Goal: Task Accomplishment & Management: Use online tool/utility

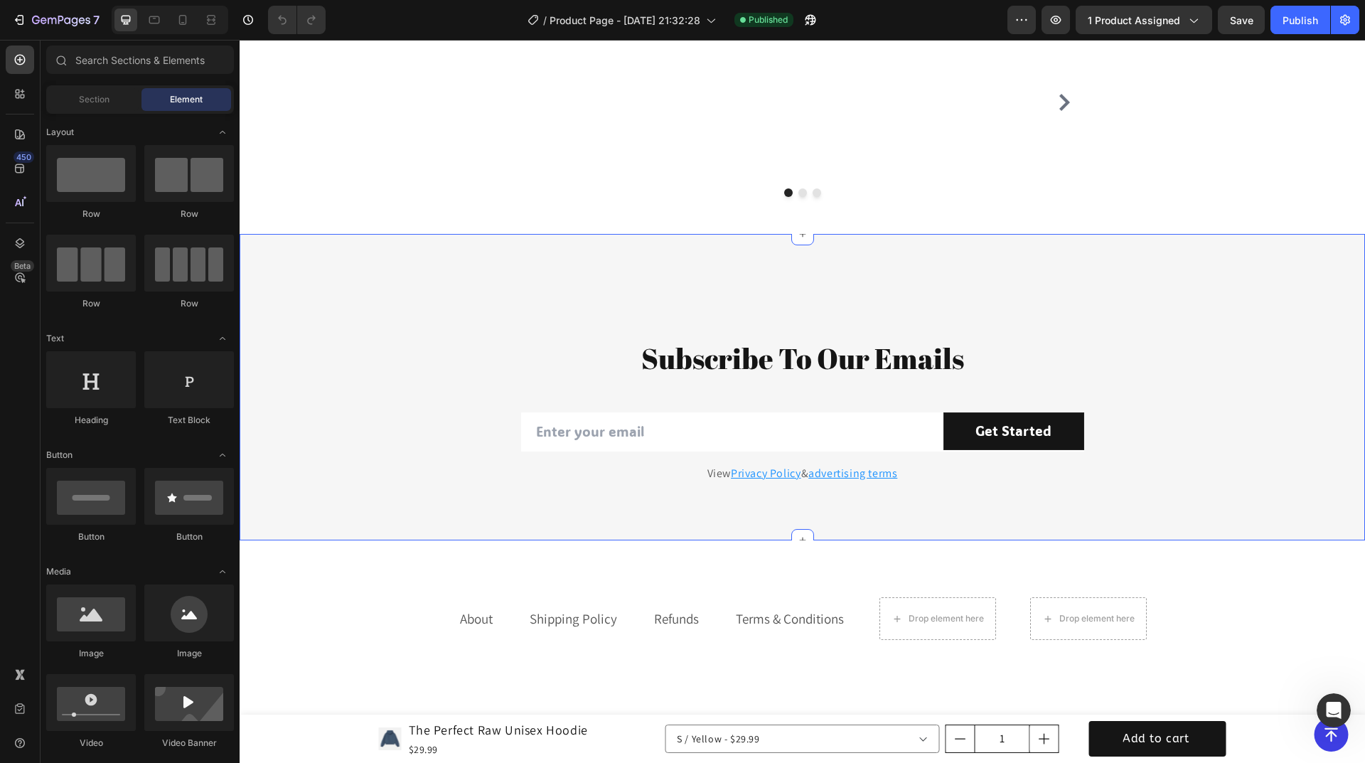
scroll to position [2963, 0]
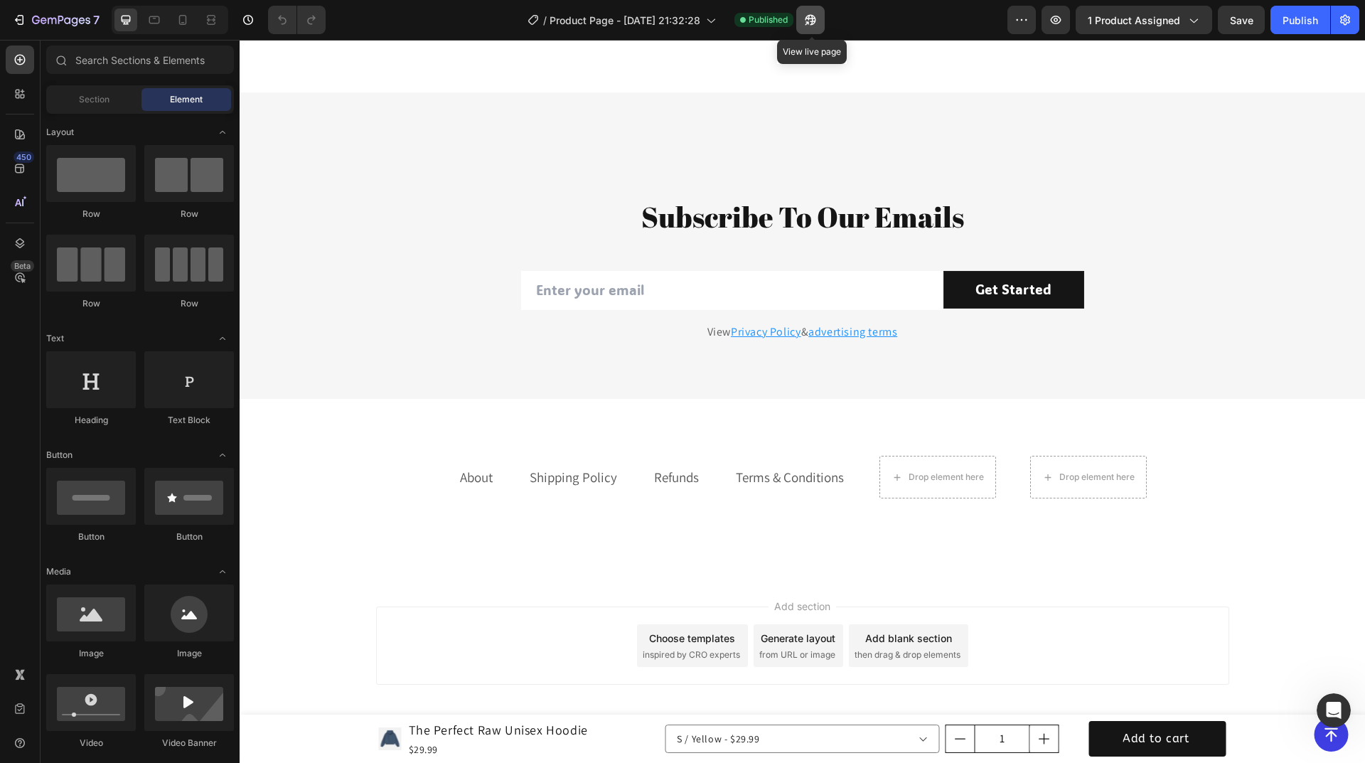
click at [812, 23] on icon "button" at bounding box center [810, 20] width 14 height 14
click at [182, 26] on icon at bounding box center [183, 20] width 14 height 14
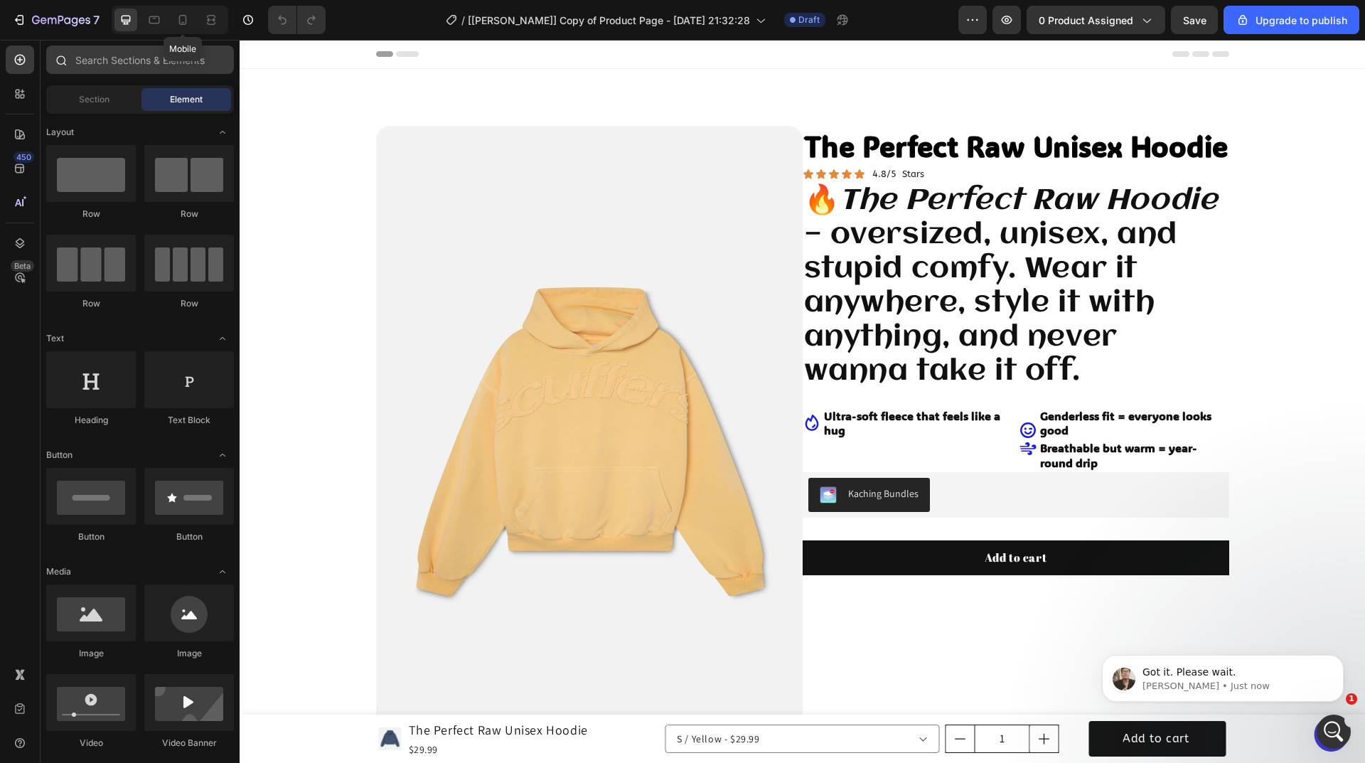
drag, startPoint x: 182, startPoint y: 14, endPoint x: 191, endPoint y: 64, distance: 50.6
click at [182, 14] on icon at bounding box center [183, 20] width 14 height 14
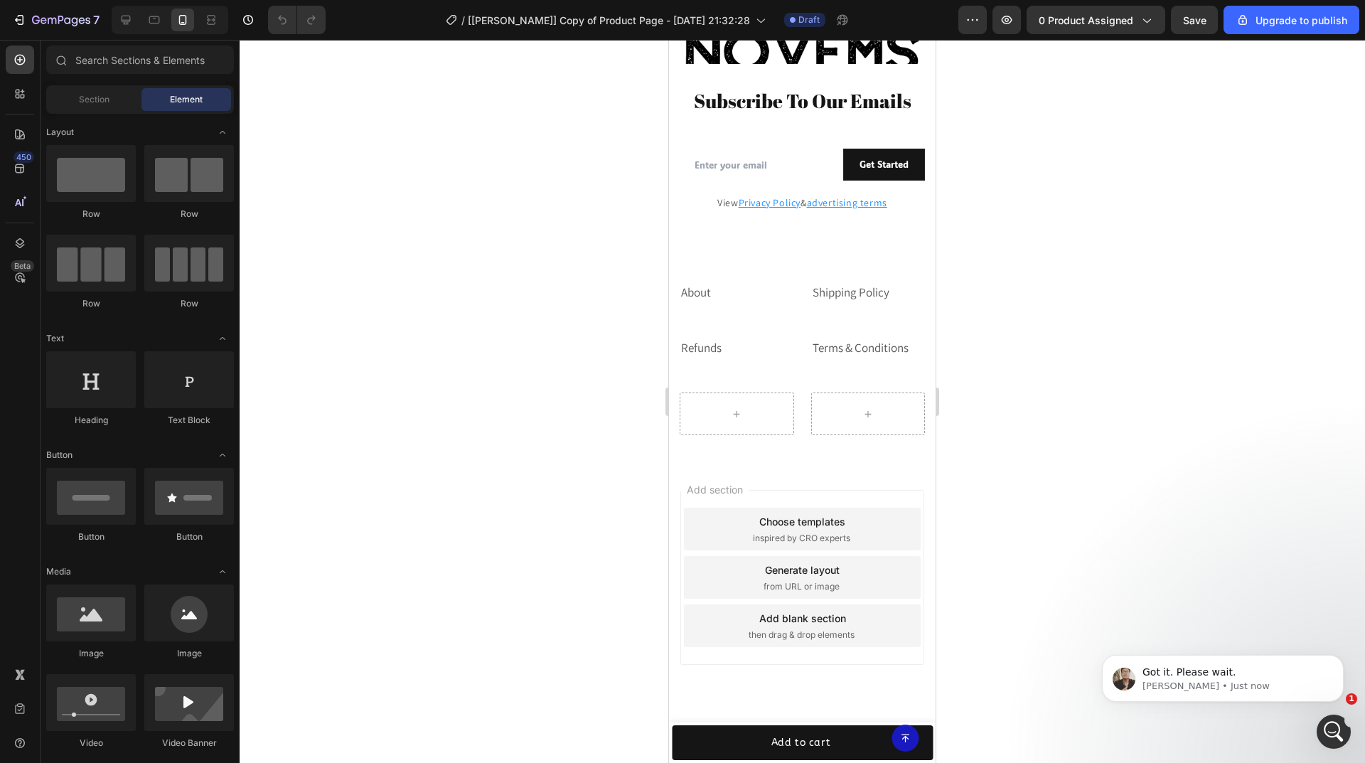
scroll to position [2897, 0]
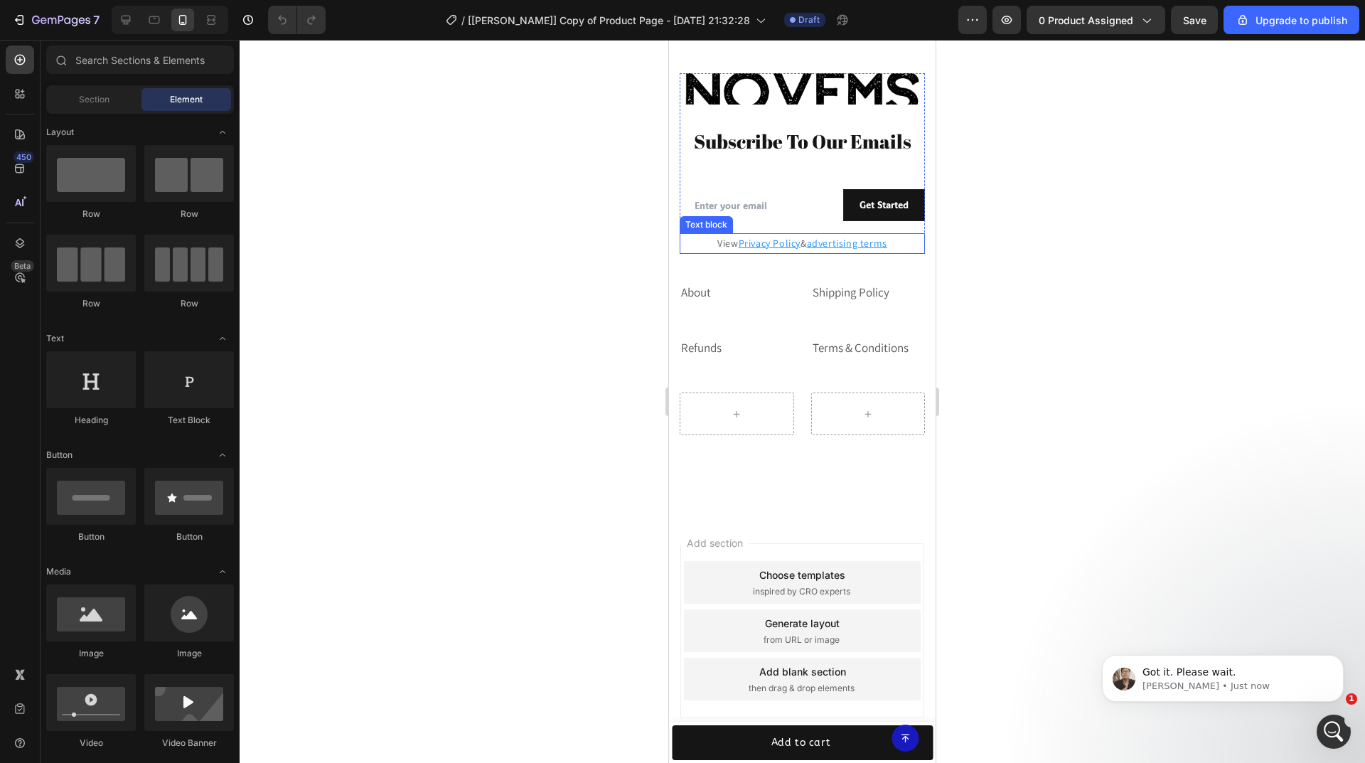
click at [764, 241] on u "Privacy Policy" at bounding box center [770, 243] width 62 height 13
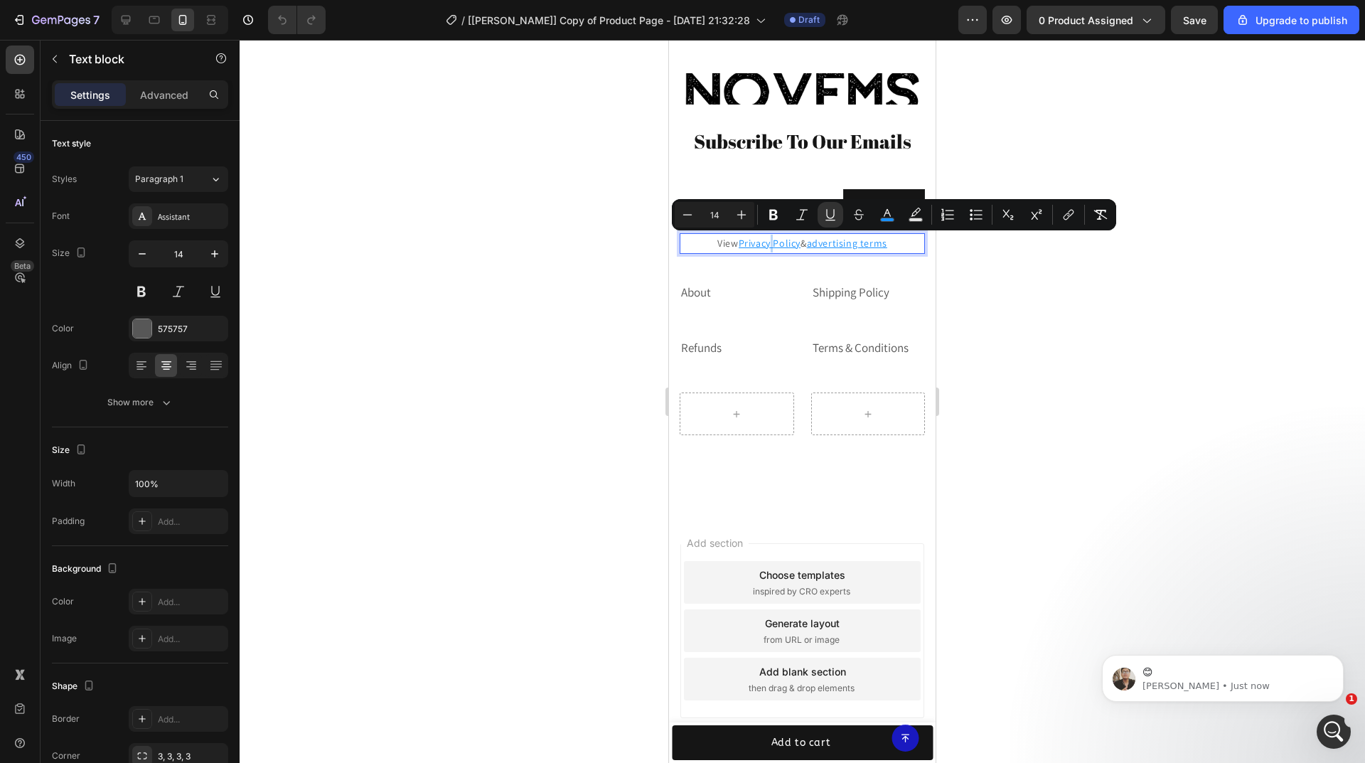
click at [764, 241] on u "Privacy Policy" at bounding box center [770, 243] width 62 height 13
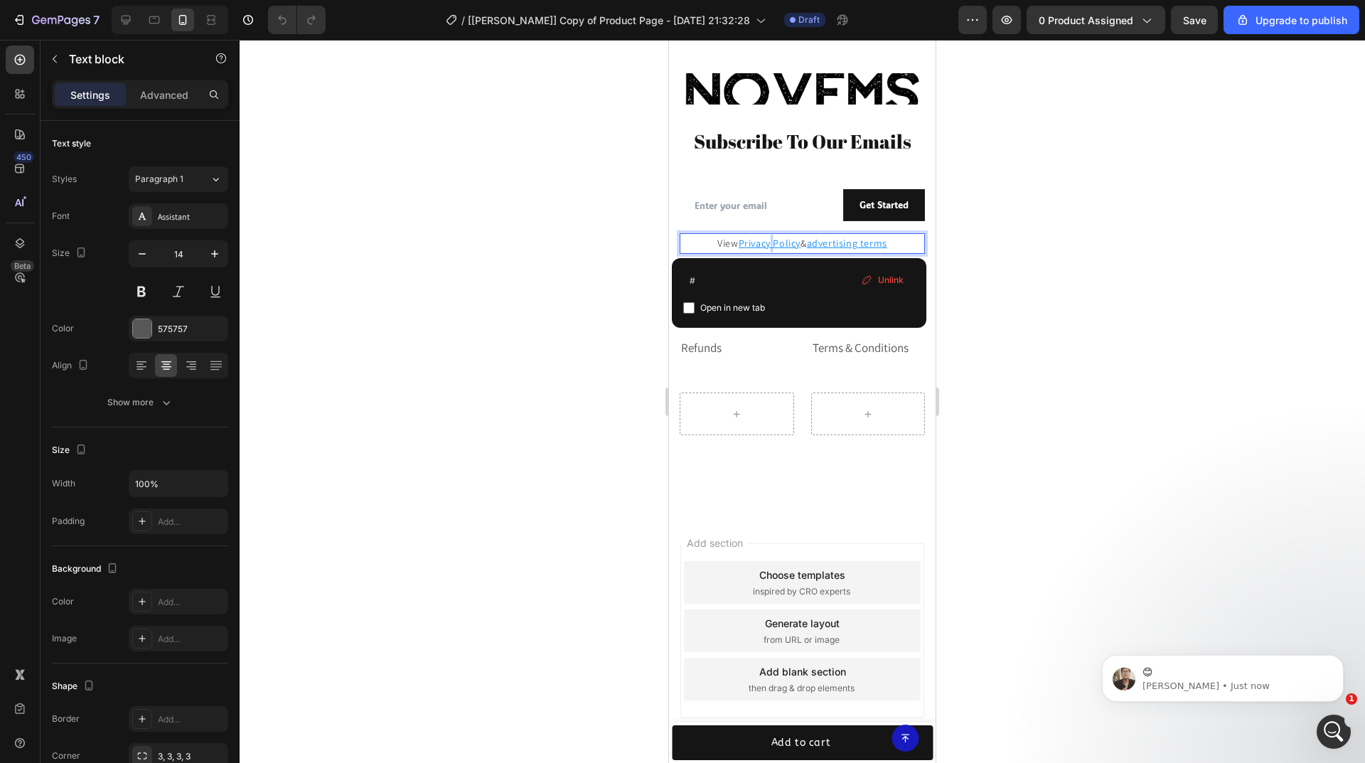
click at [764, 241] on u "Privacy Policy" at bounding box center [770, 243] width 62 height 13
click at [787, 242] on u "Privacy Policy" at bounding box center [770, 243] width 62 height 13
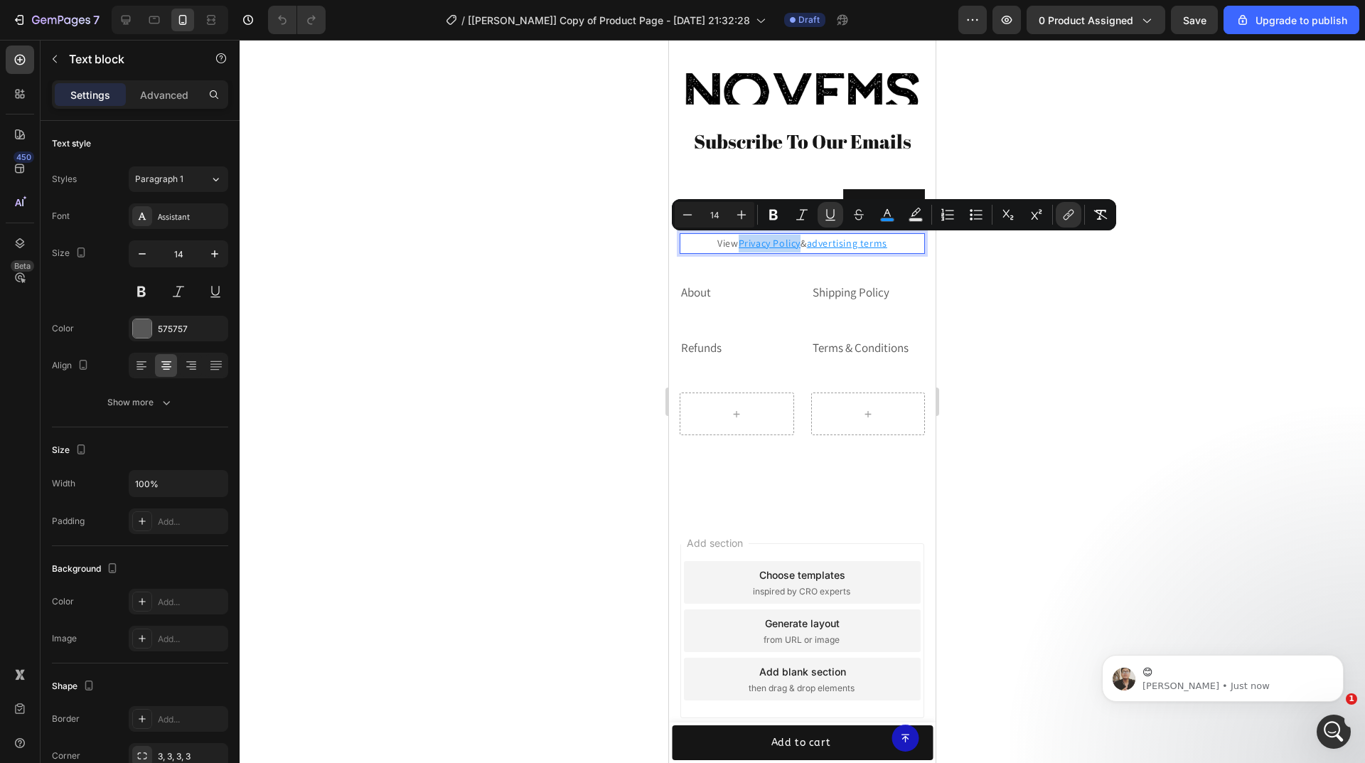
drag, startPoint x: 794, startPoint y: 242, endPoint x: 733, endPoint y: 238, distance: 61.3
click at [739, 238] on u "Privacy Policy" at bounding box center [770, 243] width 62 height 13
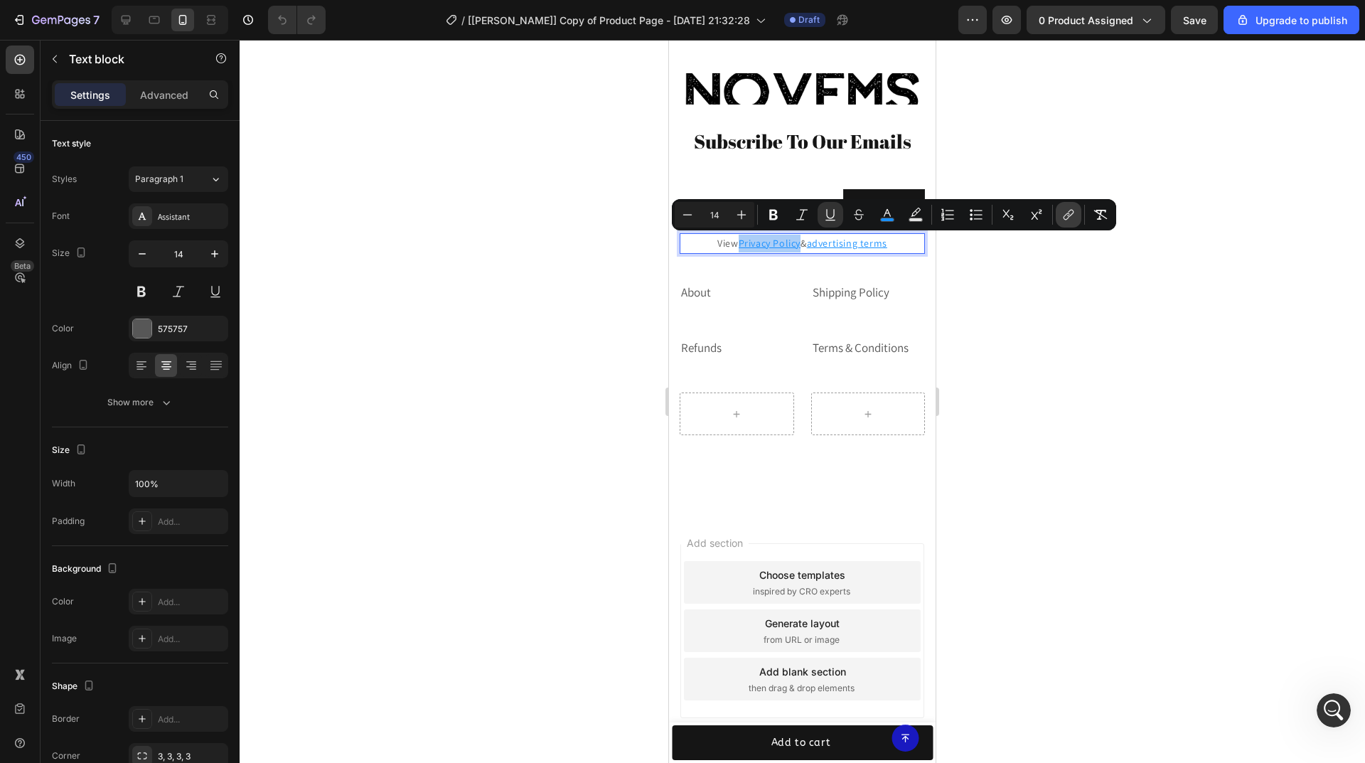
click at [1064, 215] on icon "Editor contextual toolbar" at bounding box center [1068, 215] width 14 height 14
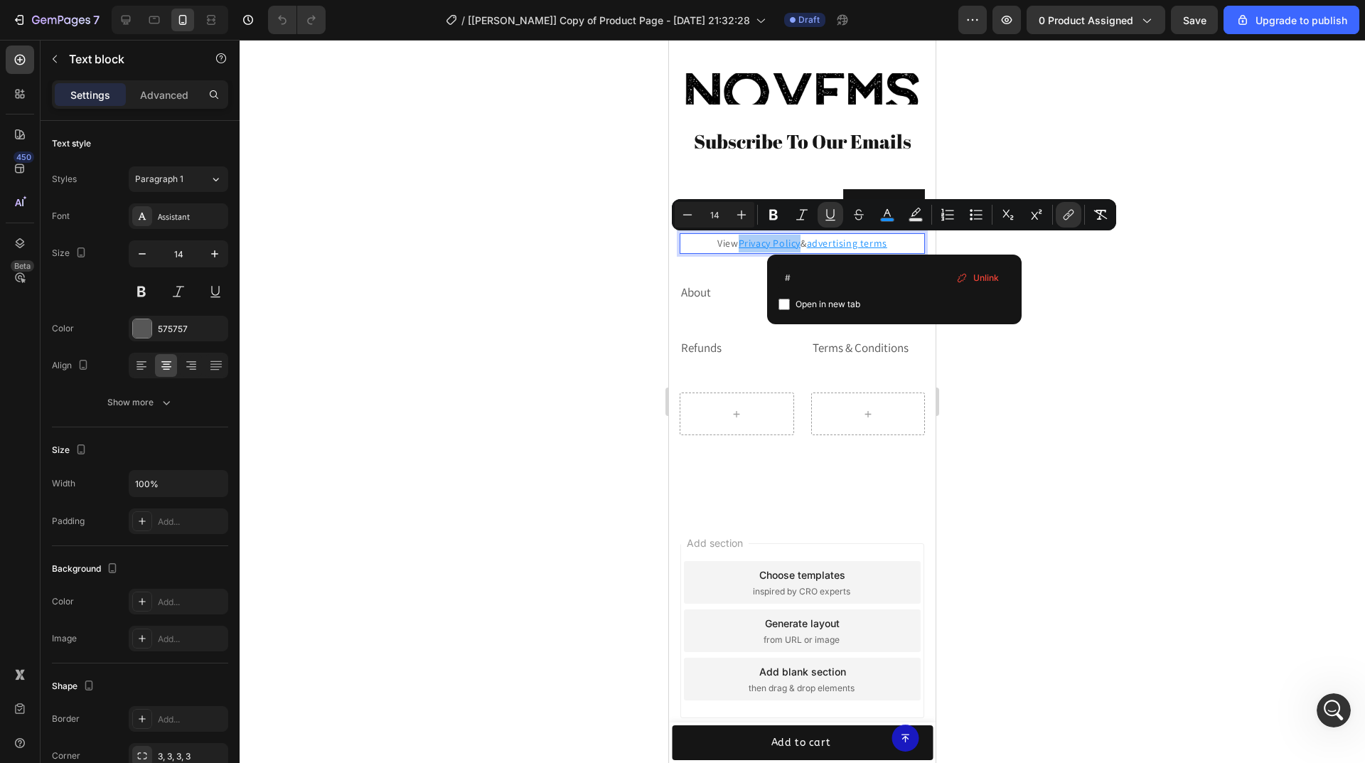
click at [461, 311] on div at bounding box center [802, 401] width 1125 height 723
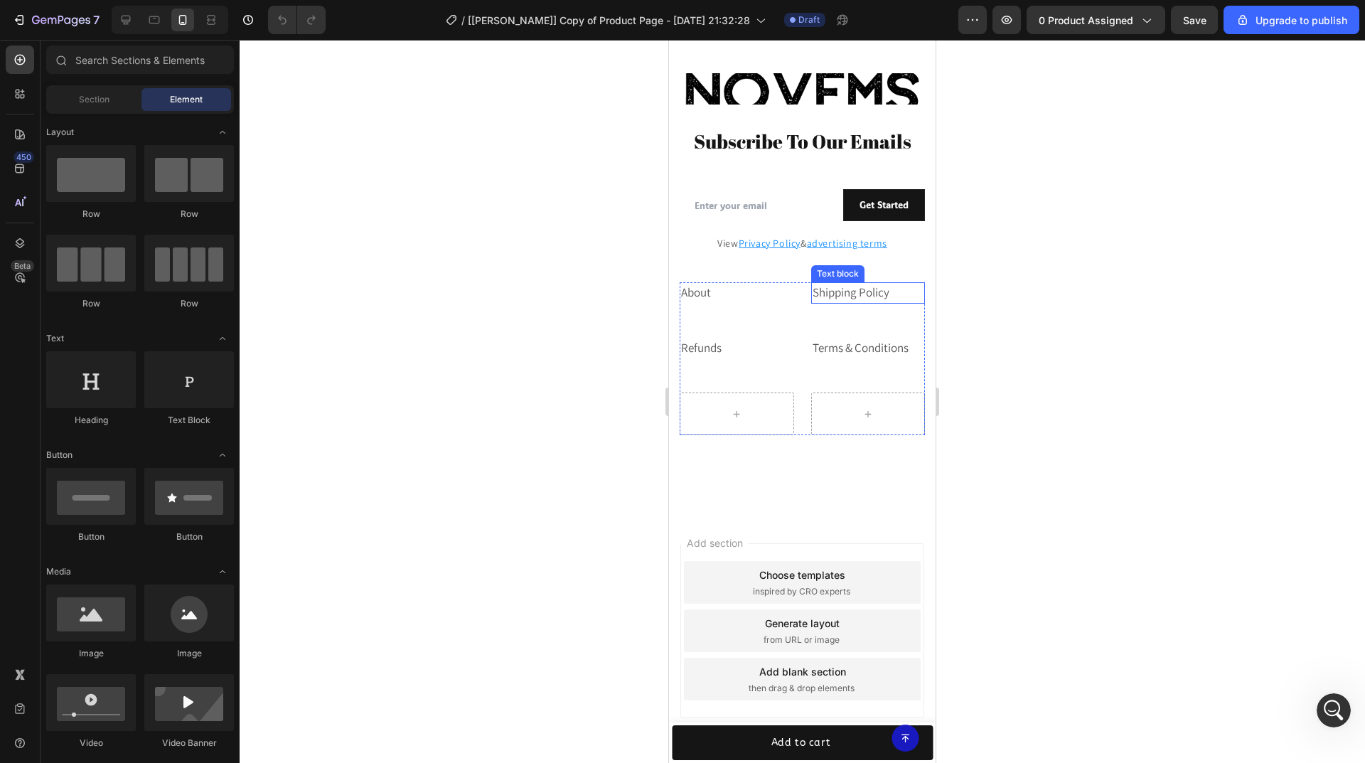
click at [835, 294] on link "Shipping Policy" at bounding box center [851, 292] width 77 height 16
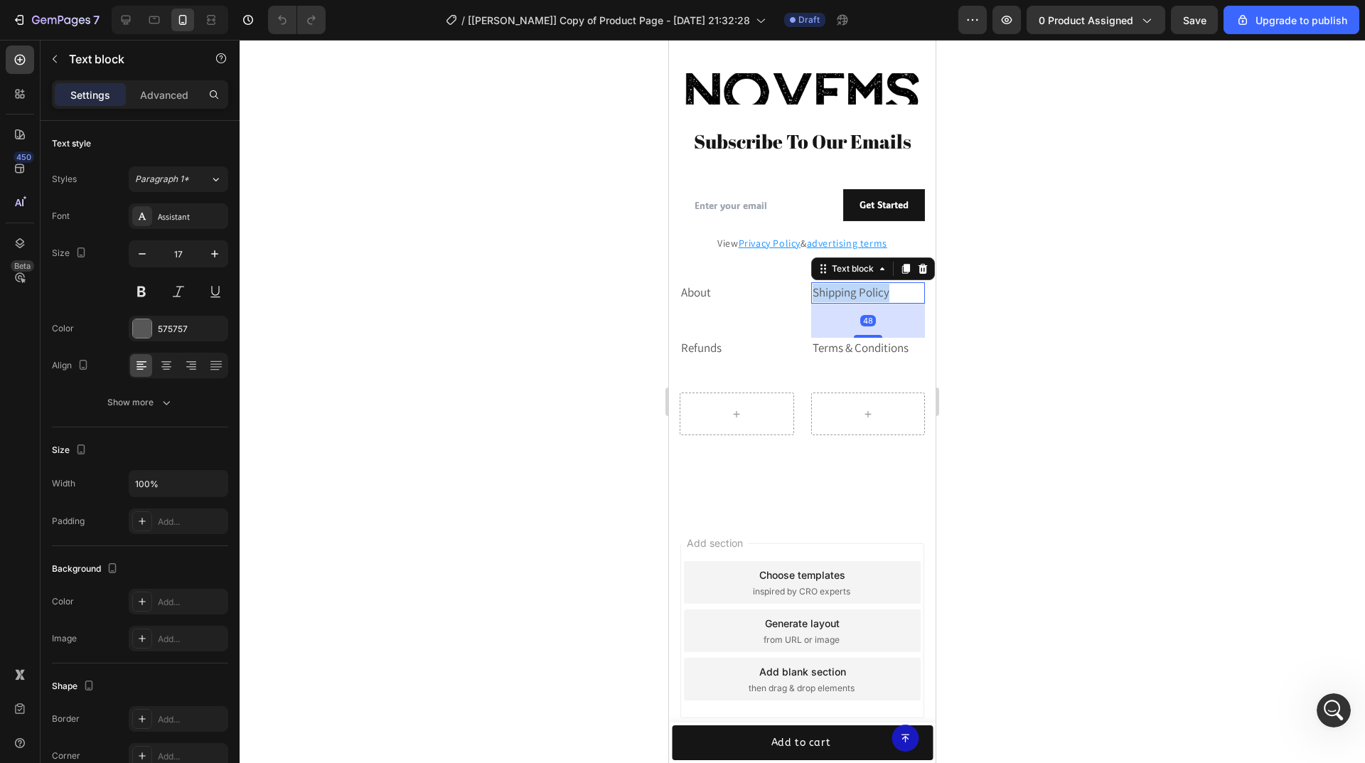
click at [835, 294] on link "Shipping Policy" at bounding box center [851, 292] width 77 height 16
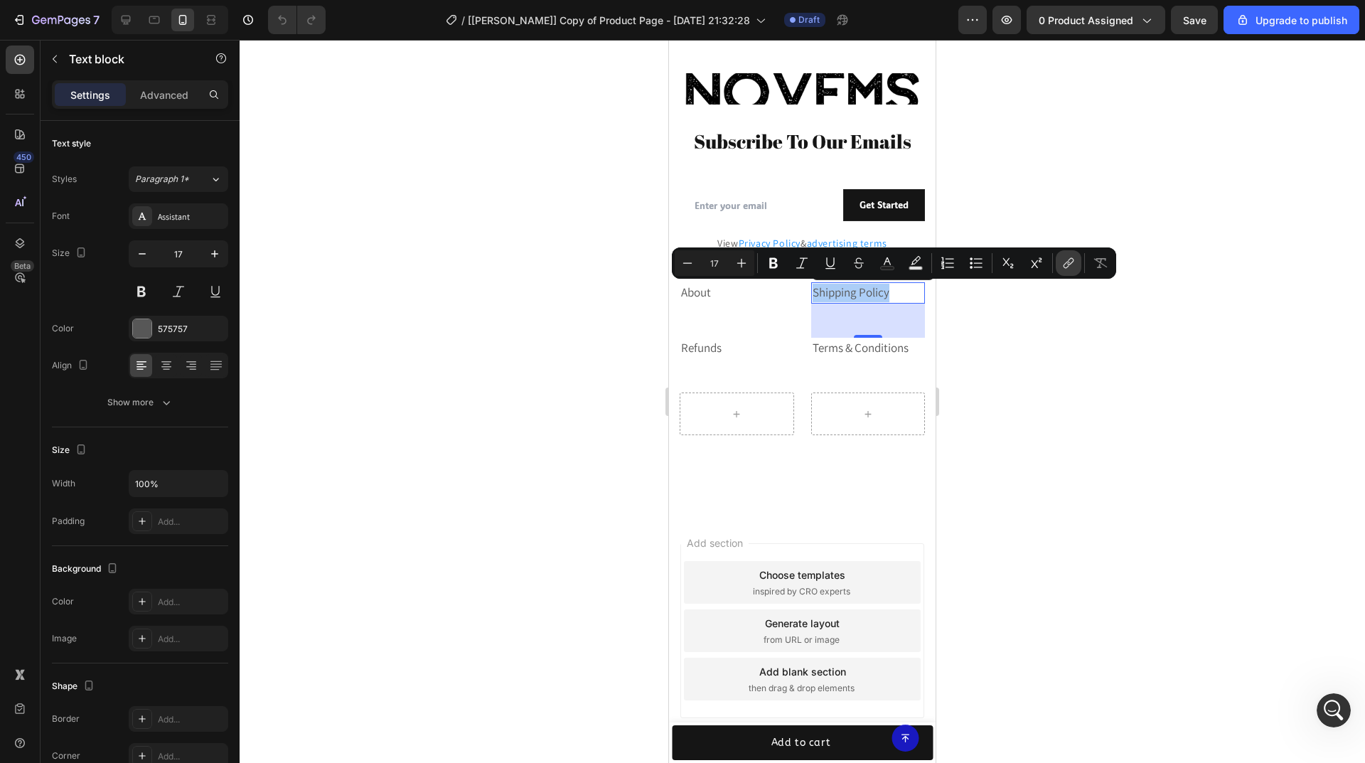
click at [1059, 264] on button "link" at bounding box center [1069, 263] width 26 height 26
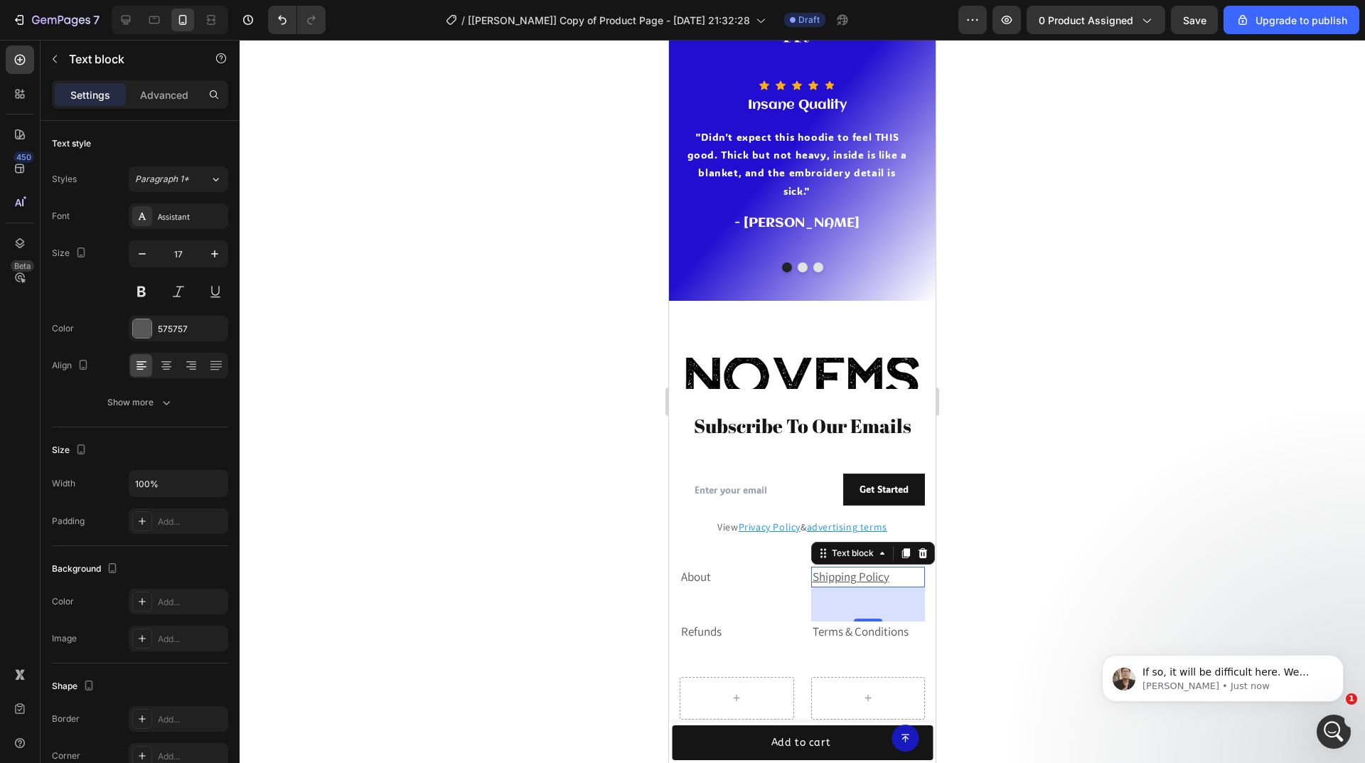
scroll to position [0, 0]
click at [127, 14] on icon at bounding box center [126, 20] width 14 height 14
type input "19"
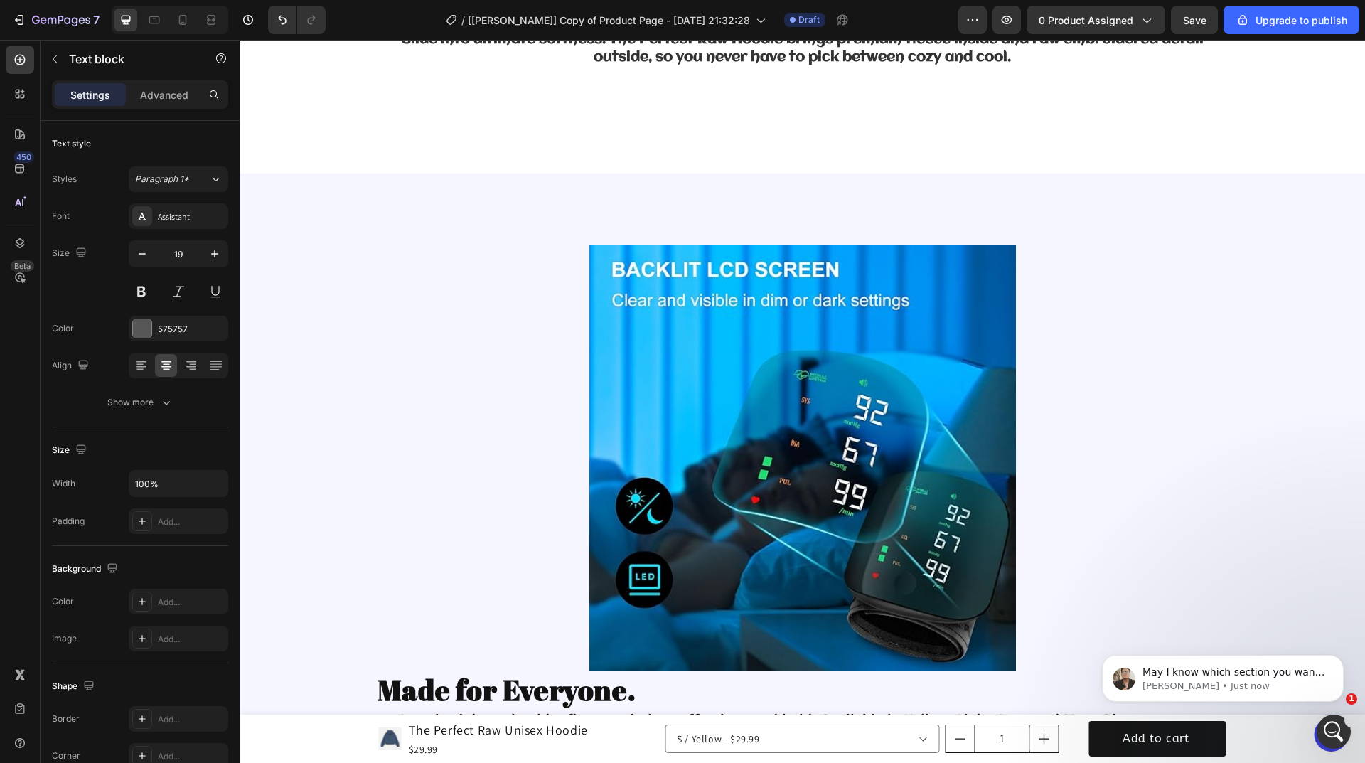
scroll to position [1487, 0]
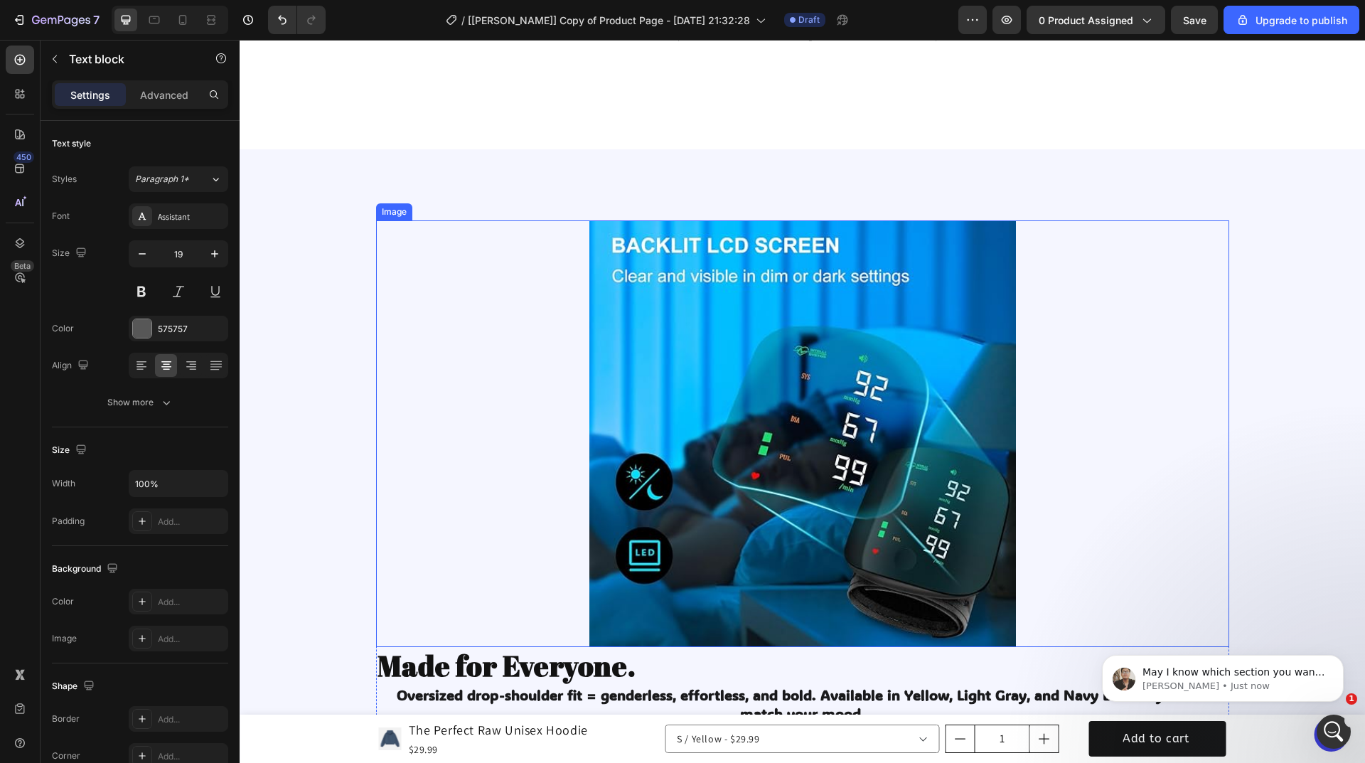
click at [596, 227] on img at bounding box center [802, 433] width 427 height 427
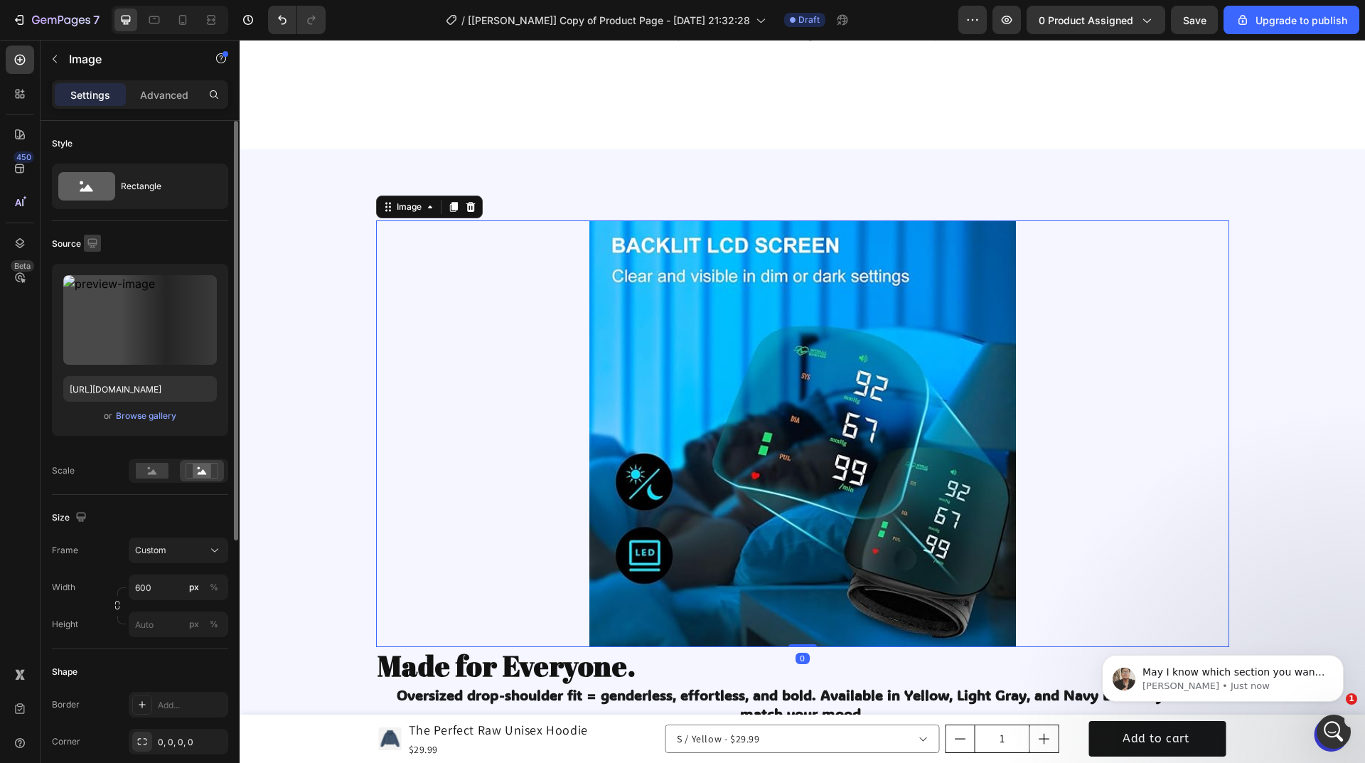
click at [95, 241] on icon "button" at bounding box center [92, 243] width 14 height 14
click at [102, 315] on button "button" at bounding box center [95, 317] width 23 height 23
type input "https://cdn.shopify.com/s/files/1/0753/7469/0532/files/gempages_580108910174667…"
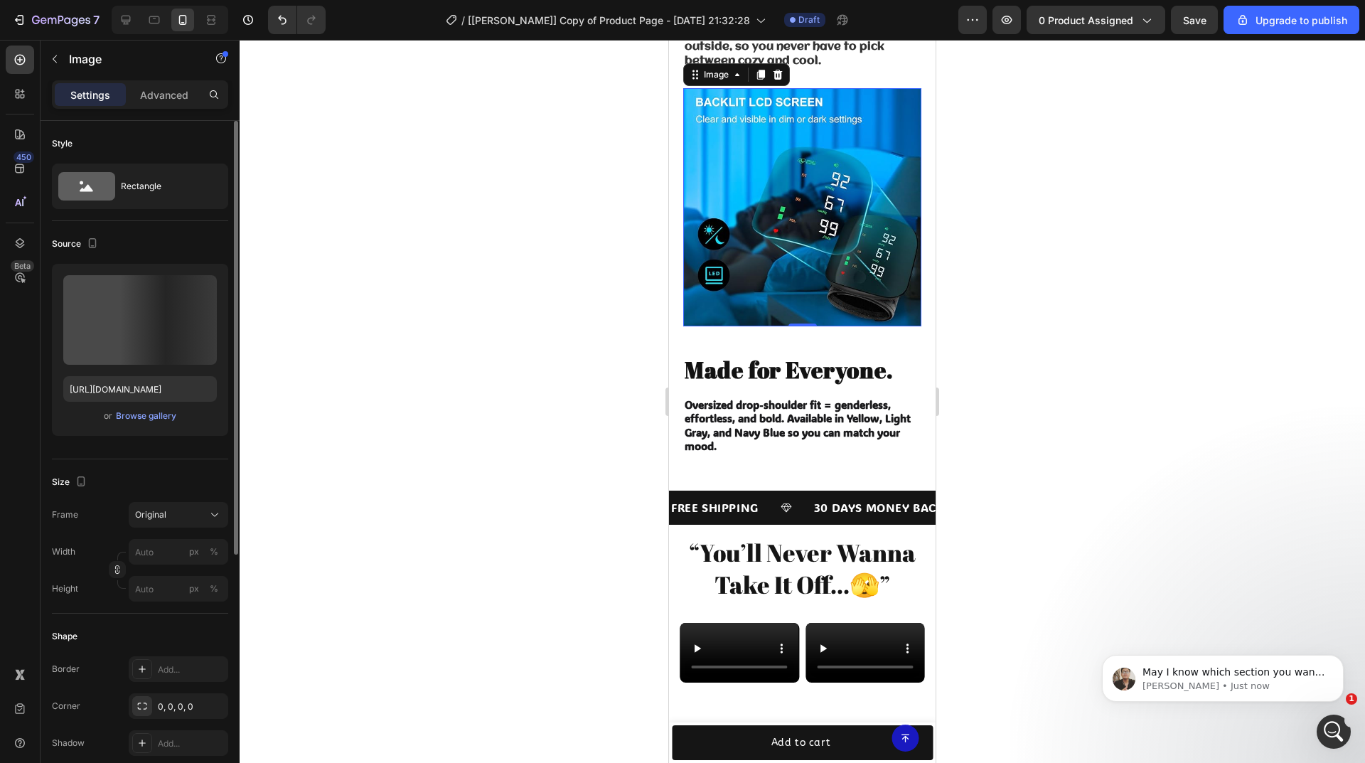
scroll to position [1486, 0]
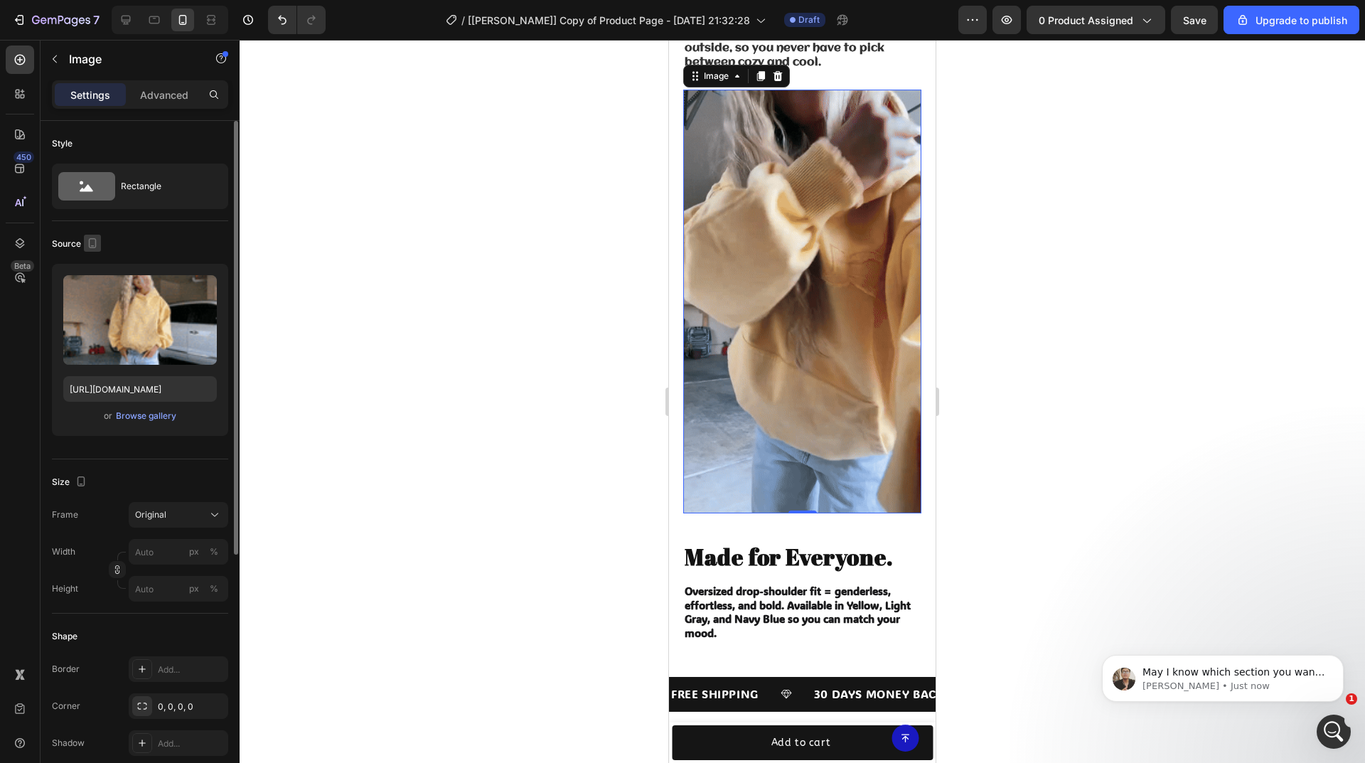
click at [91, 242] on icon "button" at bounding box center [92, 243] width 14 height 14
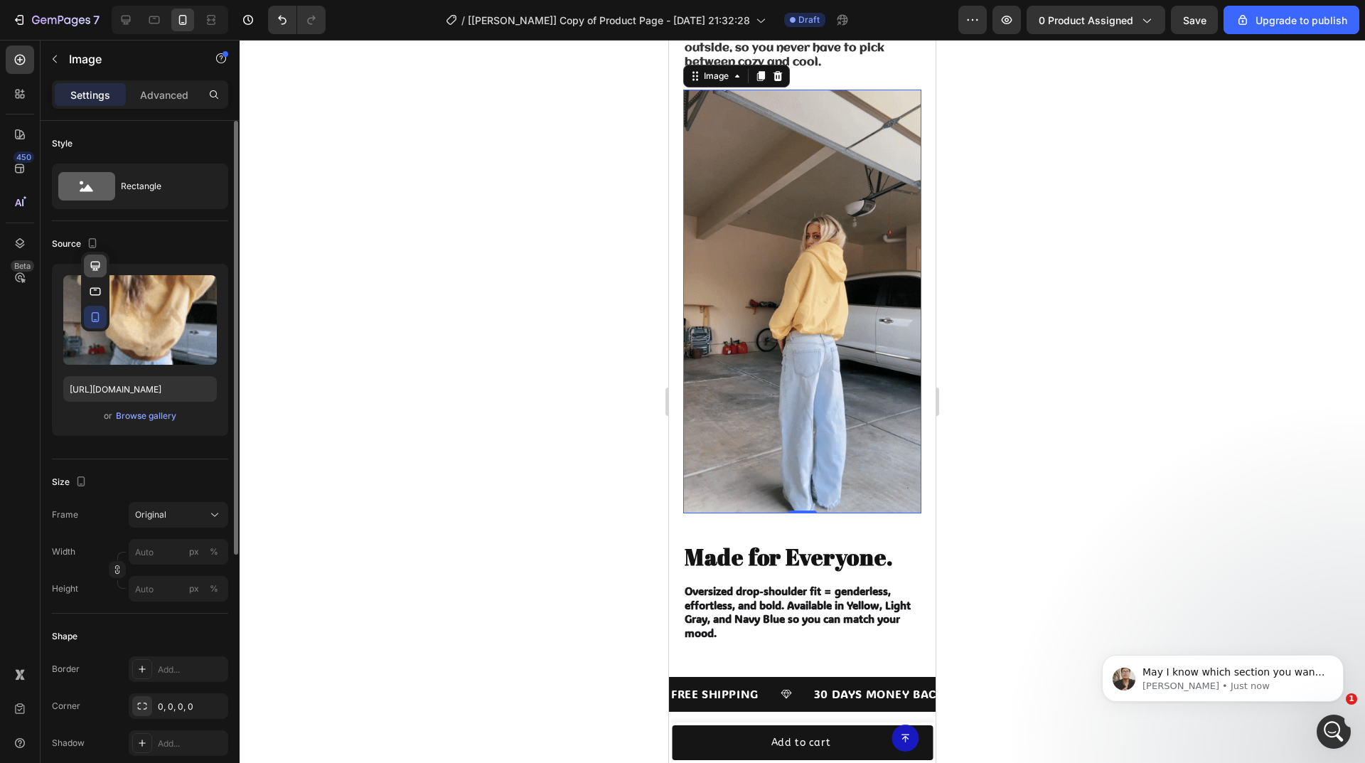
click at [101, 266] on icon "button" at bounding box center [95, 266] width 14 height 14
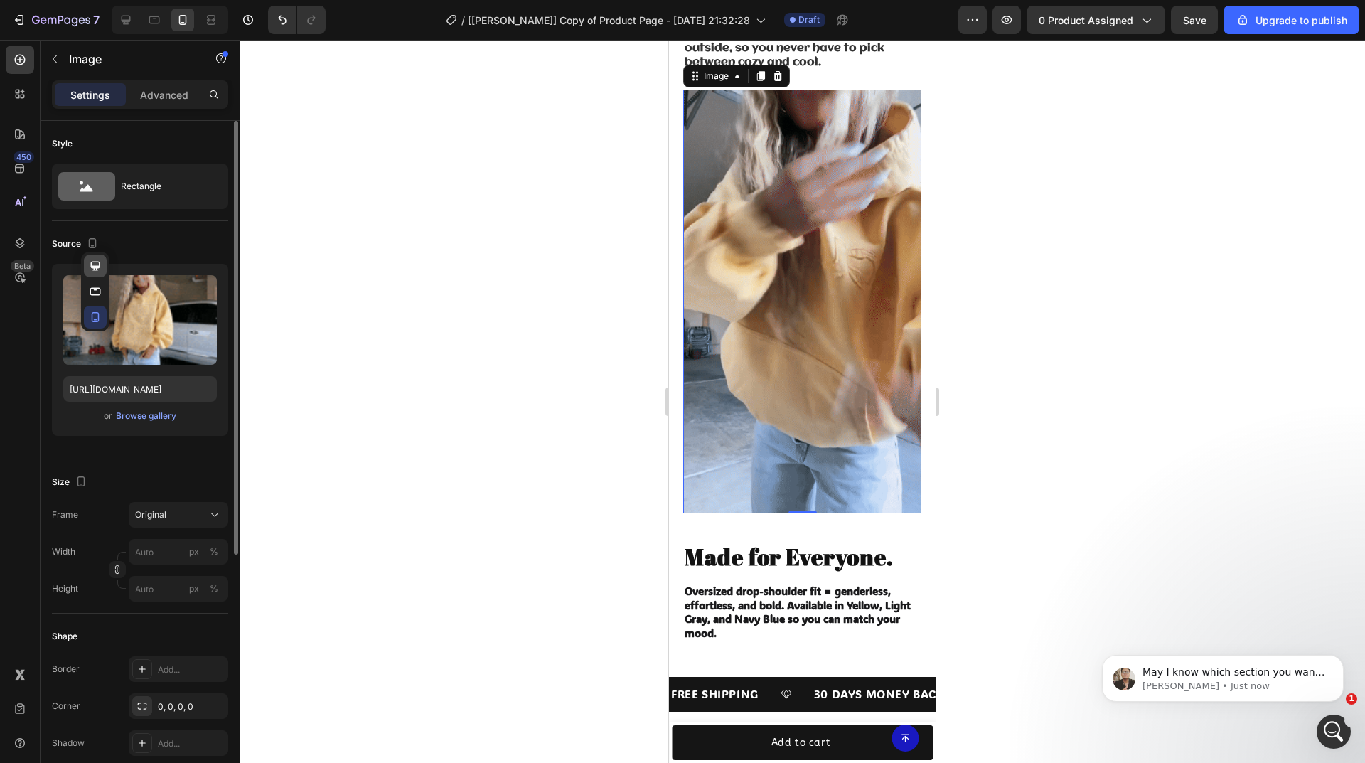
type input "https://cdn.shopify.com/s/files/1/0753/7469/0532/files/gempages_580108910174667…"
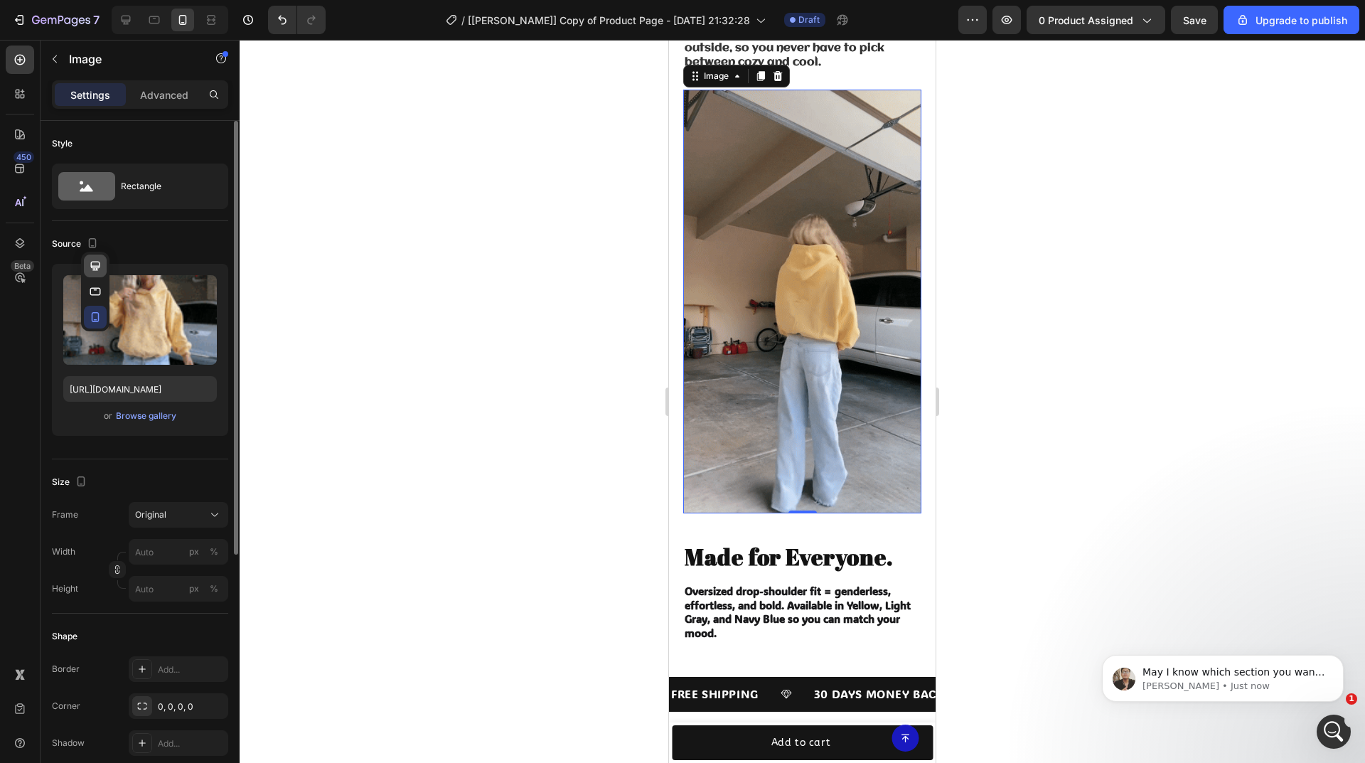
type input "600"
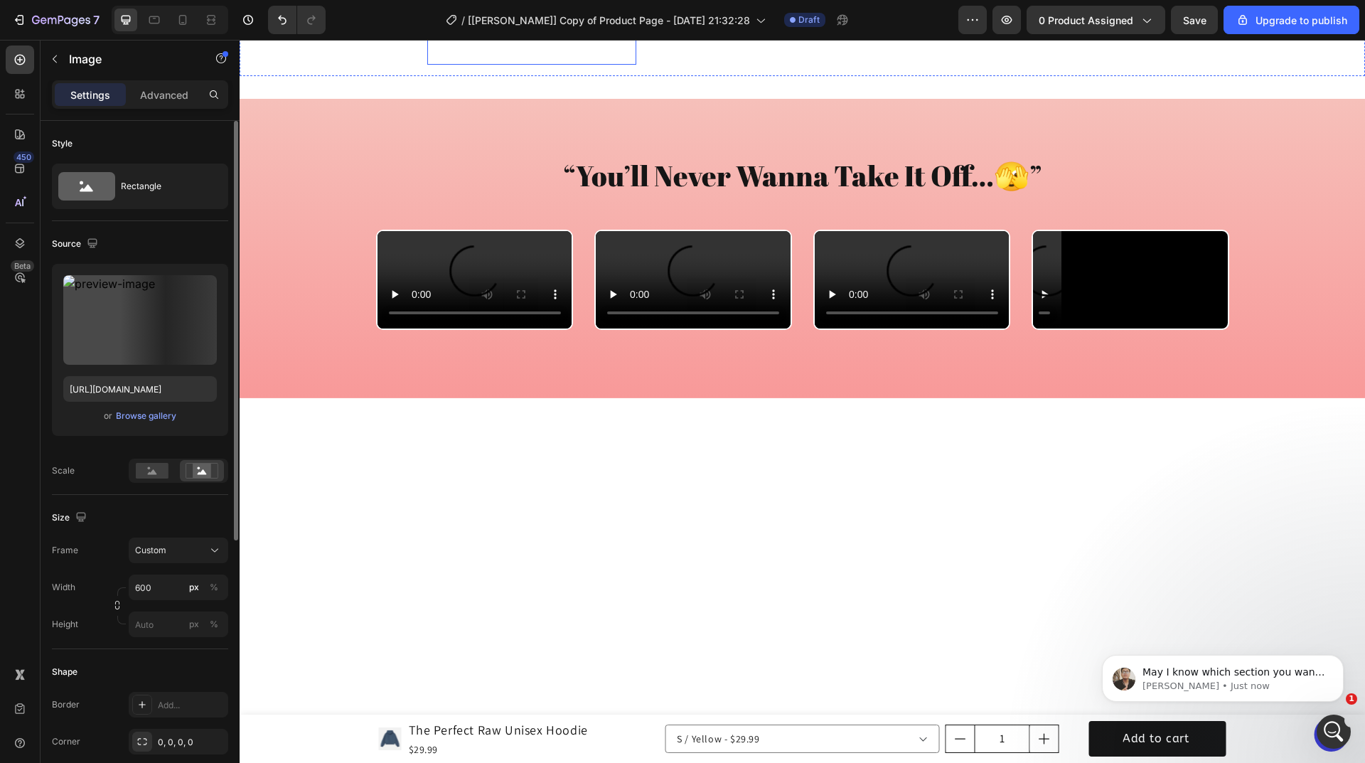
scroll to position [1618, 0]
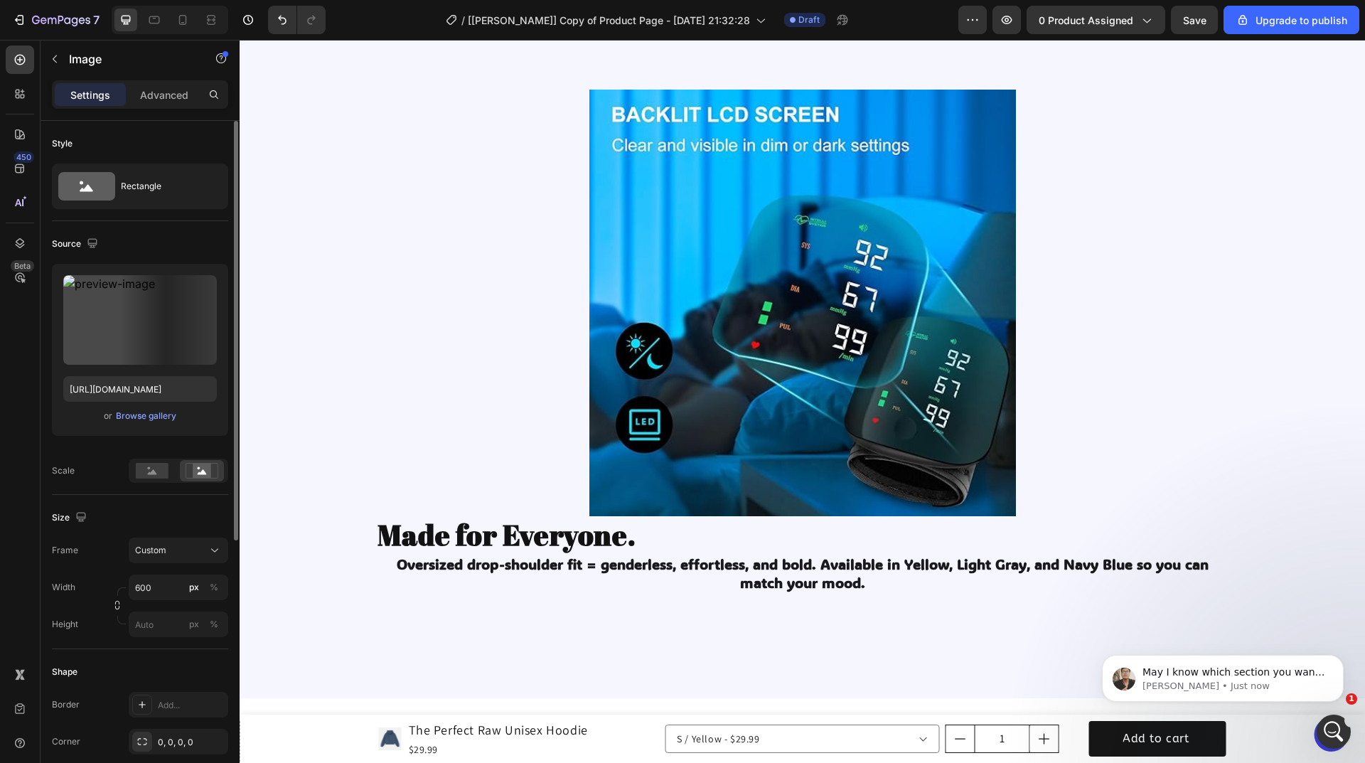
click at [774, 739] on p "LIMITED TIME 60% OFF SALE" at bounding box center [817, 748] width 166 height 18
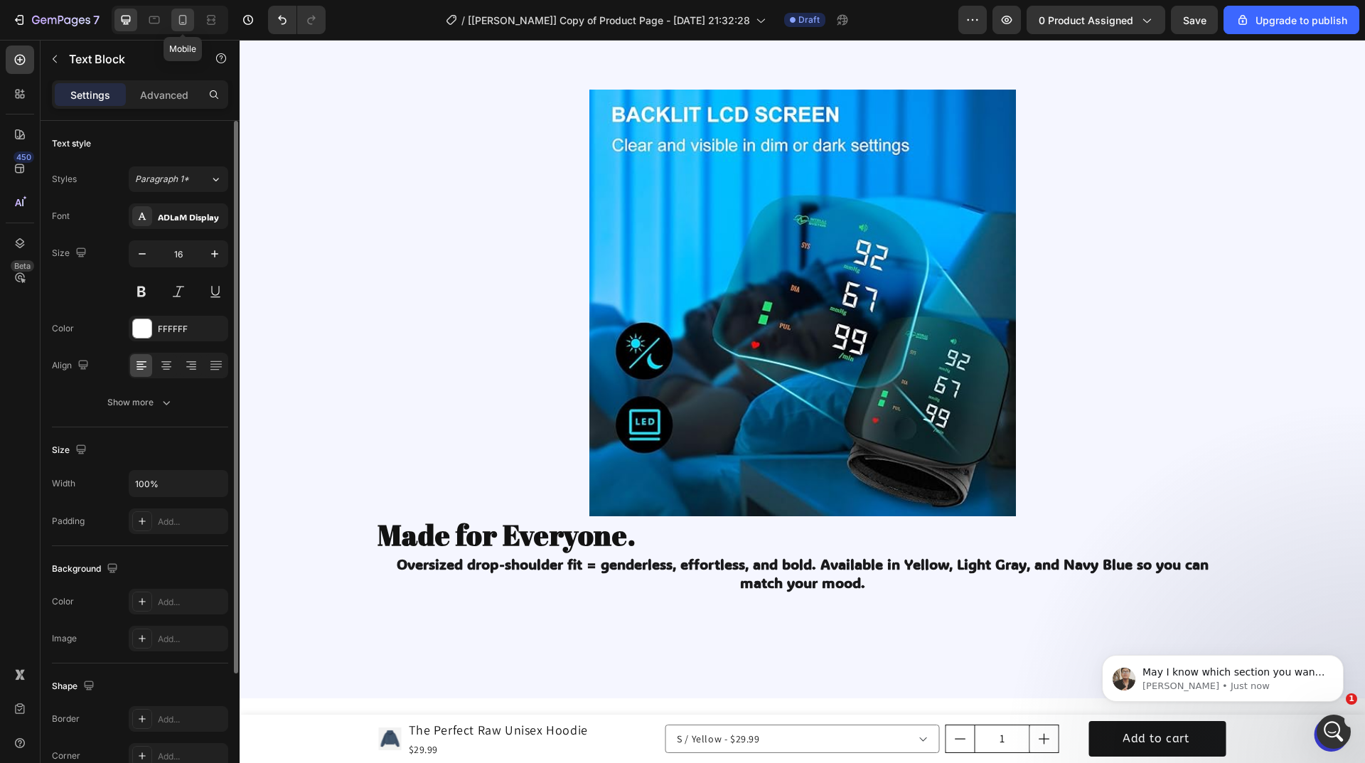
click at [187, 22] on icon at bounding box center [183, 20] width 14 height 14
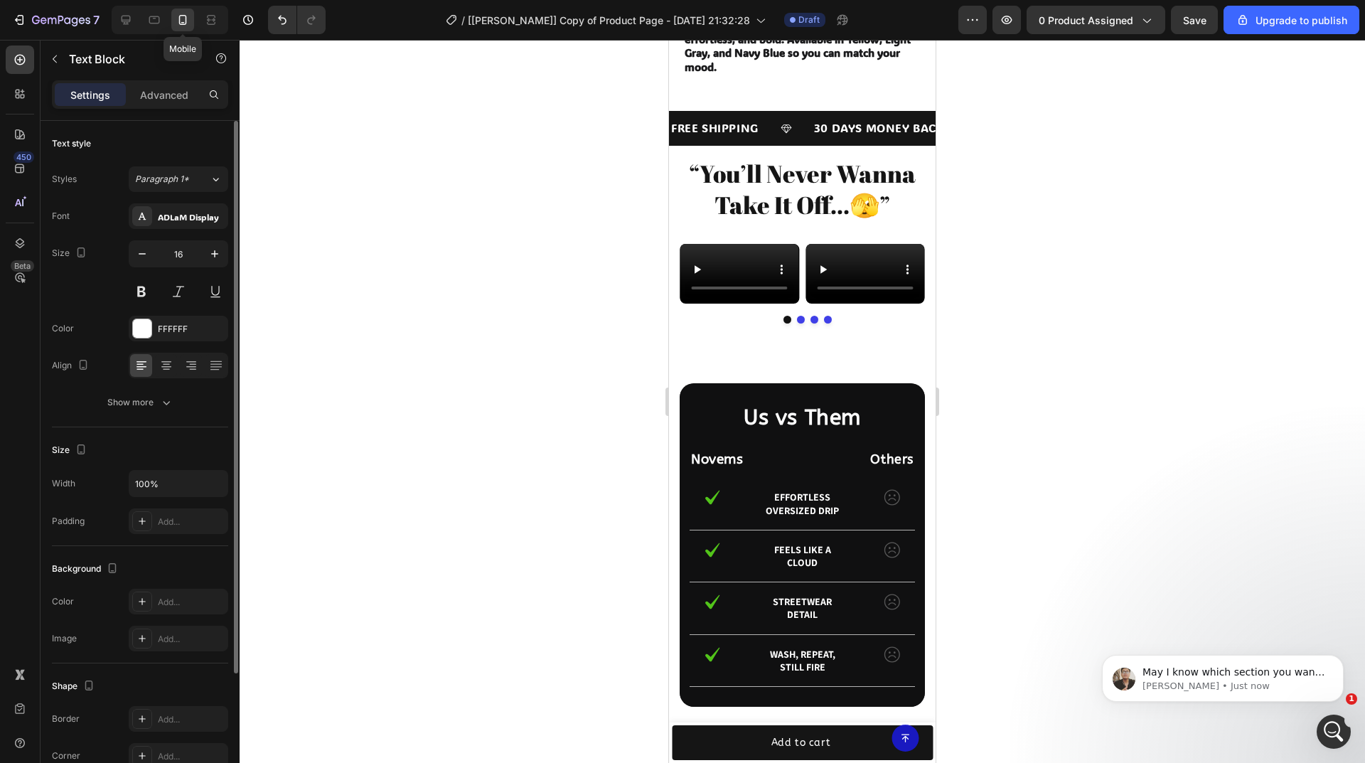
scroll to position [2115, 0]
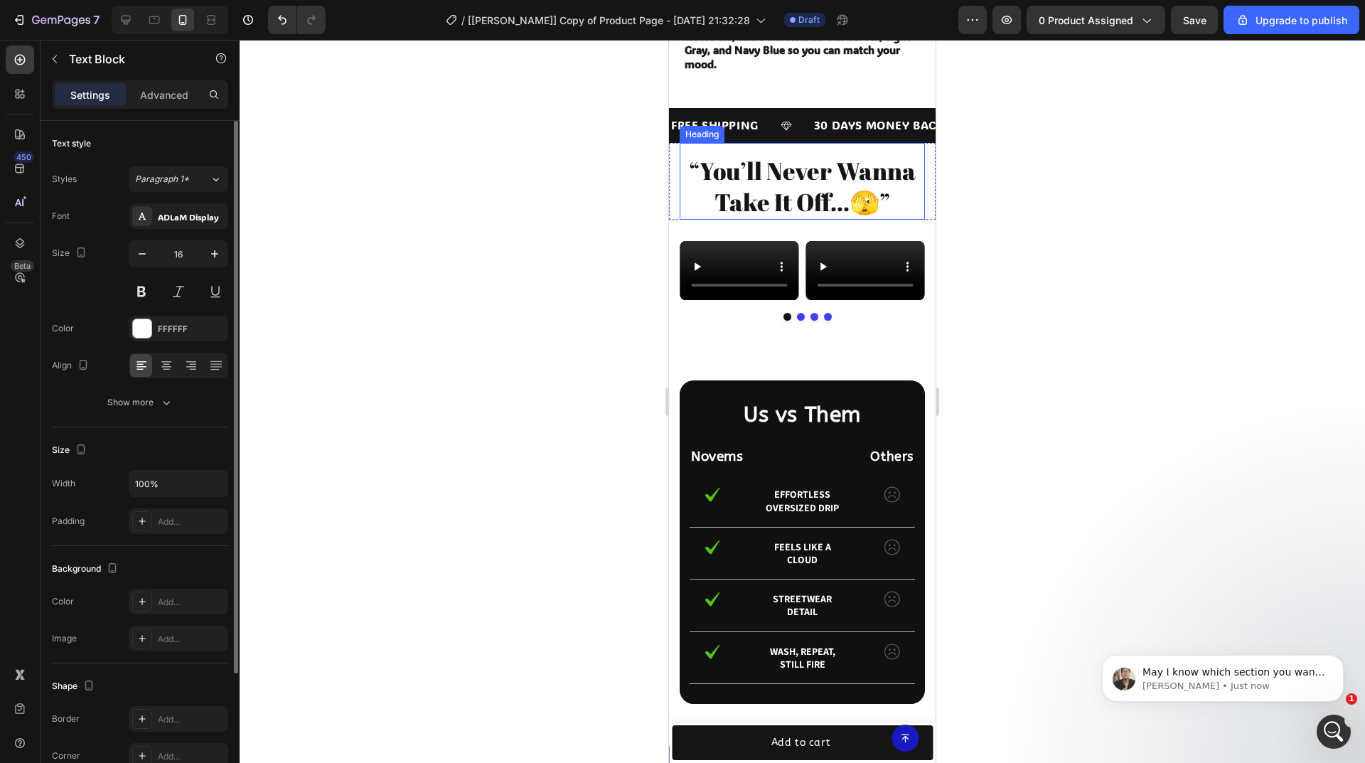
click at [773, 168] on h2 "“You’ll Never Wanna Take It Off…🫣”" at bounding box center [802, 186] width 245 height 65
click at [129, 21] on icon at bounding box center [126, 20] width 9 height 9
type input "40"
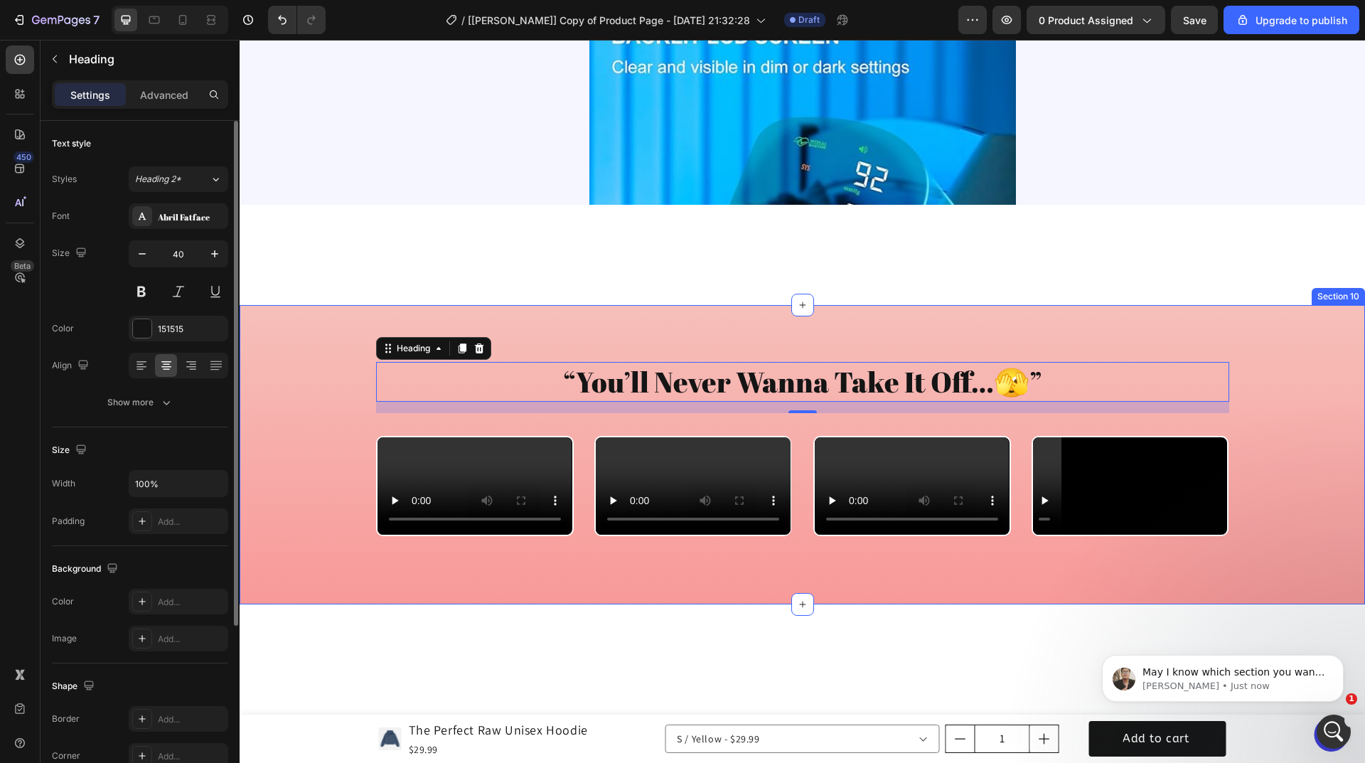
scroll to position [1696, 0]
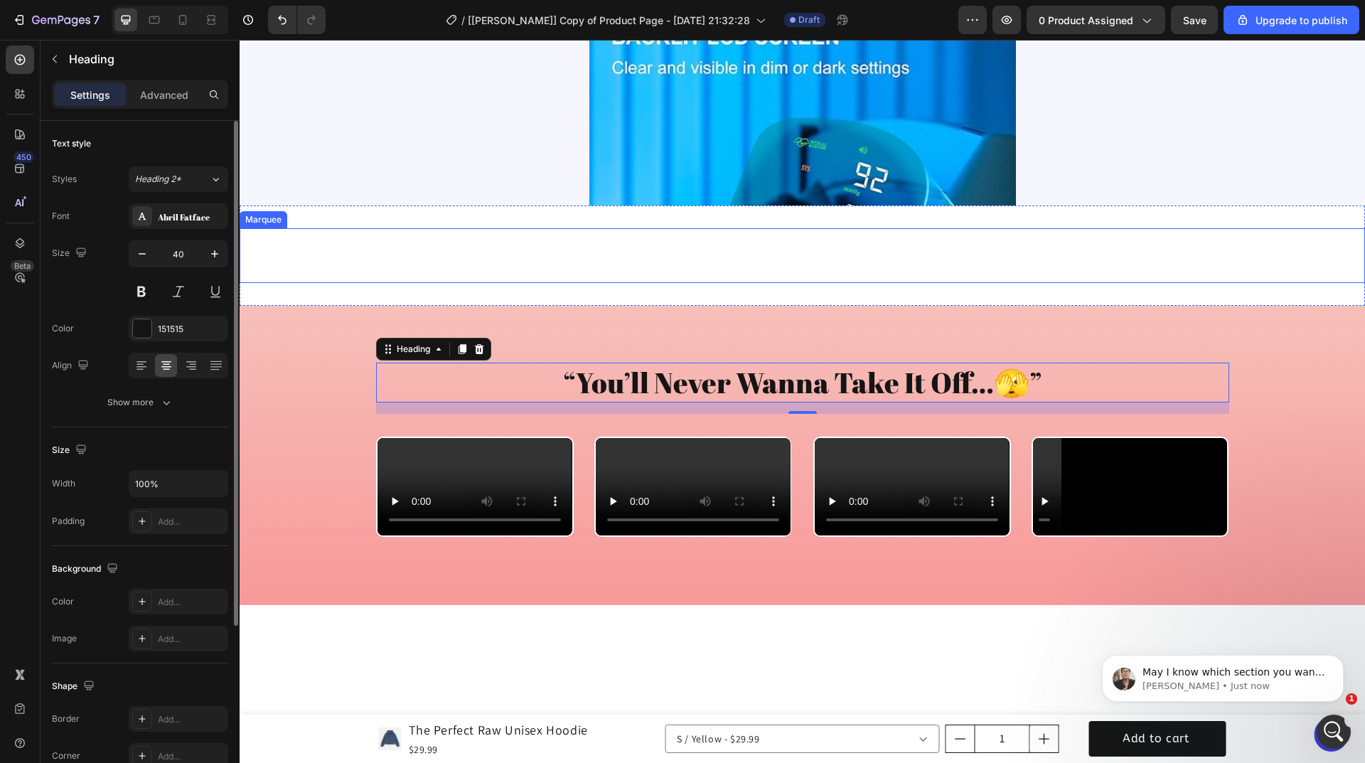
click at [739, 263] on p "LIMITED TIME 60% OFF SALE" at bounding box center [817, 256] width 166 height 18
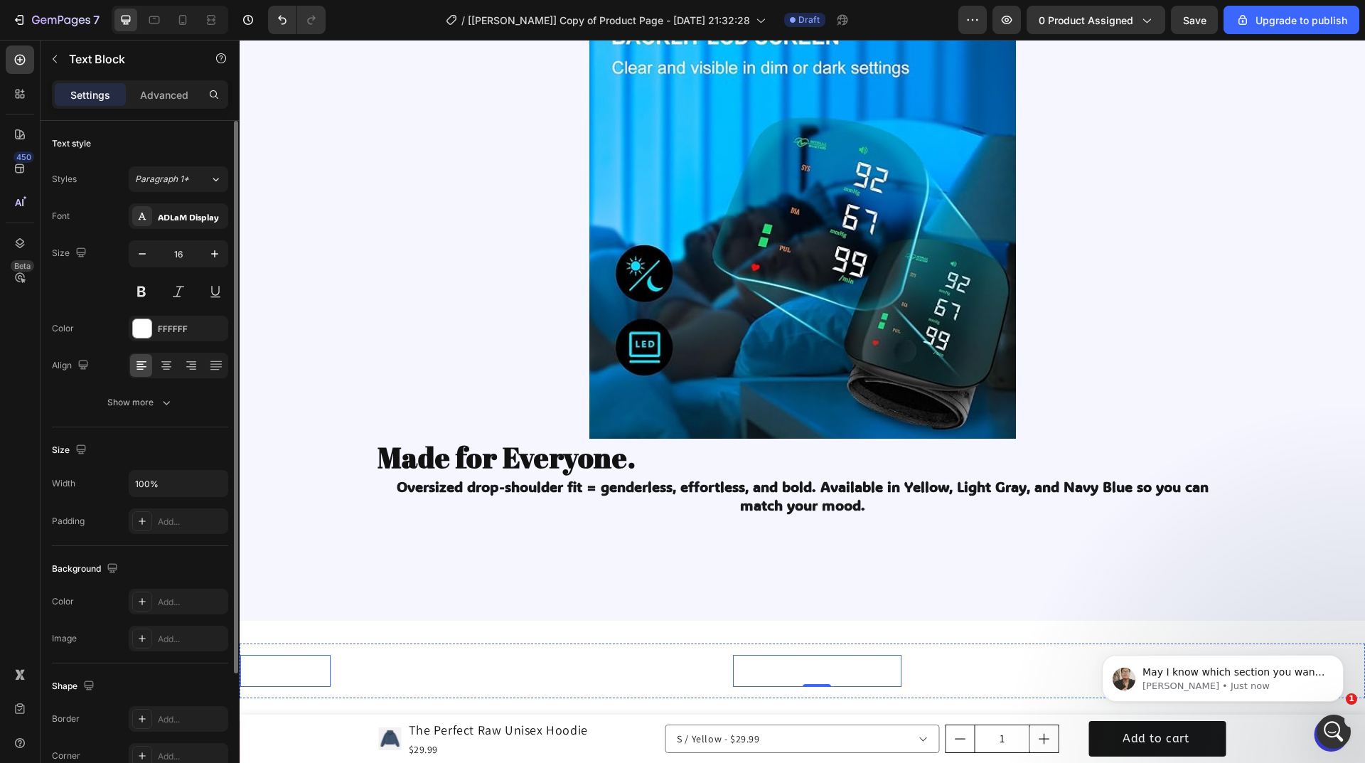
click at [311, 660] on div "FREE SHIPPING" at bounding box center [285, 670] width 90 height 21
click at [156, 326] on div "FFFFFF" at bounding box center [179, 329] width 100 height 26
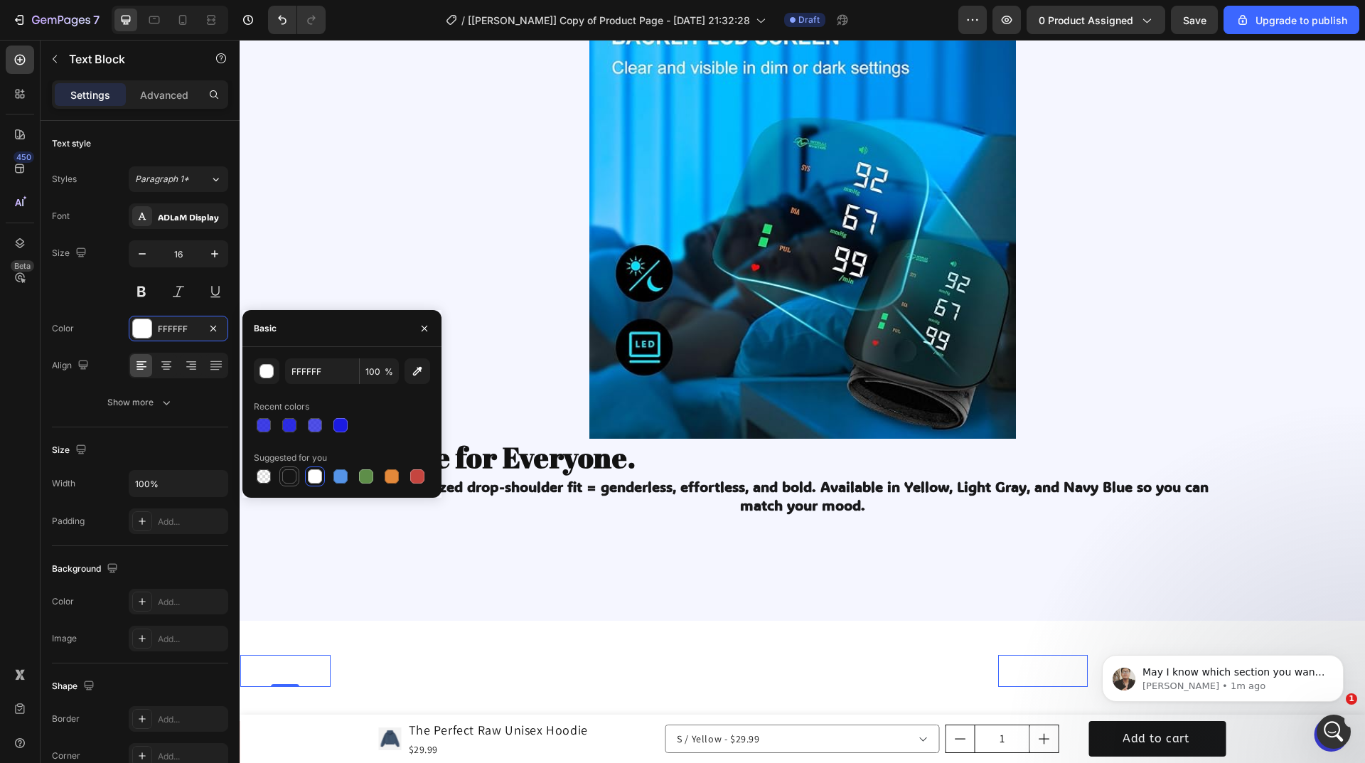
click at [287, 470] on div at bounding box center [289, 476] width 14 height 14
type input "151515"
click at [461, 660] on div "30 DAYS MONEY BACK GUARANTEE" at bounding box center [531, 670] width 209 height 21
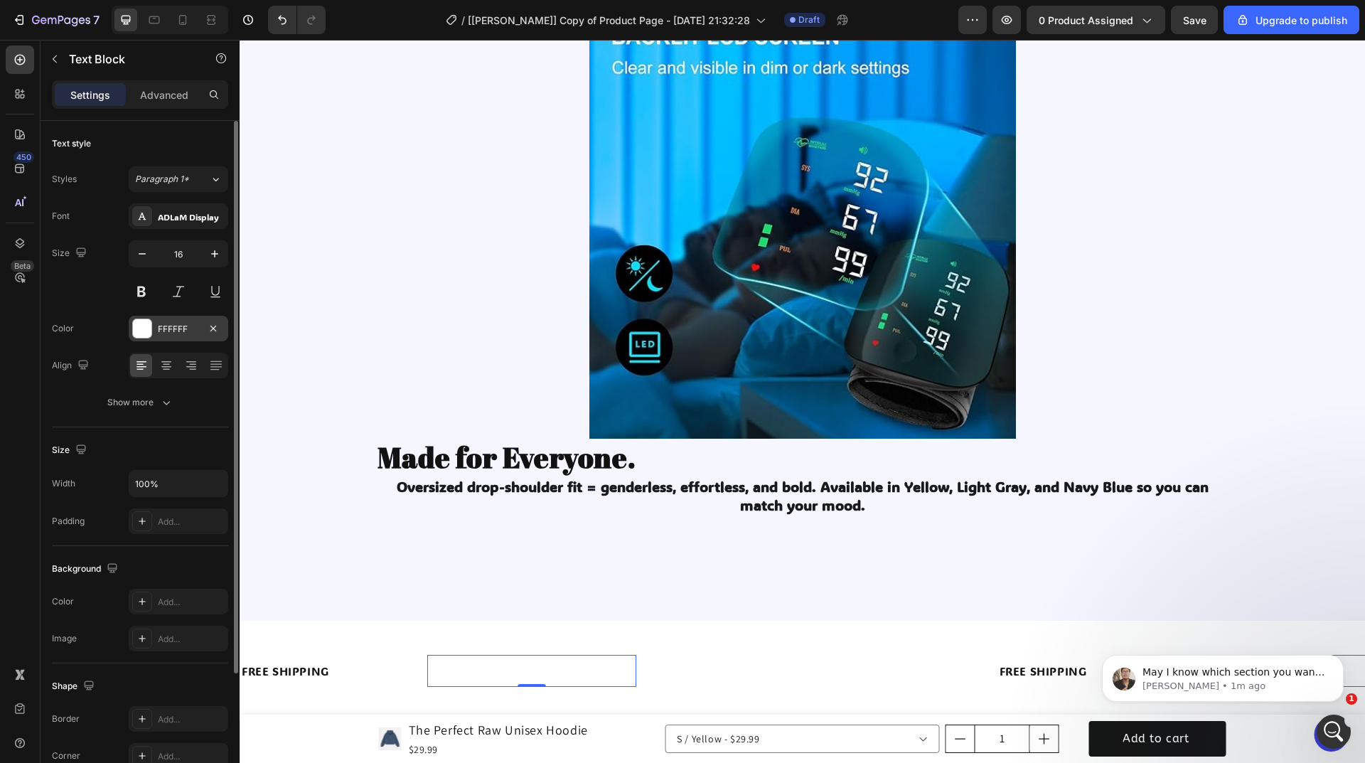
click at [166, 333] on div "FFFFFF" at bounding box center [178, 329] width 41 height 13
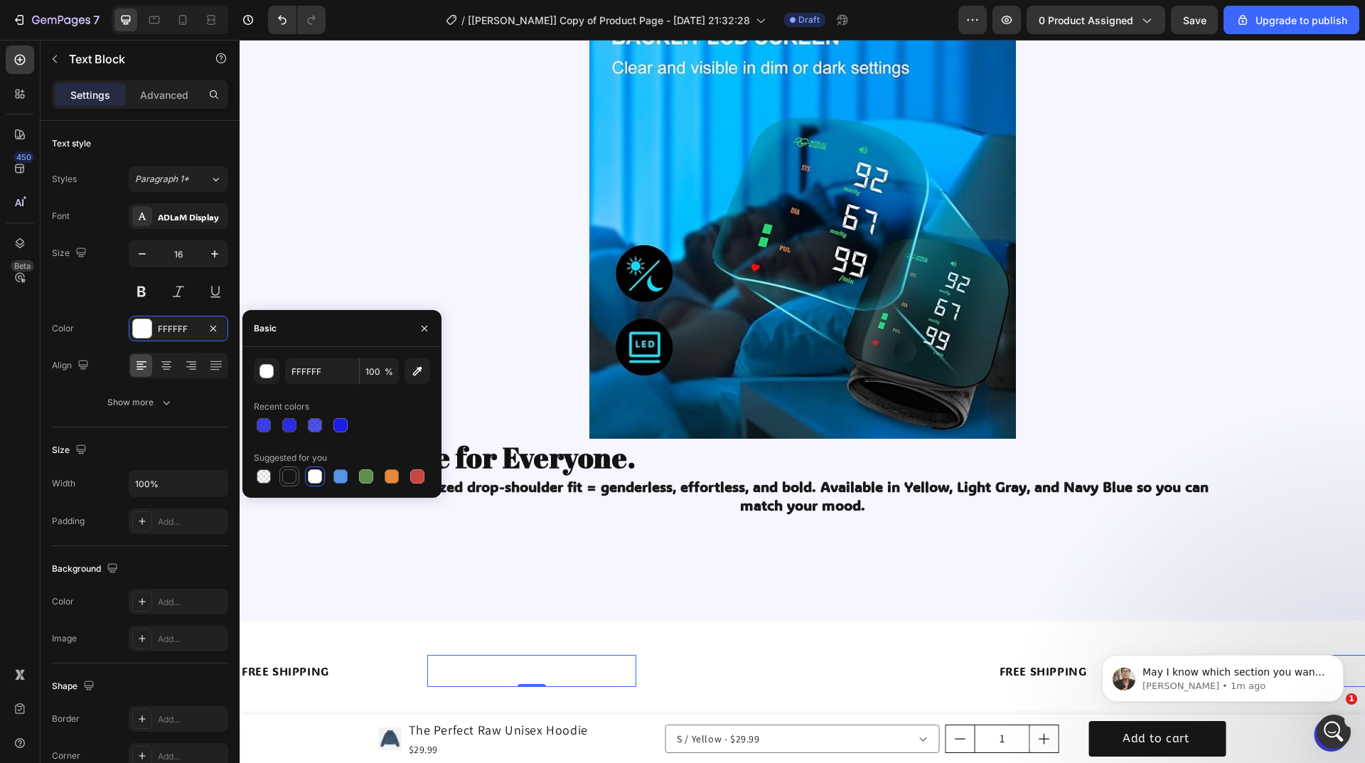
click at [288, 473] on div at bounding box center [289, 476] width 14 height 14
type input "151515"
drag, startPoint x: 814, startPoint y: 257, endPoint x: 803, endPoint y: 259, distance: 11.7
click at [814, 662] on p "LIMITED TIME 60% OFF SALE" at bounding box center [817, 671] width 166 height 18
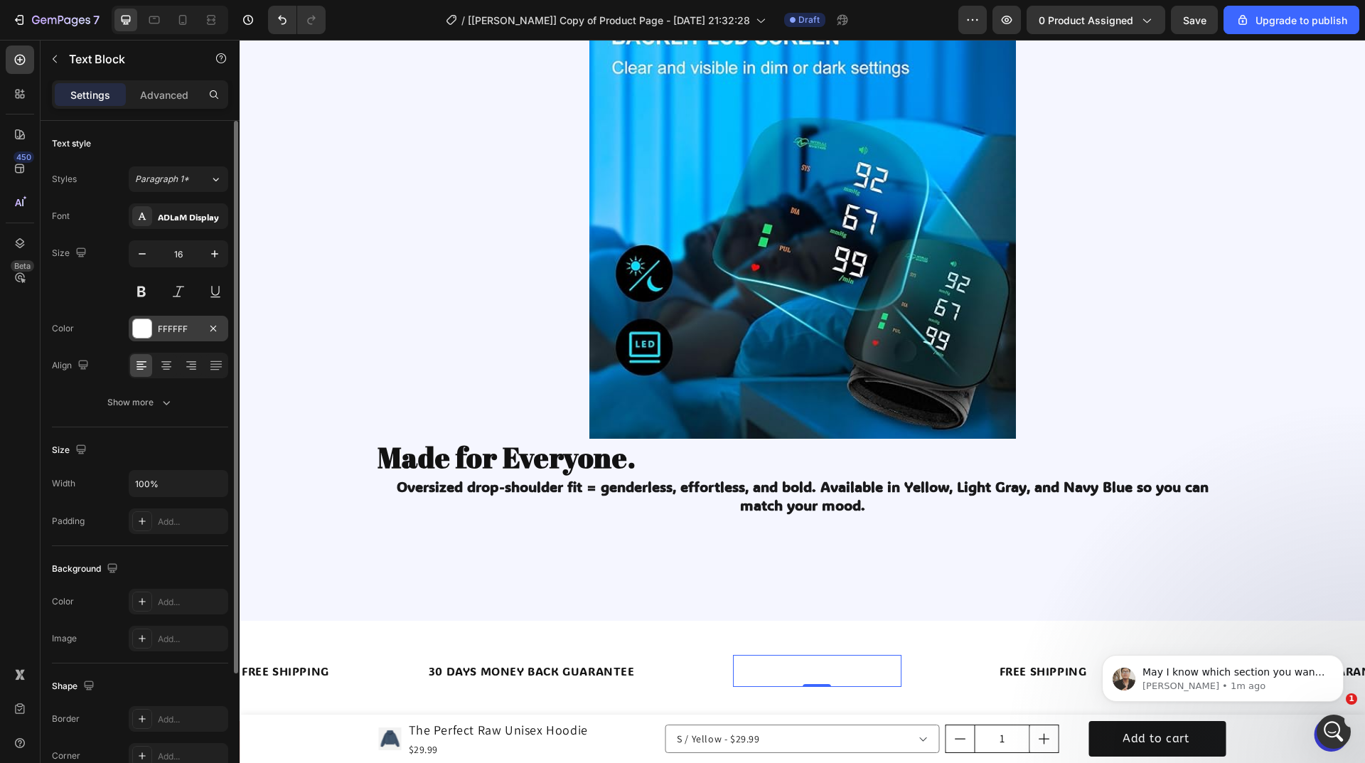
click at [149, 329] on div at bounding box center [142, 328] width 18 height 18
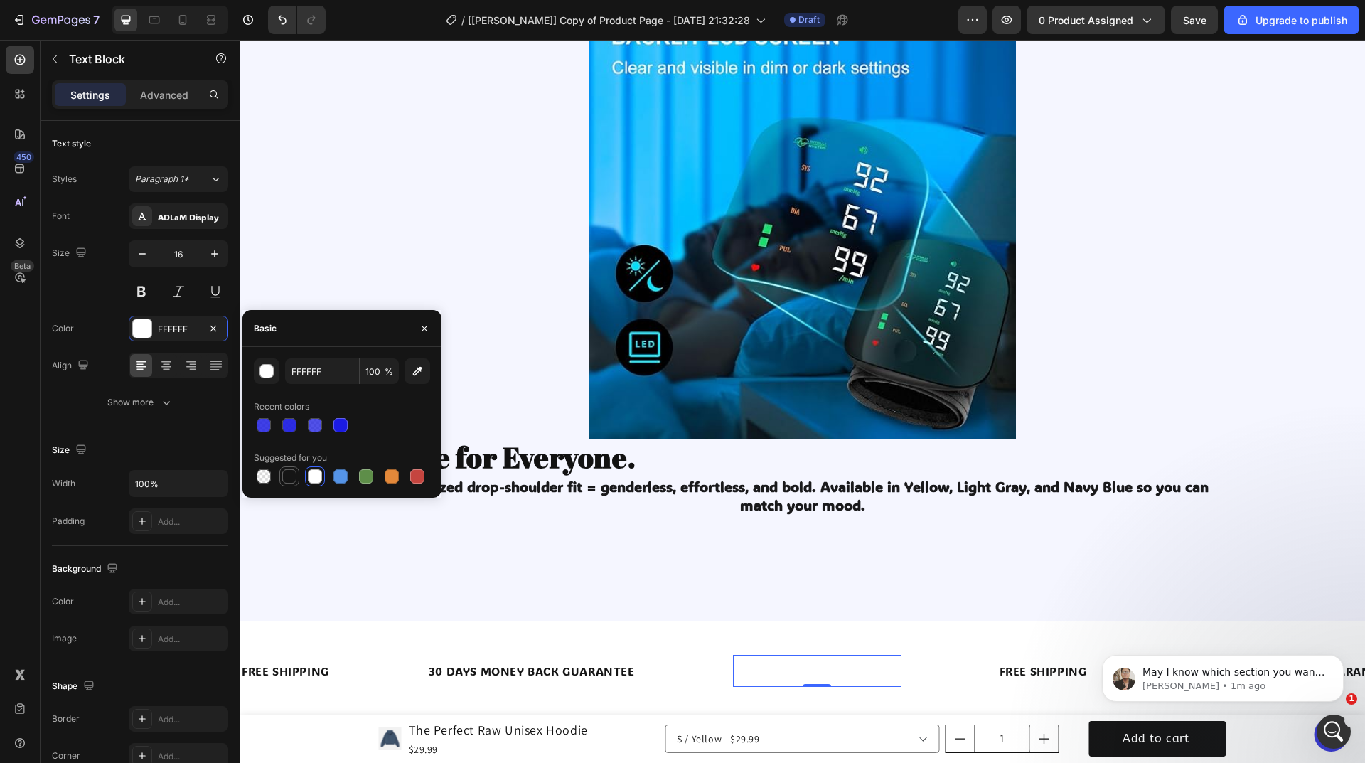
click at [285, 476] on div at bounding box center [289, 476] width 14 height 14
type input "151515"
click at [188, 21] on icon at bounding box center [183, 20] width 14 height 14
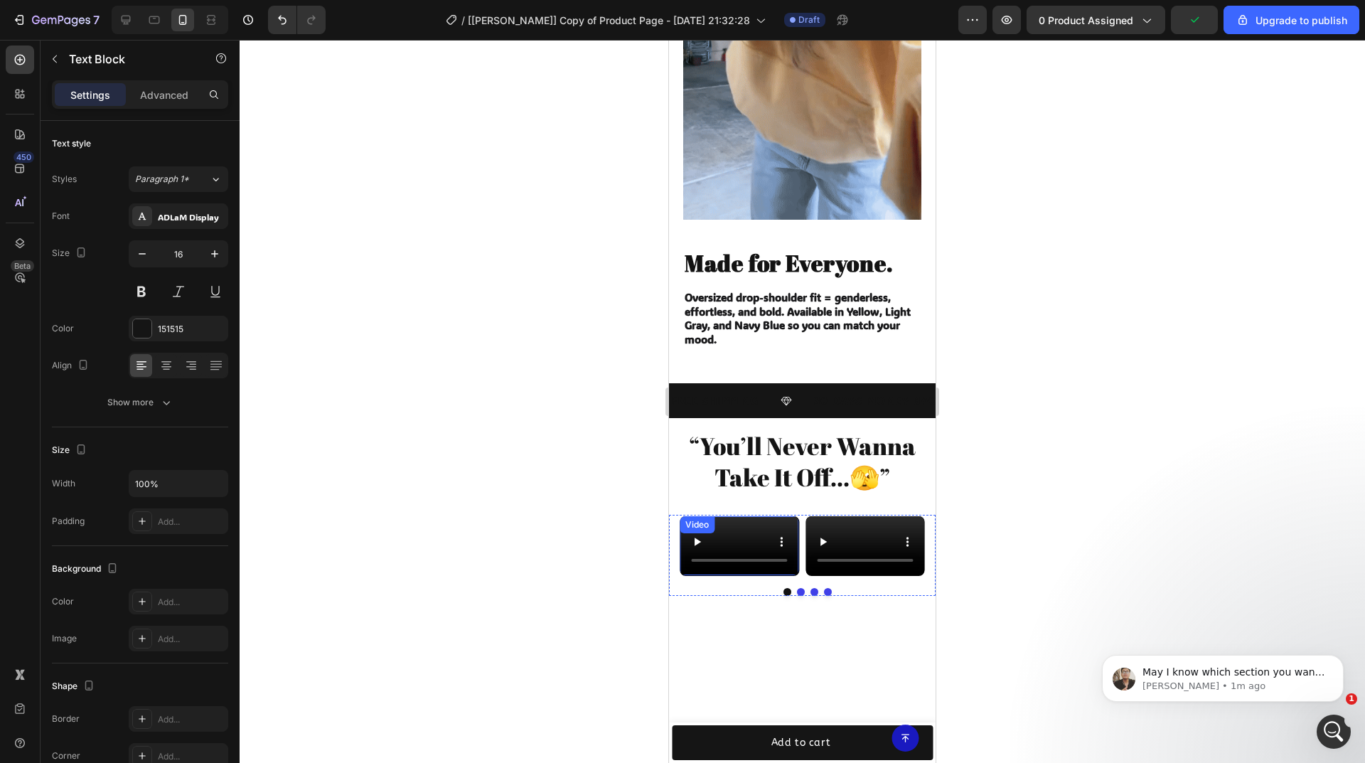
scroll to position [1831, 0]
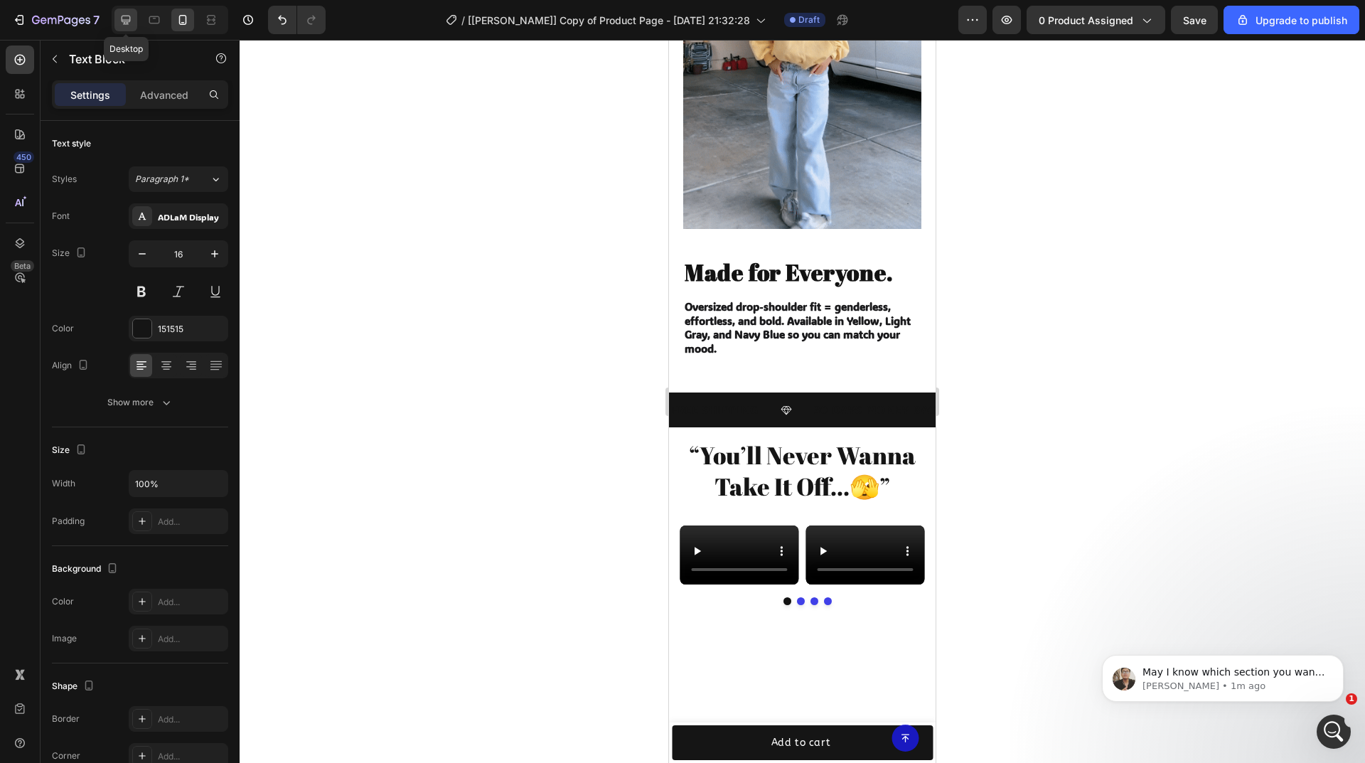
click at [129, 14] on icon at bounding box center [126, 20] width 14 height 14
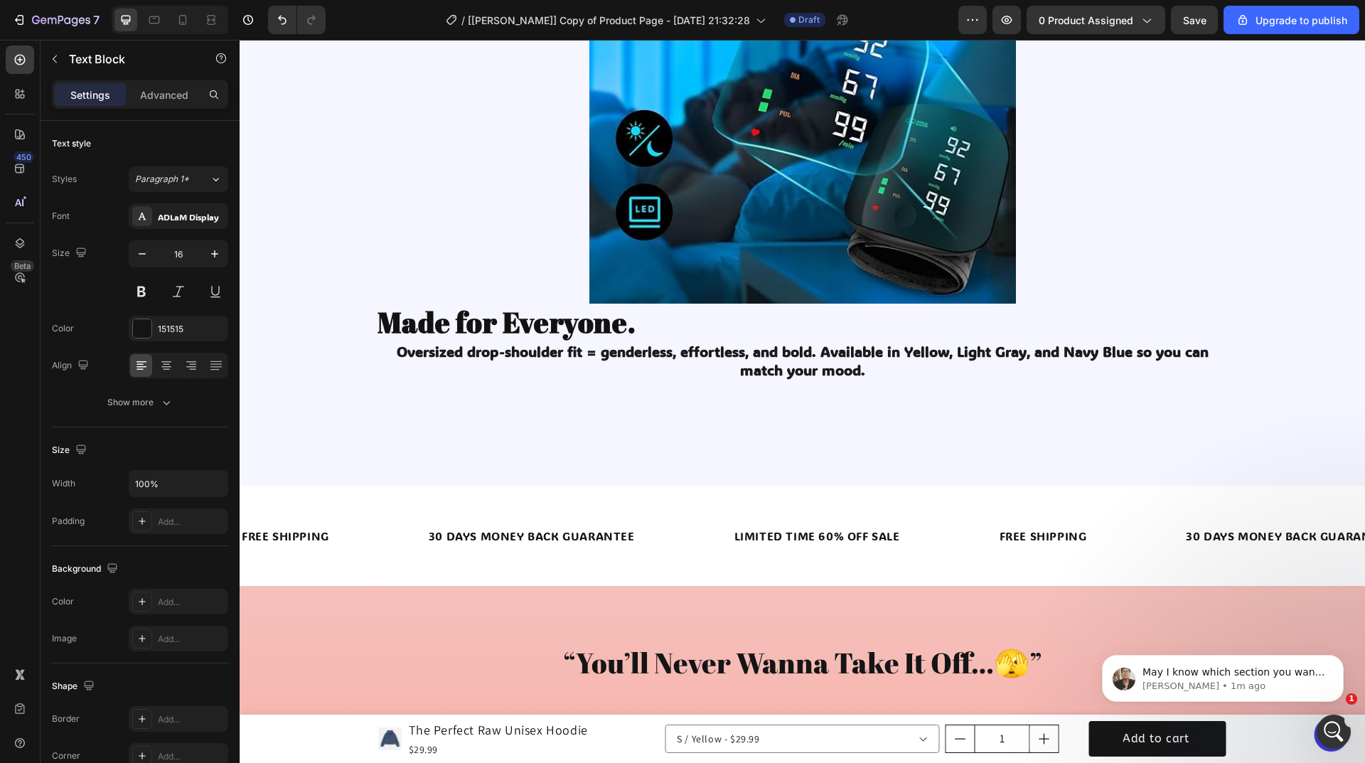
scroll to position [1475, 0]
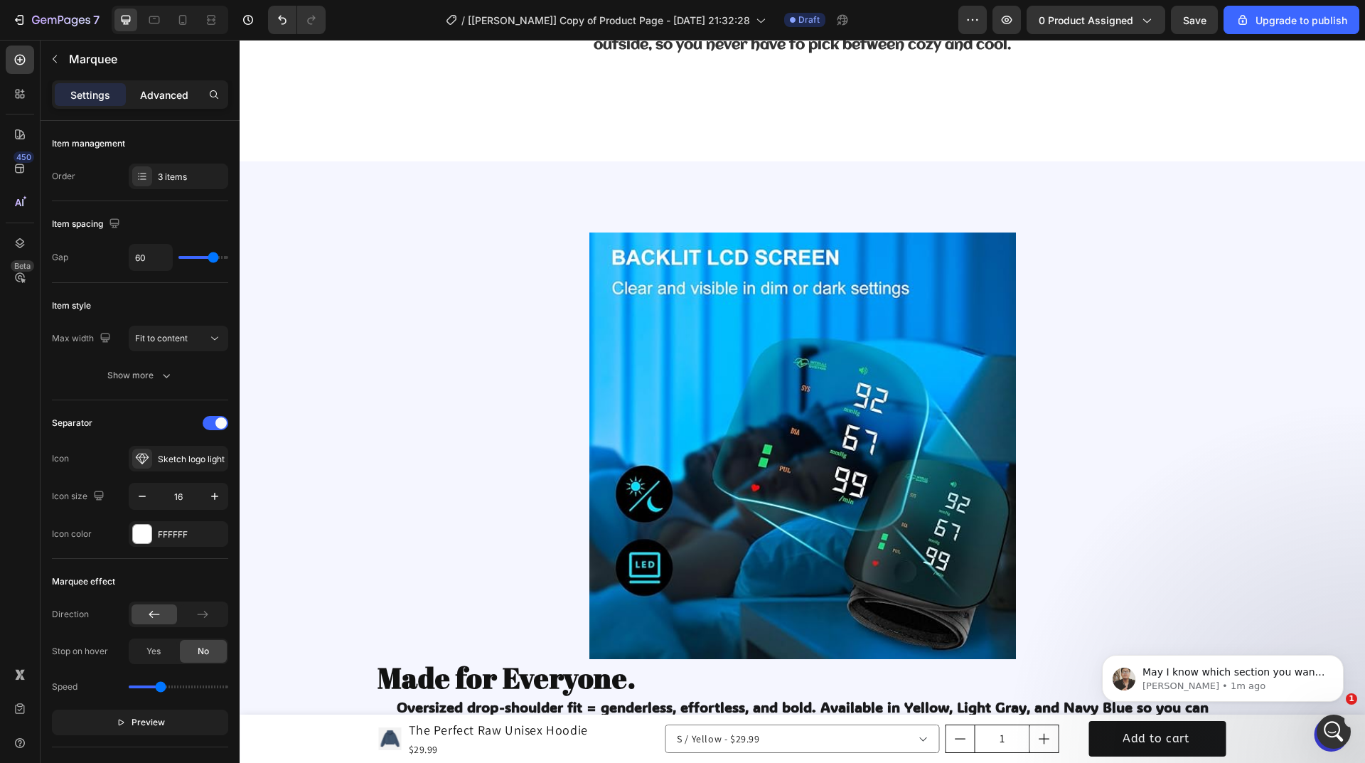
click at [164, 99] on p "Advanced" at bounding box center [164, 94] width 48 height 15
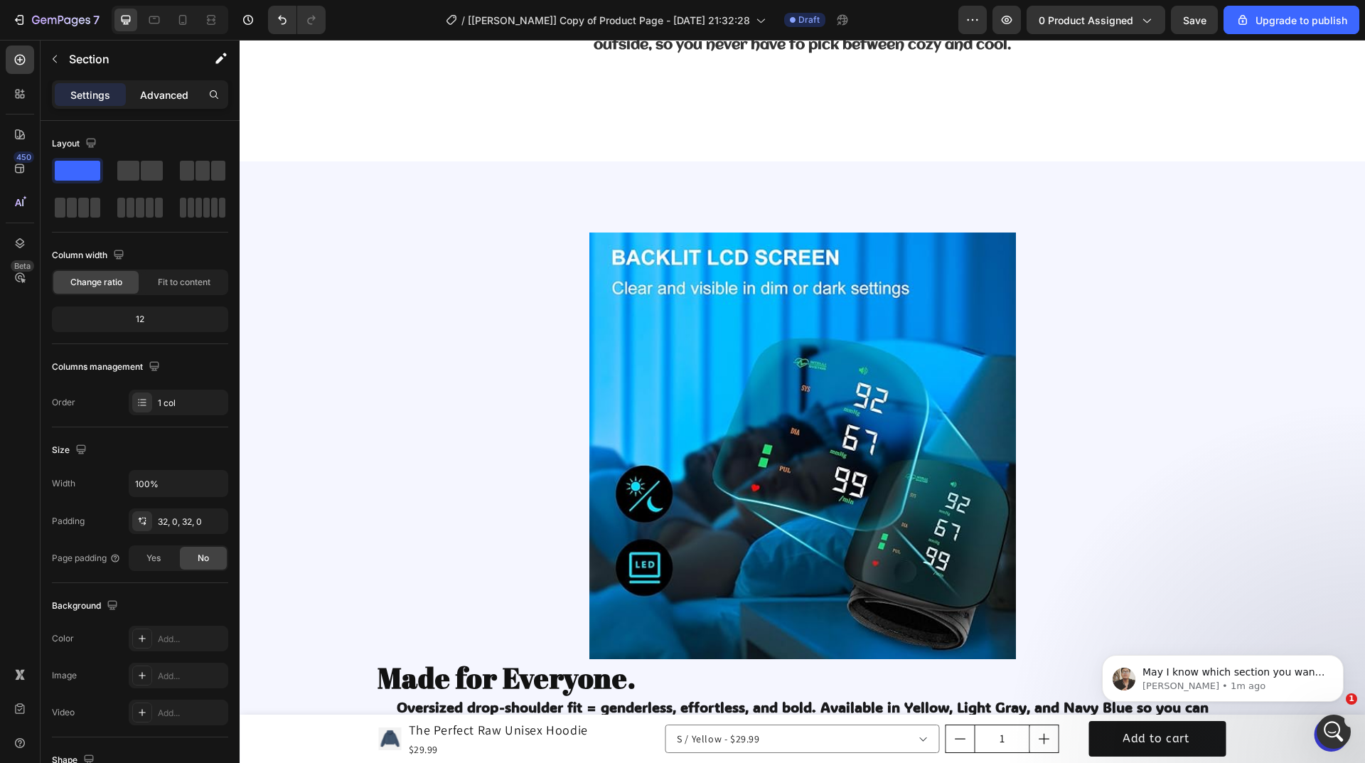
click at [164, 95] on p "Advanced" at bounding box center [164, 94] width 48 height 15
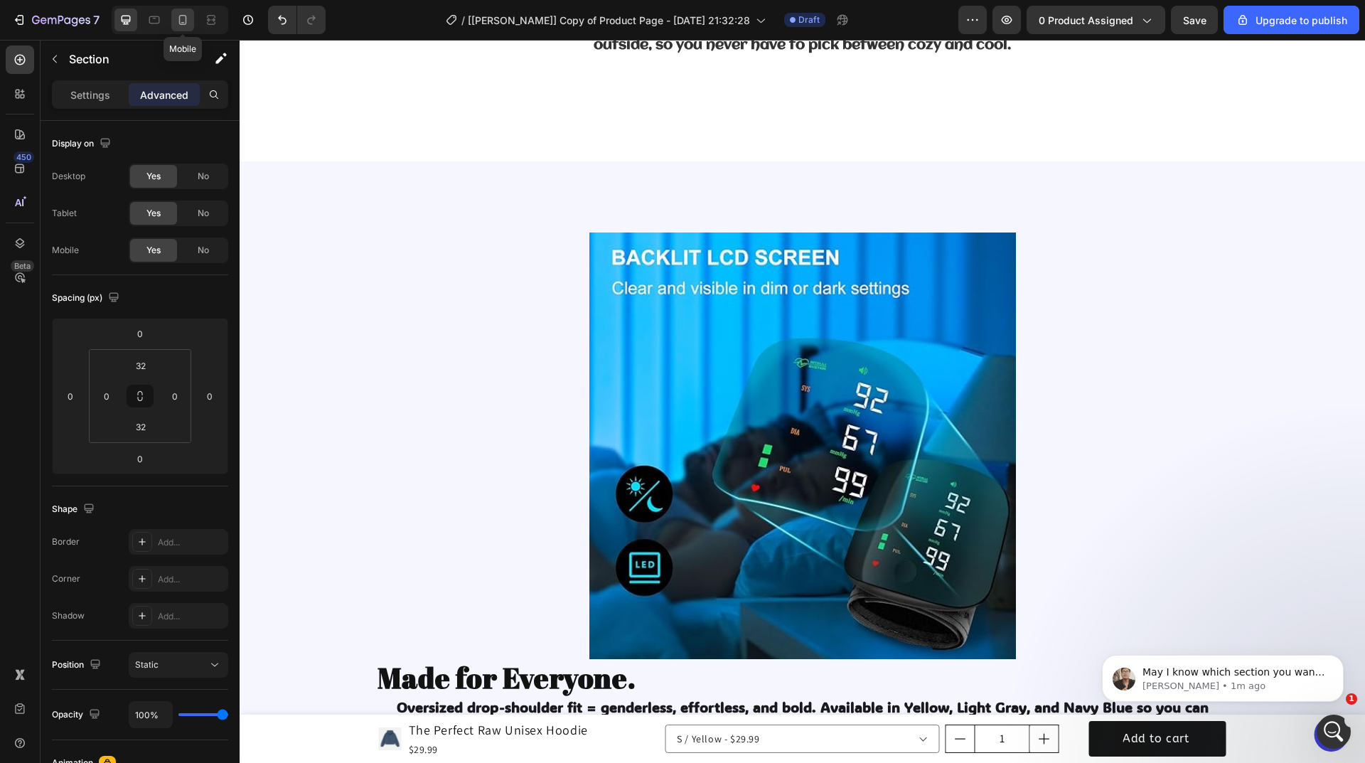
click at [188, 21] on icon at bounding box center [183, 20] width 14 height 14
type input "0"
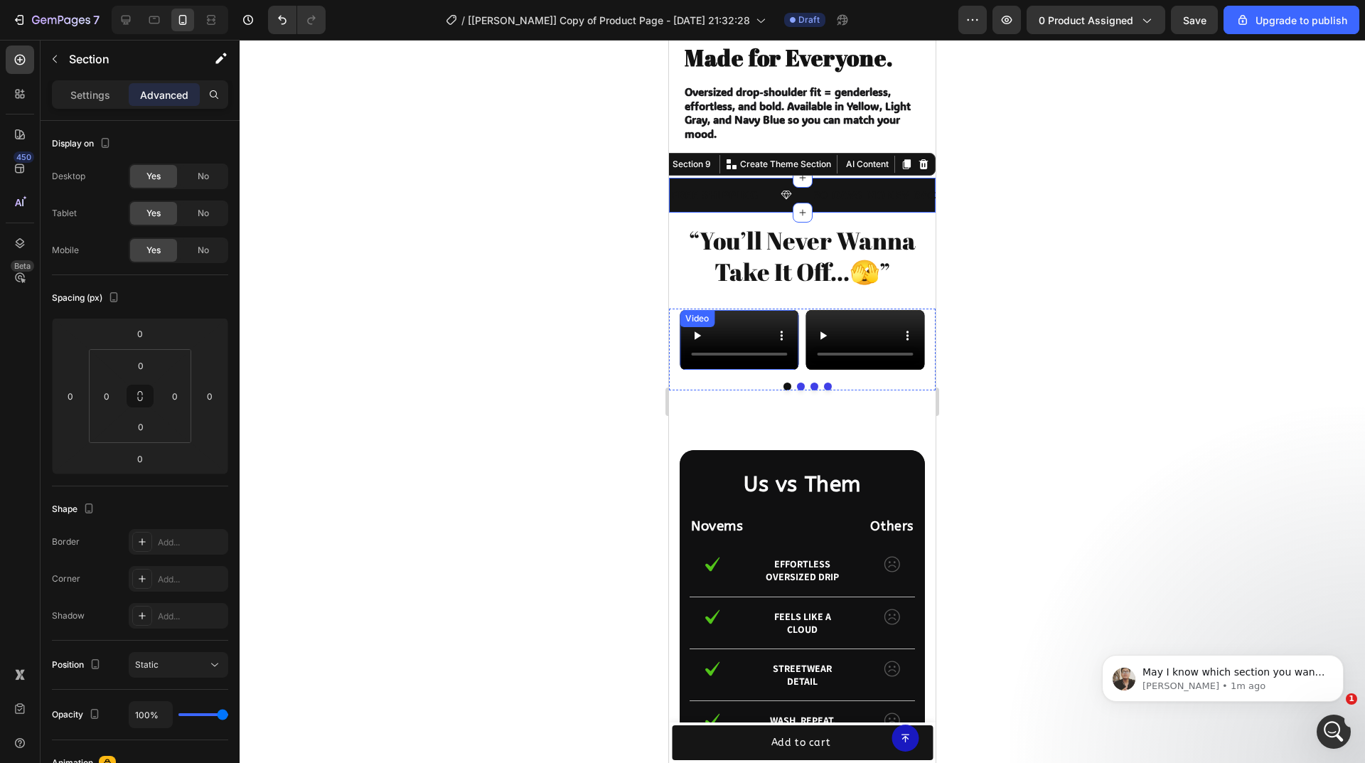
scroll to position [1912, 0]
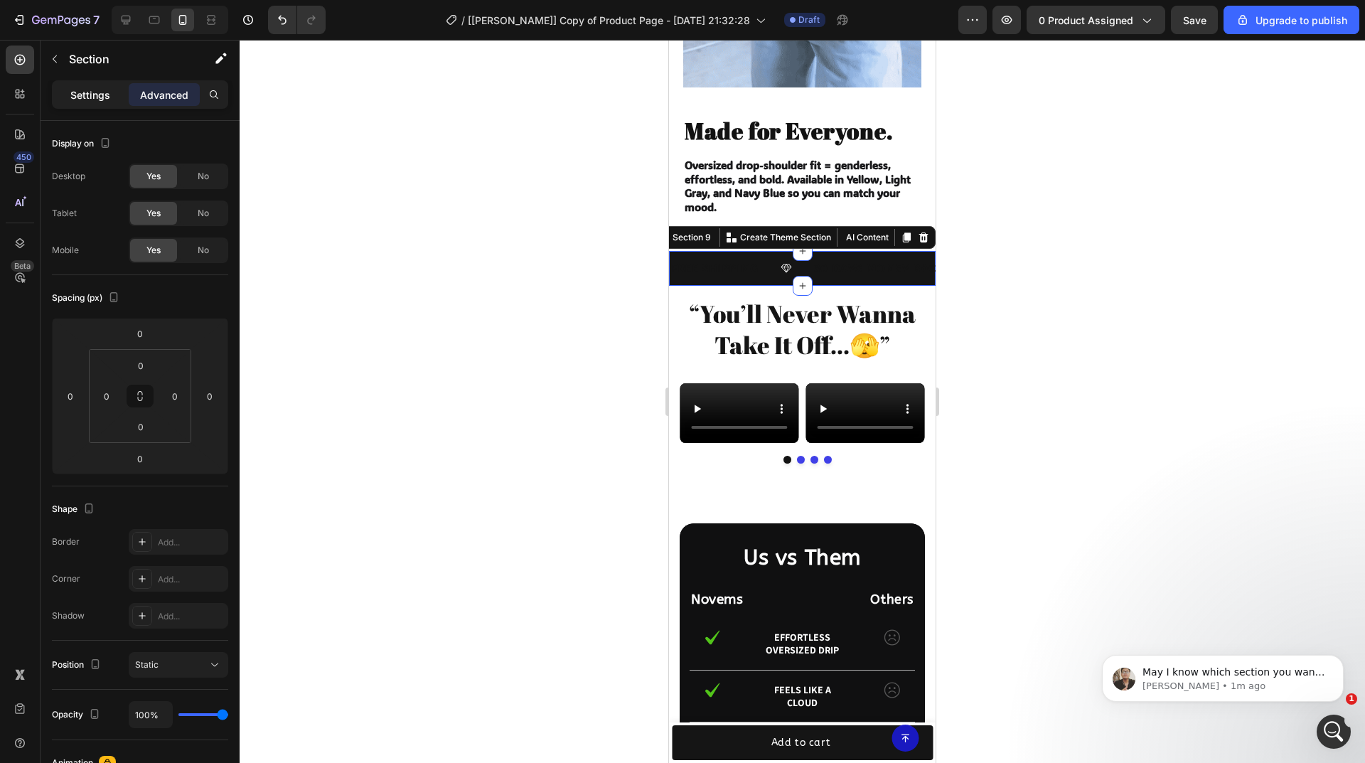
click at [90, 90] on p "Settings" at bounding box center [90, 94] width 40 height 15
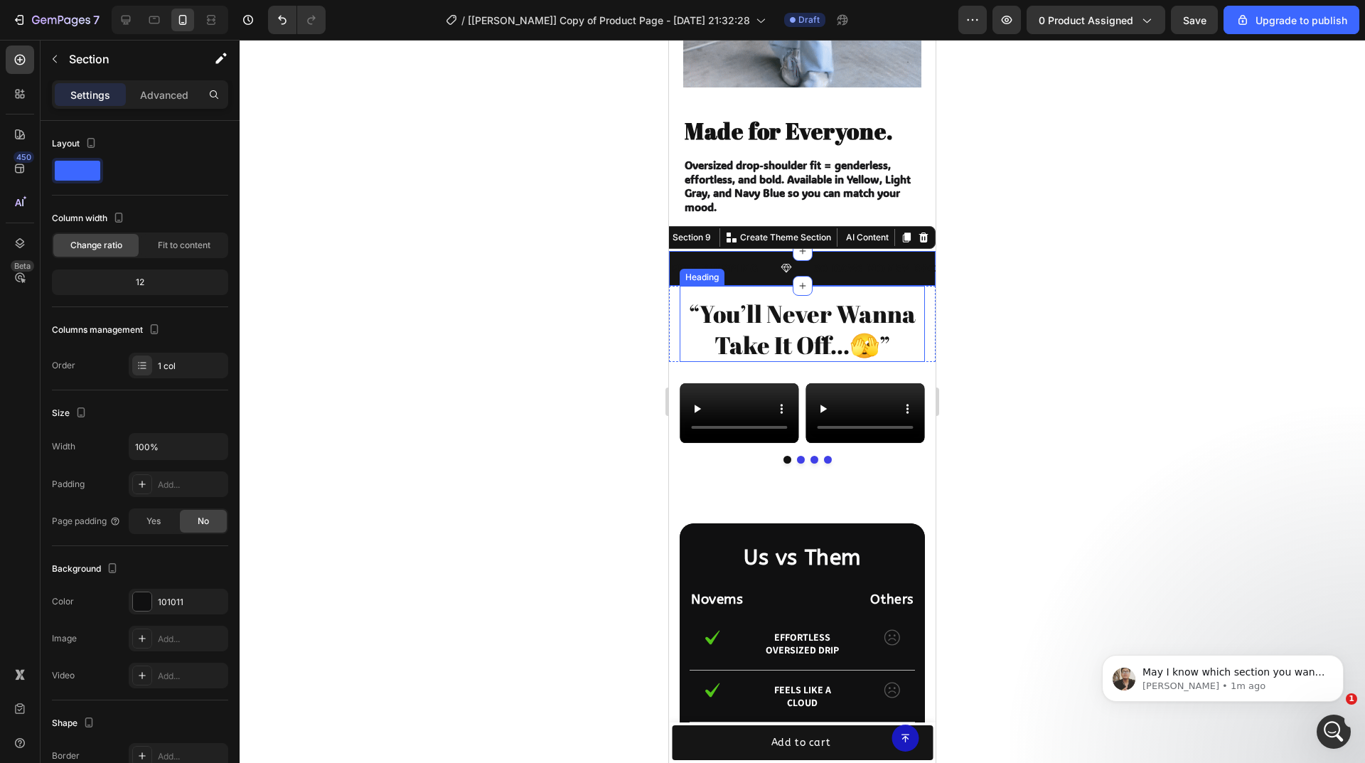
click at [707, 271] on div "Heading" at bounding box center [701, 277] width 39 height 13
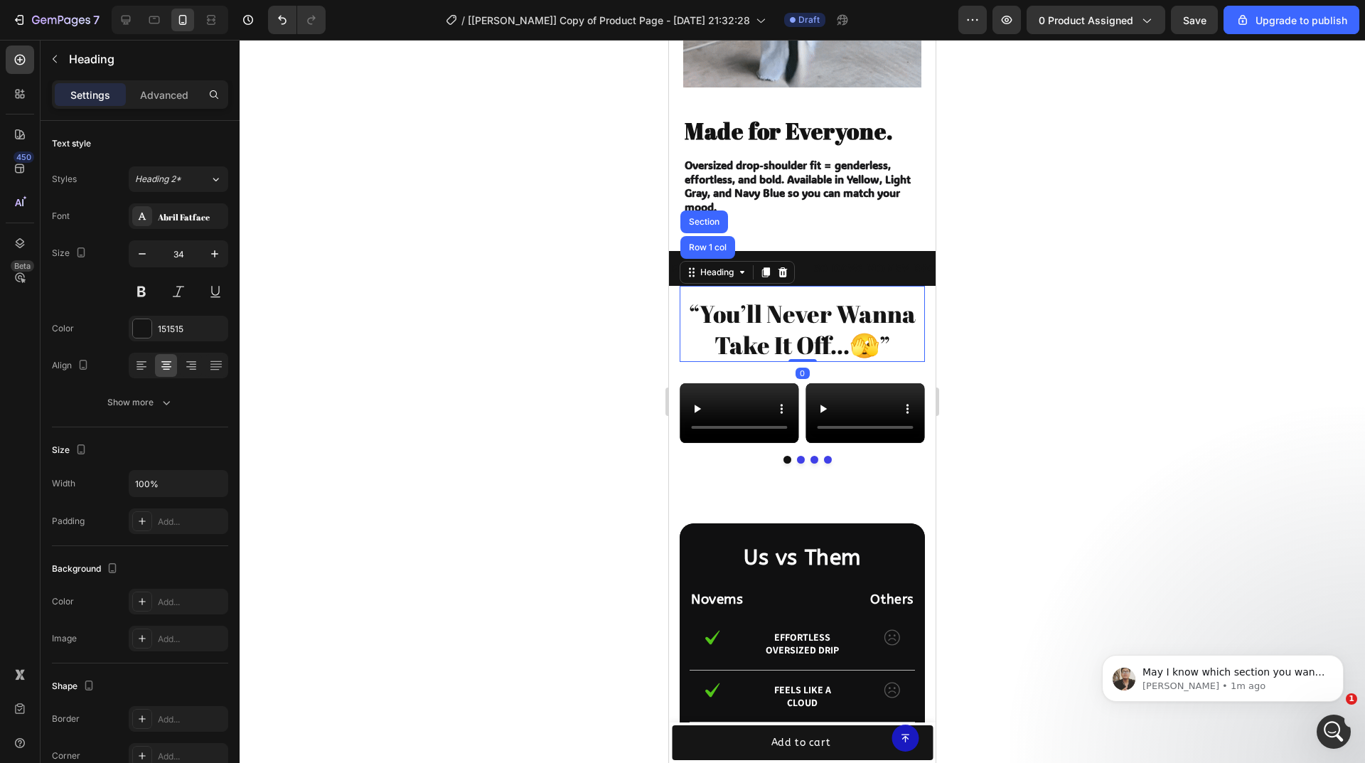
click at [632, 252] on div at bounding box center [802, 401] width 1125 height 723
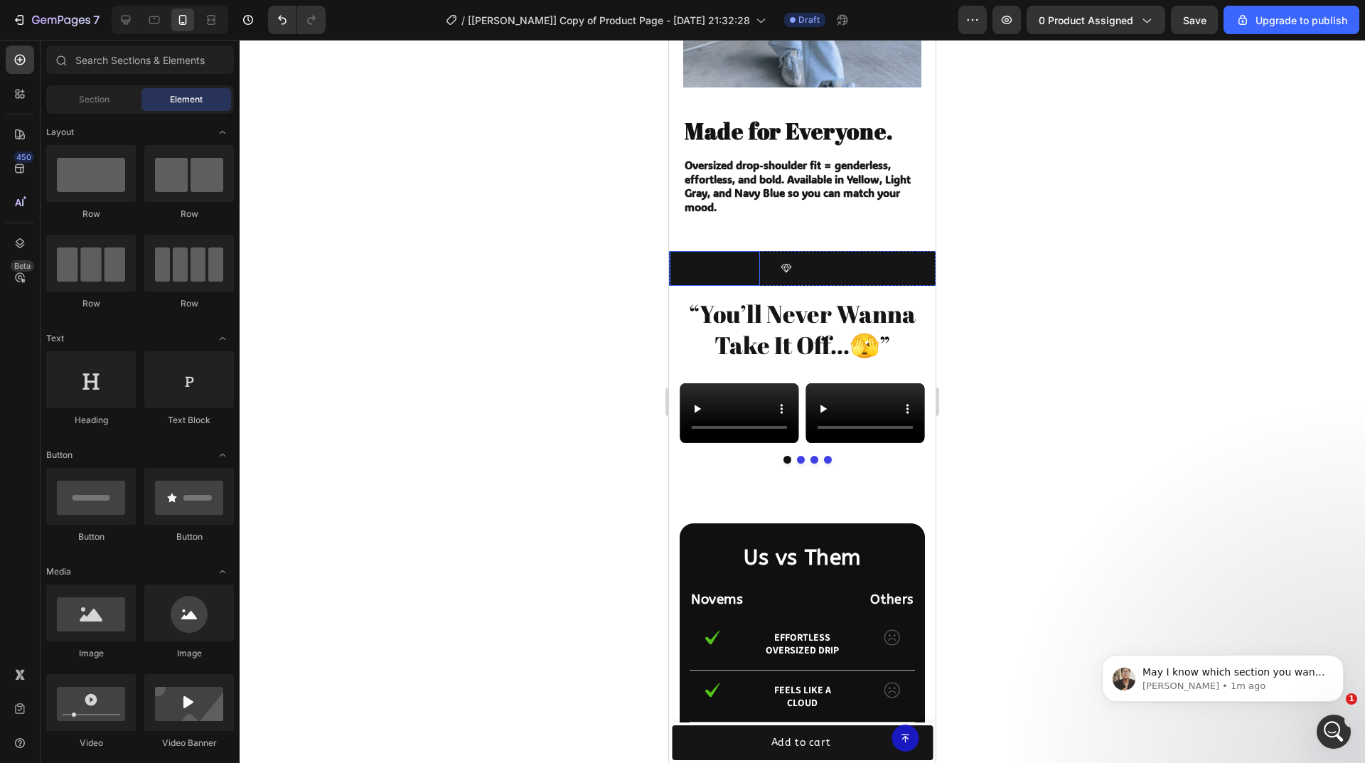
click at [698, 257] on div "FREE SHIPPING" at bounding box center [715, 268] width 90 height 23
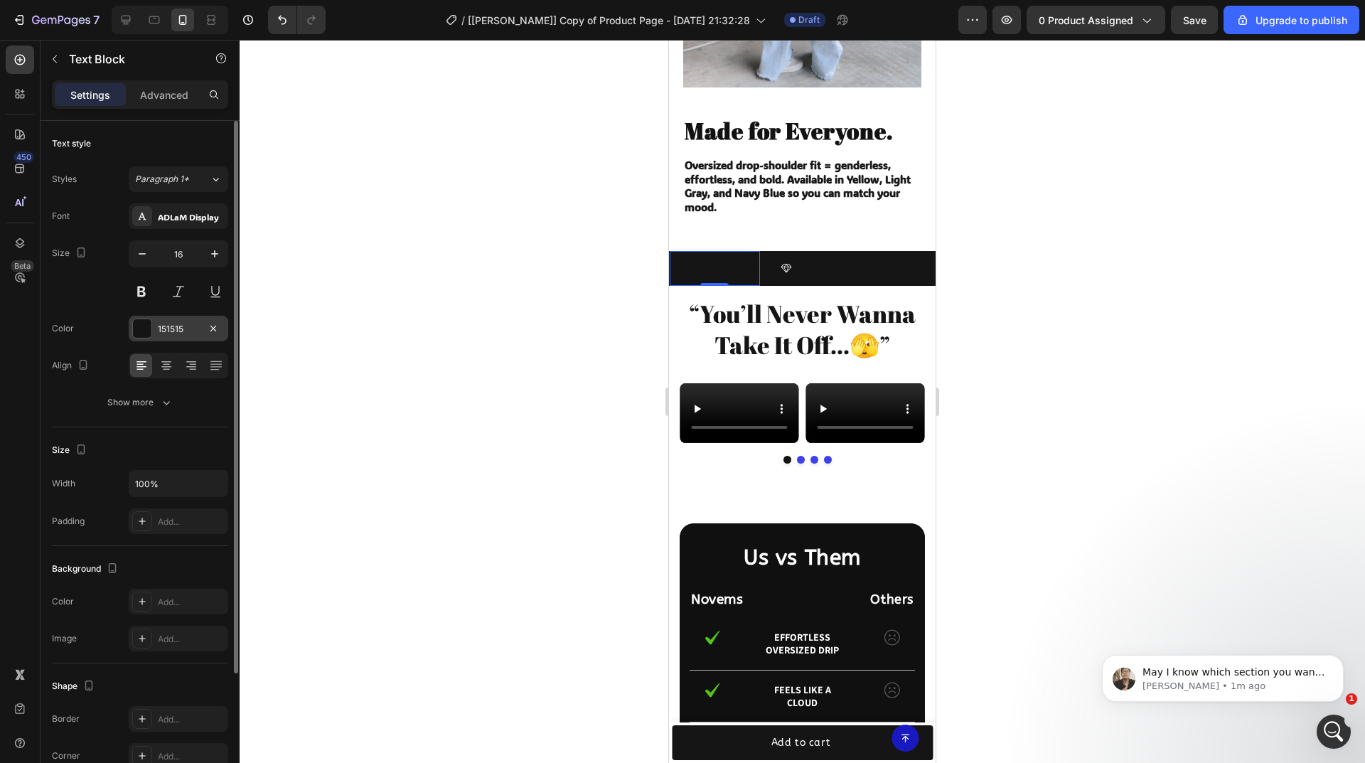
click at [137, 328] on div at bounding box center [142, 328] width 18 height 18
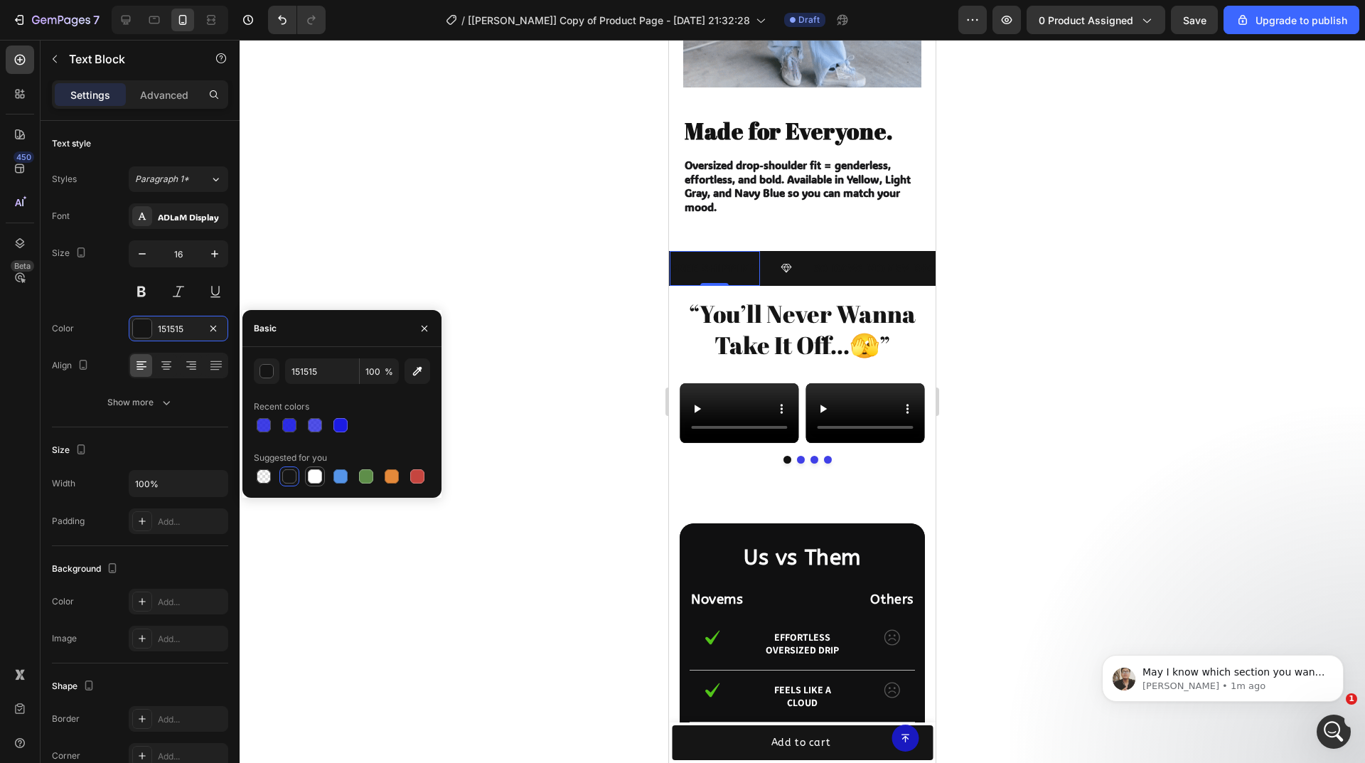
click at [315, 477] on div at bounding box center [315, 476] width 14 height 14
type input "FFFFFF"
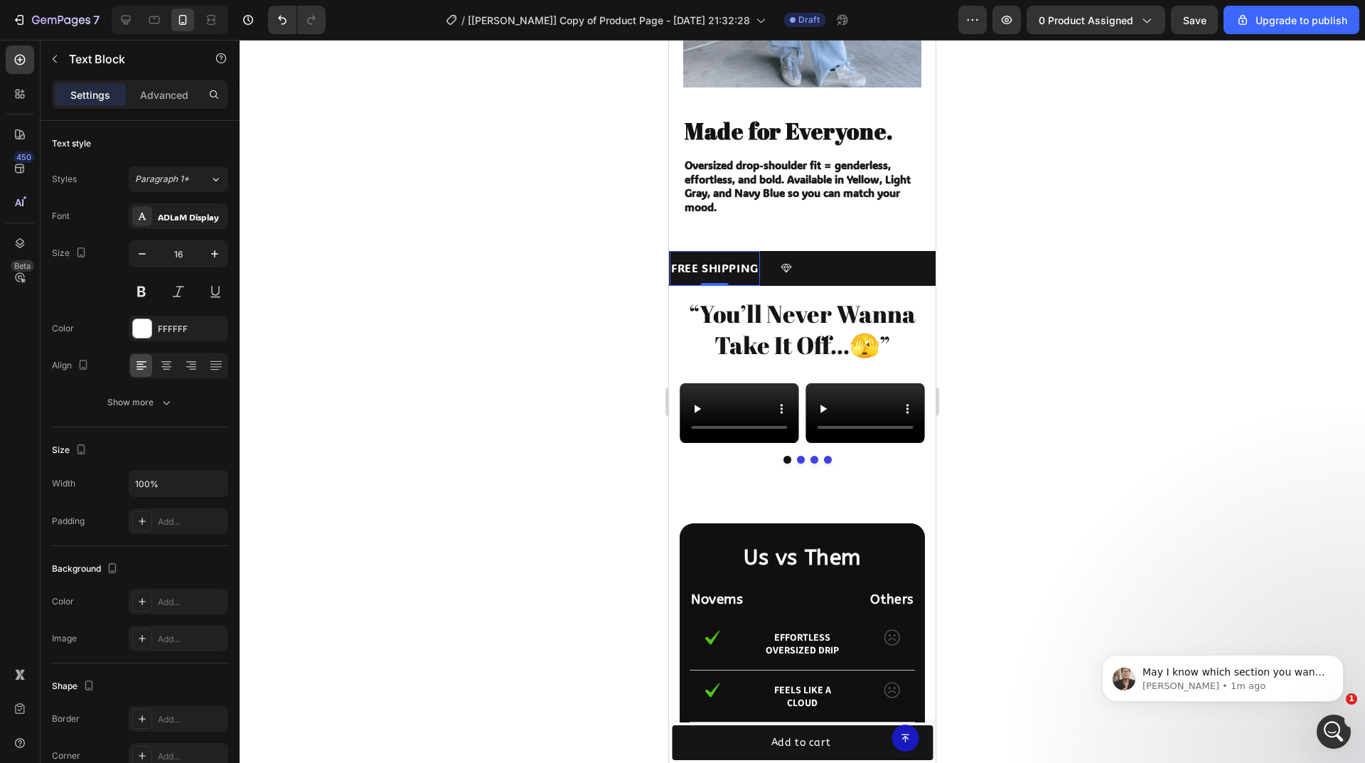
click at [516, 598] on div at bounding box center [802, 401] width 1125 height 723
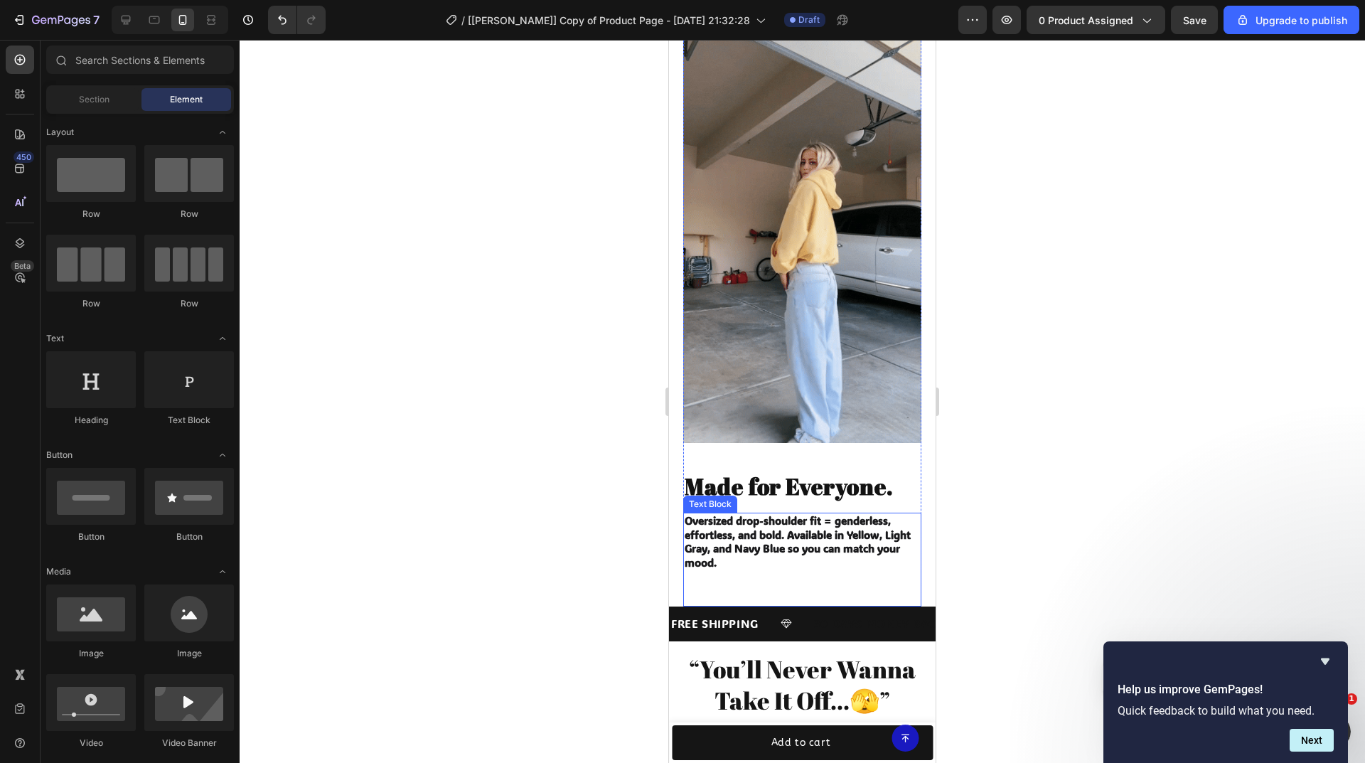
scroll to position [0, 0]
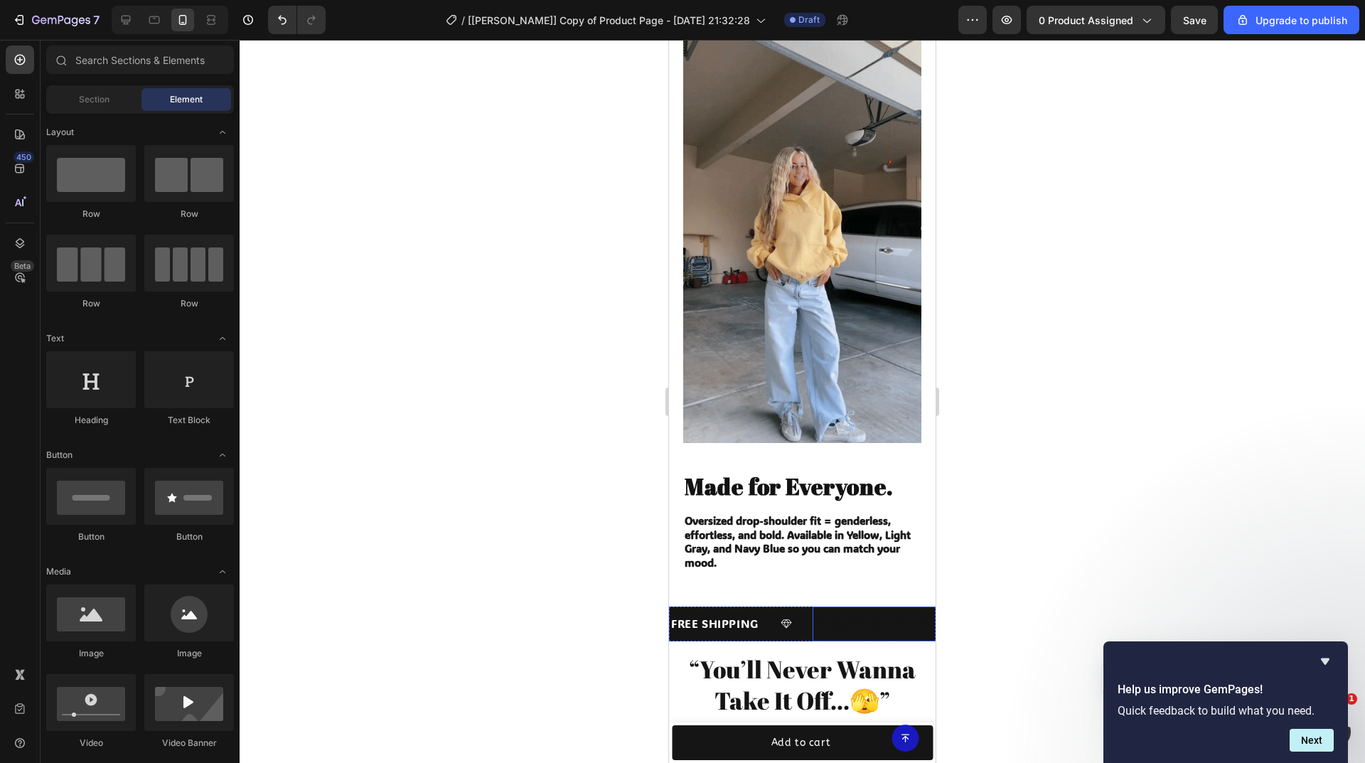
click at [831, 612] on div "30 DAYS MONEY BACK GUARANTEE" at bounding box center [917, 623] width 209 height 23
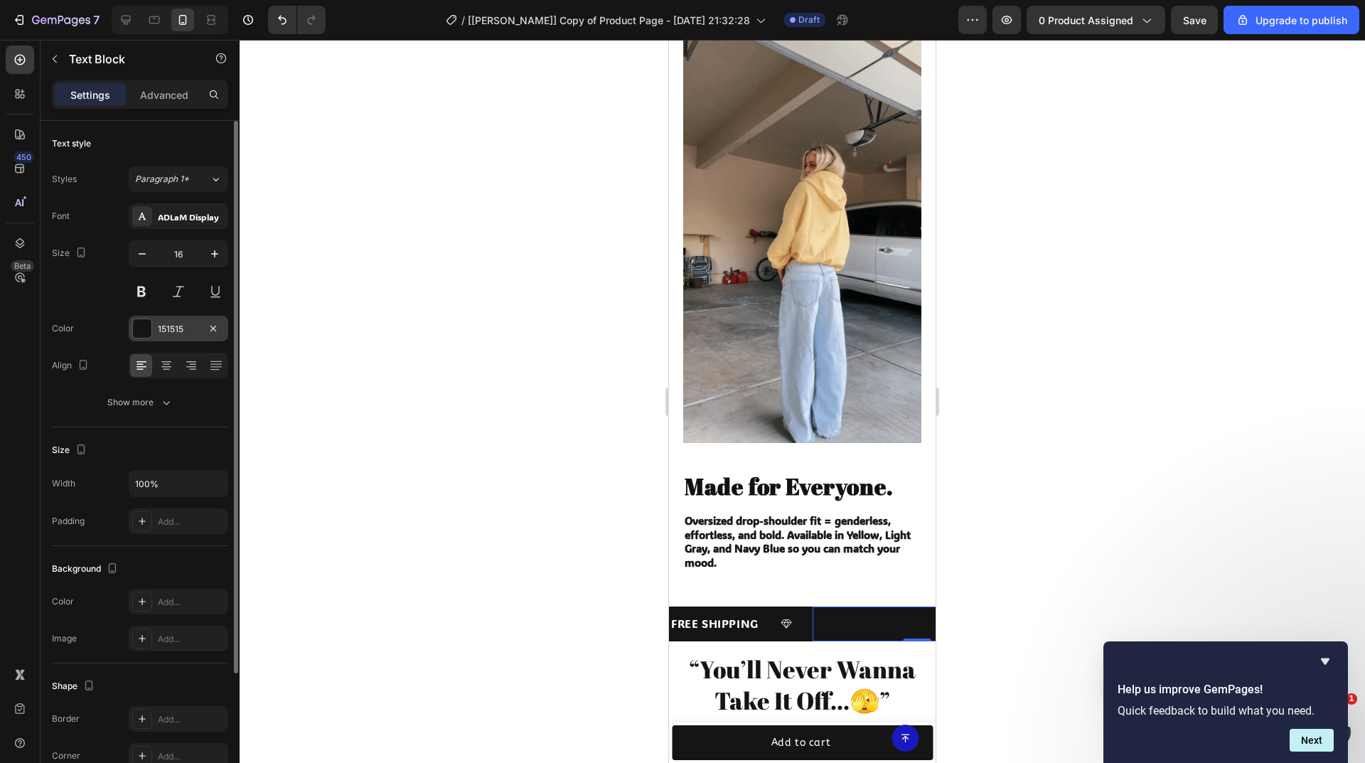
click at [173, 328] on div "151515" at bounding box center [178, 329] width 41 height 13
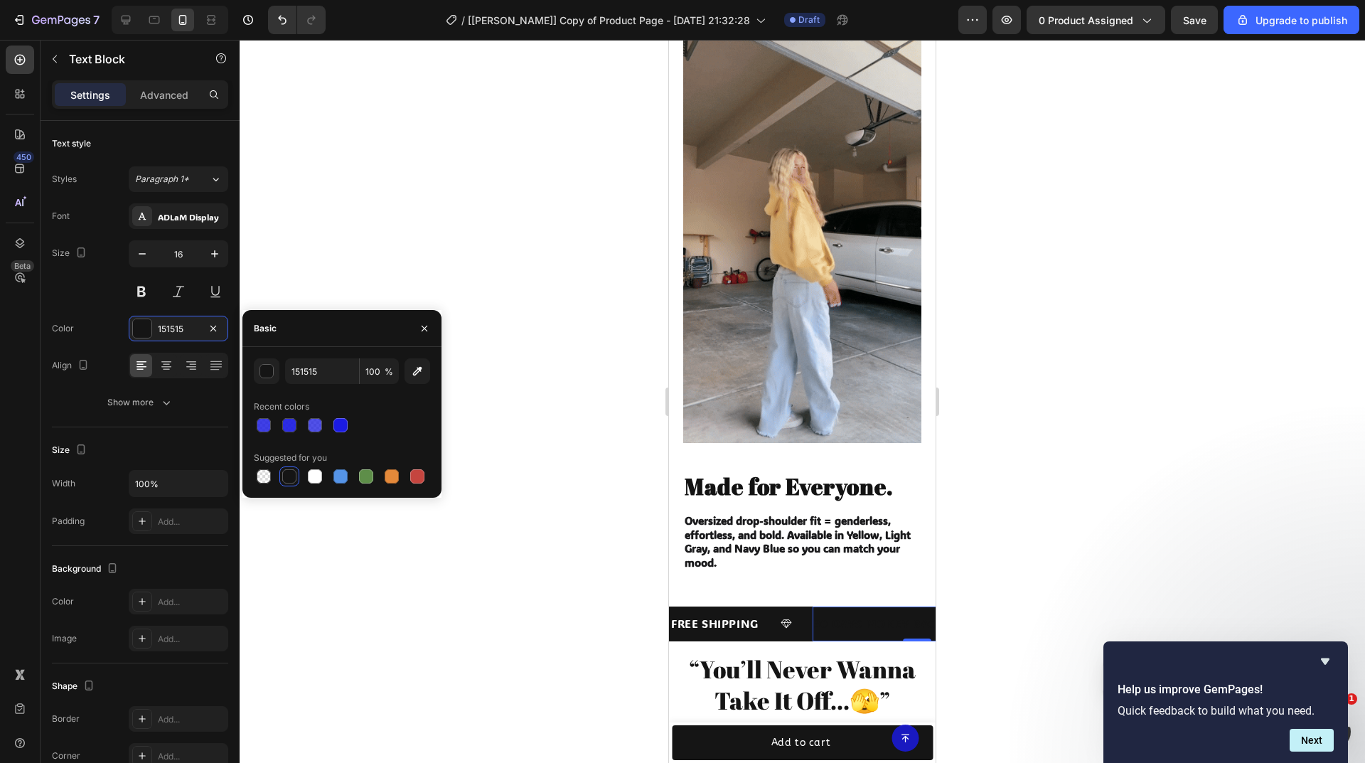
click at [318, 476] on div at bounding box center [315, 476] width 14 height 14
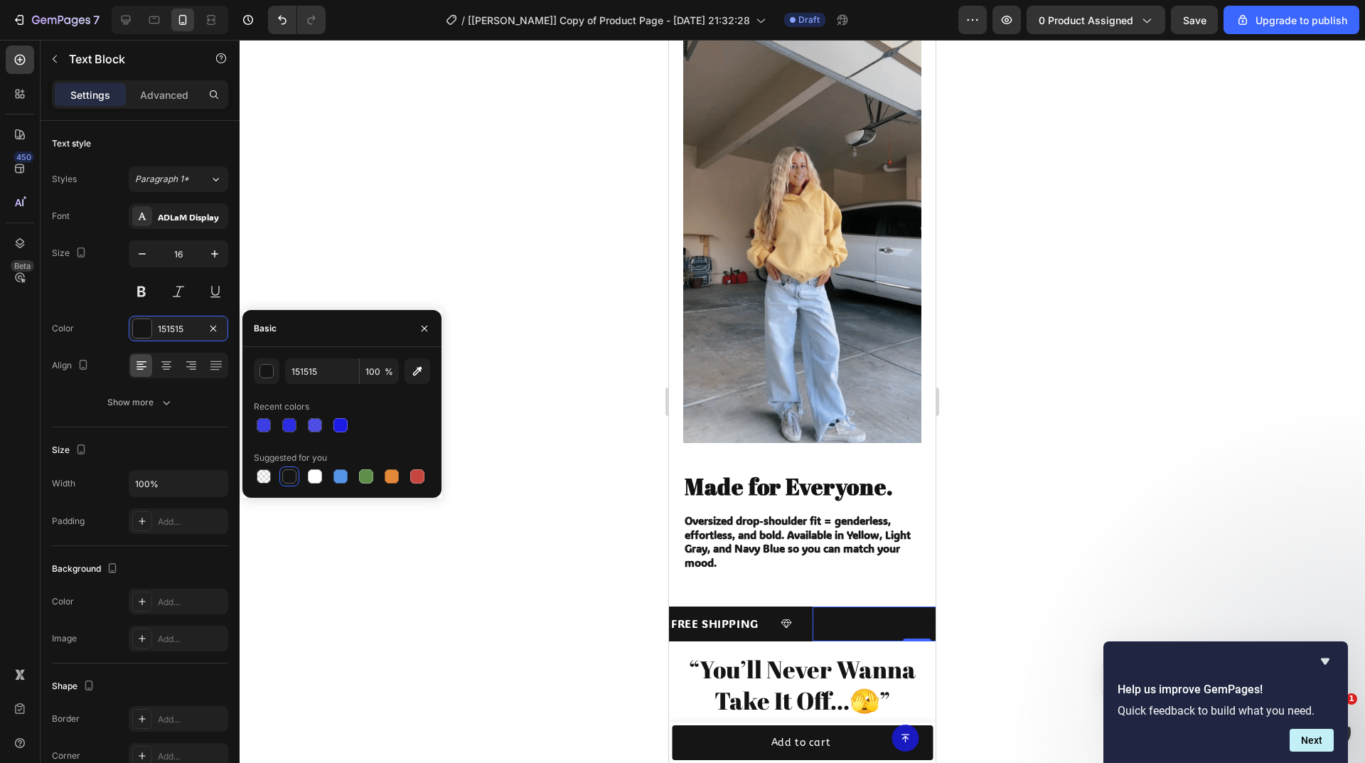
type input "FFFFFF"
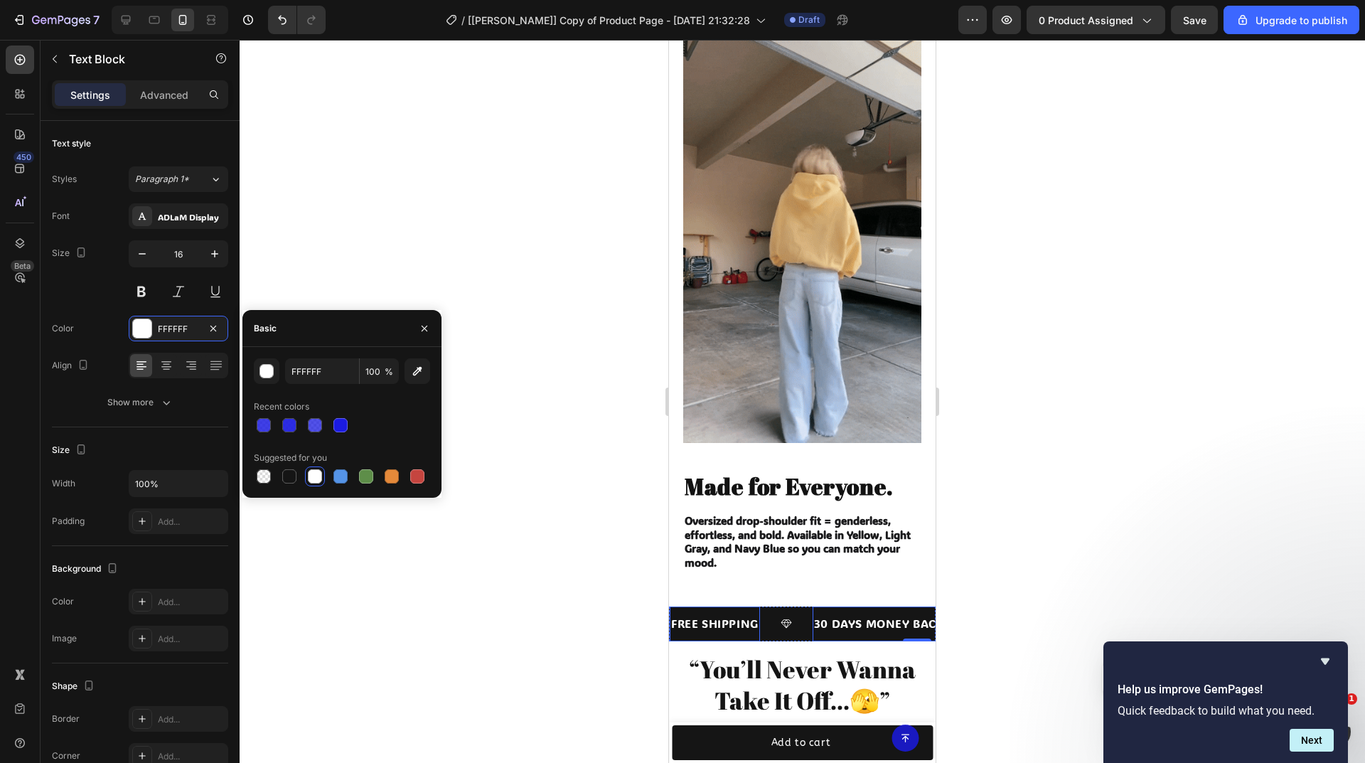
click at [700, 612] on div "FREE SHIPPING" at bounding box center [715, 623] width 90 height 23
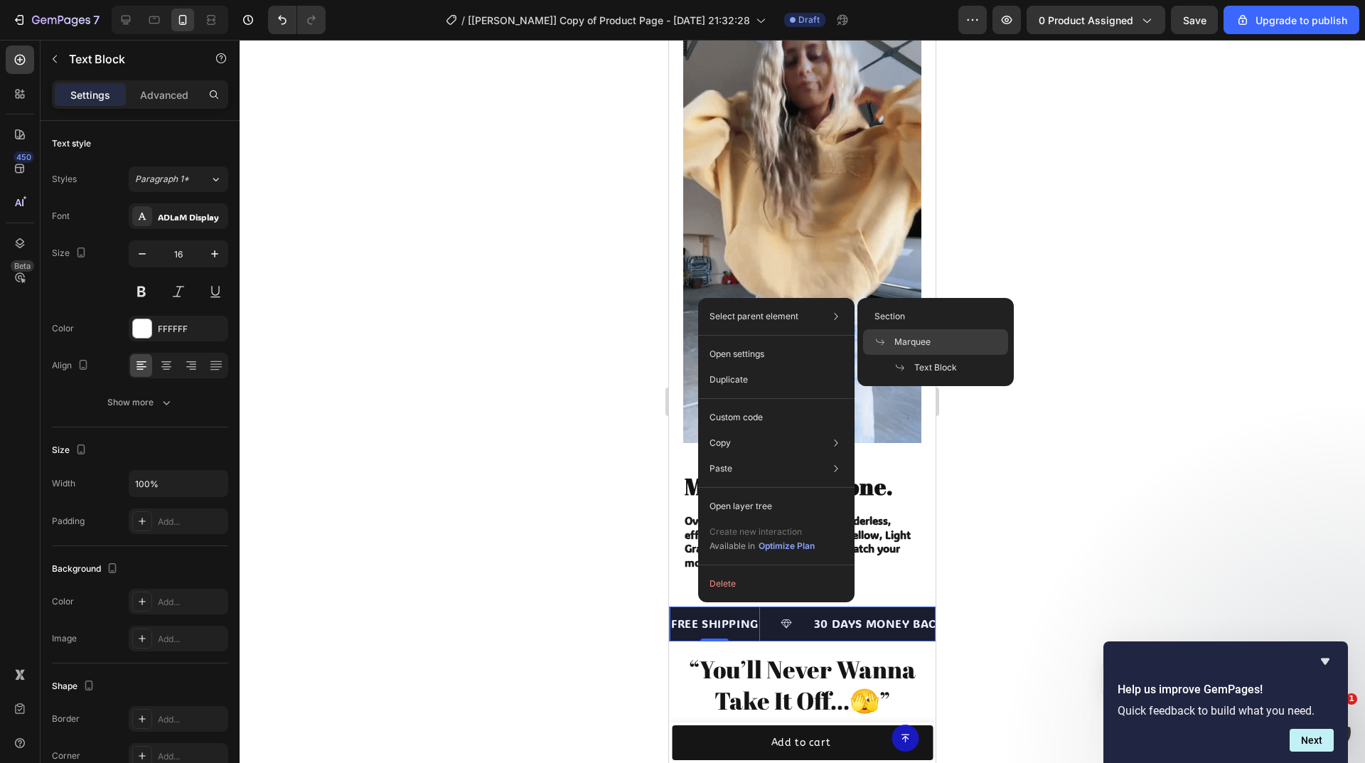
click at [921, 341] on span "Marquee" at bounding box center [912, 342] width 36 height 13
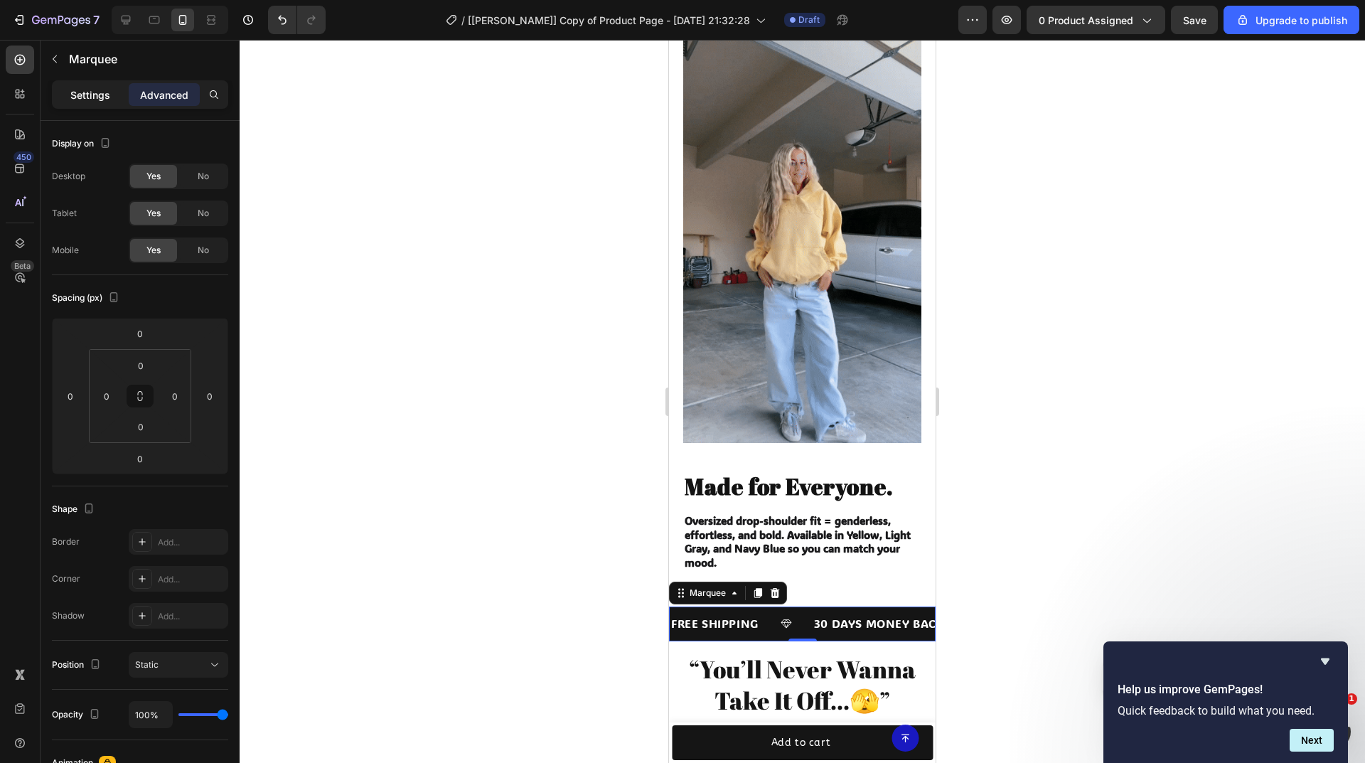
click at [91, 97] on p "Settings" at bounding box center [90, 94] width 40 height 15
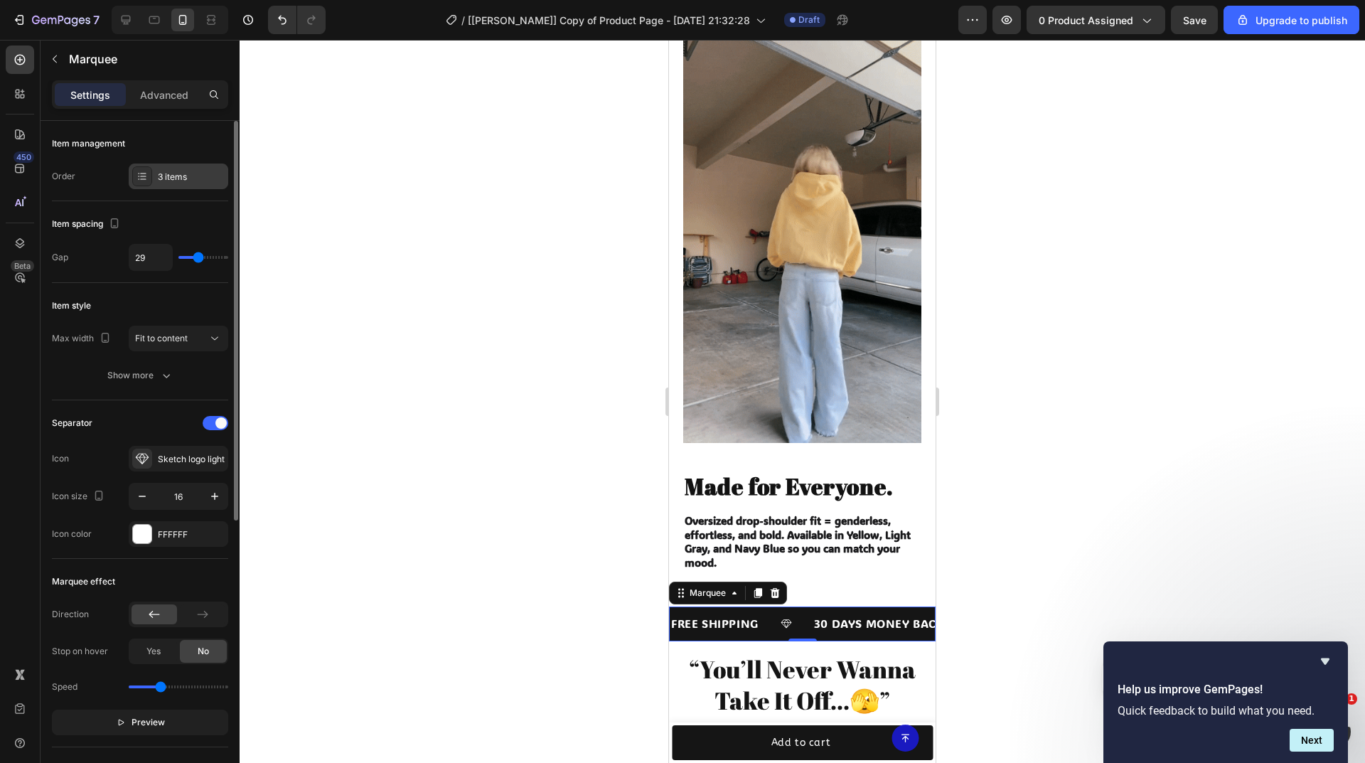
click at [185, 184] on div "3 items" at bounding box center [179, 177] width 100 height 26
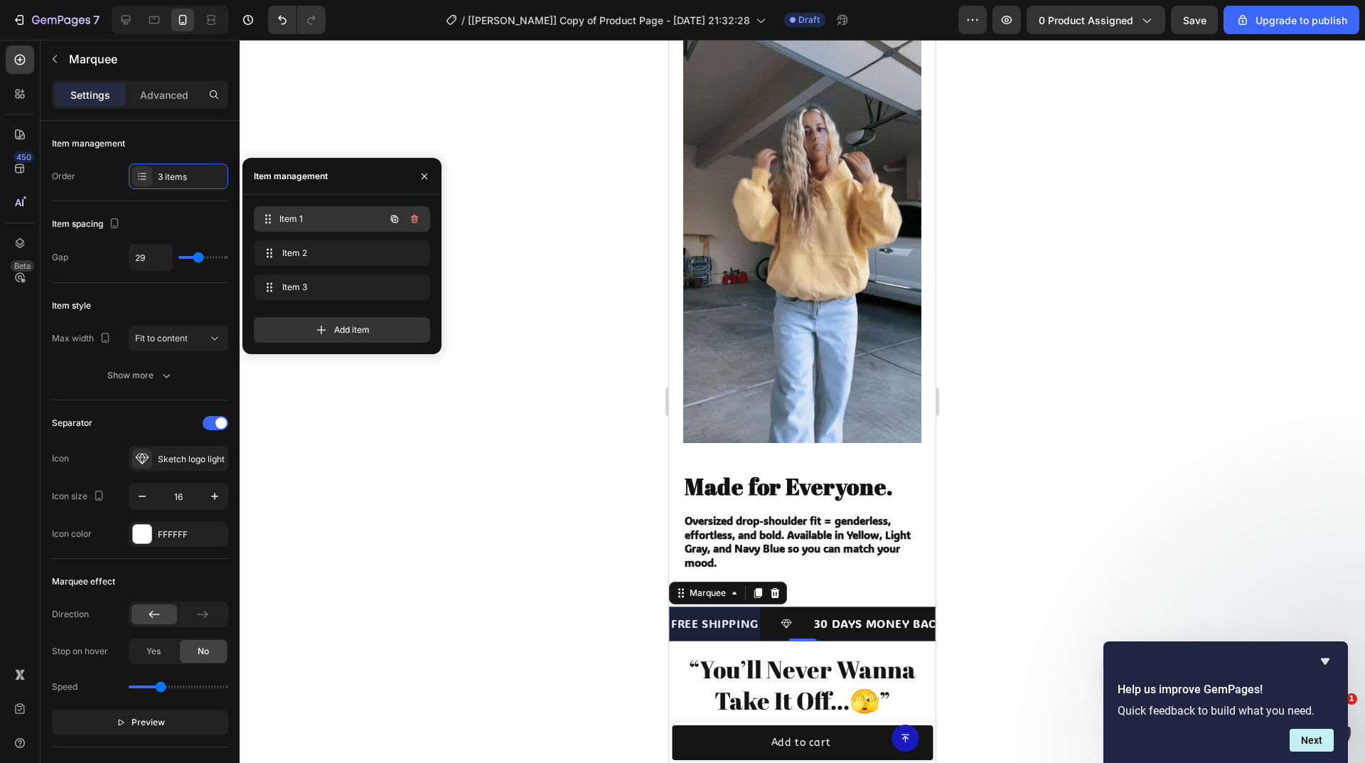
click at [291, 217] on span "Item 1" at bounding box center [331, 219] width 105 height 13
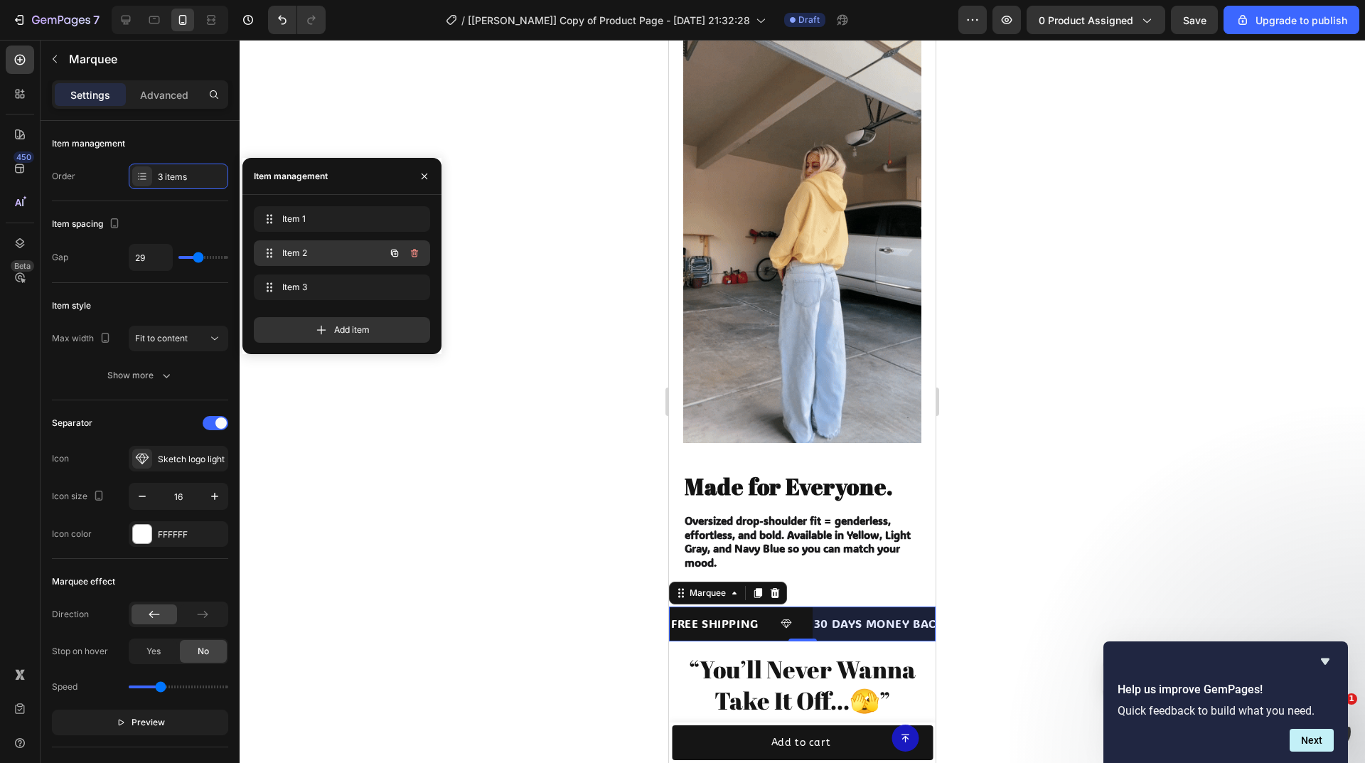
click at [312, 250] on span "Item 2" at bounding box center [322, 253] width 80 height 13
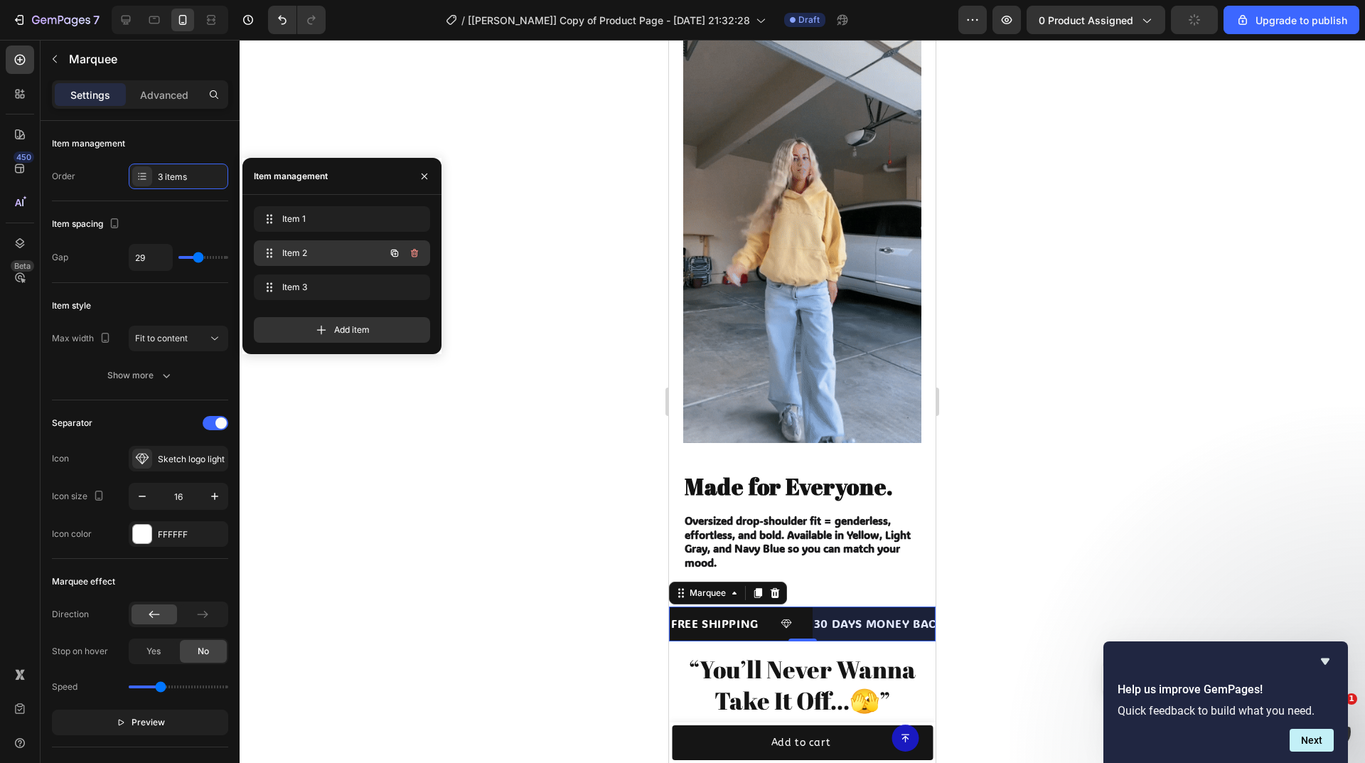
scroll to position [0, 121]
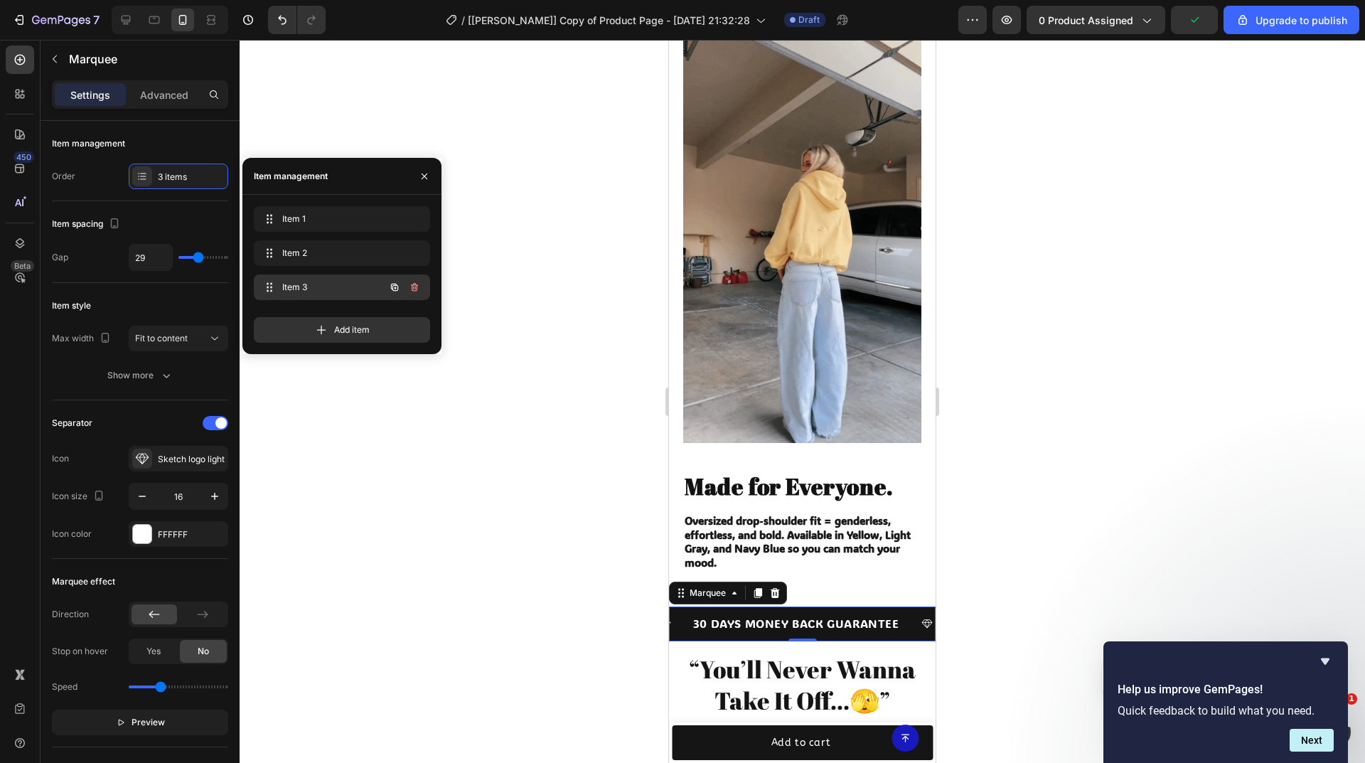
click at [320, 284] on span "Item 3" at bounding box center [322, 287] width 80 height 13
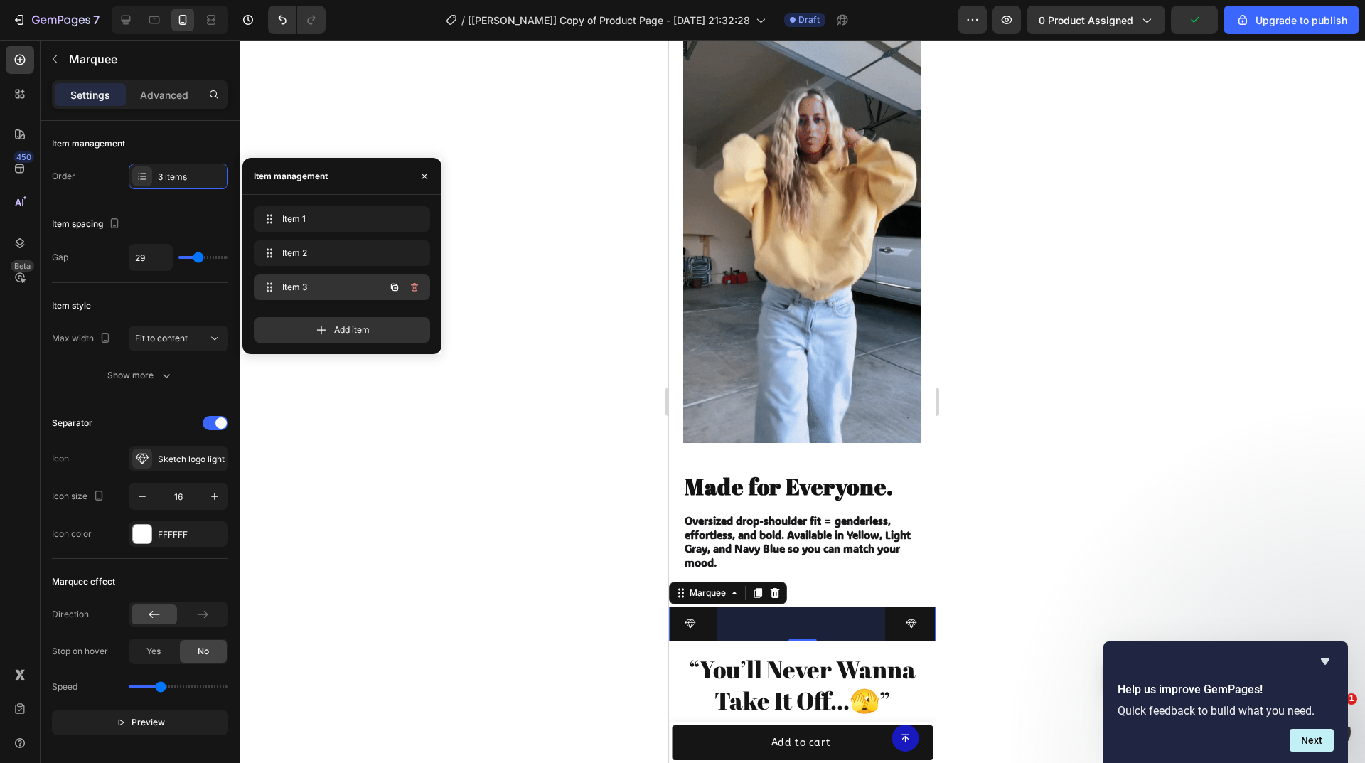
scroll to position [0, 363]
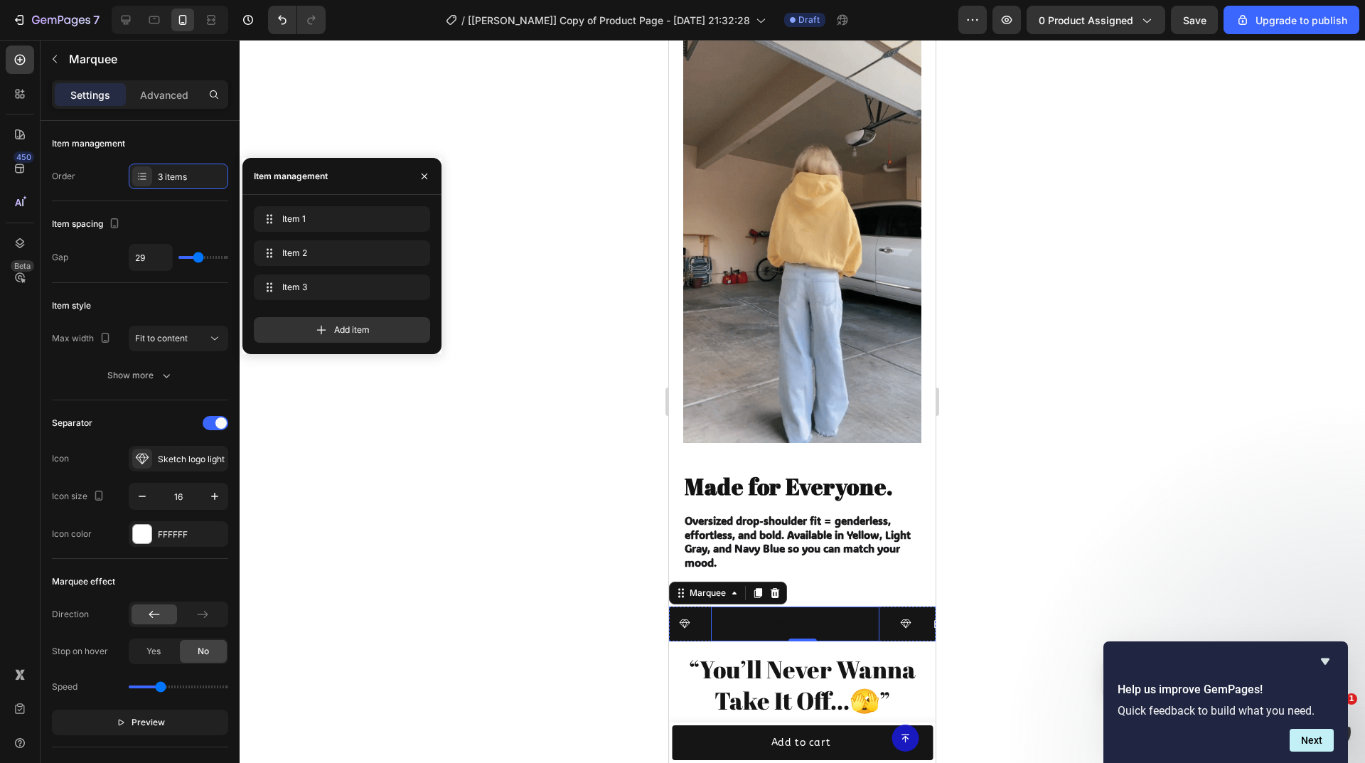
click at [776, 614] on p "LIMITED TIME 60% OFF SALE" at bounding box center [795, 624] width 166 height 21
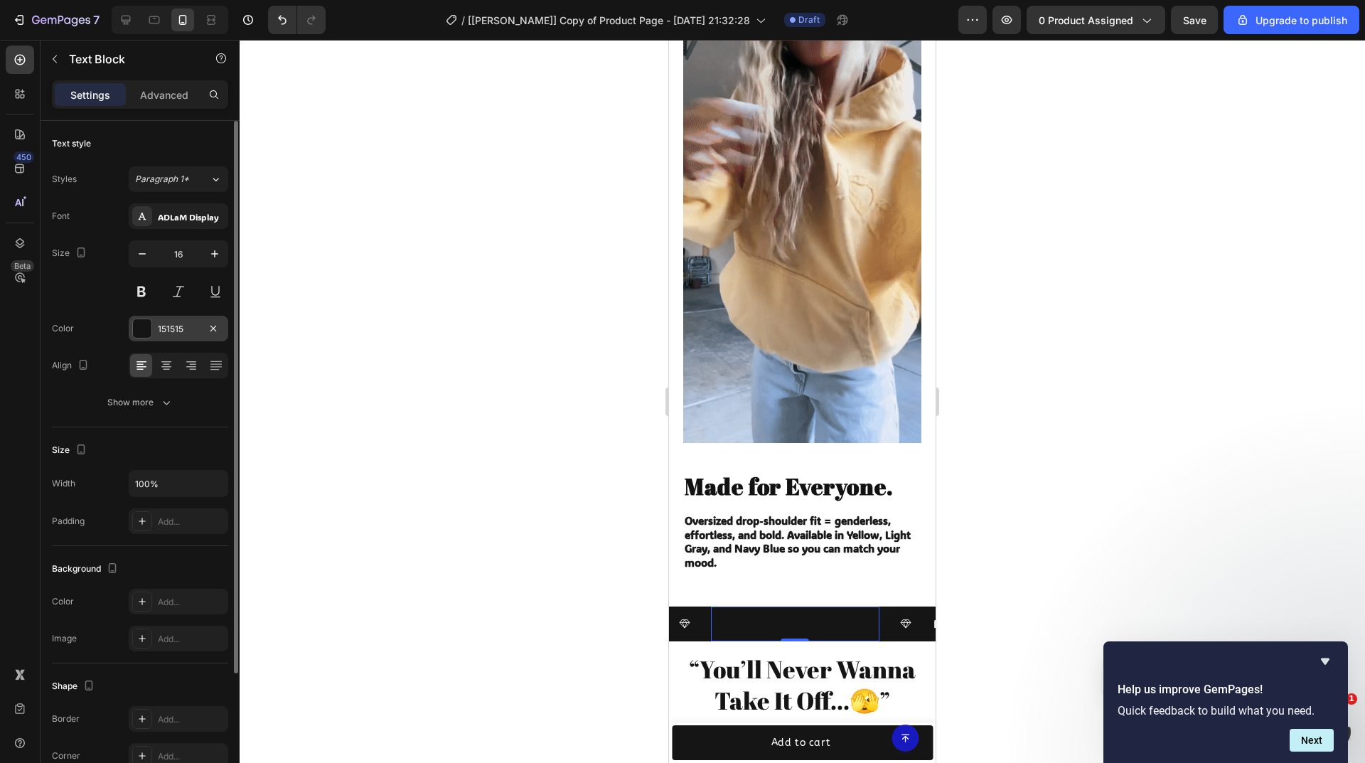
click at [148, 328] on div at bounding box center [142, 328] width 18 height 18
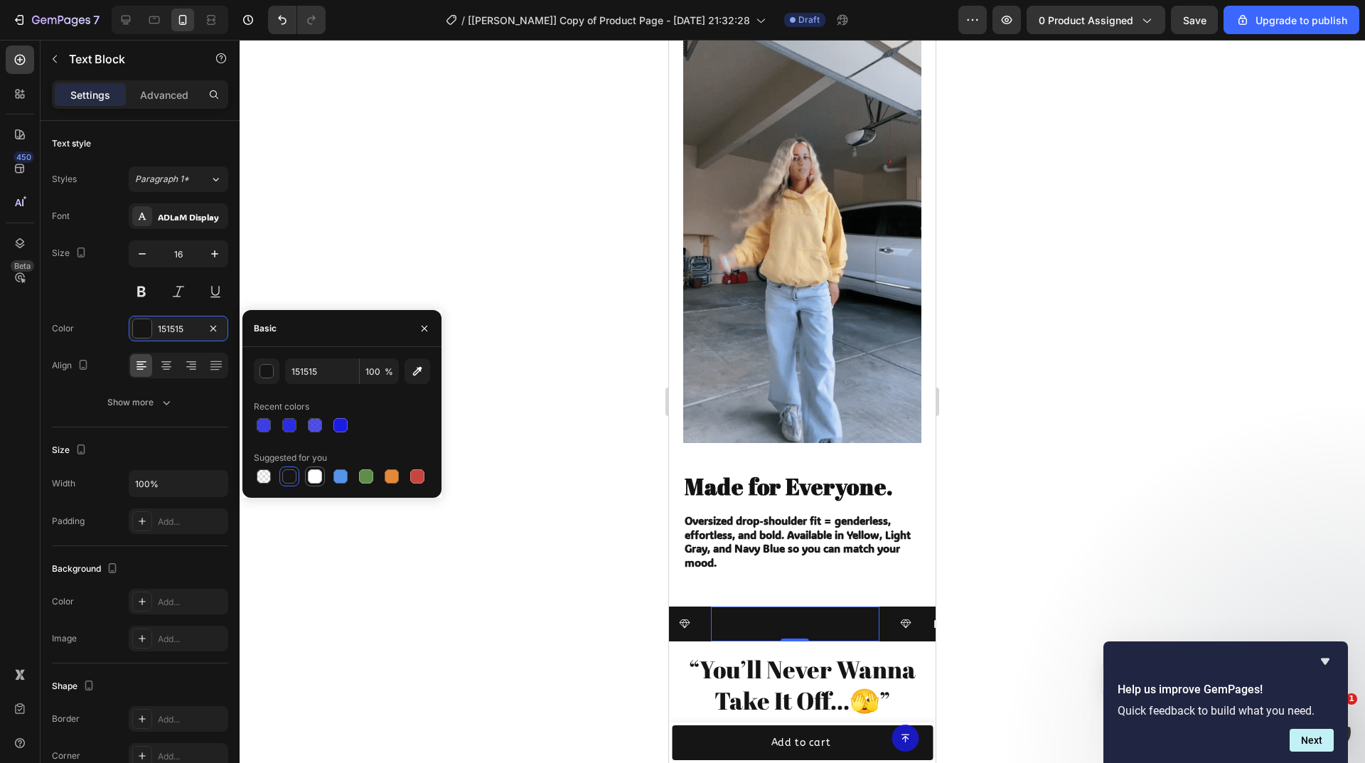
click at [314, 481] on div at bounding box center [315, 476] width 14 height 14
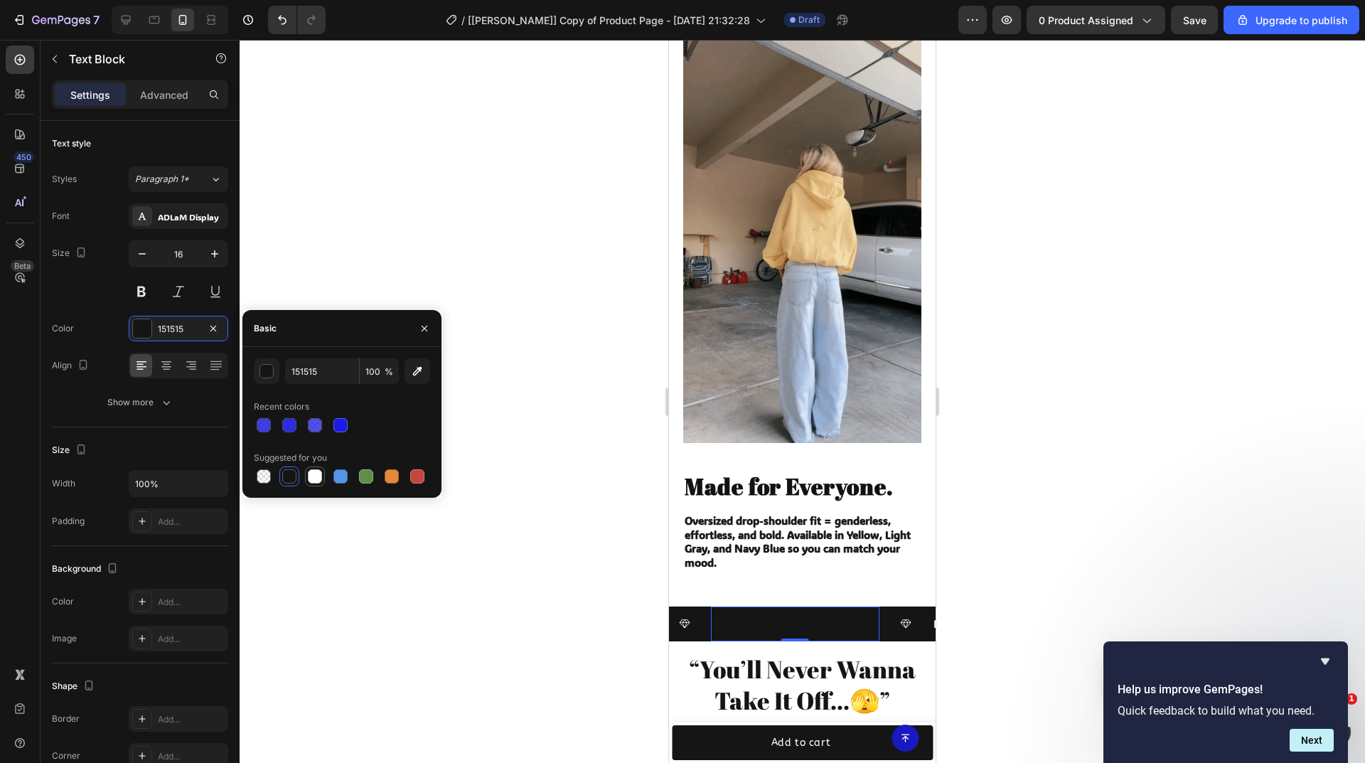
type input "FFFFFF"
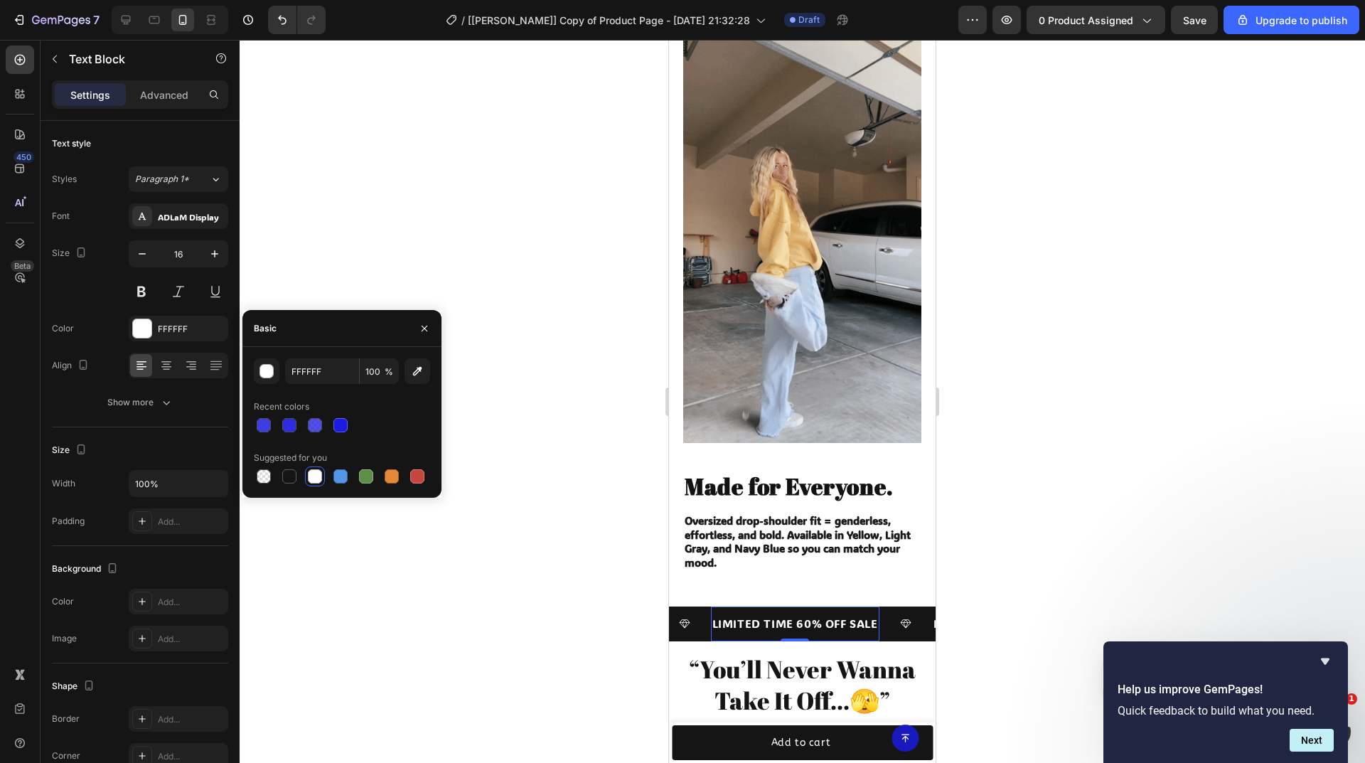
click at [538, 449] on div at bounding box center [802, 401] width 1125 height 723
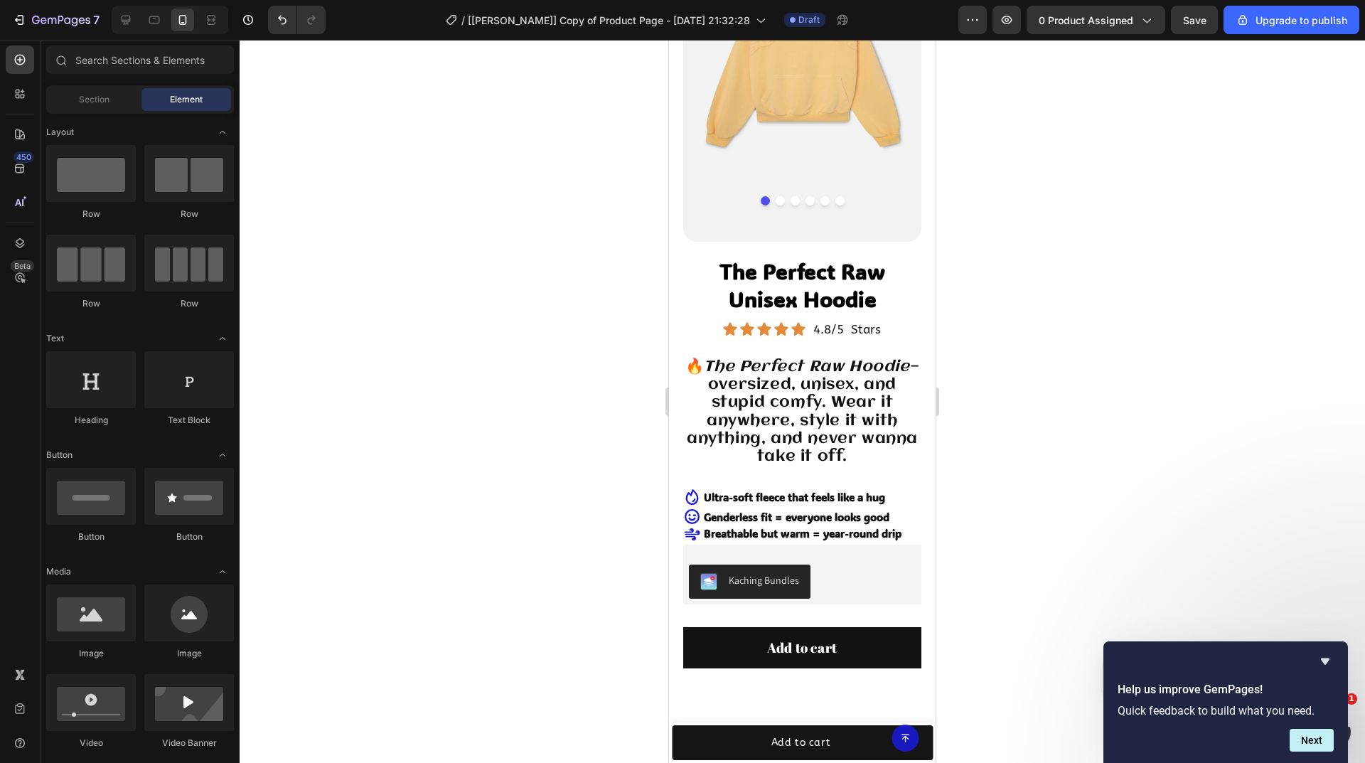
scroll to position [0, 0]
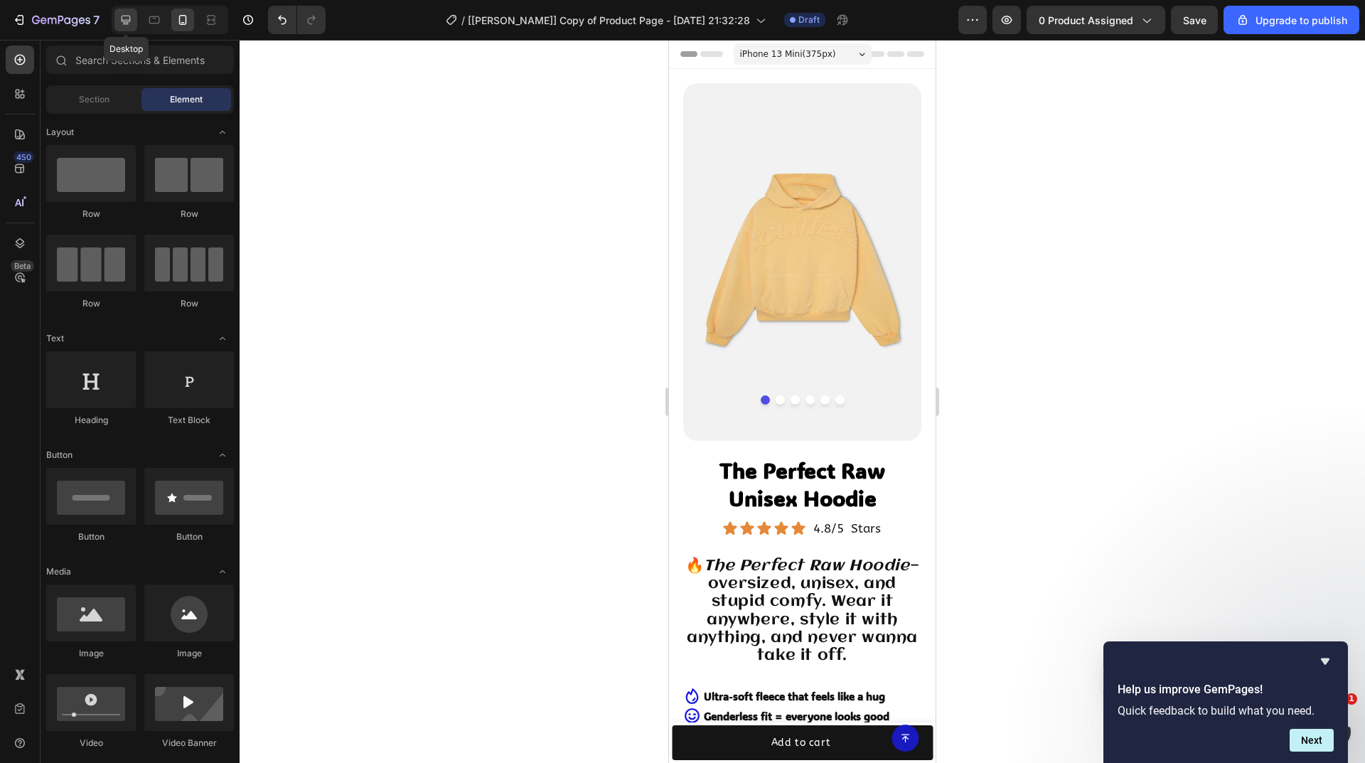
click at [127, 21] on icon at bounding box center [126, 20] width 9 height 9
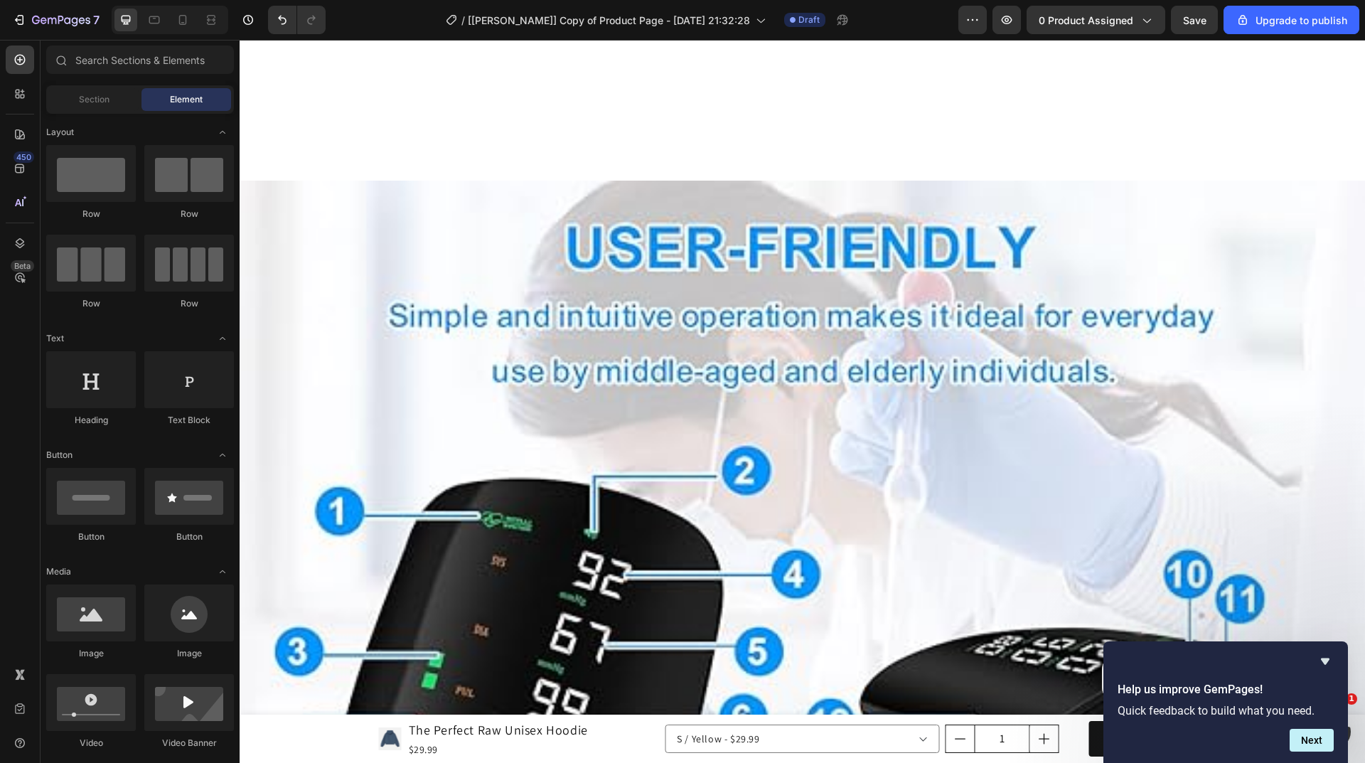
scroll to position [1351, 0]
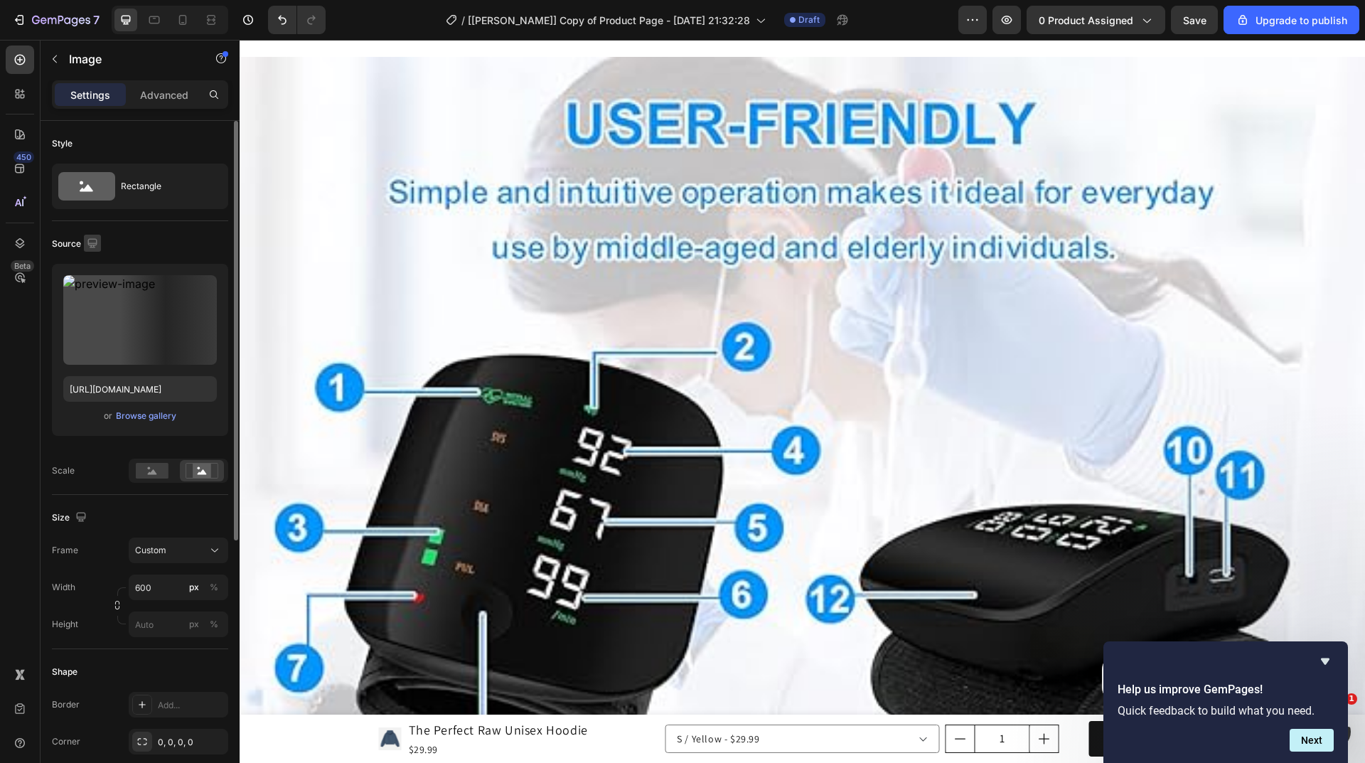
click at [93, 238] on icon "button" at bounding box center [91, 242] width 9 height 9
click at [97, 313] on icon "button" at bounding box center [96, 317] width 8 height 10
type input "https://cdn.shopify.com/s/files/1/0753/7469/0532/files/gempages_580108910174667…"
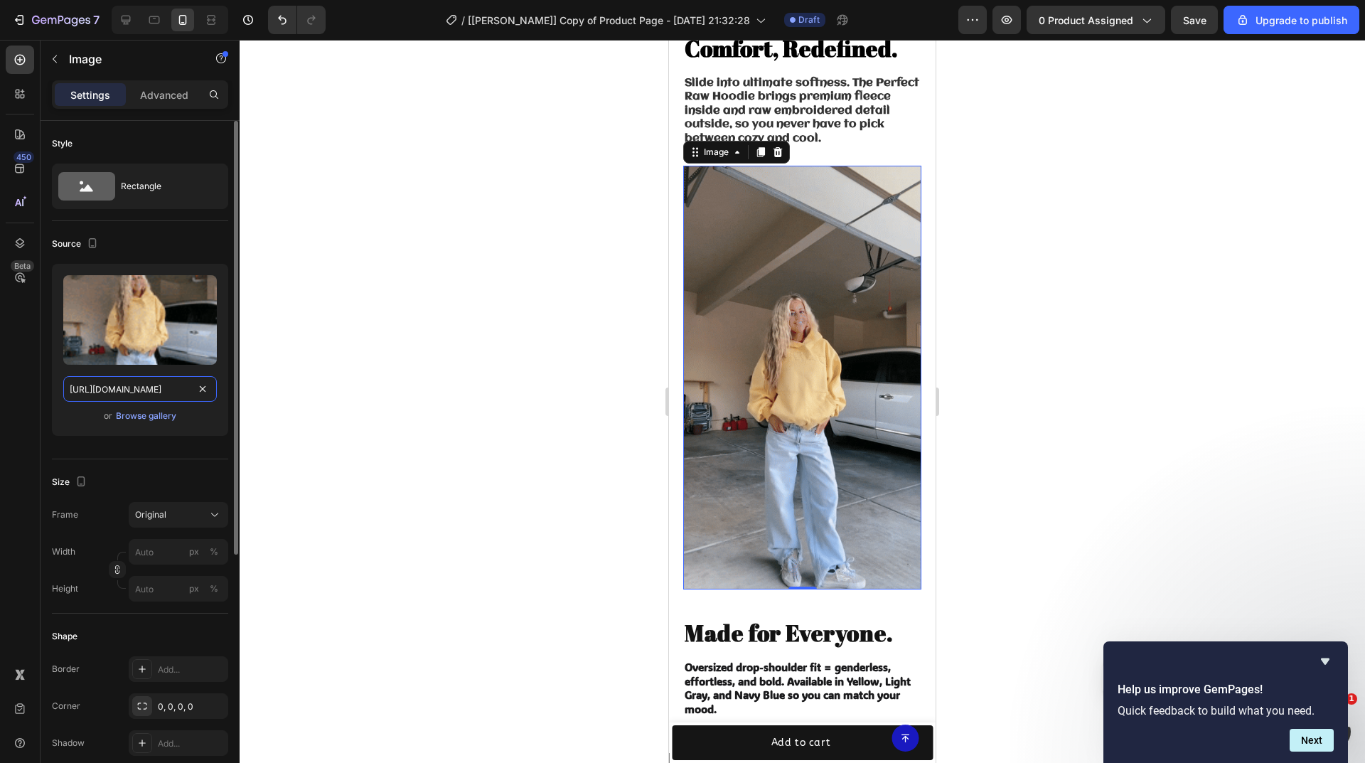
click at [126, 383] on input "https://cdn.shopify.com/s/files/1/0753/7469/0532/files/gempages_580108910174667…" at bounding box center [140, 389] width 154 height 26
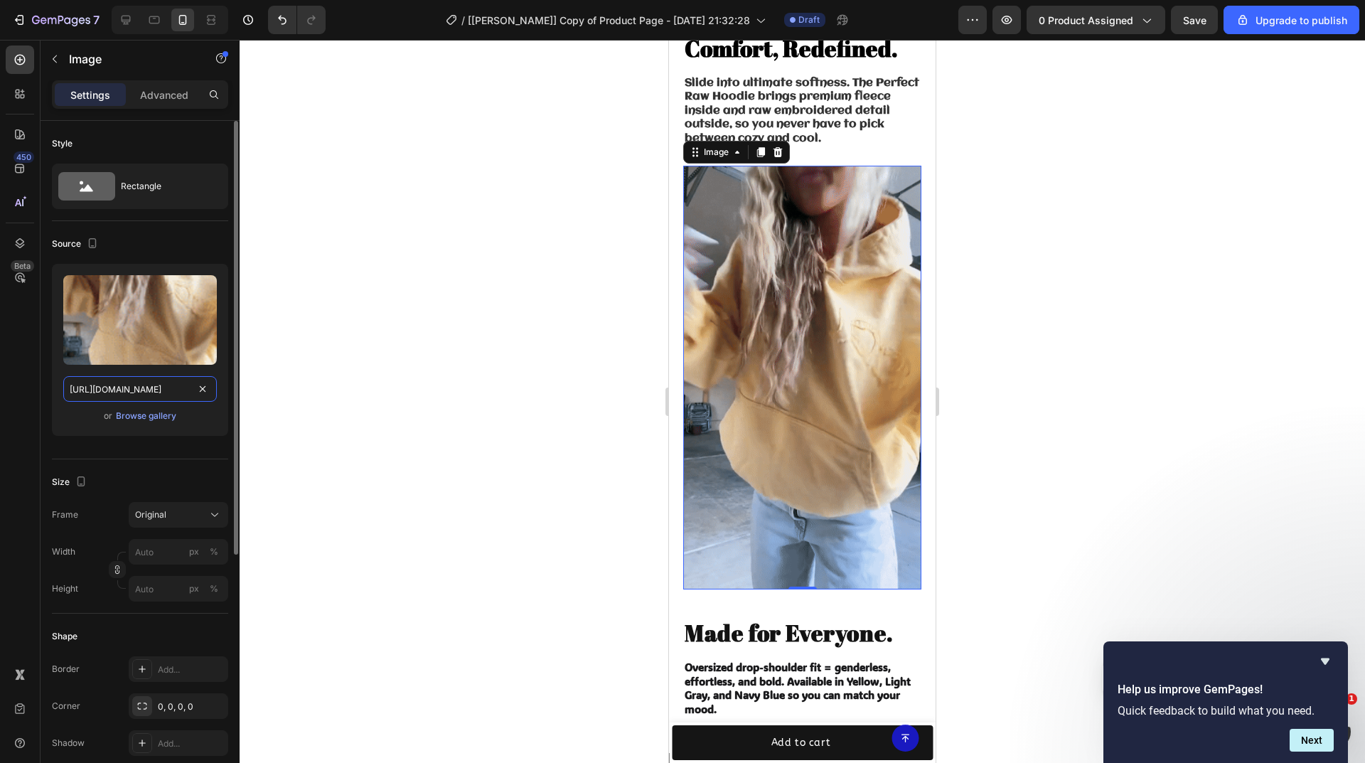
scroll to position [1816, 0]
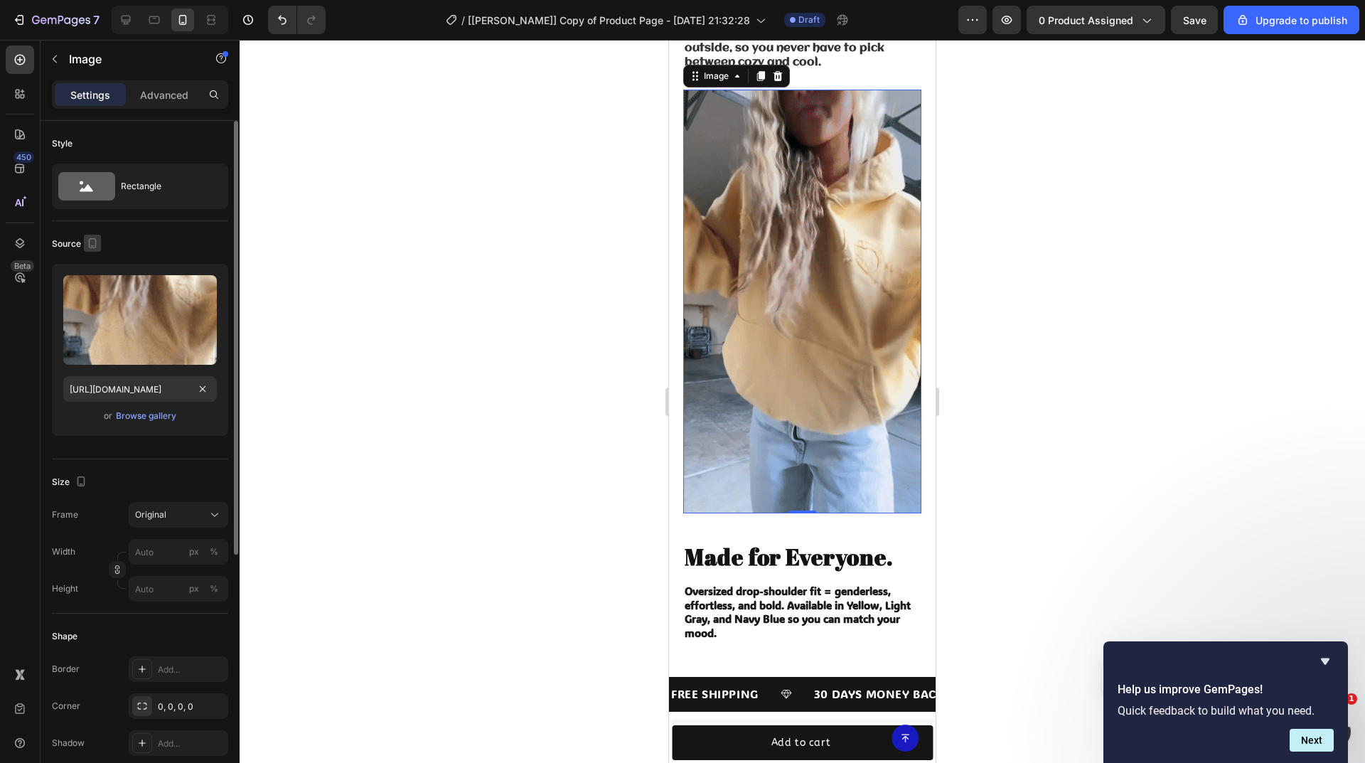
click at [91, 241] on icon "button" at bounding box center [92, 243] width 14 height 14
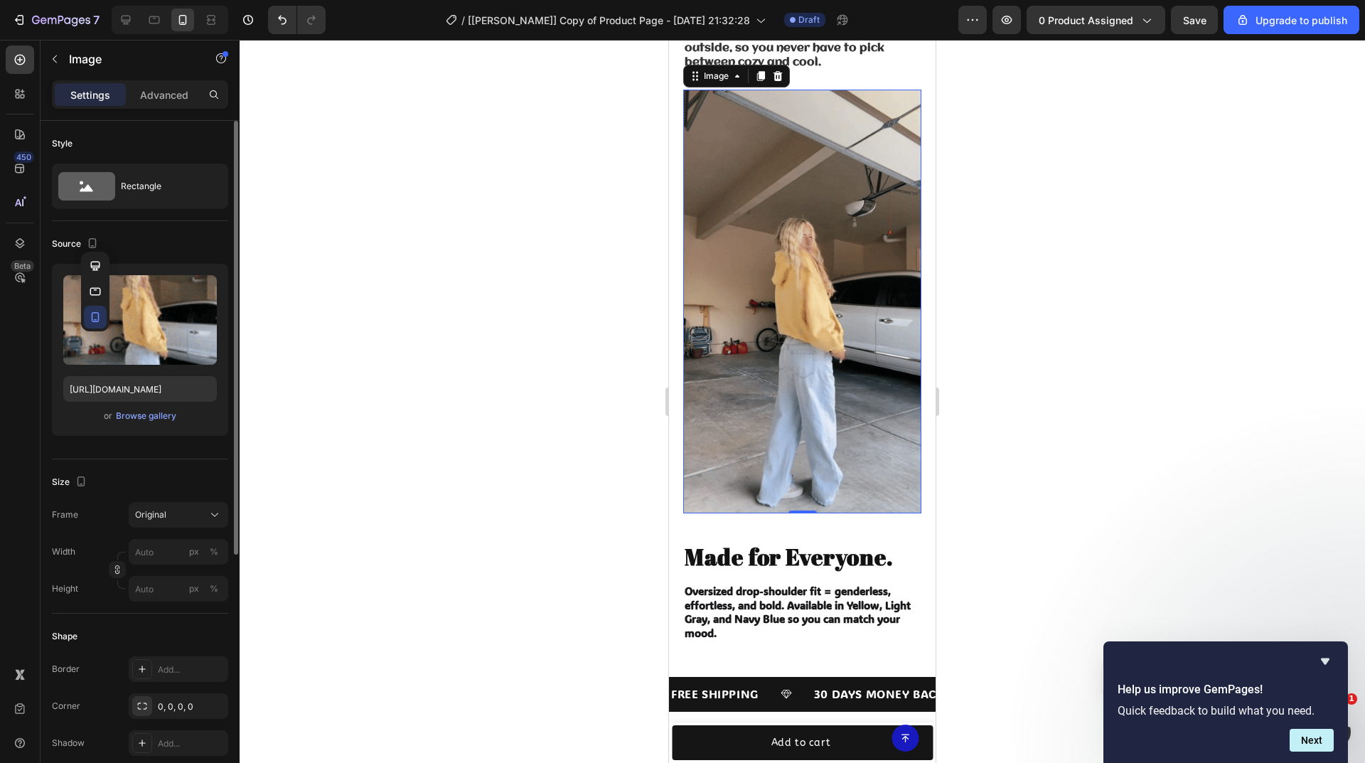
click at [101, 262] on icon "button" at bounding box center [95, 266] width 14 height 14
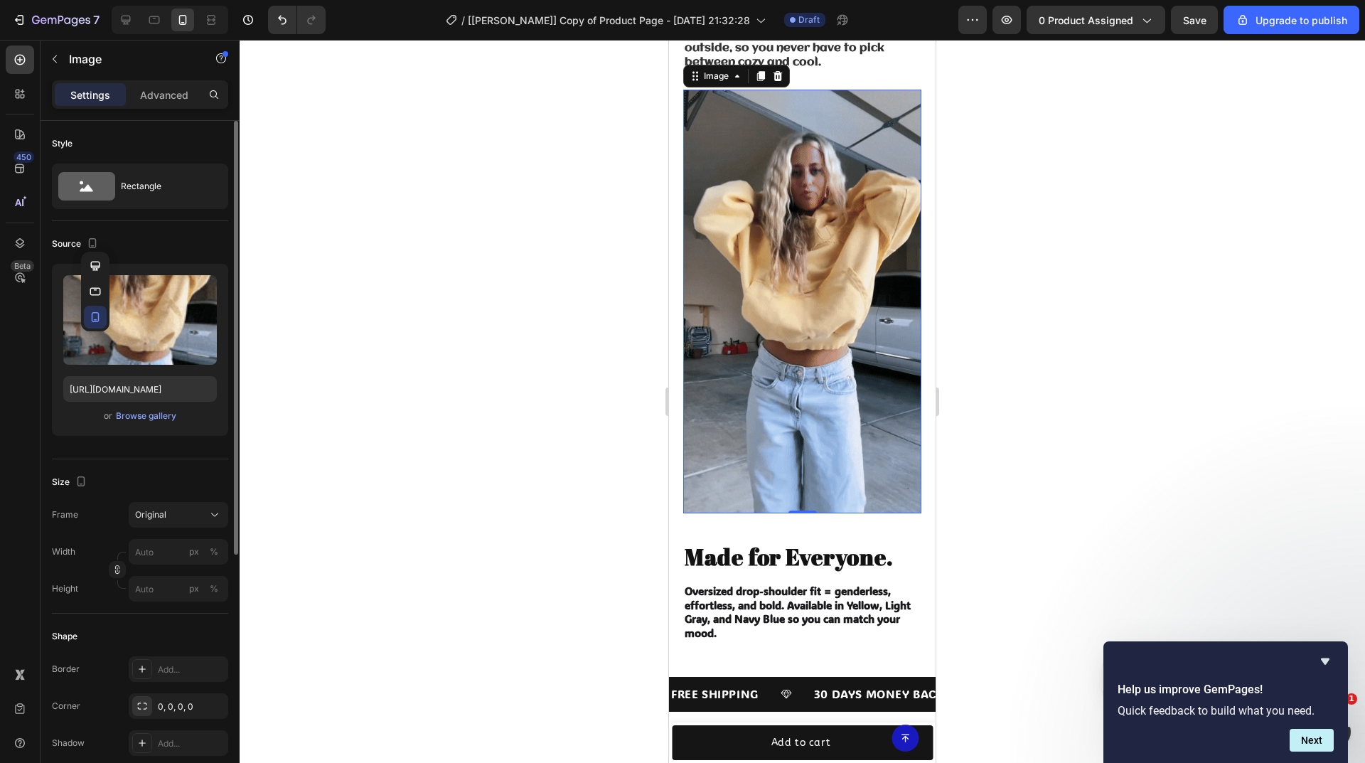
type input "https://cdn.shopify.com/s/files/1/0753/7469/0532/files/gempages_580108910174667…"
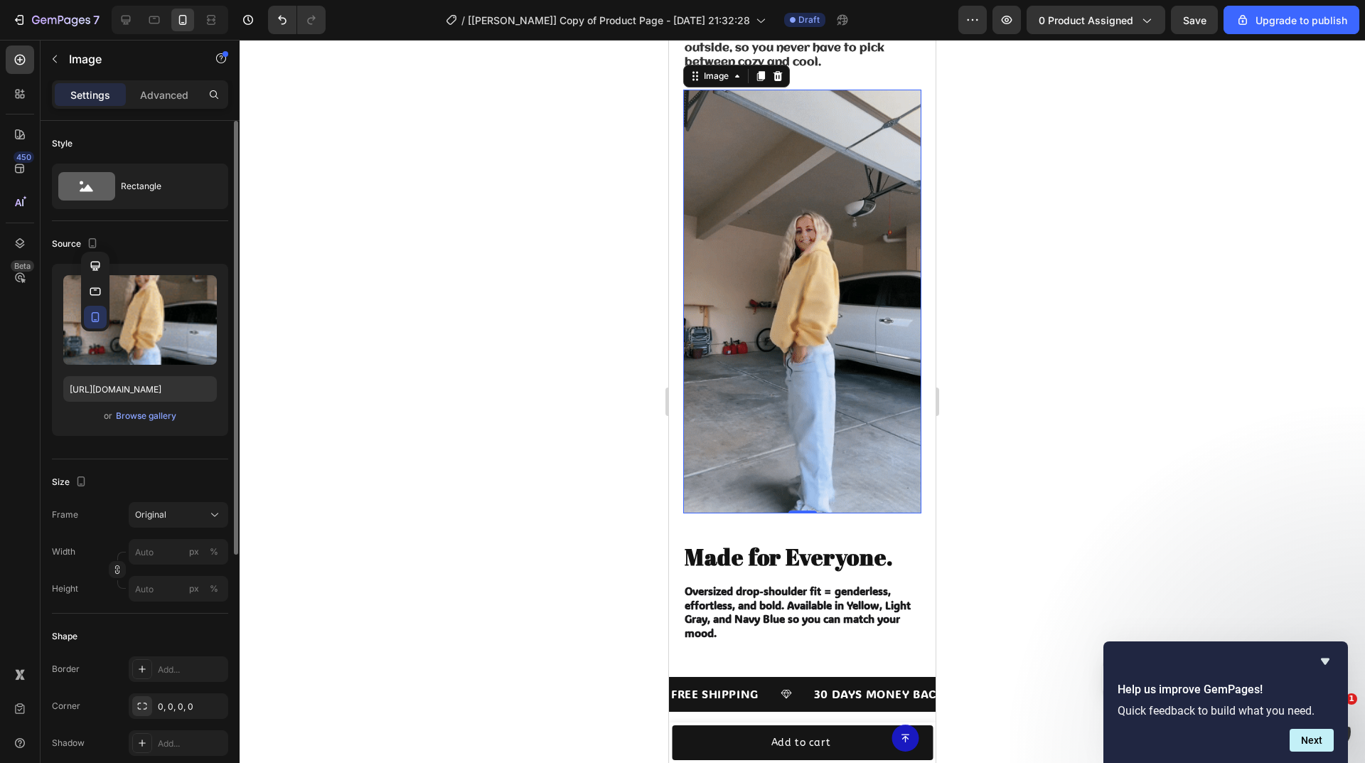
type input "600"
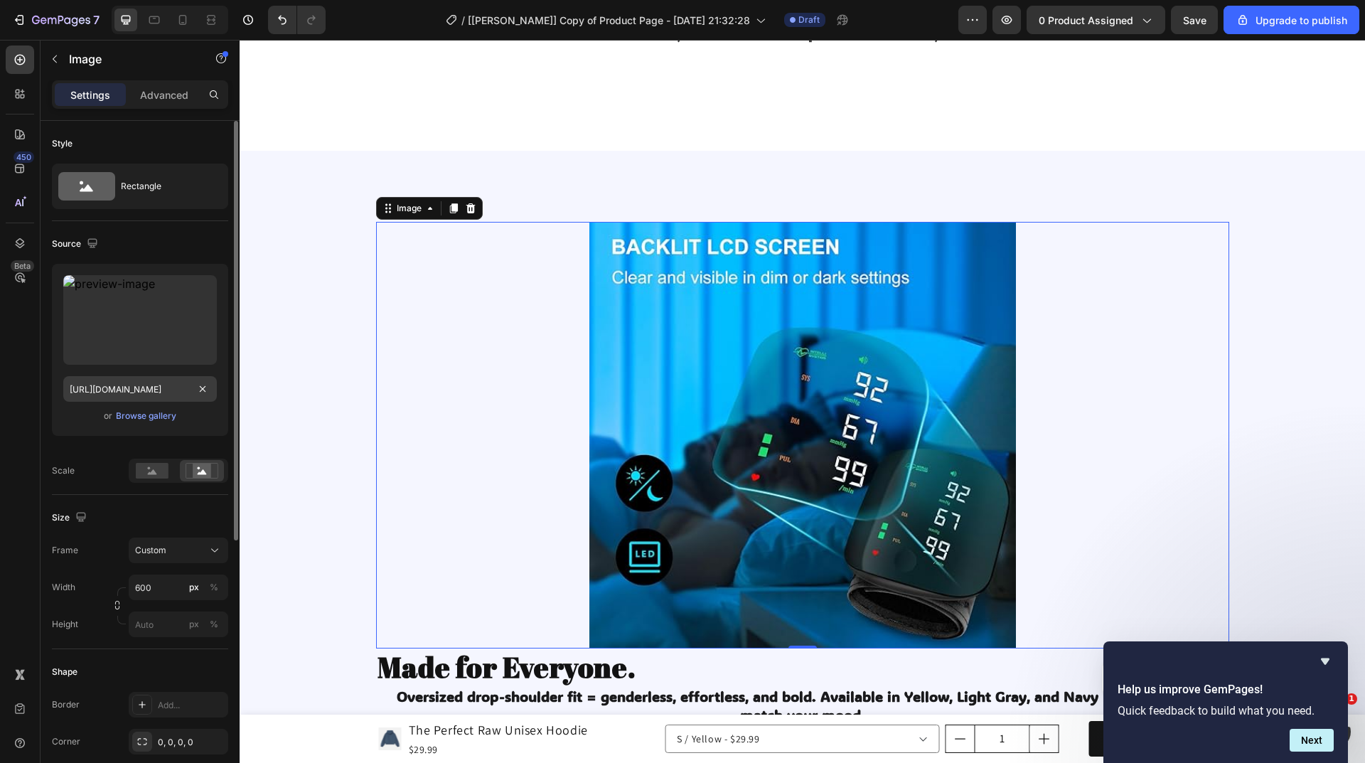
scroll to position [1948, 0]
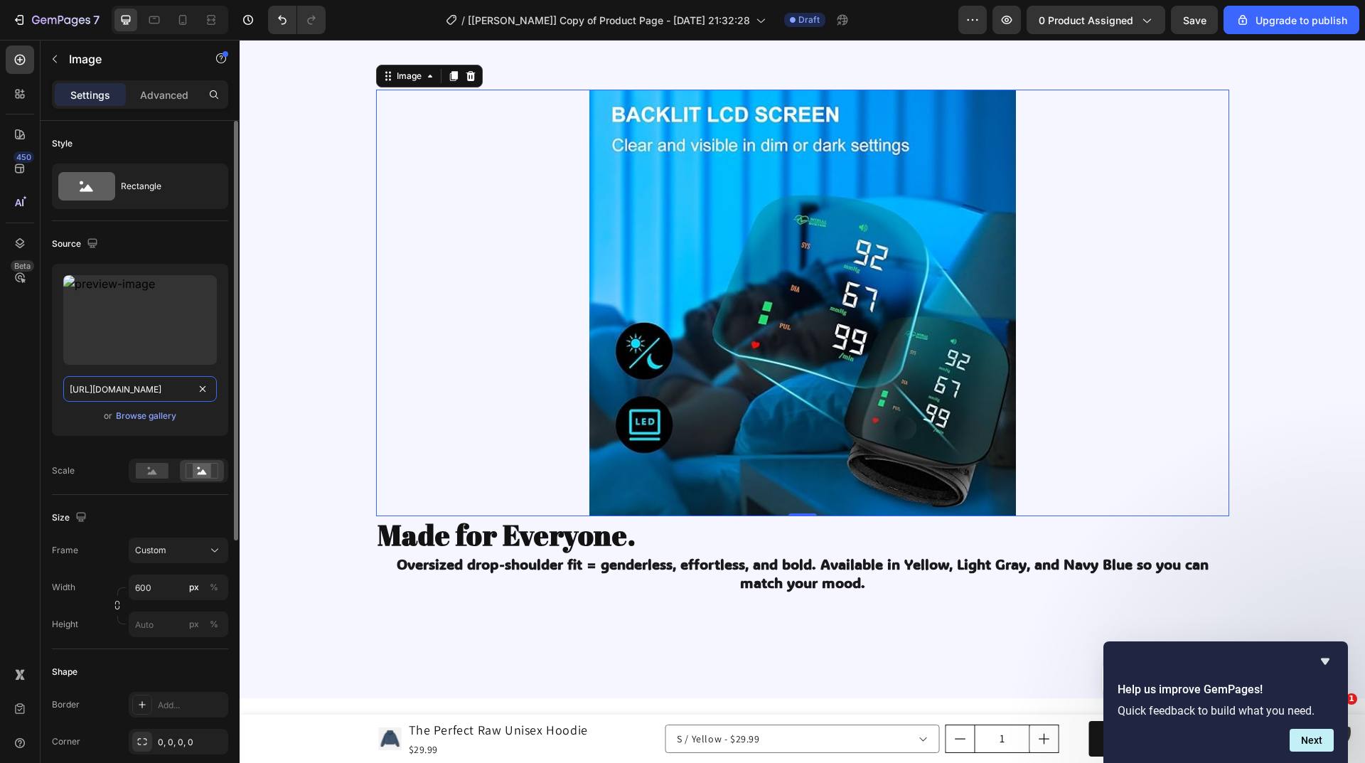
click at [137, 387] on input "https://cdn.shopify.com/s/files/1/0753/7469/0532/files/gempages_580108910174667…" at bounding box center [140, 389] width 154 height 26
paste input "652d4f15-d944-4d22-9dac-63e379610459.gif"
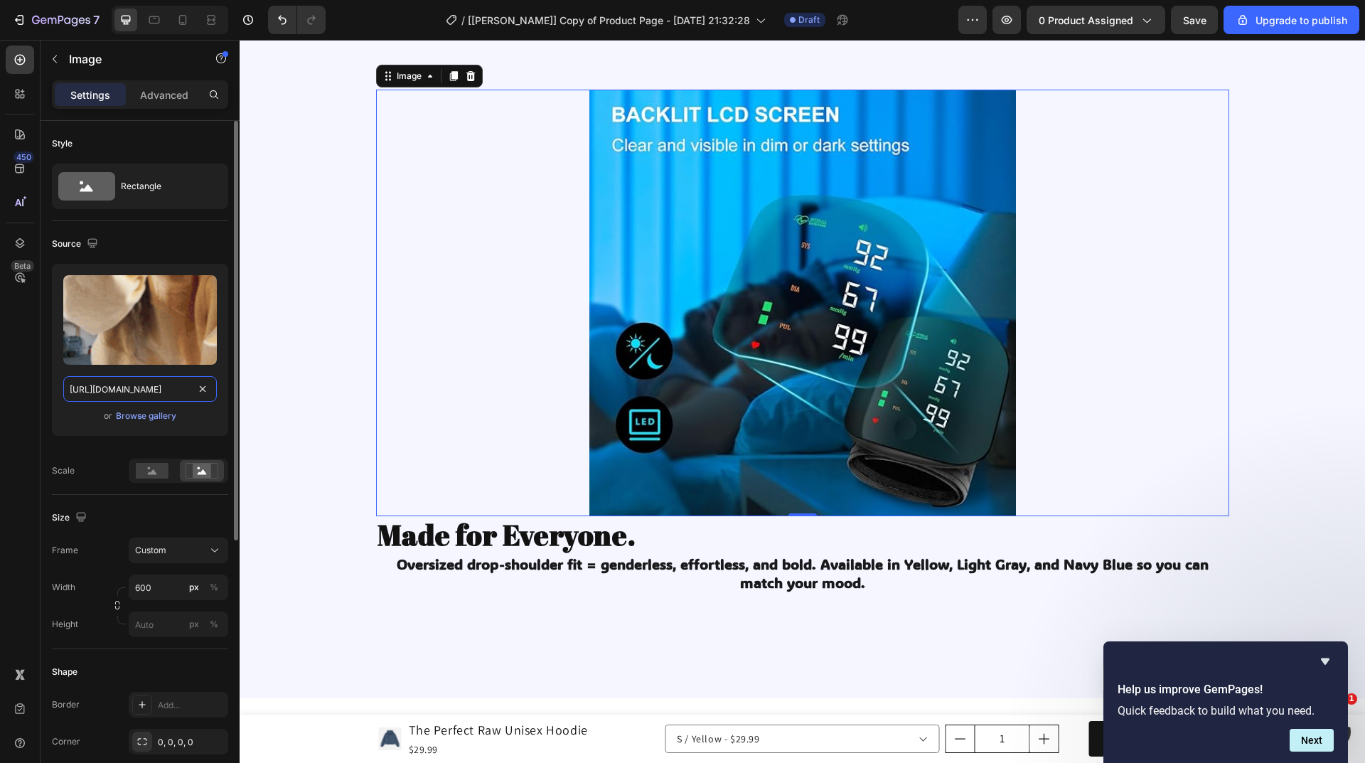
type input "https://cdn.shopify.com/s/files/1/0753/7469/0532/files/gempages_580108910174667…"
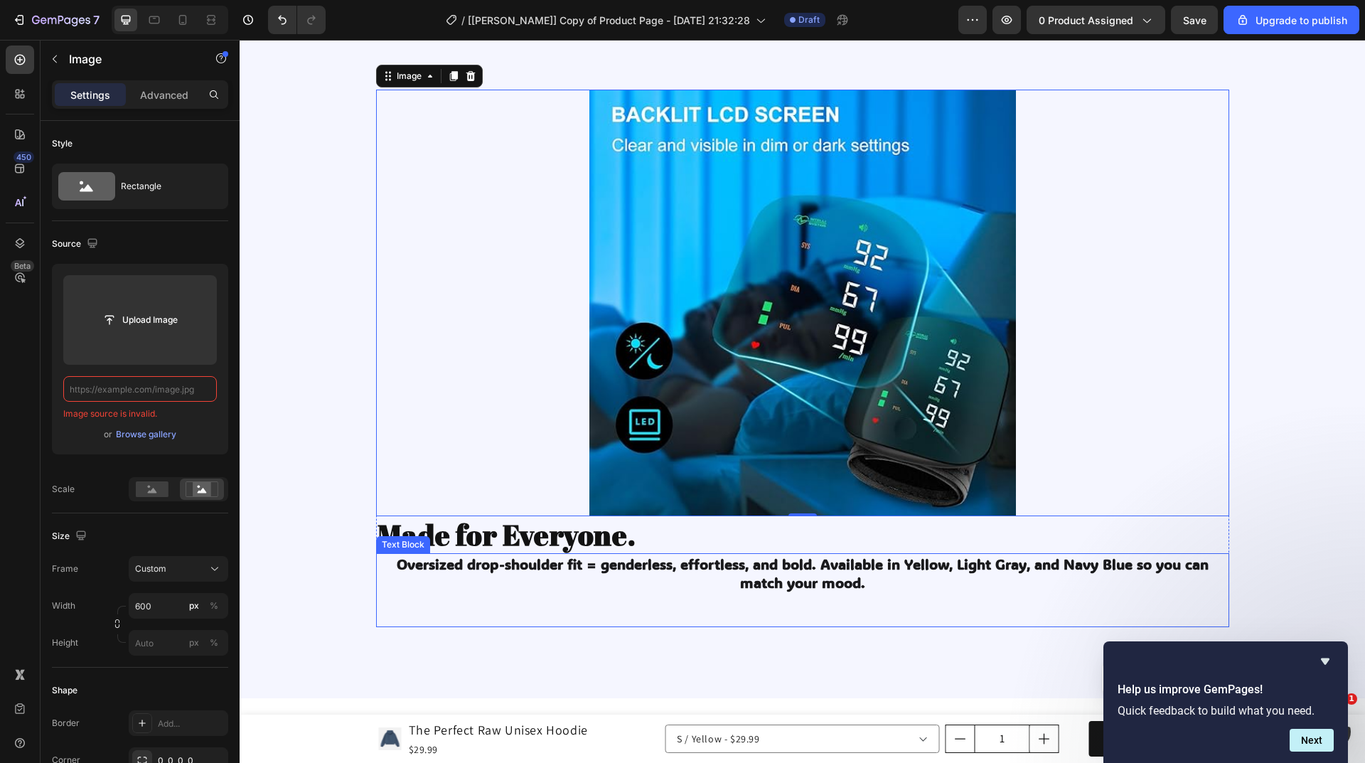
scroll to position [0, 0]
type input "https://cdn.shopify.com/s/files/1/0753/7469/0532/files/gempages_580108910174667…"
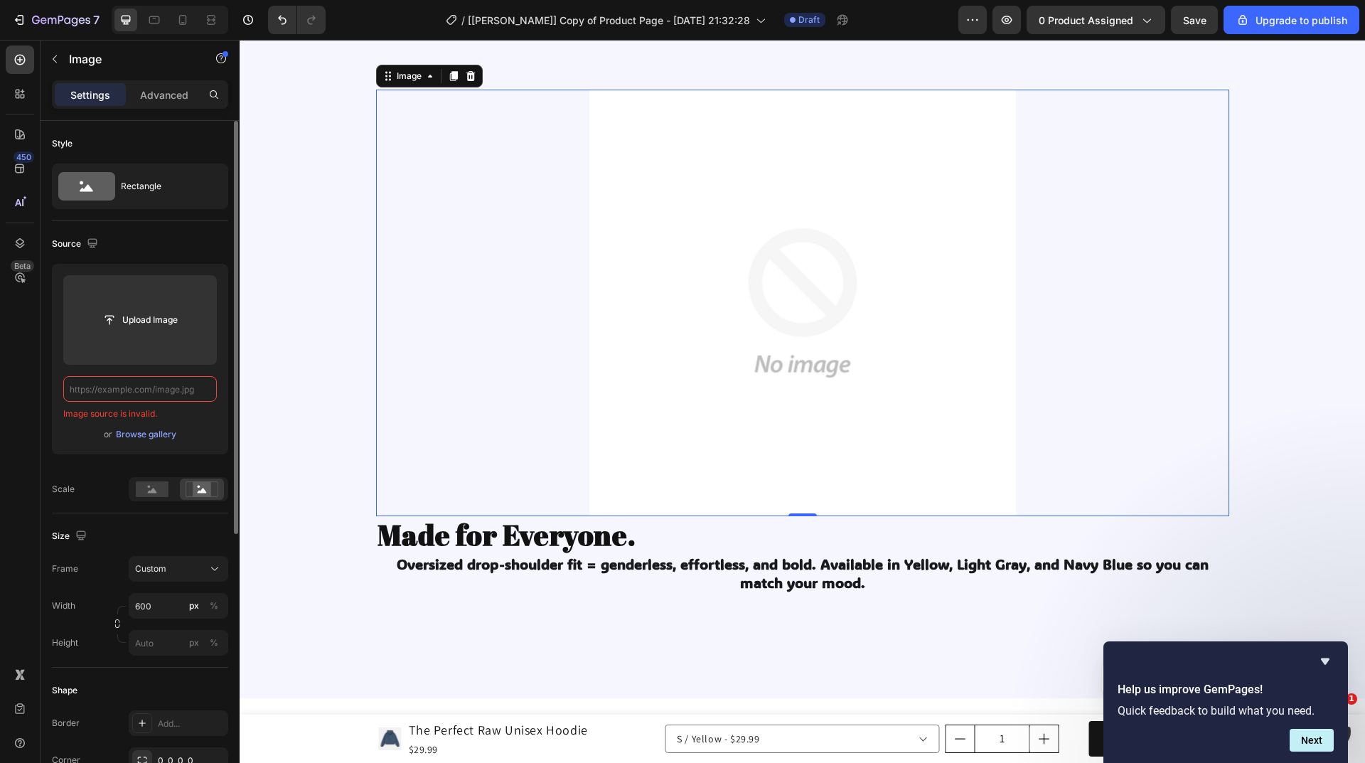
click at [159, 393] on input "text" at bounding box center [140, 389] width 154 height 26
paste input "https://cdn.shopify.com/s/files/1/0753/7469/0532/files/gempages_580108910174667…"
type input "https://cdn.shopify.com/s/files/1/0753/7469/0532/files/gempages_580108910174667…"
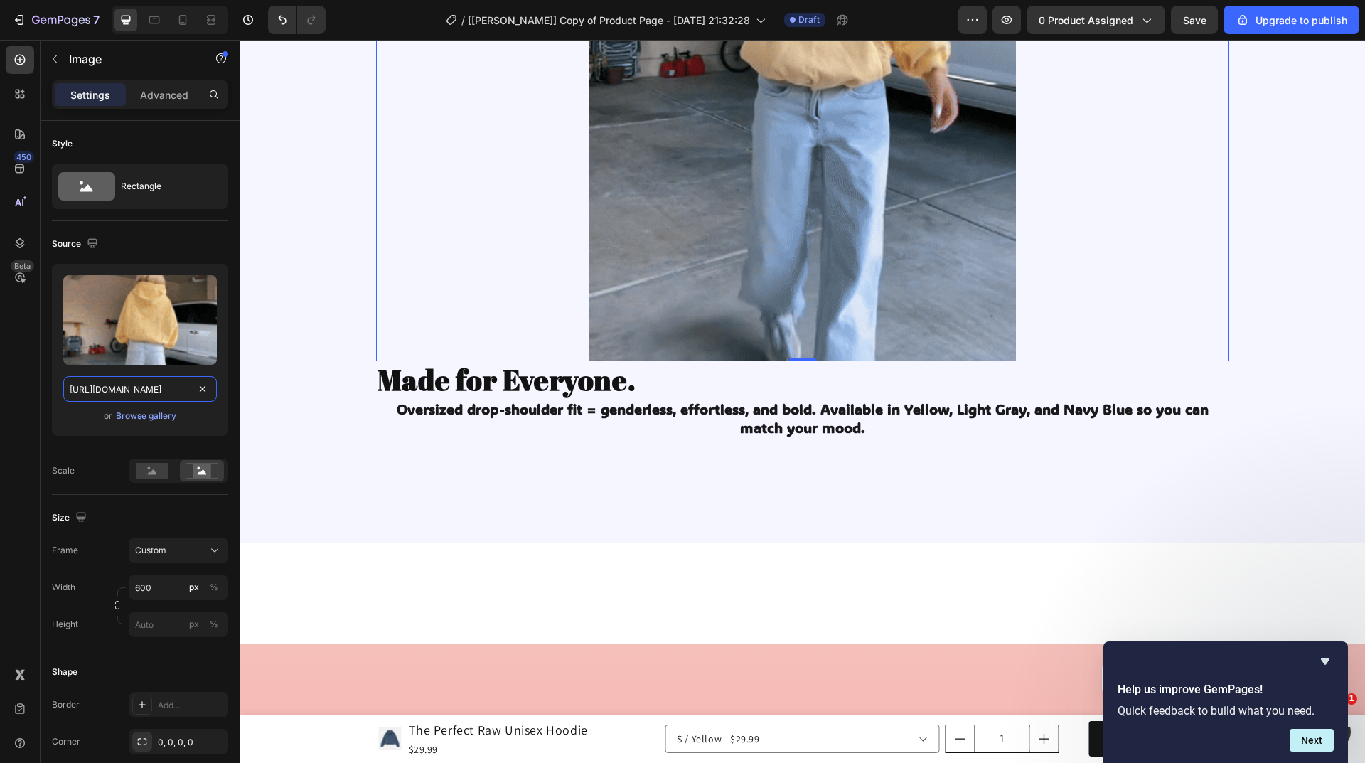
scroll to position [2446, 0]
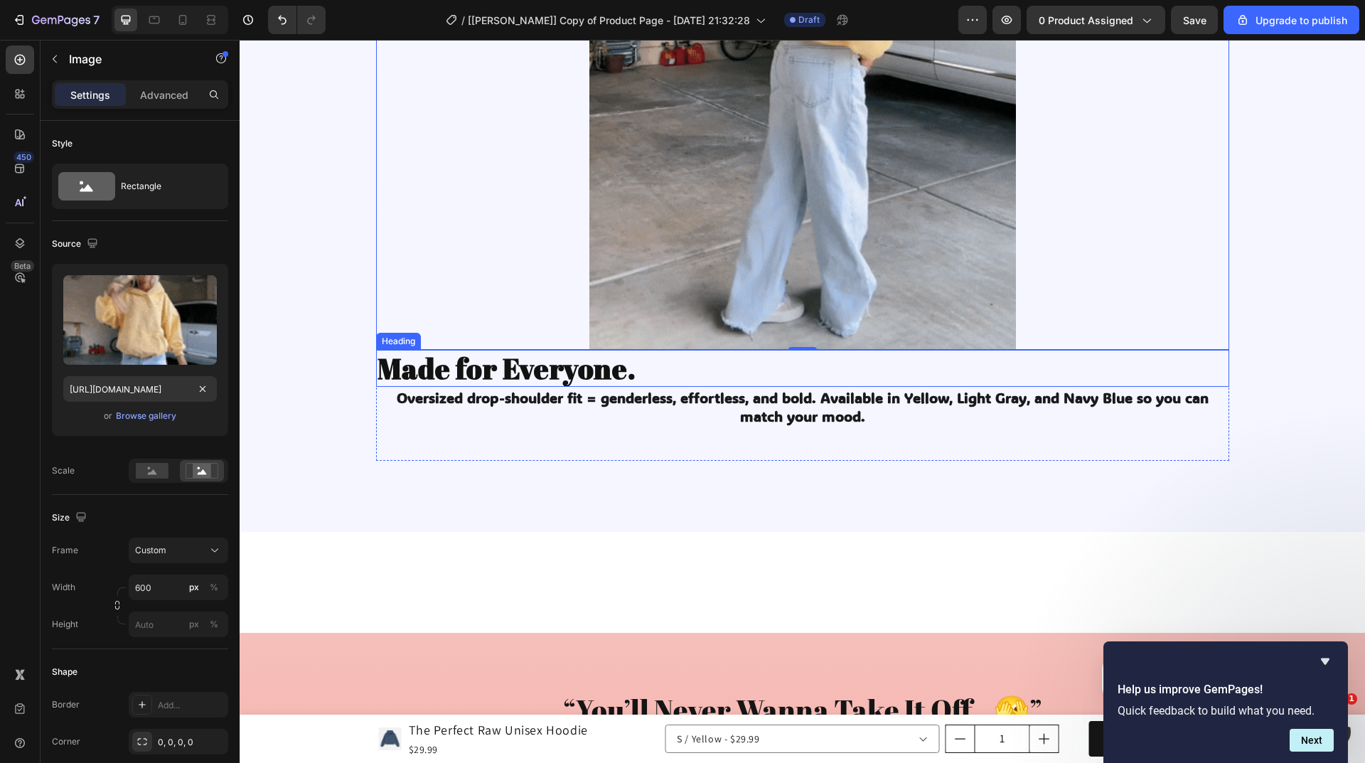
click at [491, 371] on strong "Made for Everyone." at bounding box center [506, 368] width 259 height 38
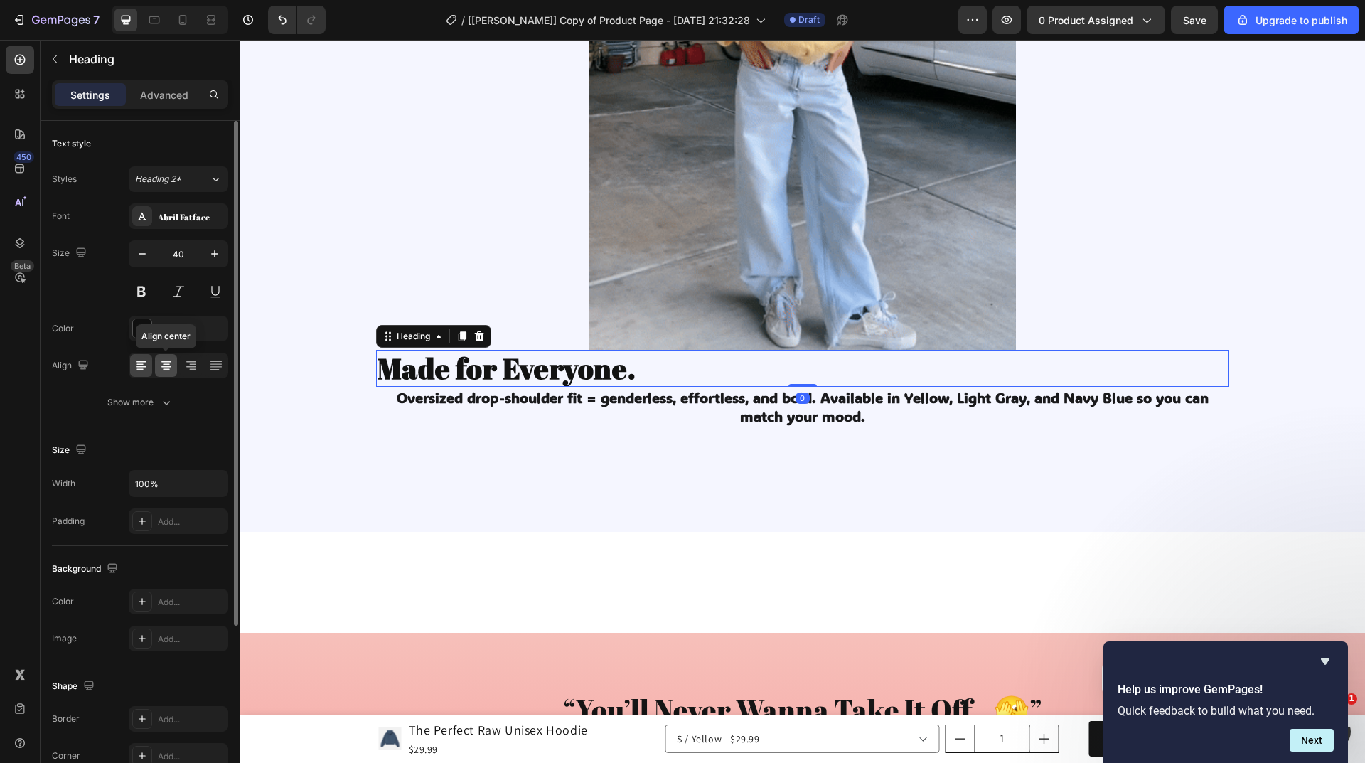
click at [163, 364] on icon at bounding box center [166, 364] width 7 height 1
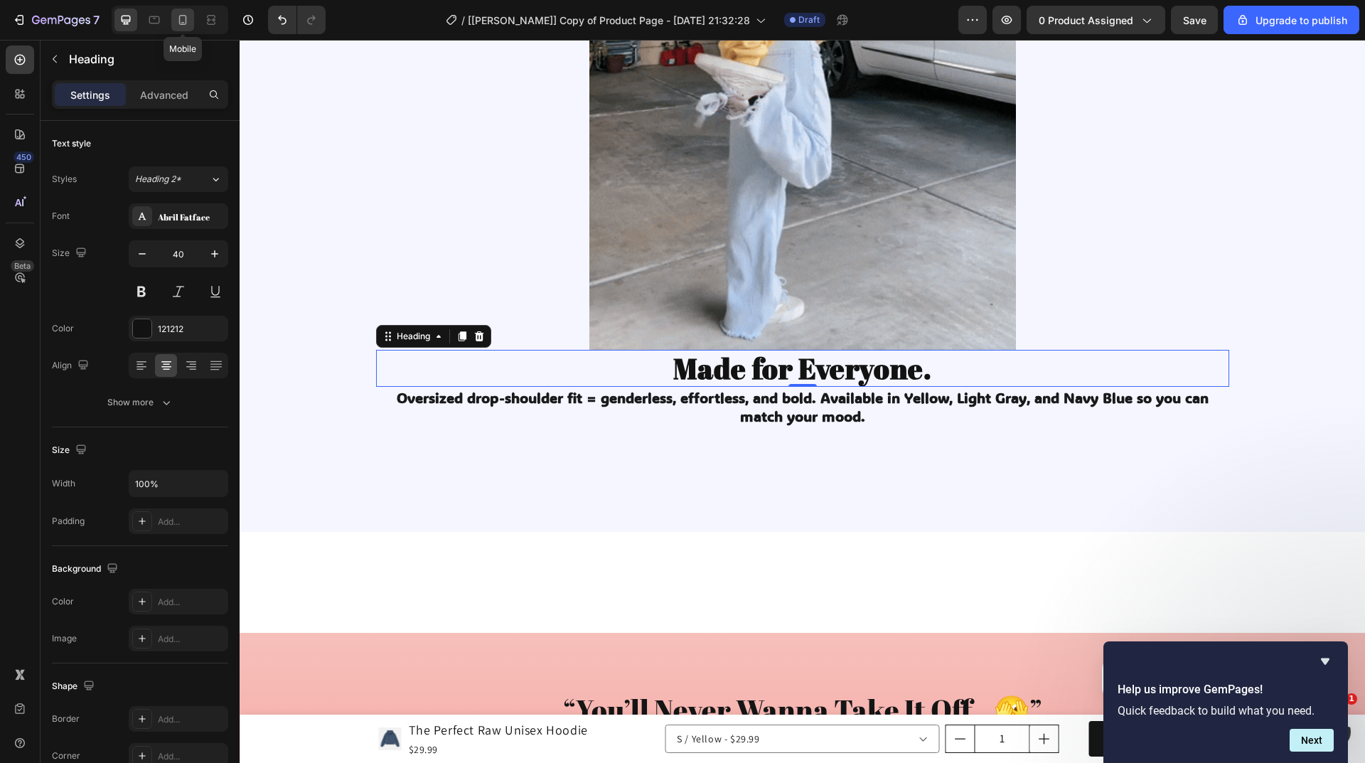
click at [181, 24] on icon at bounding box center [183, 20] width 8 height 10
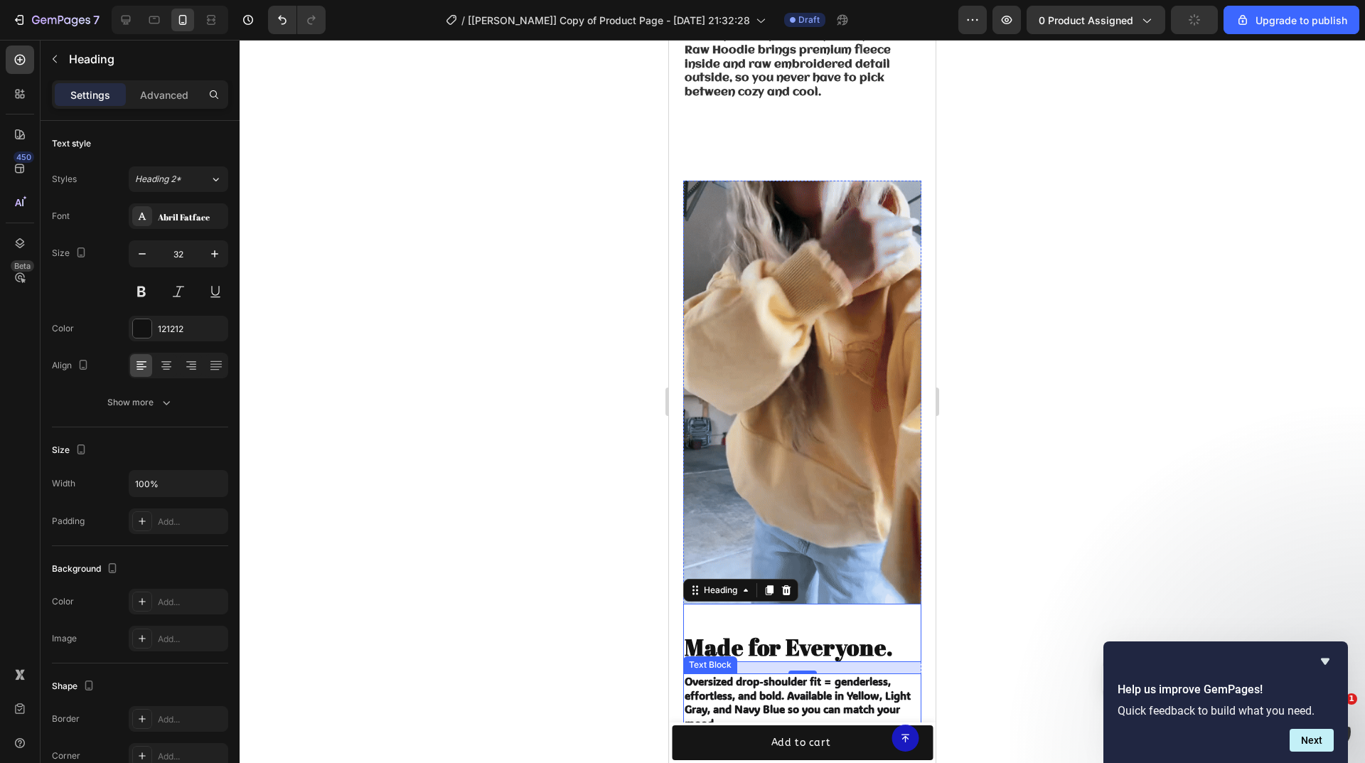
scroll to position [1783, 0]
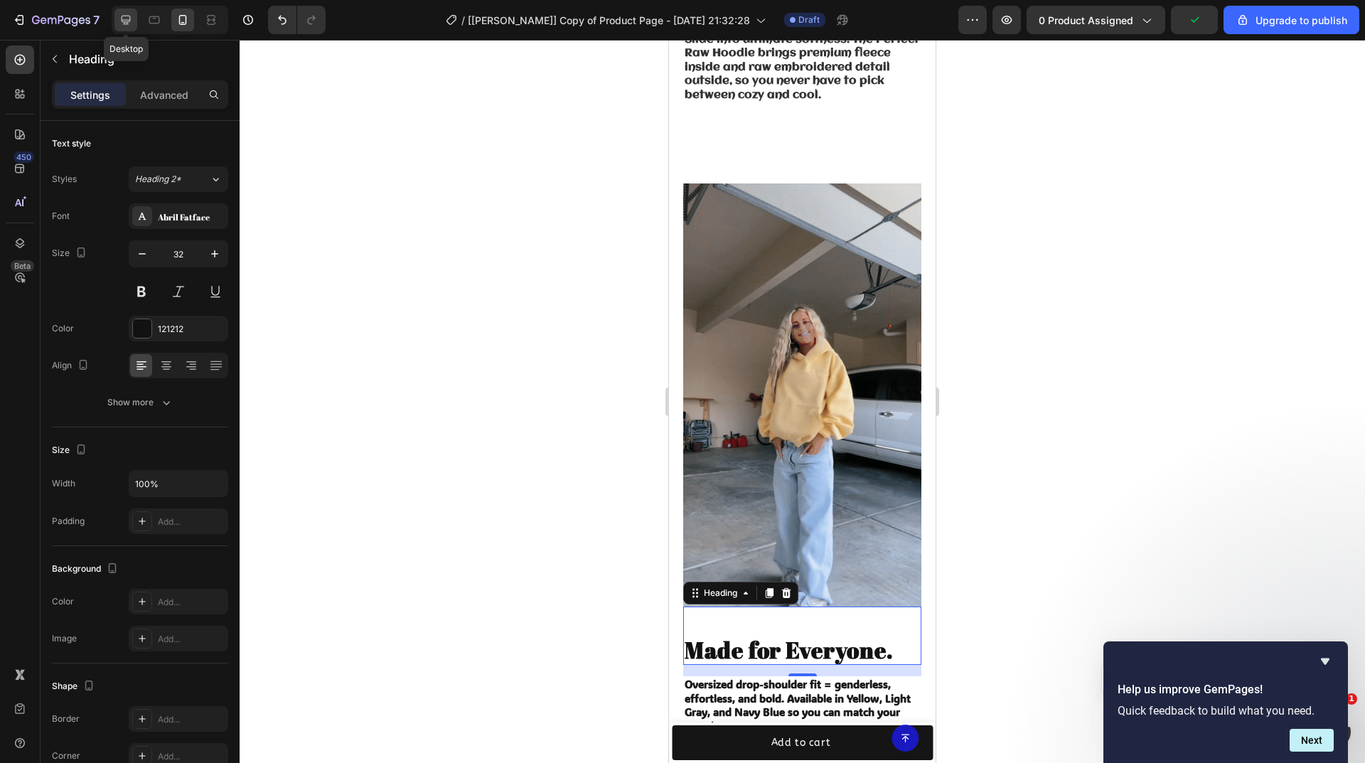
click at [127, 16] on icon at bounding box center [126, 20] width 9 height 9
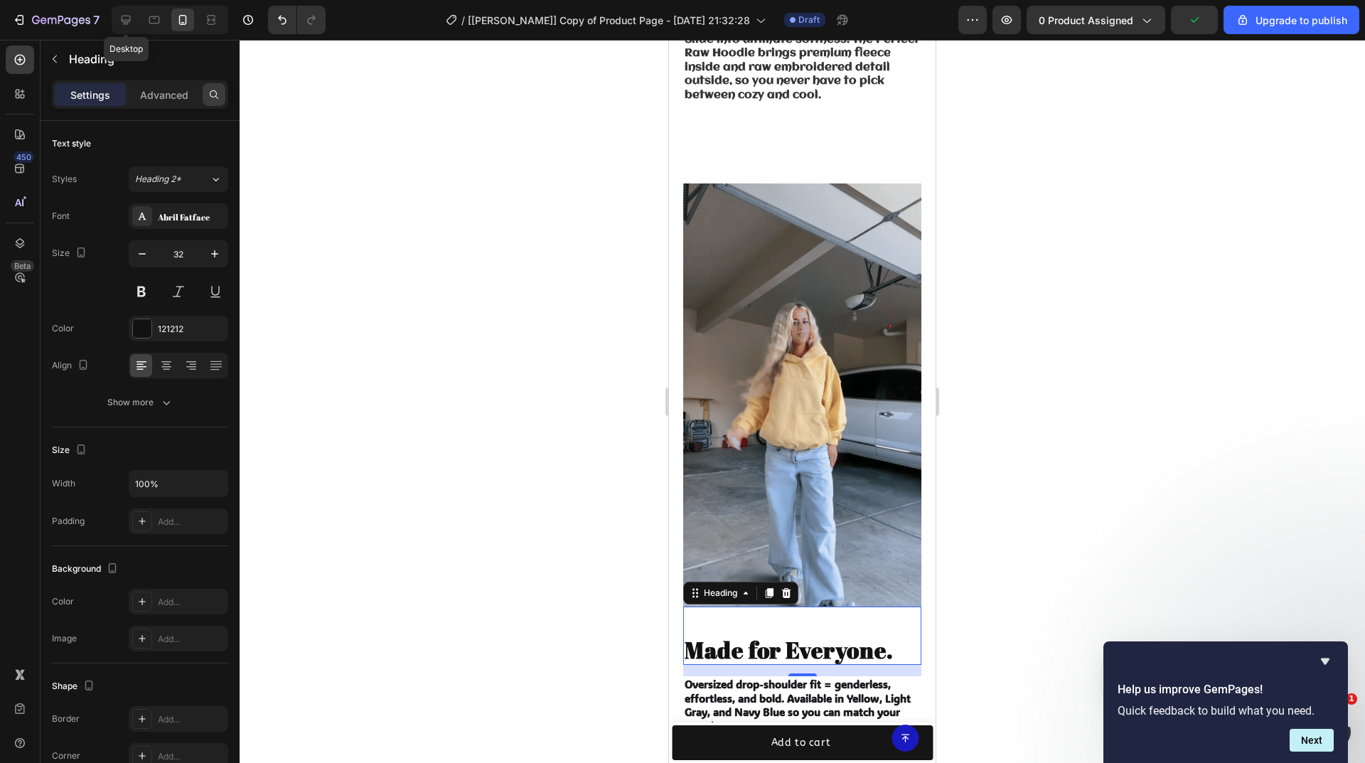
type input "40"
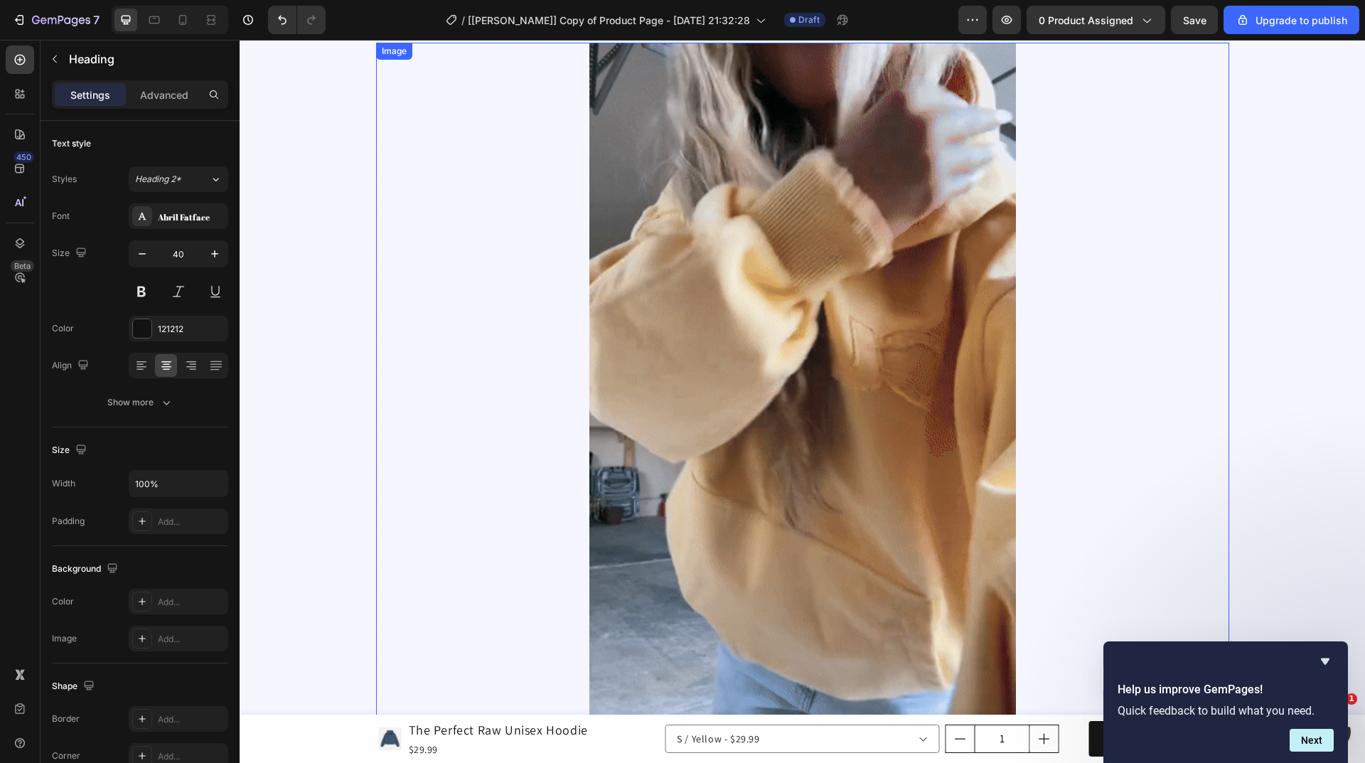
scroll to position [1782, 0]
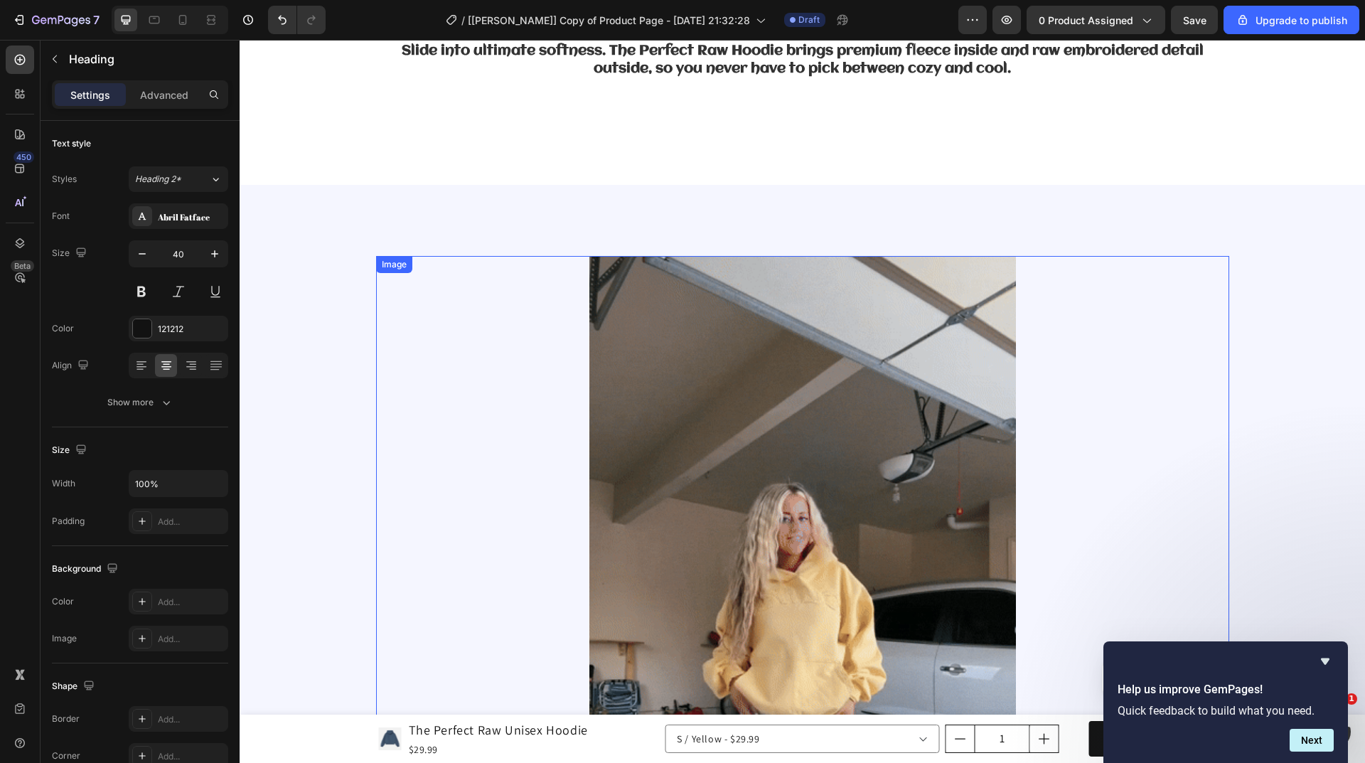
click at [417, 281] on div at bounding box center [802, 635] width 853 height 759
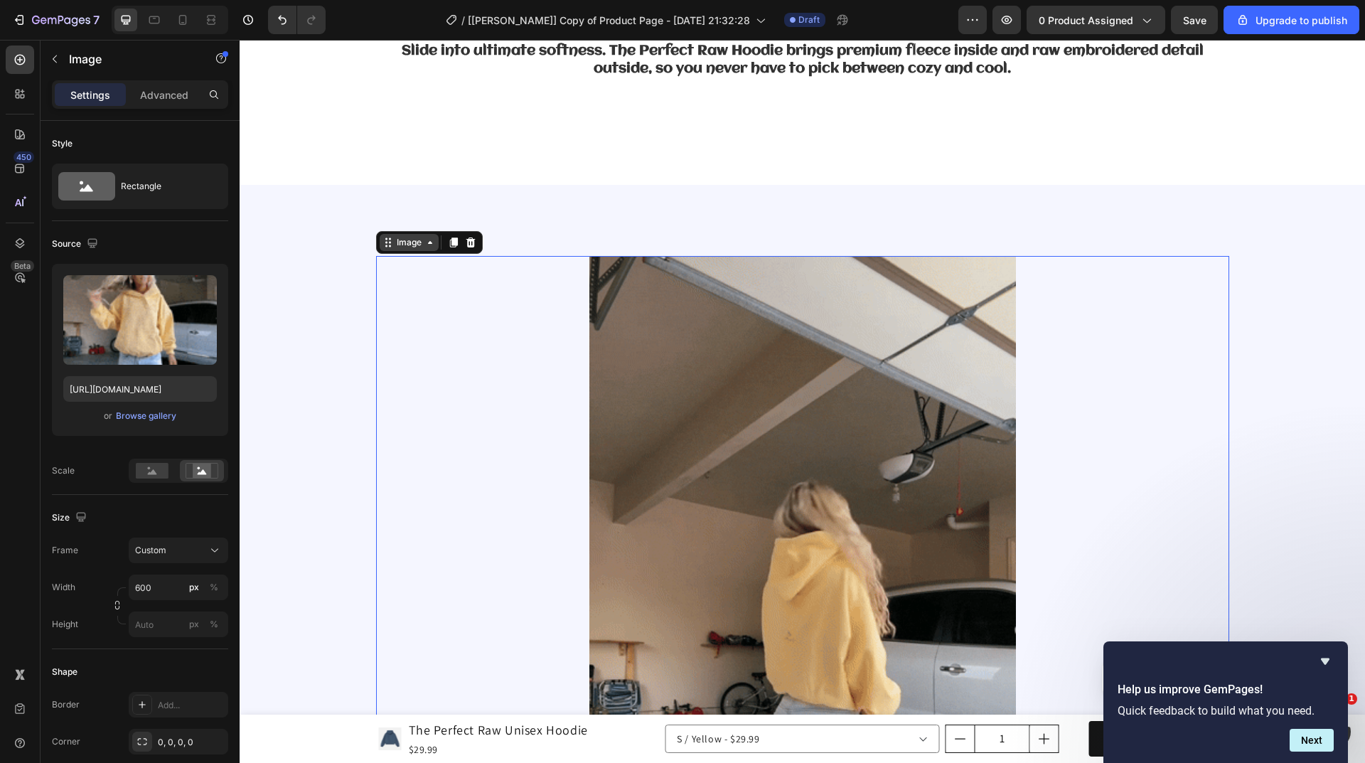
click at [405, 245] on div "Image" at bounding box center [409, 242] width 31 height 13
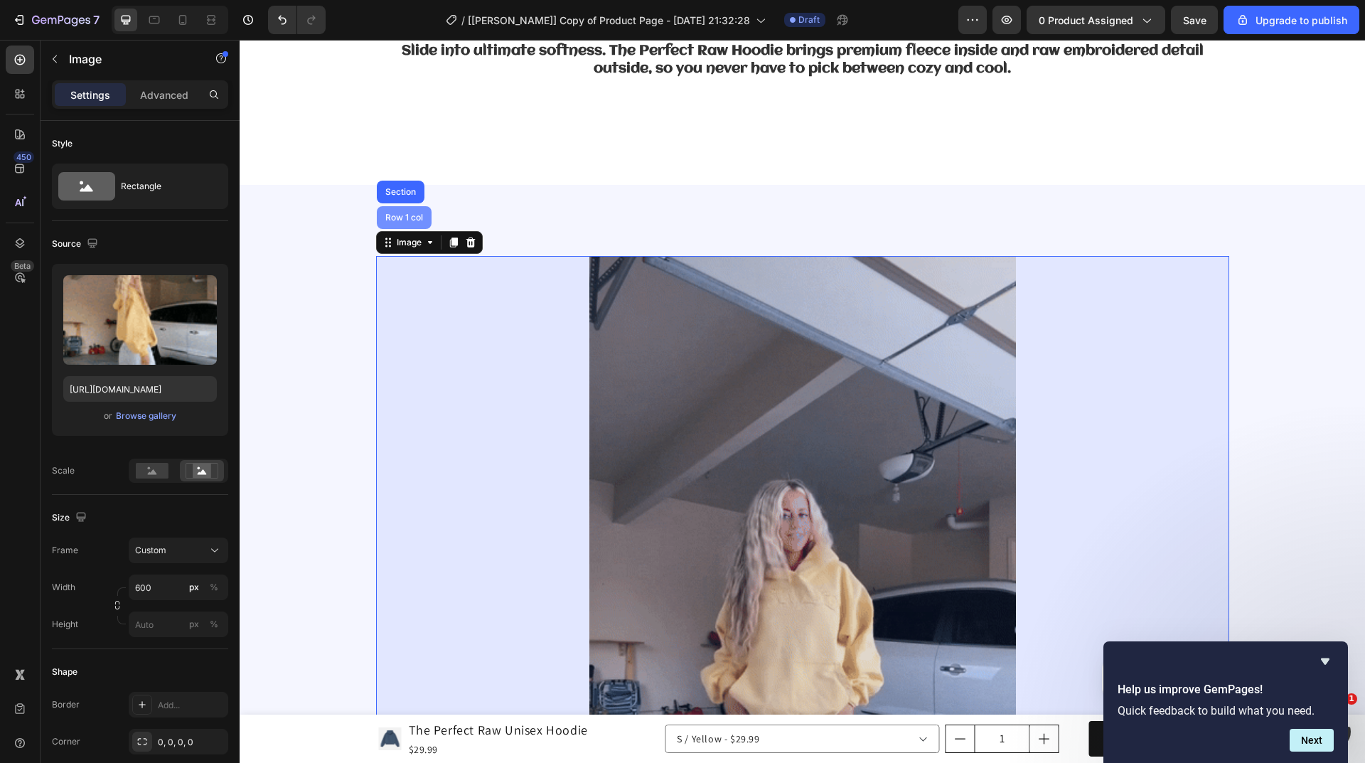
click at [399, 218] on div "Row 1 col" at bounding box center [403, 217] width 43 height 9
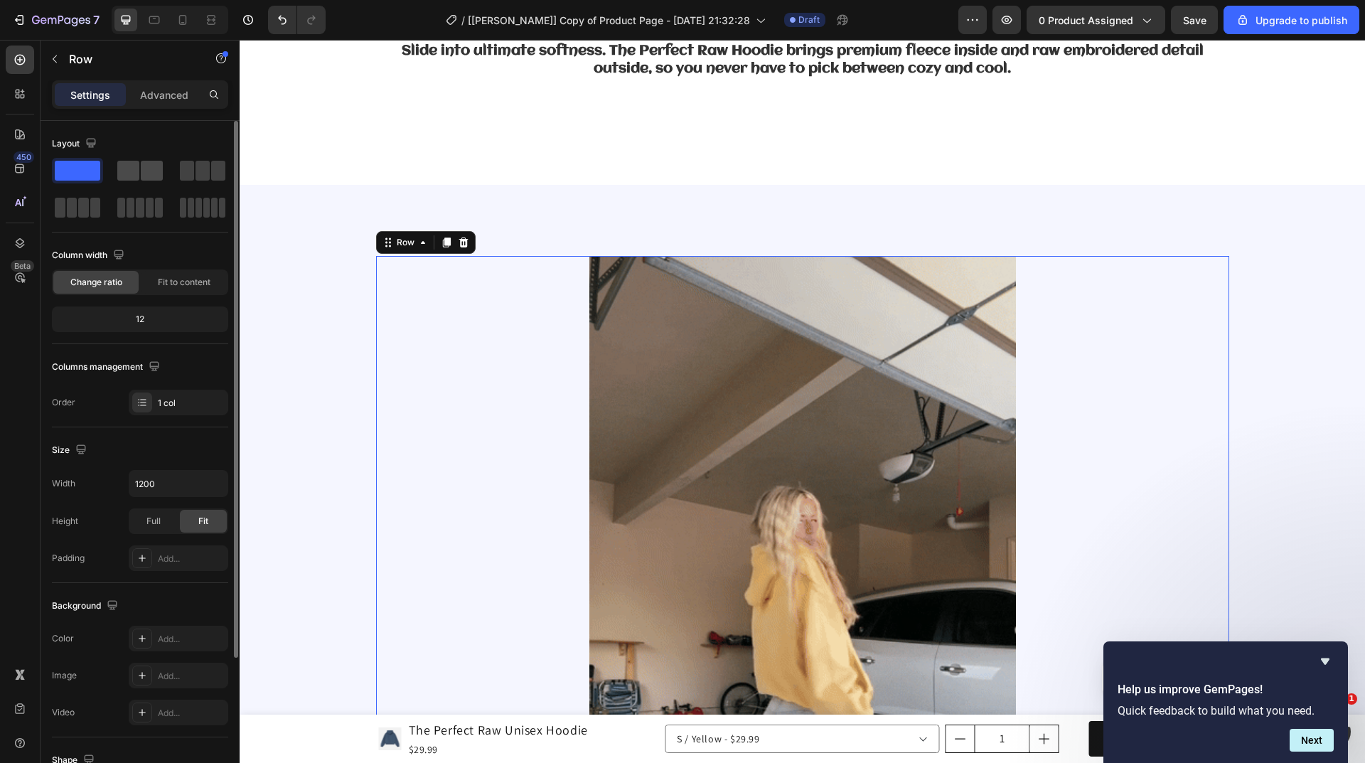
click at [142, 176] on span at bounding box center [152, 171] width 22 height 20
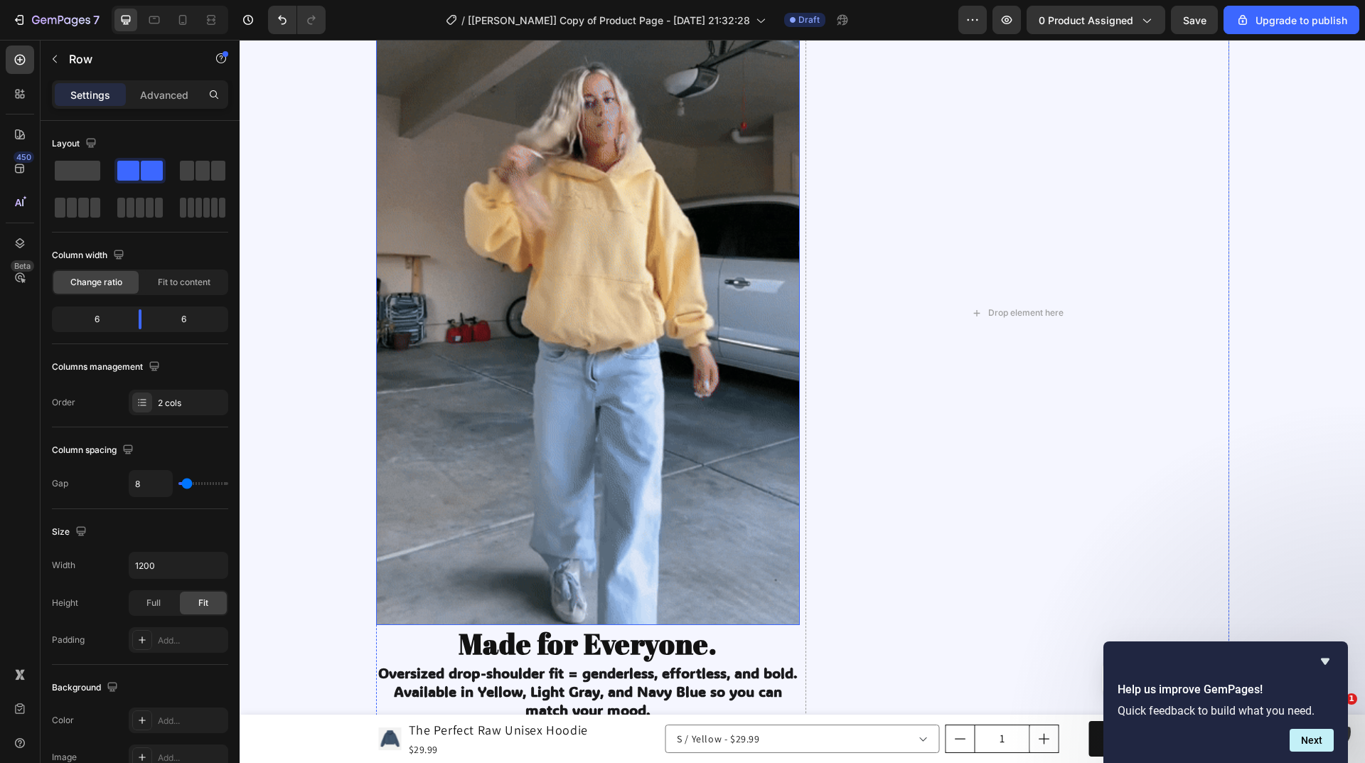
scroll to position [2279, 0]
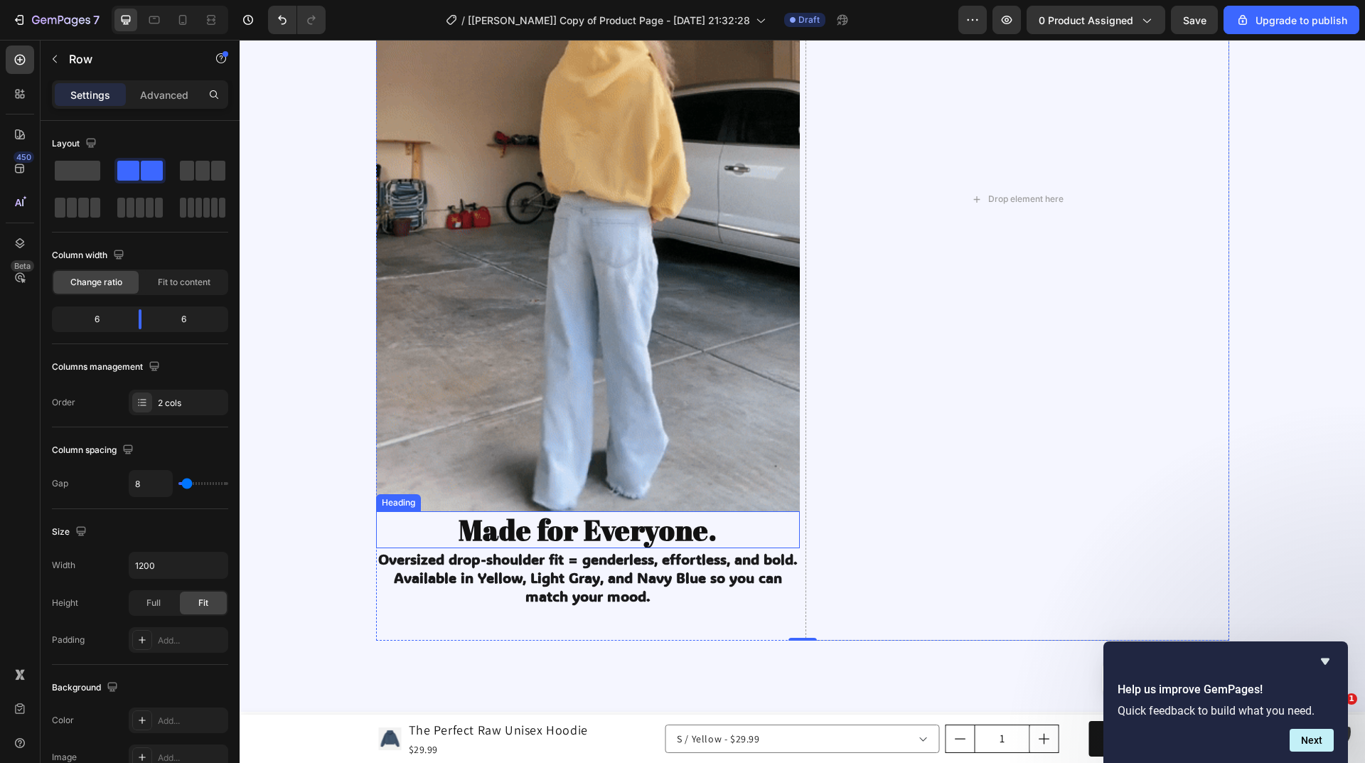
click at [502, 532] on strong "Made for Everyone." at bounding box center [588, 529] width 259 height 38
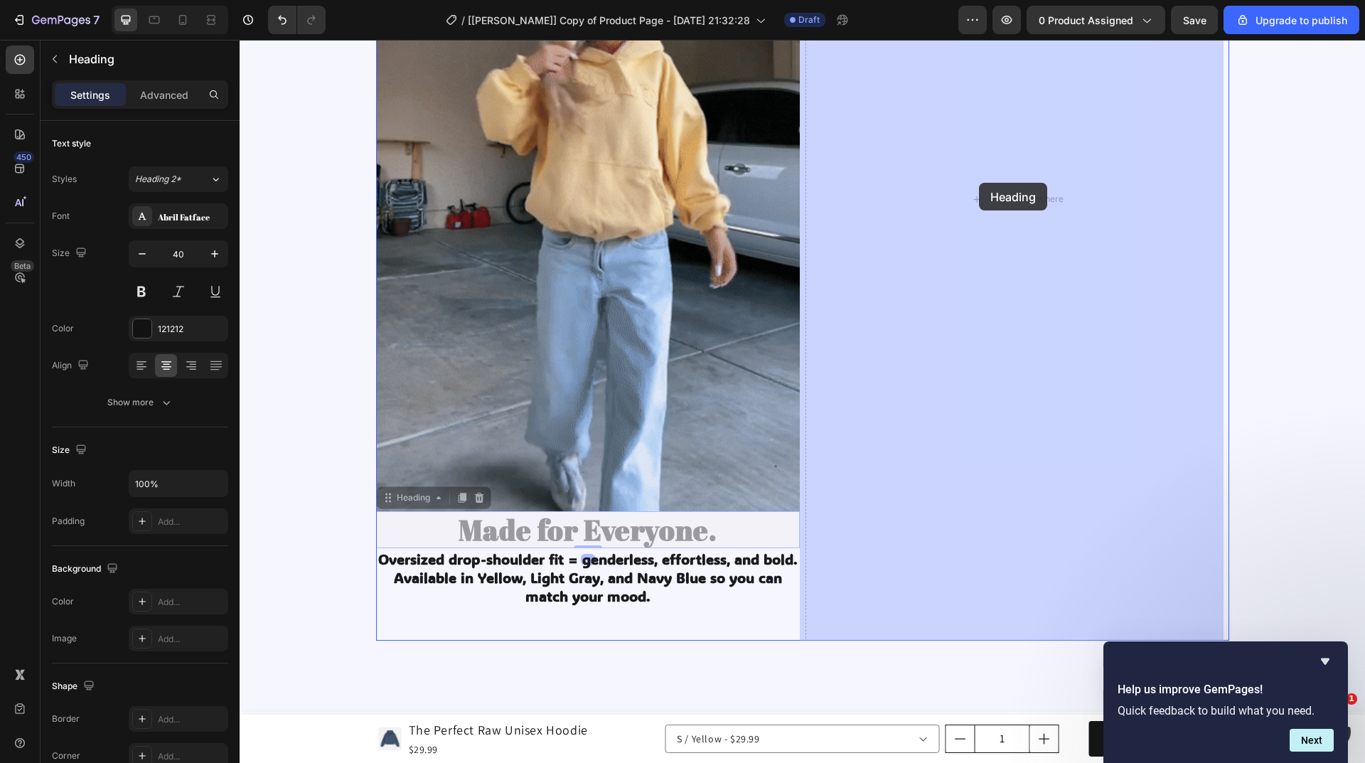
drag, startPoint x: 418, startPoint y: 501, endPoint x: 979, endPoint y: 183, distance: 645.0
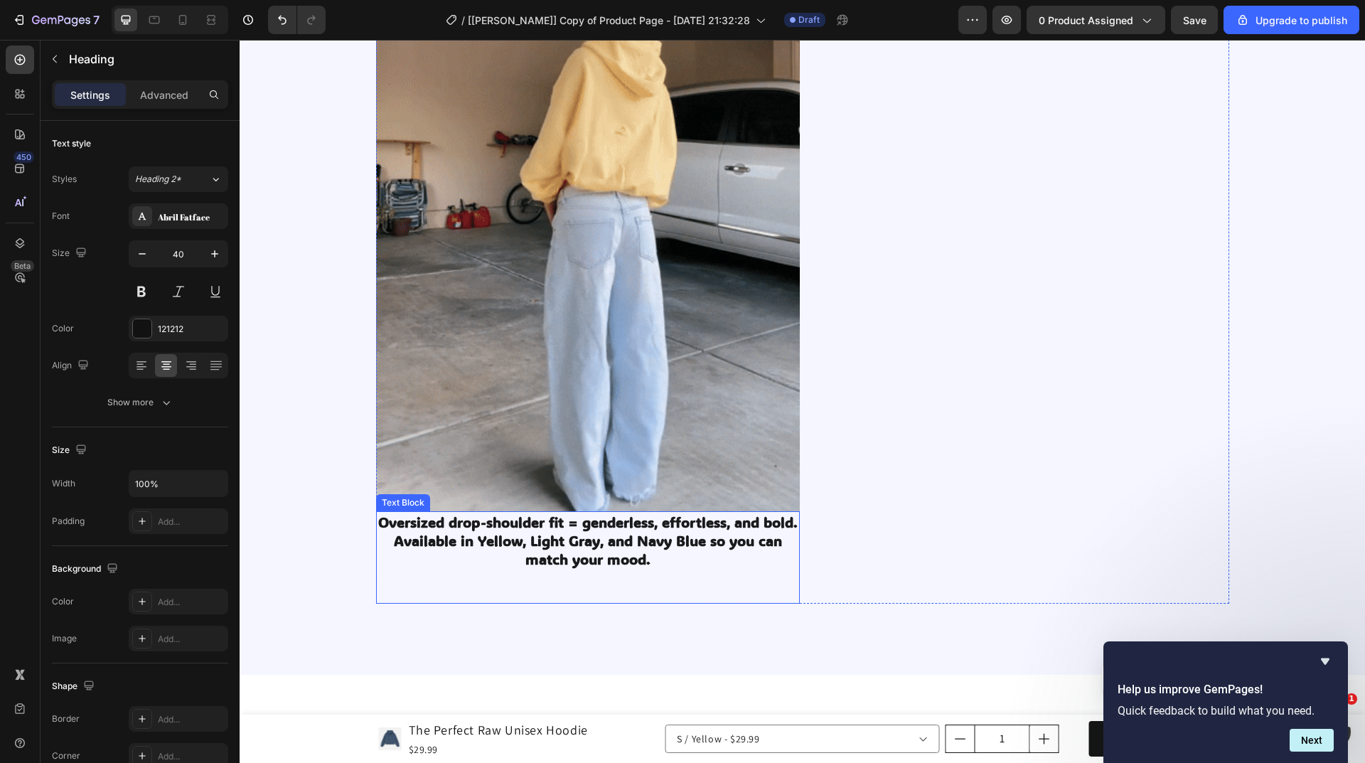
click at [577, 527] on strong "Oversized drop-shoulder fit = genderless, effortless, and bold. Available in Ye…" at bounding box center [587, 540] width 419 height 55
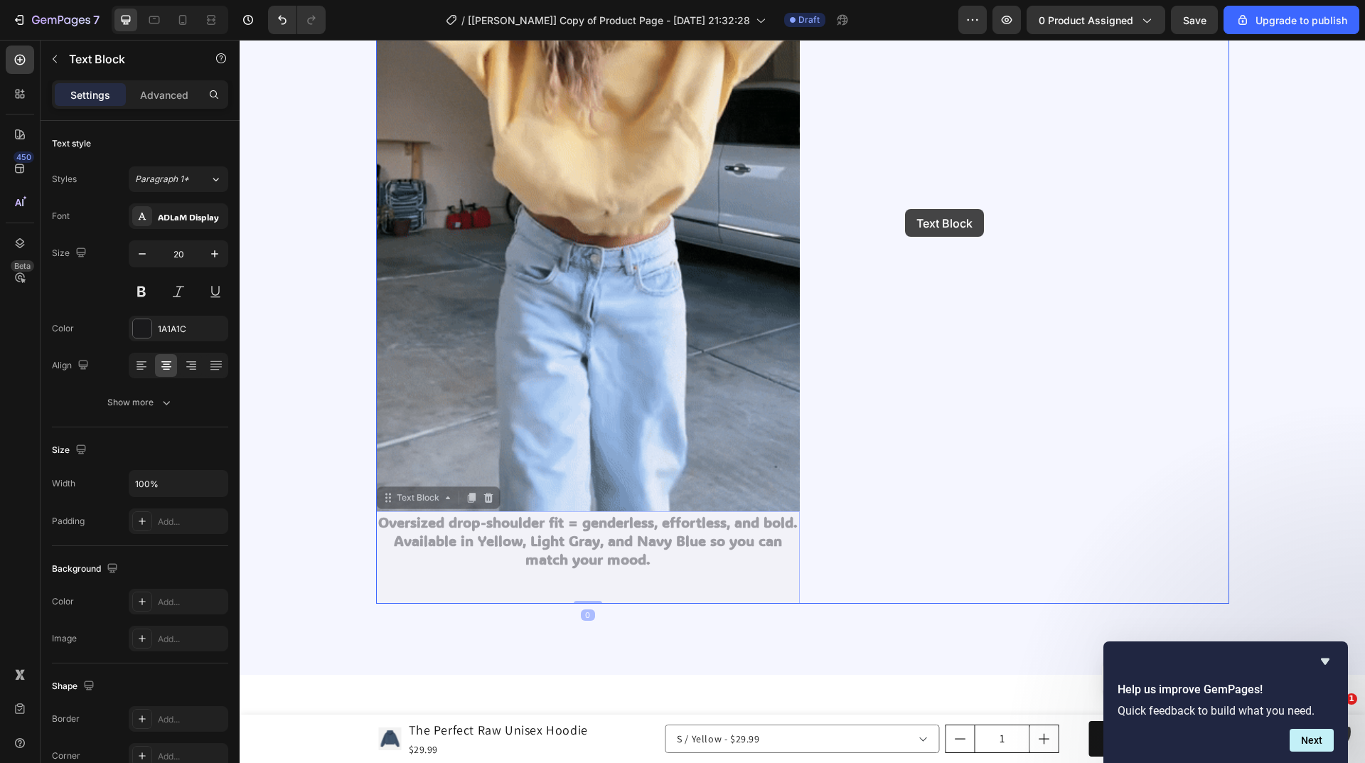
drag, startPoint x: 427, startPoint y: 499, endPoint x: 906, endPoint y: 208, distance: 560.2
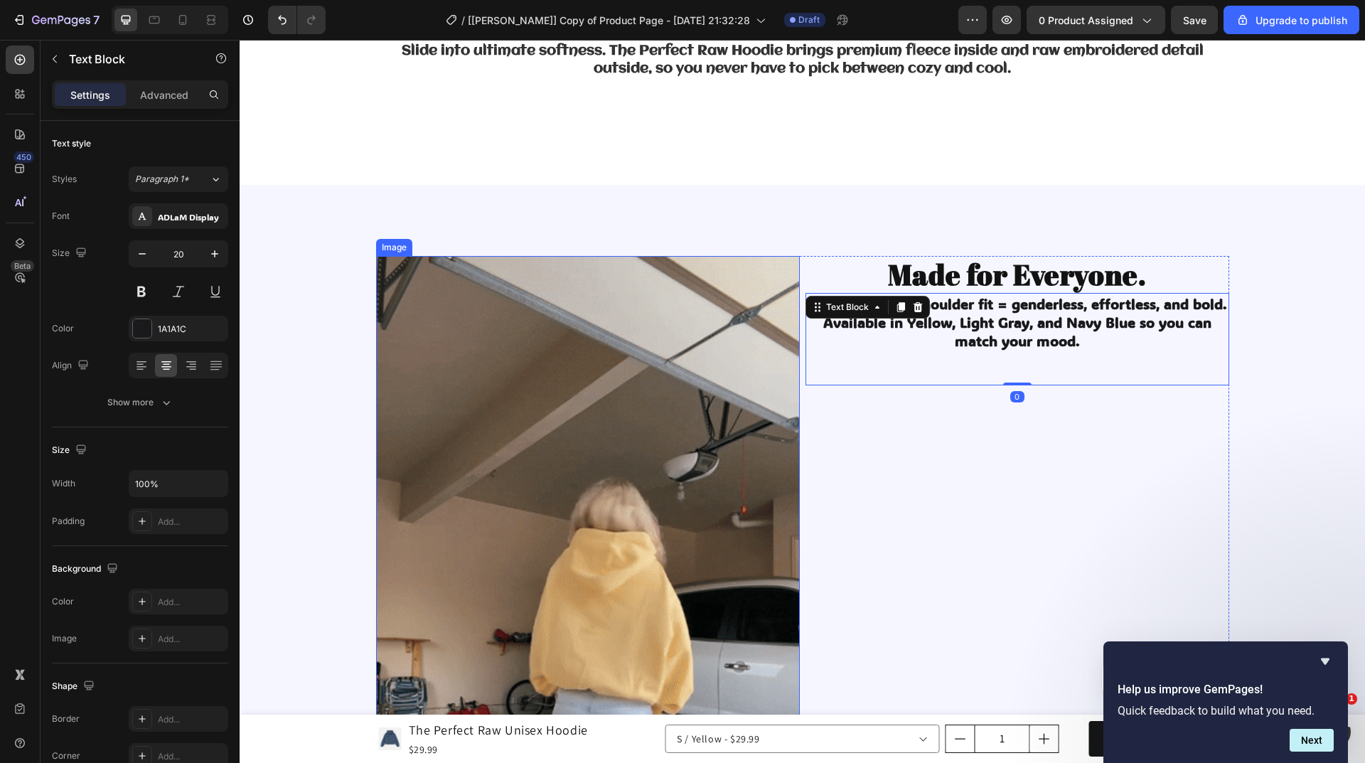
scroll to position [2066, 0]
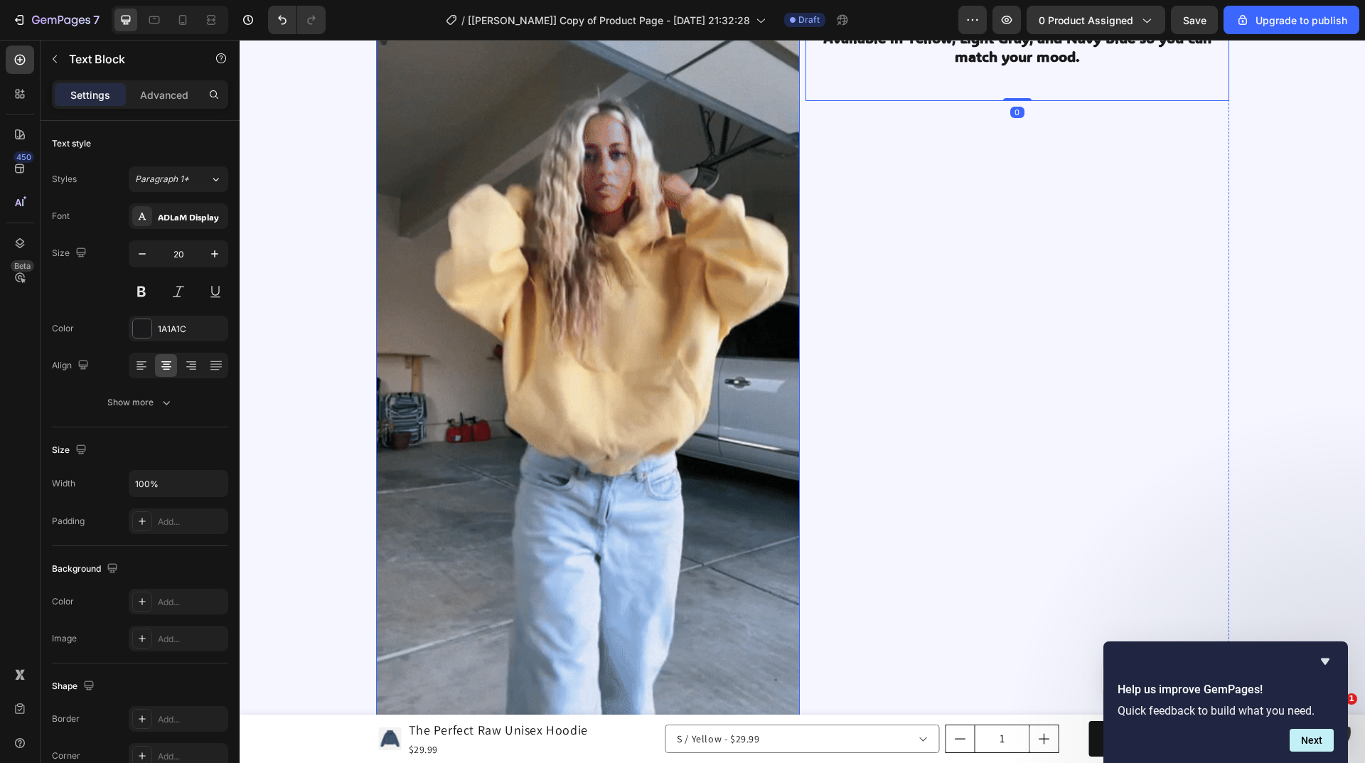
click at [583, 354] on img at bounding box center [588, 348] width 424 height 753
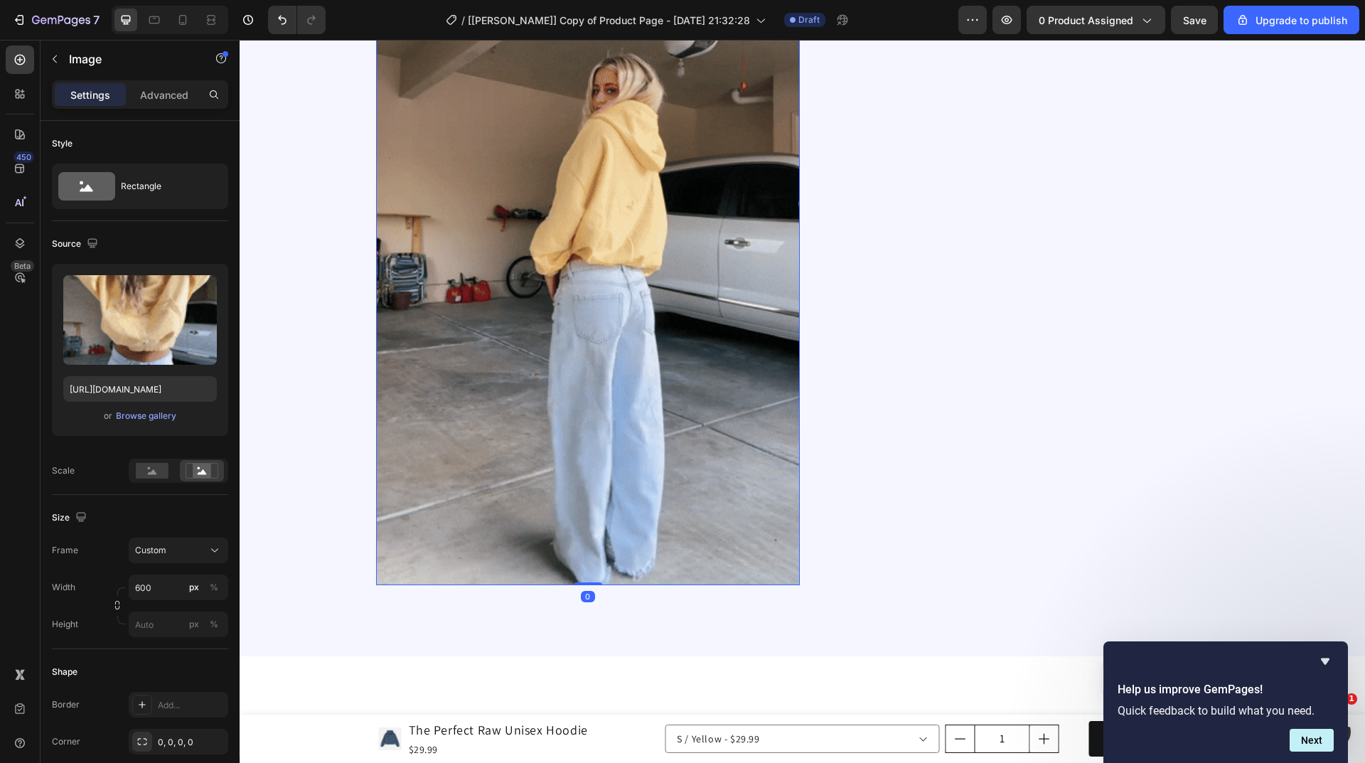
scroll to position [2279, 0]
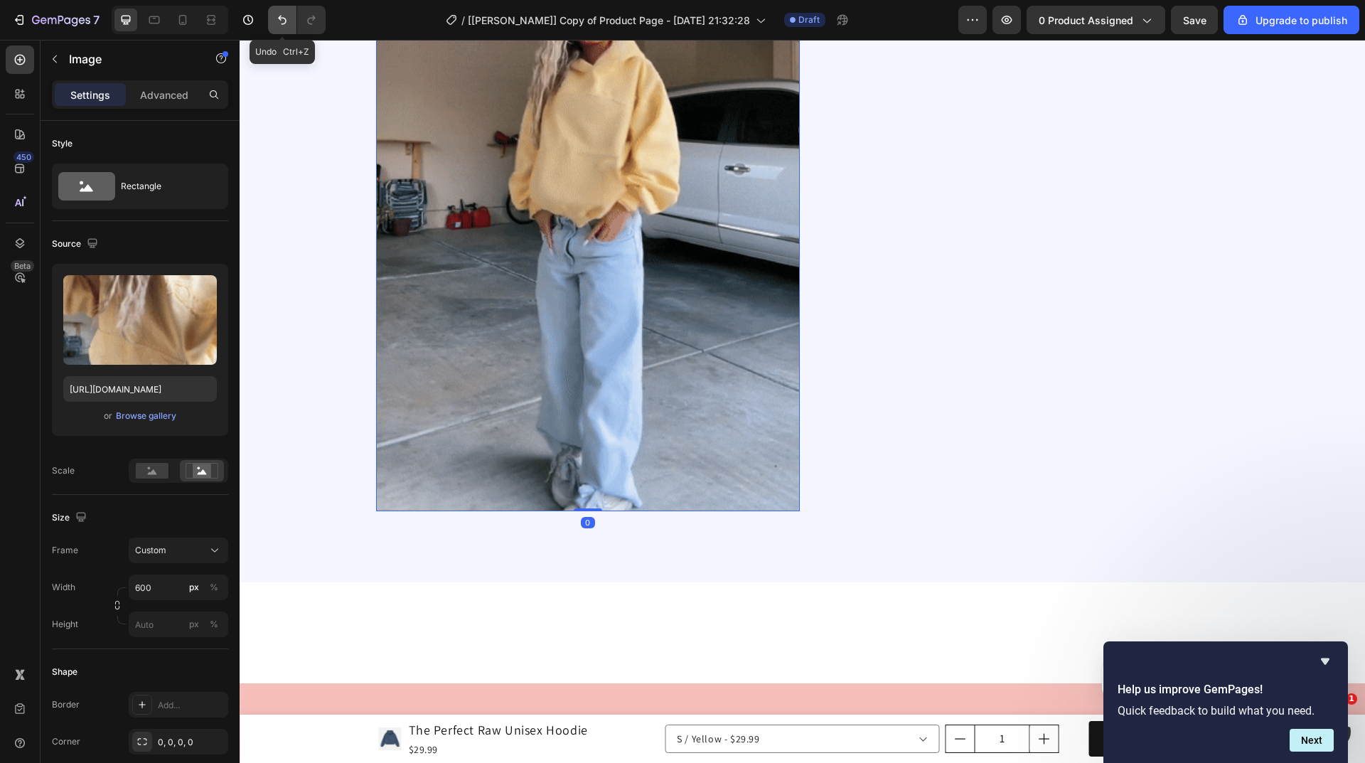
click at [284, 16] on icon "Undo/Redo" at bounding box center [282, 20] width 14 height 14
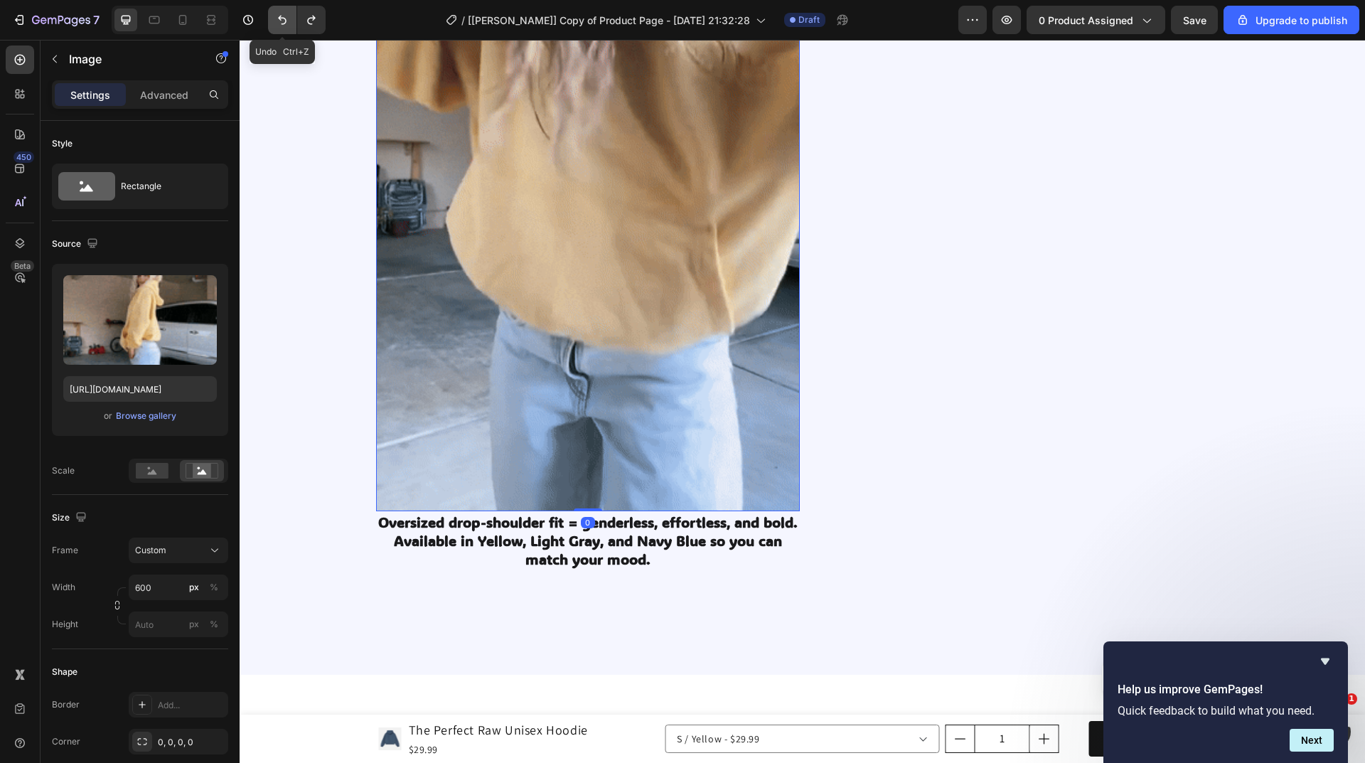
click at [284, 16] on icon "Undo/Redo" at bounding box center [282, 20] width 14 height 14
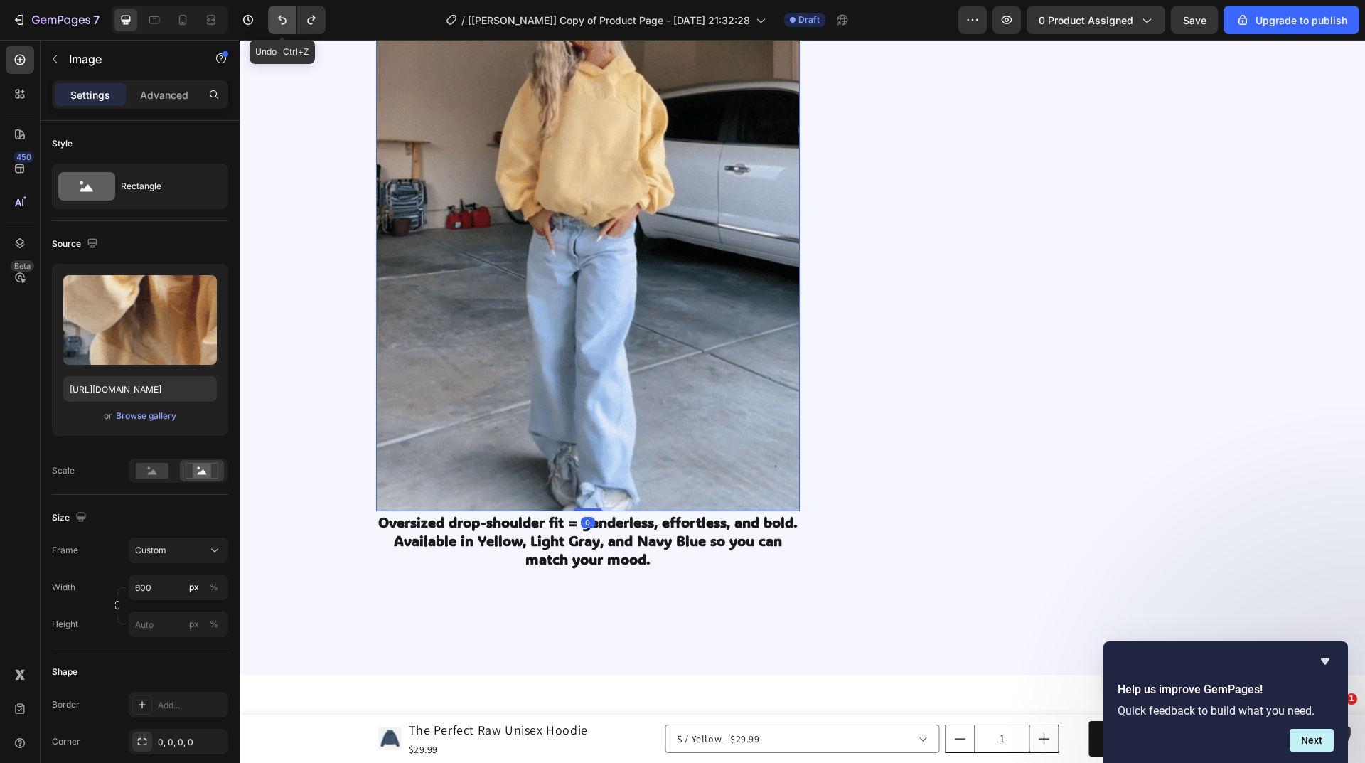
click at [284, 16] on icon "Undo/Redo" at bounding box center [282, 20] width 14 height 14
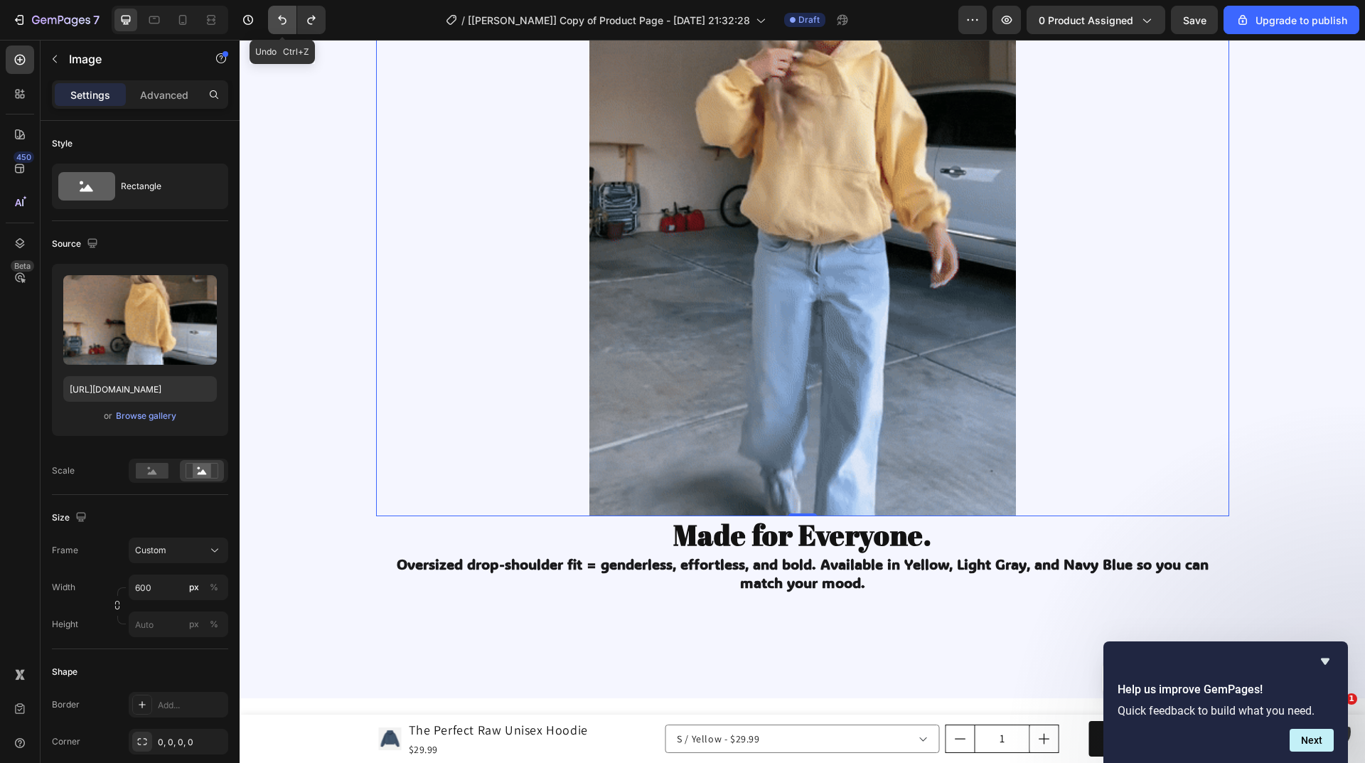
click at [284, 16] on icon "Undo/Redo" at bounding box center [282, 20] width 14 height 14
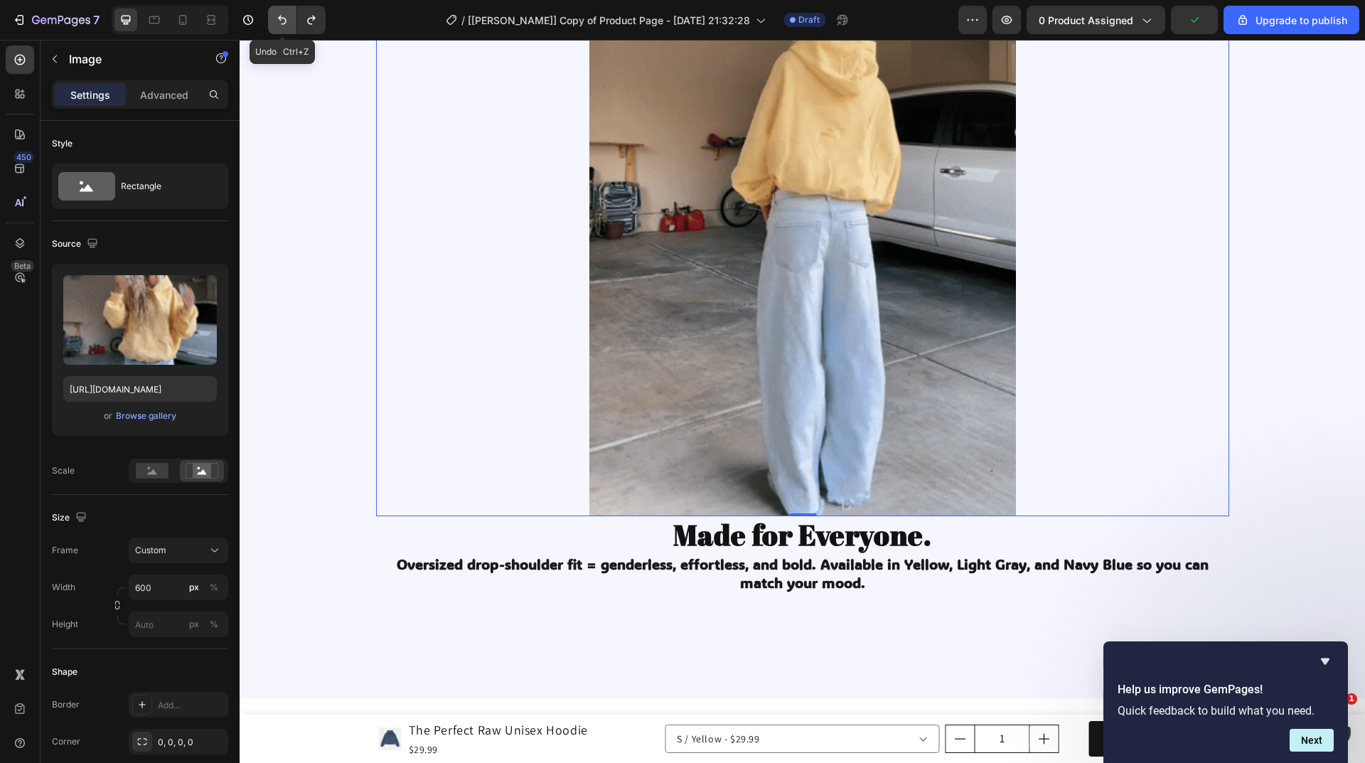
click at [284, 16] on icon "Undo/Redo" at bounding box center [282, 20] width 14 height 14
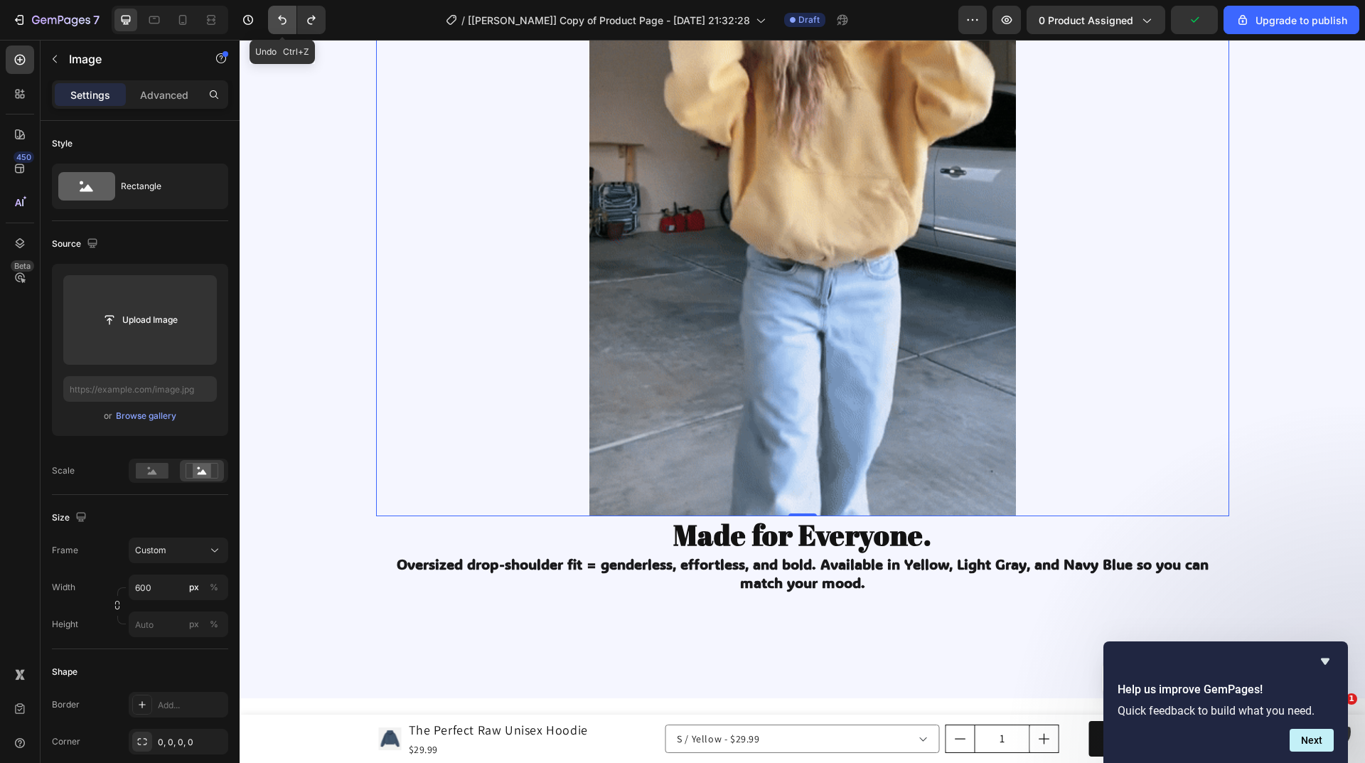
click at [284, 16] on icon "Undo/Redo" at bounding box center [282, 20] width 14 height 14
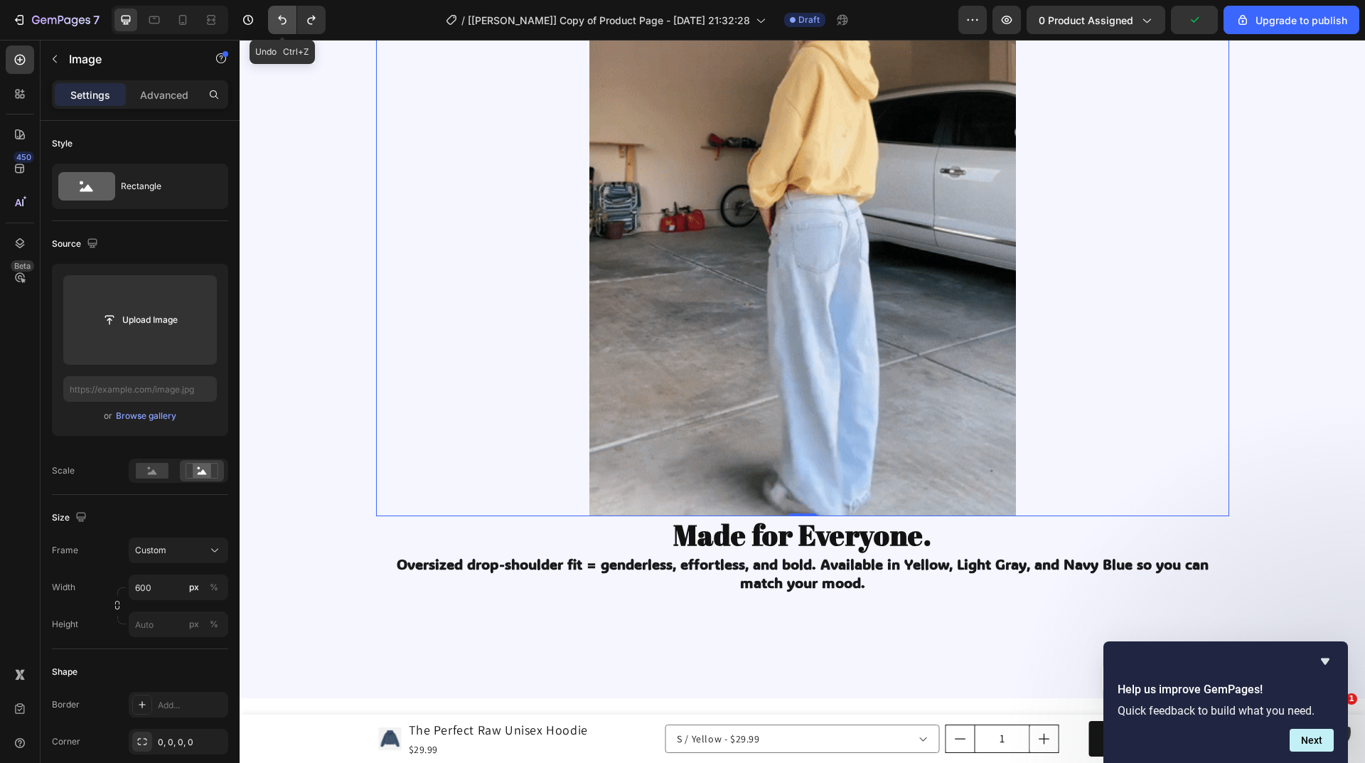
type input "https://cdn.shopify.com/s/files/1/0753/7469/0532/files/gempages_580108910174667…"
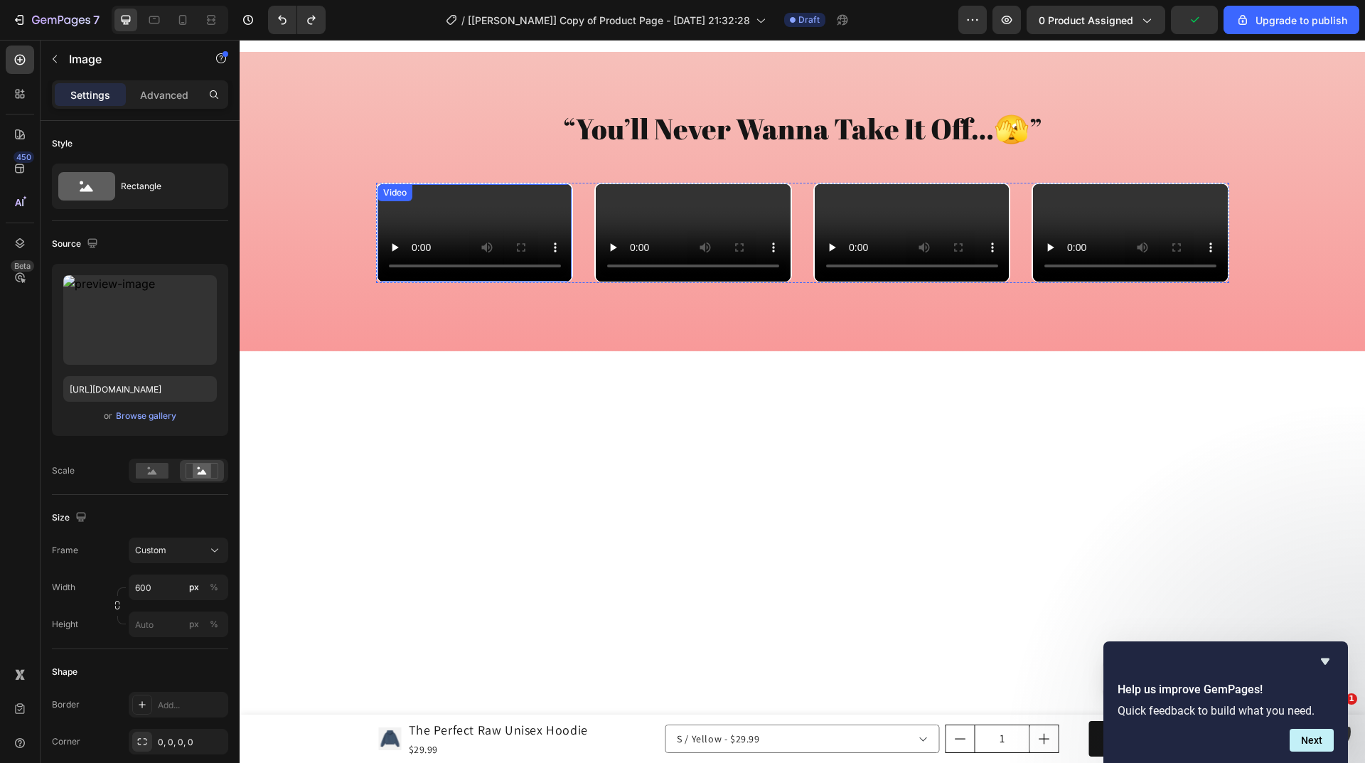
scroll to position [1924, 0]
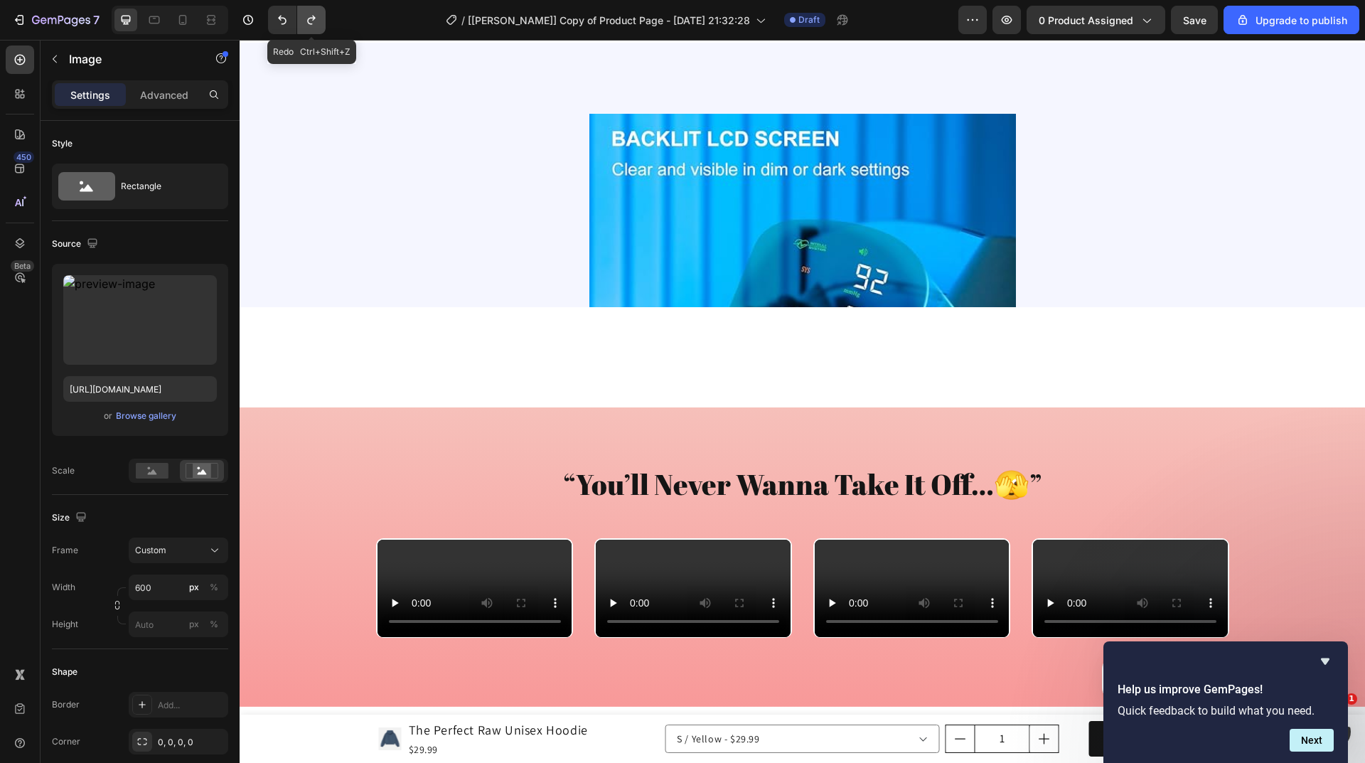
click at [309, 23] on icon "Undo/Redo" at bounding box center [311, 20] width 8 height 9
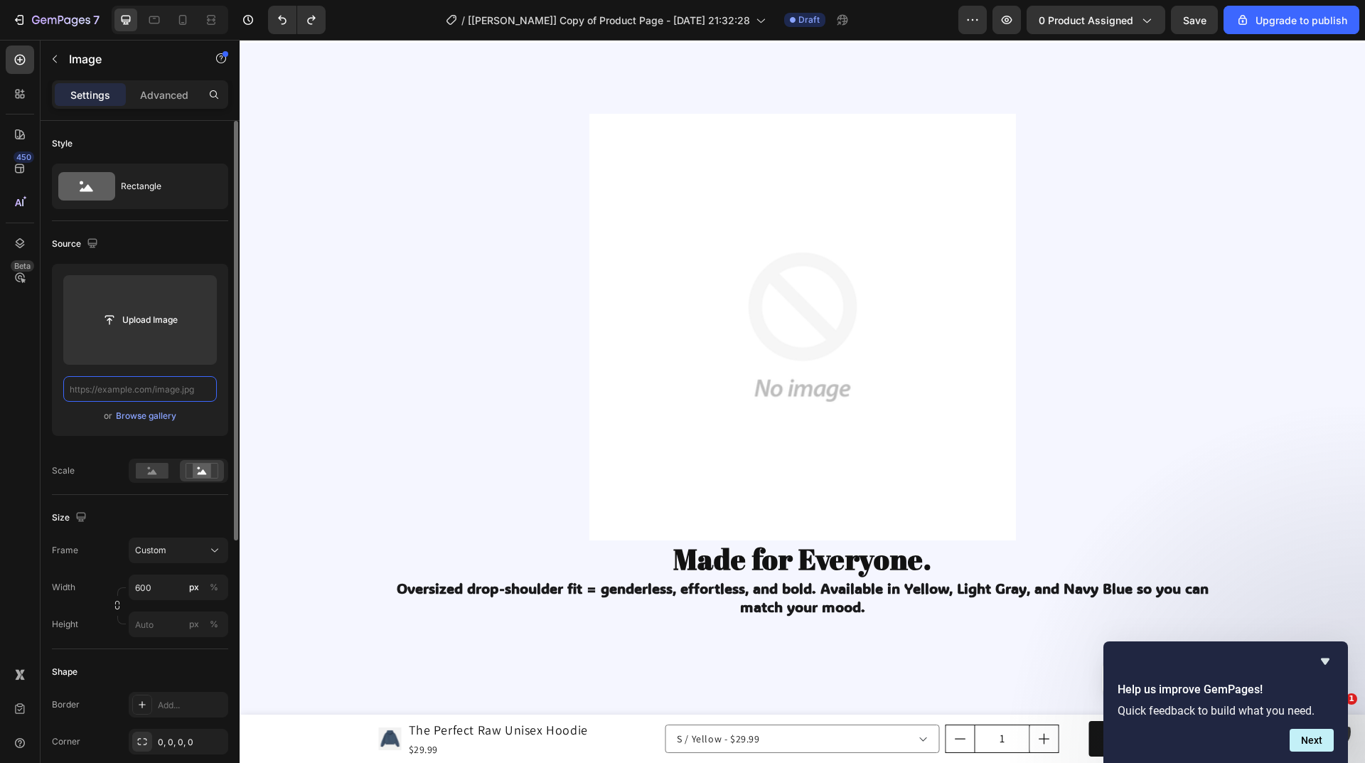
click at [171, 394] on input "text" at bounding box center [140, 389] width 154 height 26
paste input "https://cdn.shopify.com/s/files/1/0753/7469/0532/files/gempages_580108910174667…"
type input "https://cdn.shopify.com/s/files/1/0753/7469/0532/files/gempages_580108910174667…"
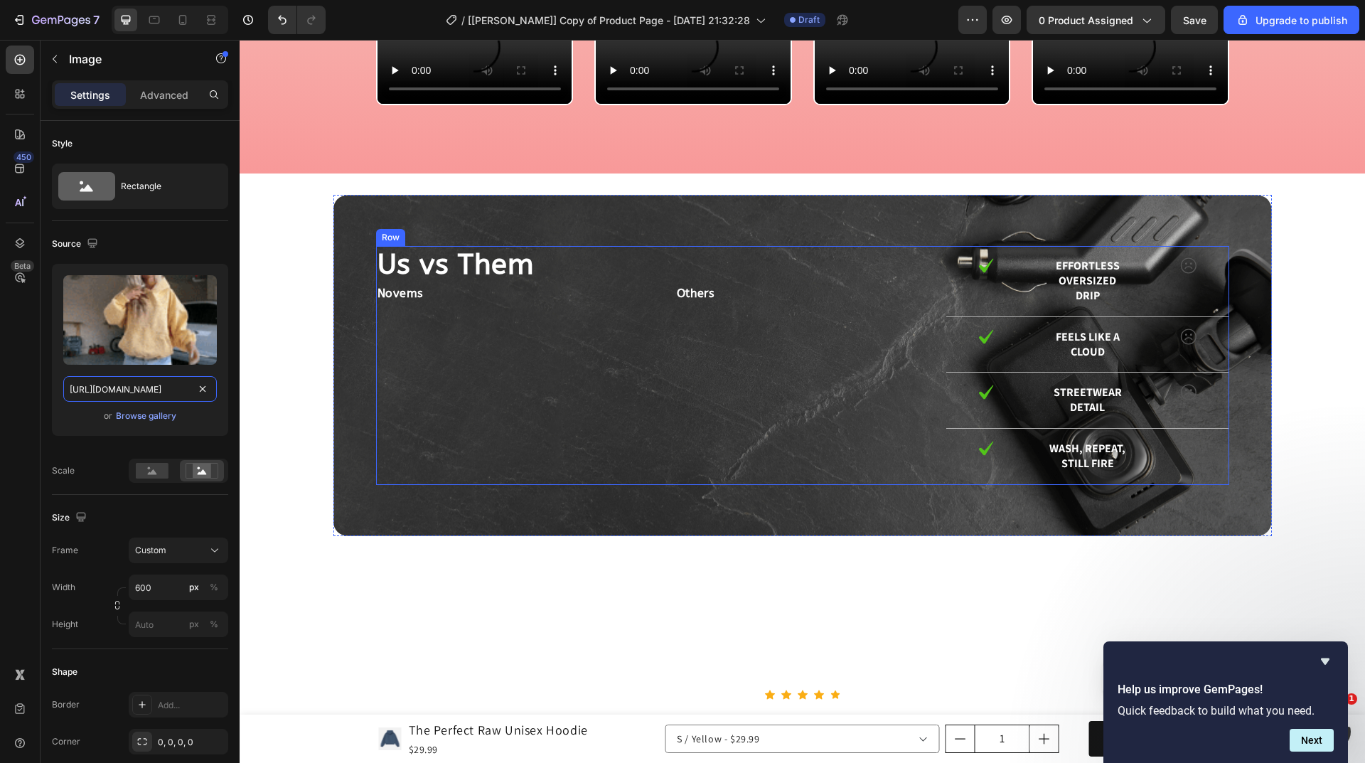
scroll to position [3488, 0]
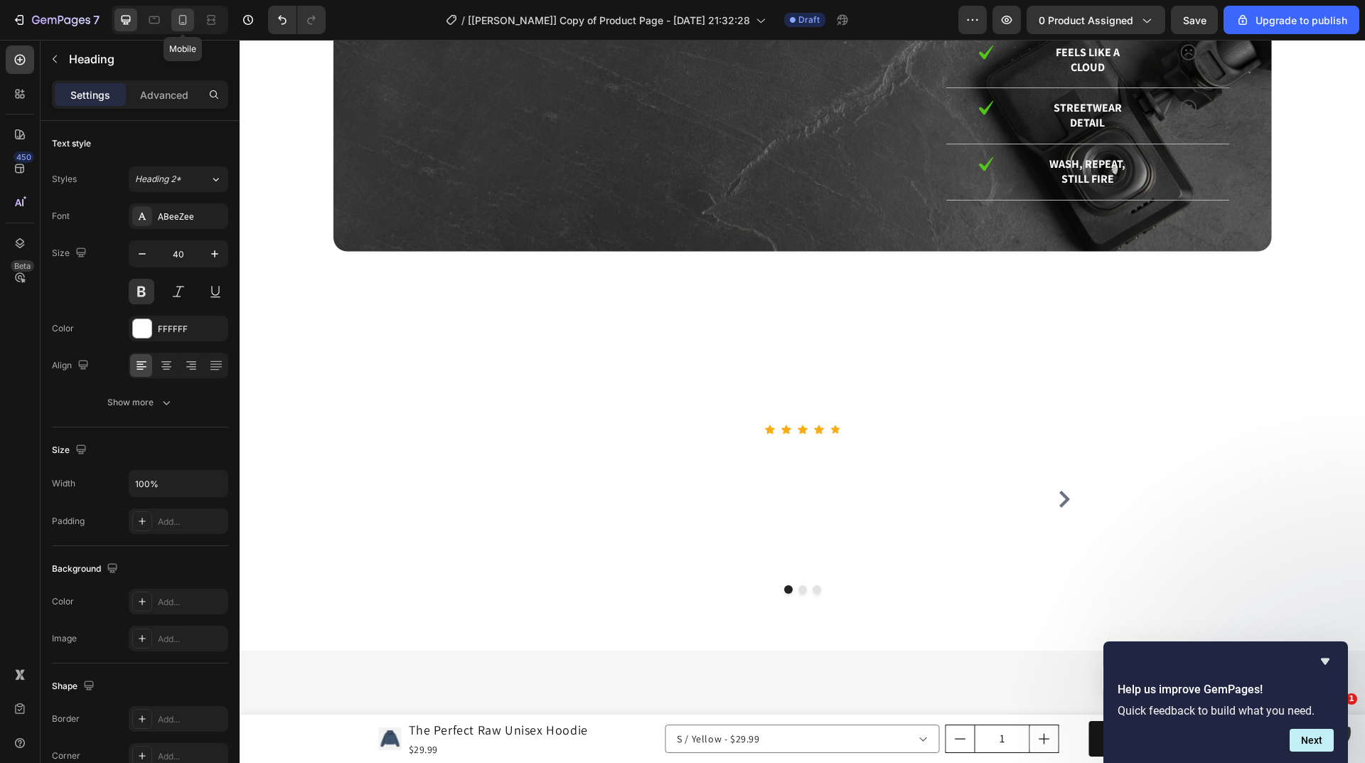
click at [189, 18] on icon at bounding box center [183, 20] width 14 height 14
type input "30"
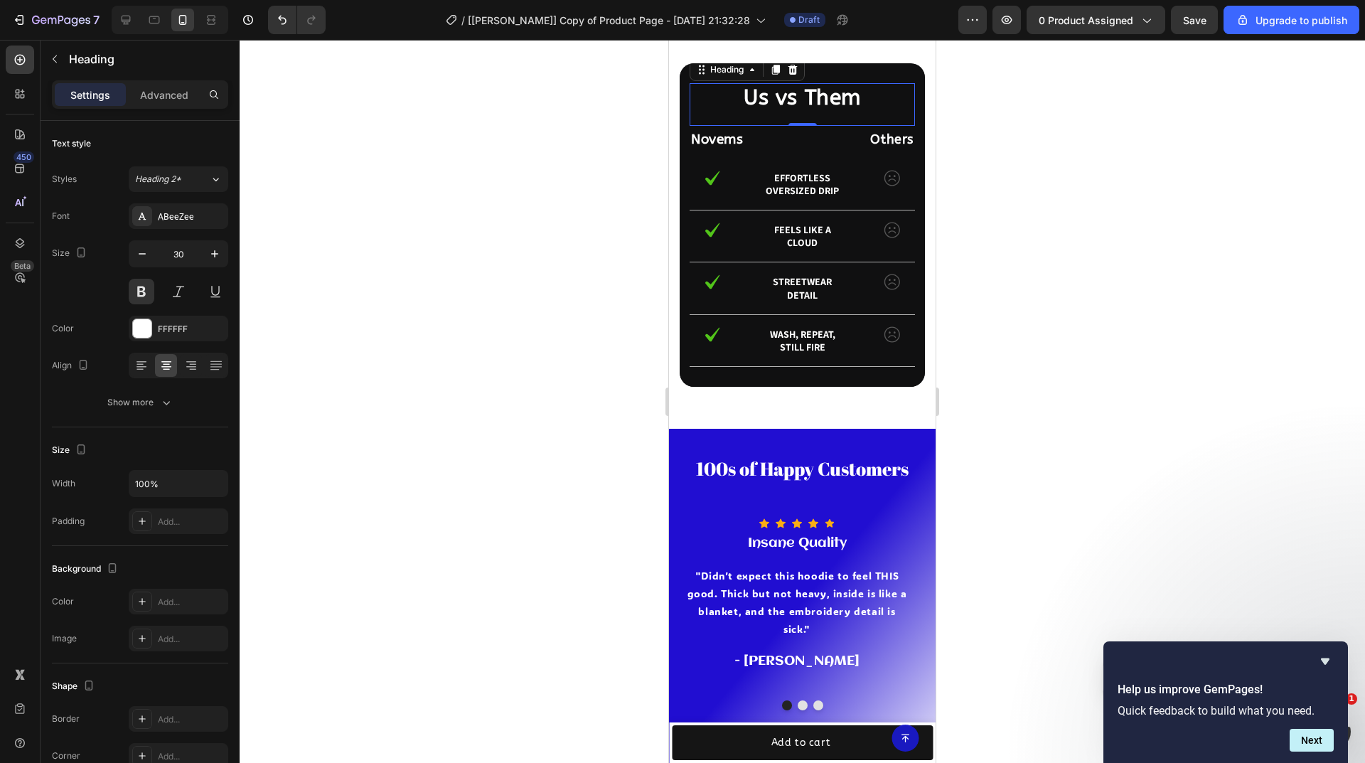
scroll to position [3378, 0]
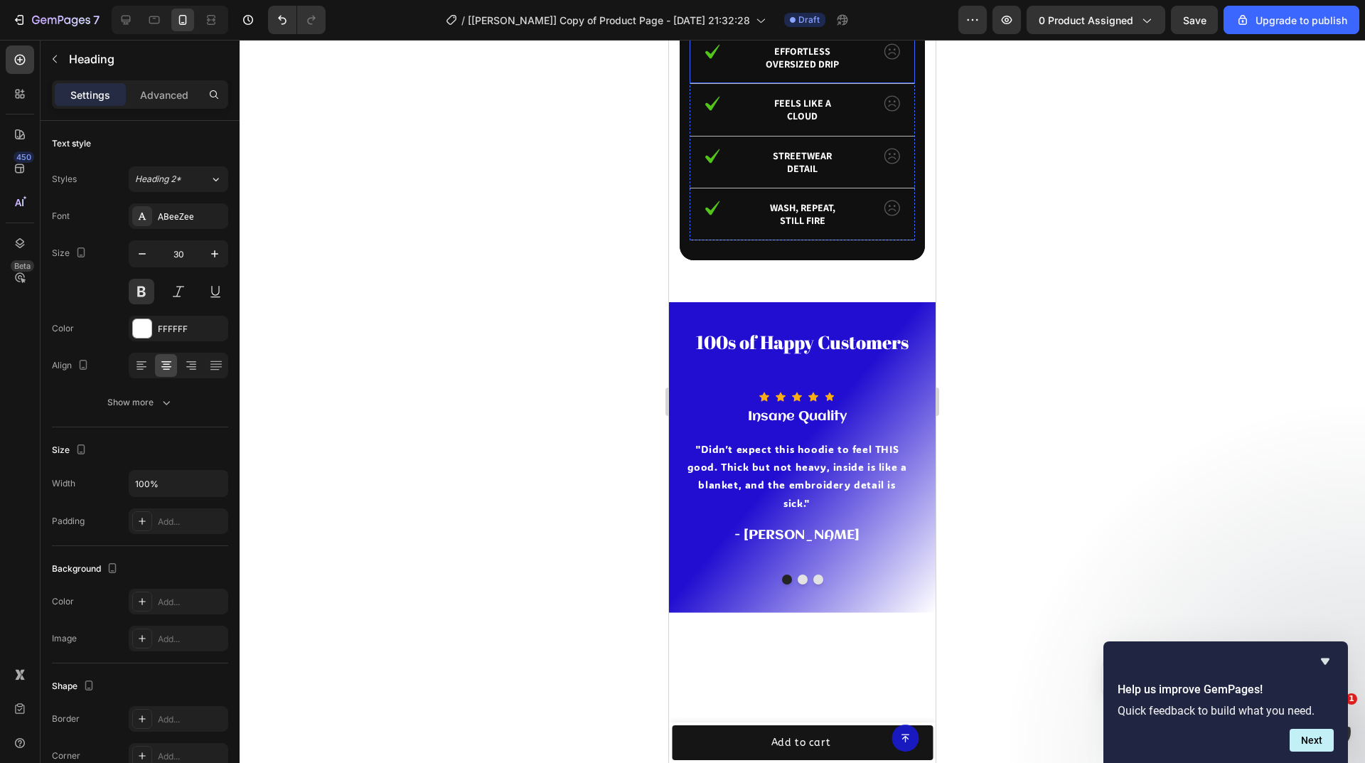
click at [739, 84] on div "Image Effortless oversized drip Text Block Image Row" at bounding box center [802, 58] width 225 height 52
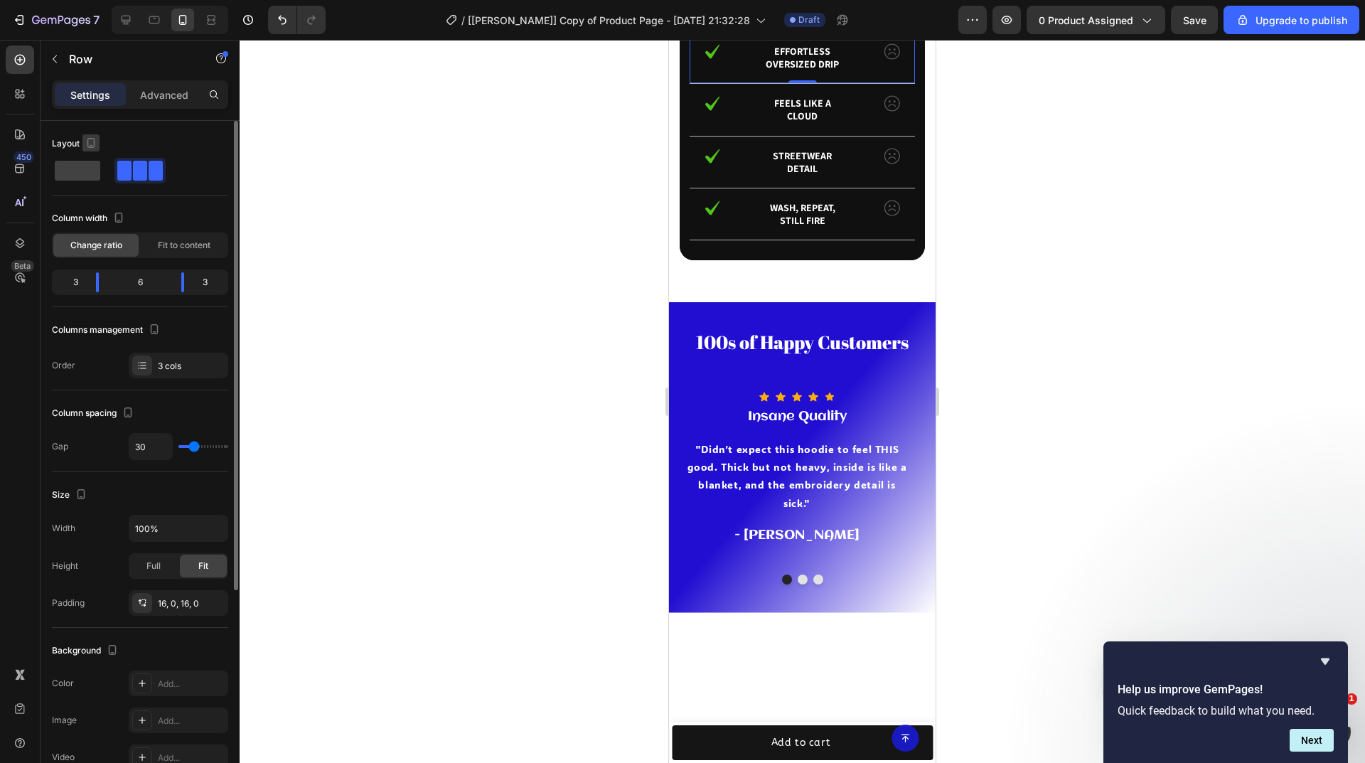
click at [92, 142] on icon "button" at bounding box center [91, 143] width 14 height 14
click at [97, 162] on icon "button" at bounding box center [94, 166] width 14 height 14
type input "970"
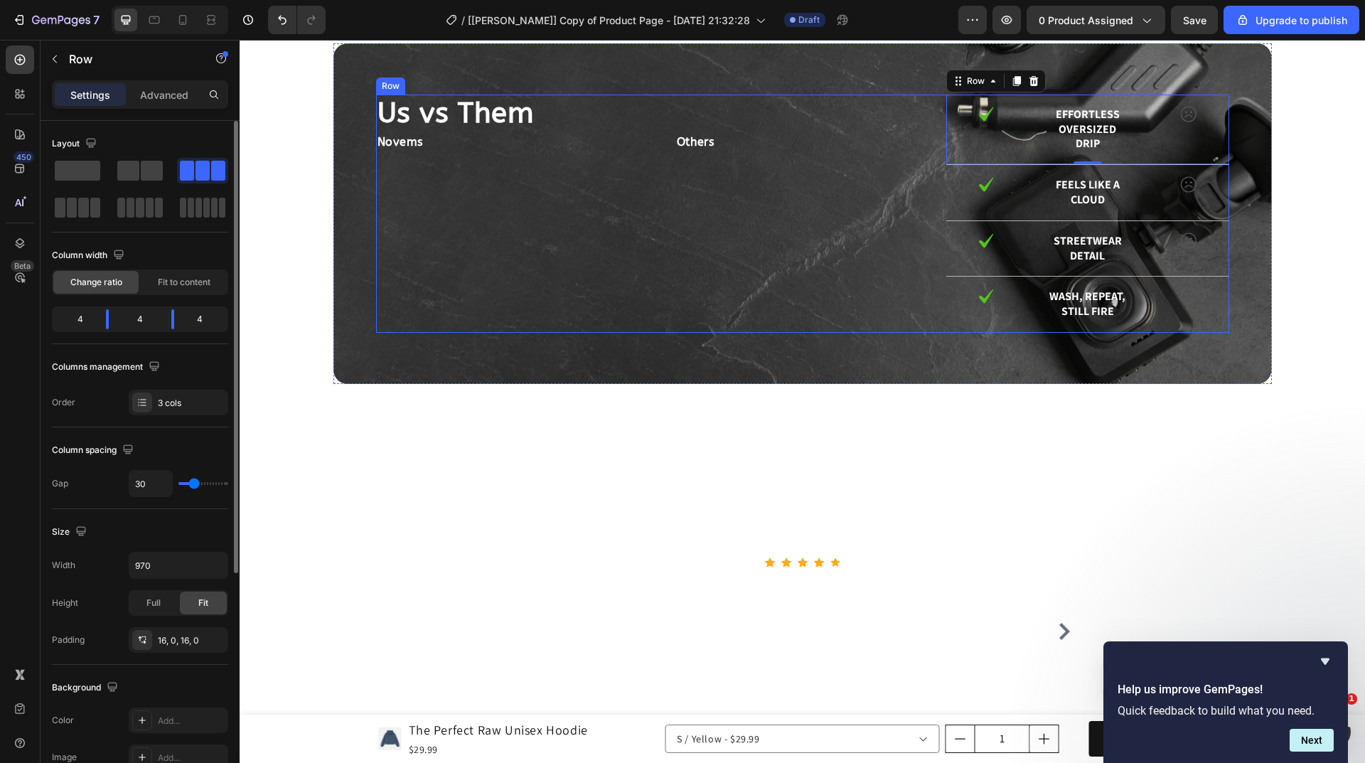
scroll to position [3466, 0]
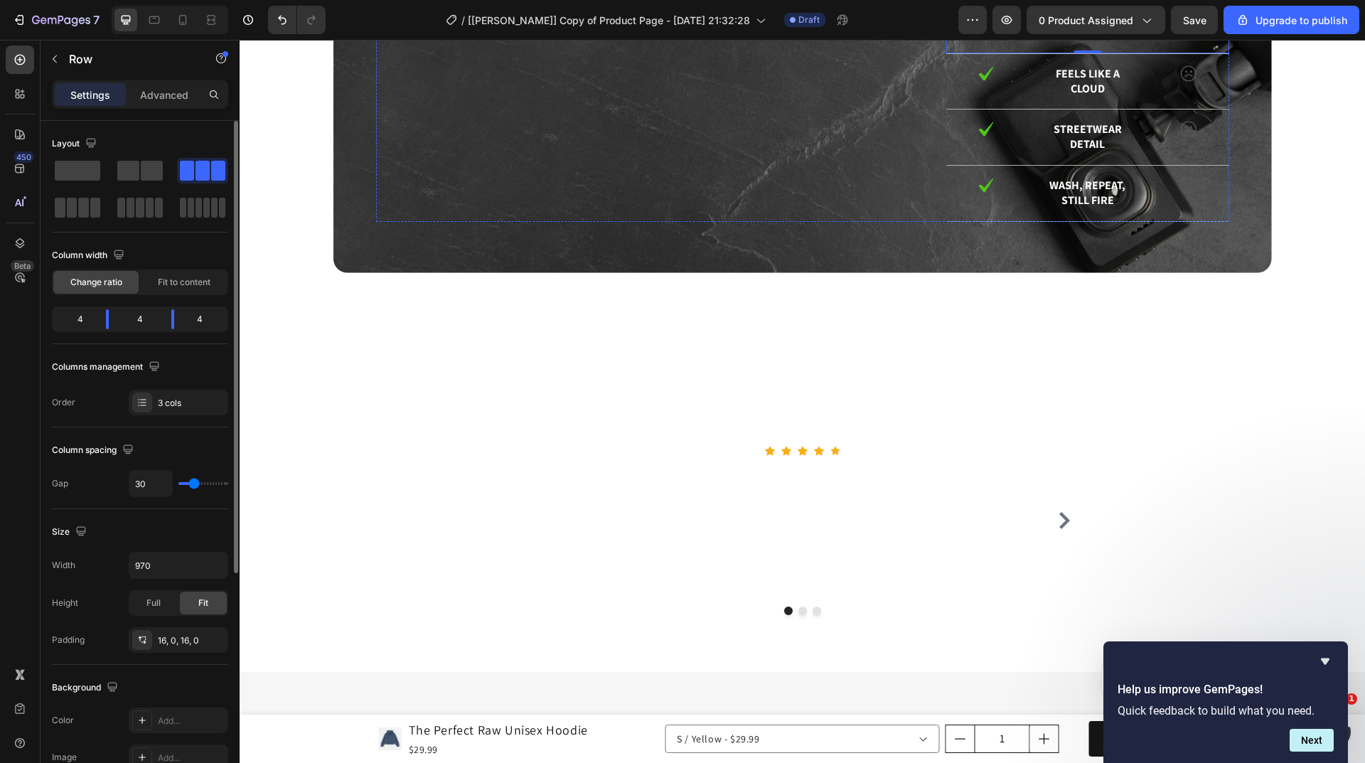
click at [479, 20] on h2 "Us vs Them" at bounding box center [658, 1] width 565 height 37
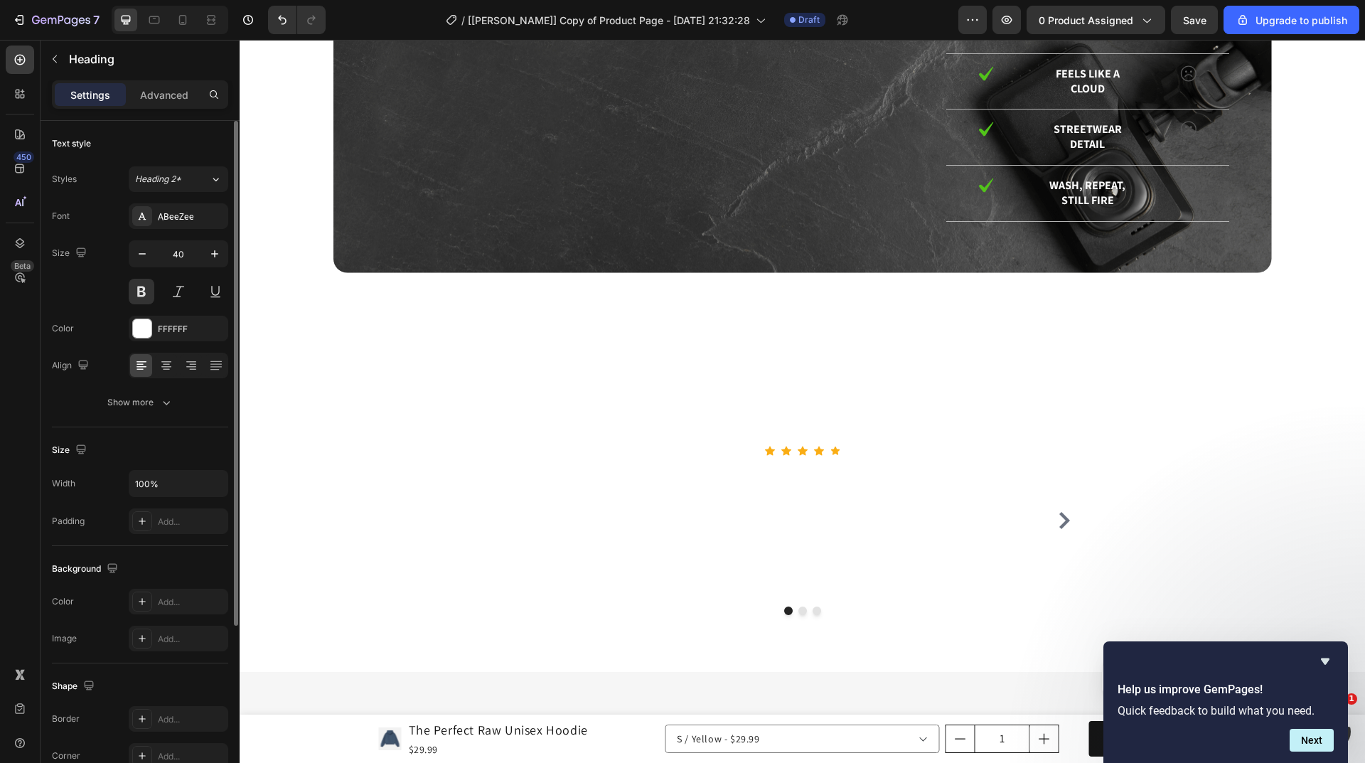
click at [351, 272] on div "Background Image" at bounding box center [802, 102] width 938 height 341
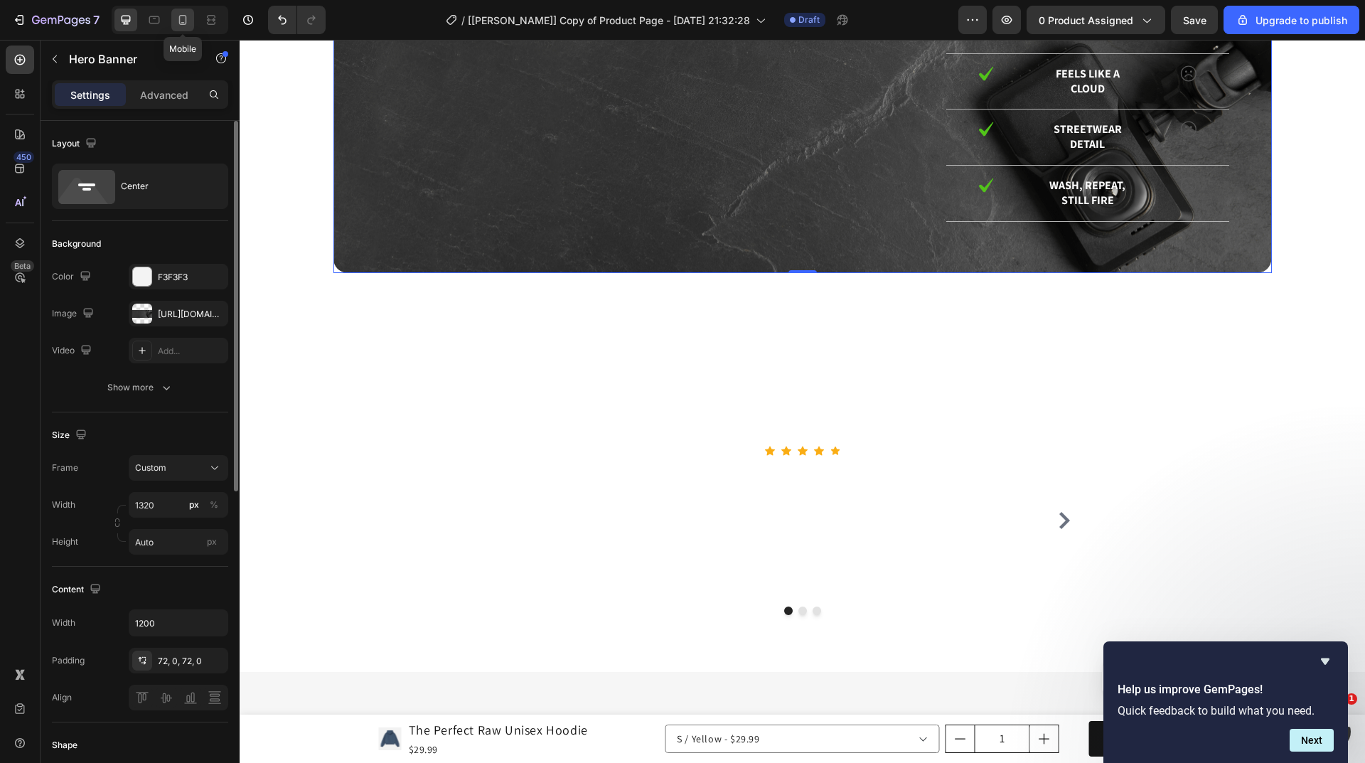
click at [186, 19] on icon at bounding box center [183, 20] width 8 height 10
type input "100"
type input "100%"
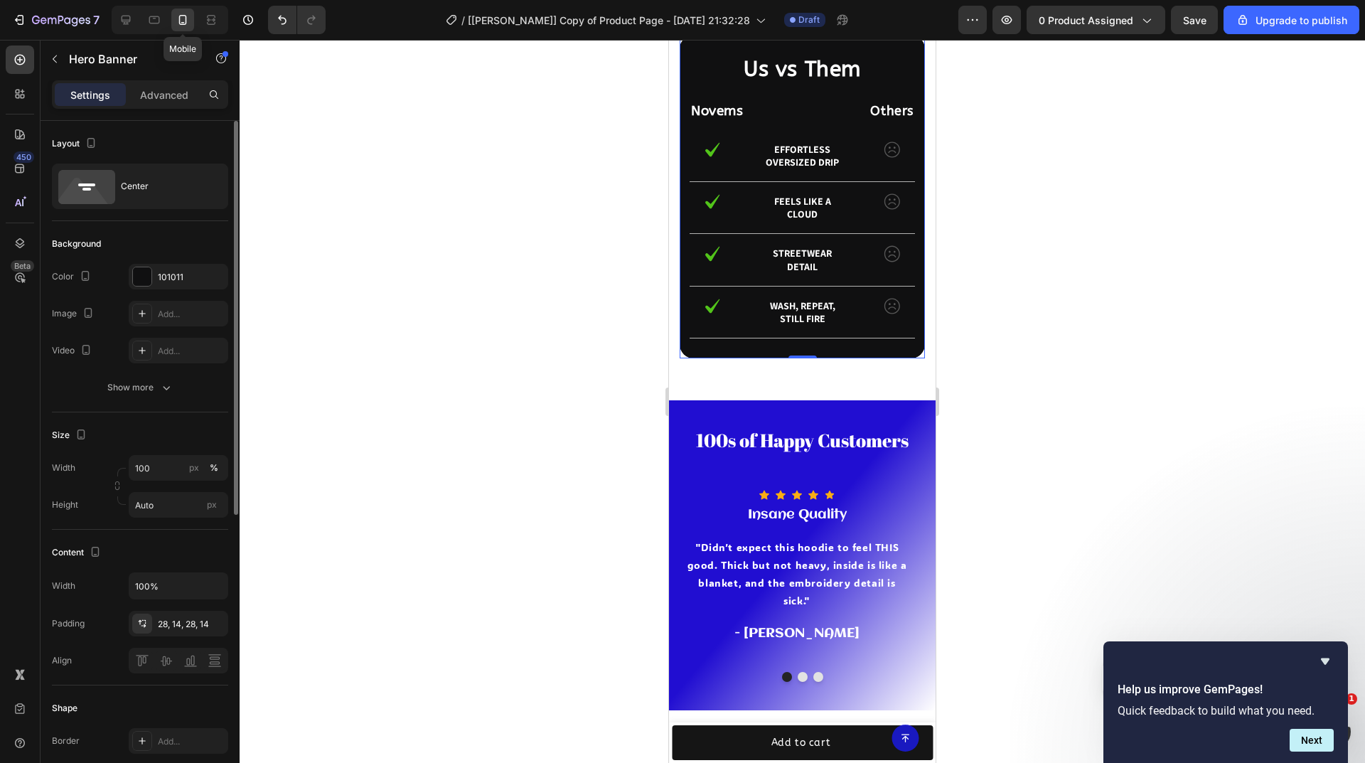
scroll to position [3390, 0]
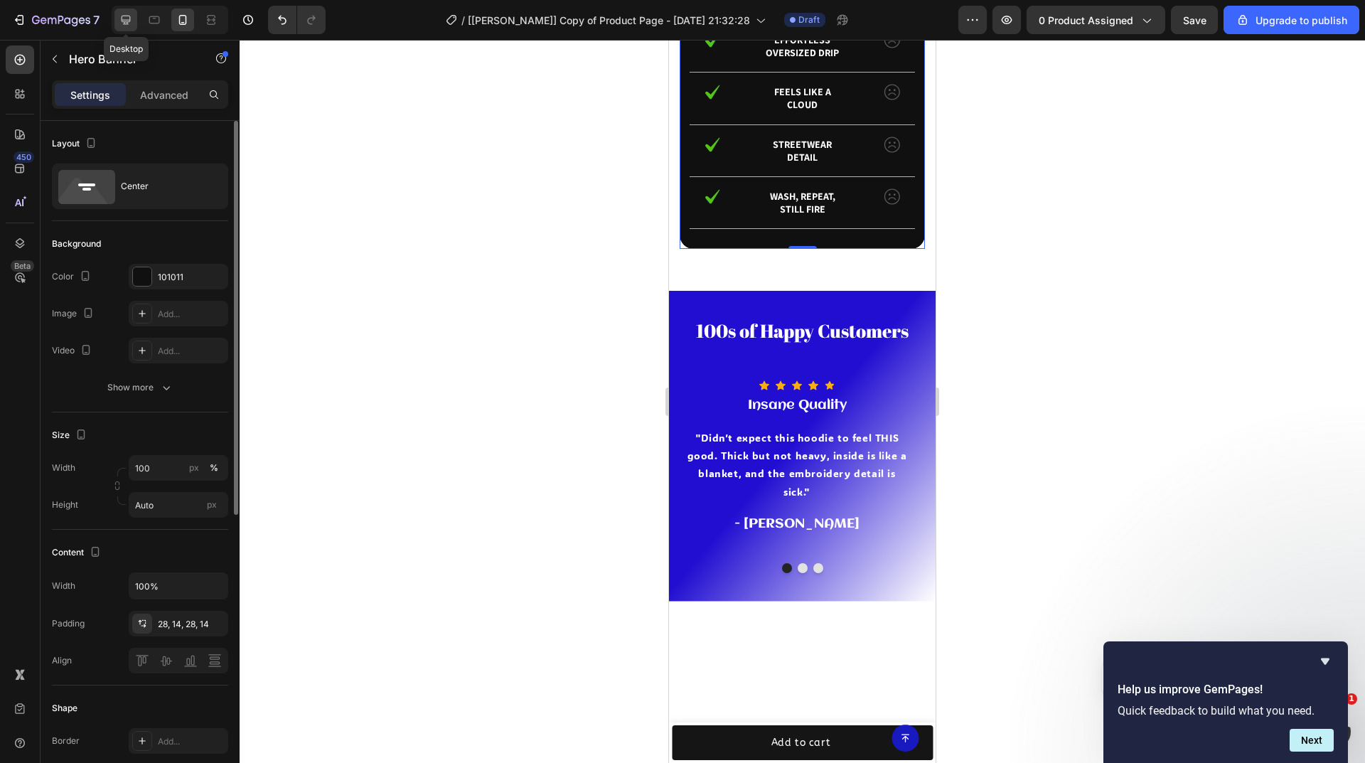
click at [119, 17] on icon at bounding box center [126, 20] width 14 height 14
type input "1320"
type input "1200"
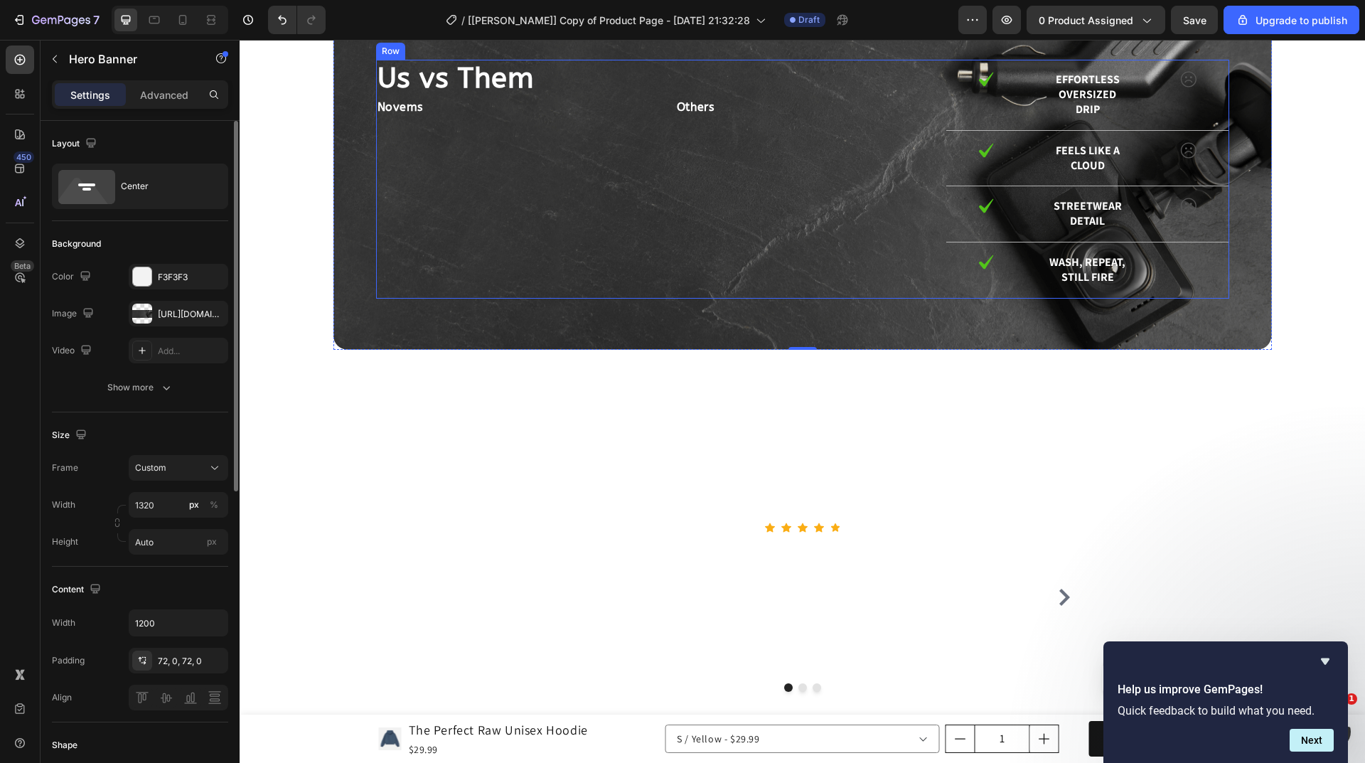
scroll to position [3557, 0]
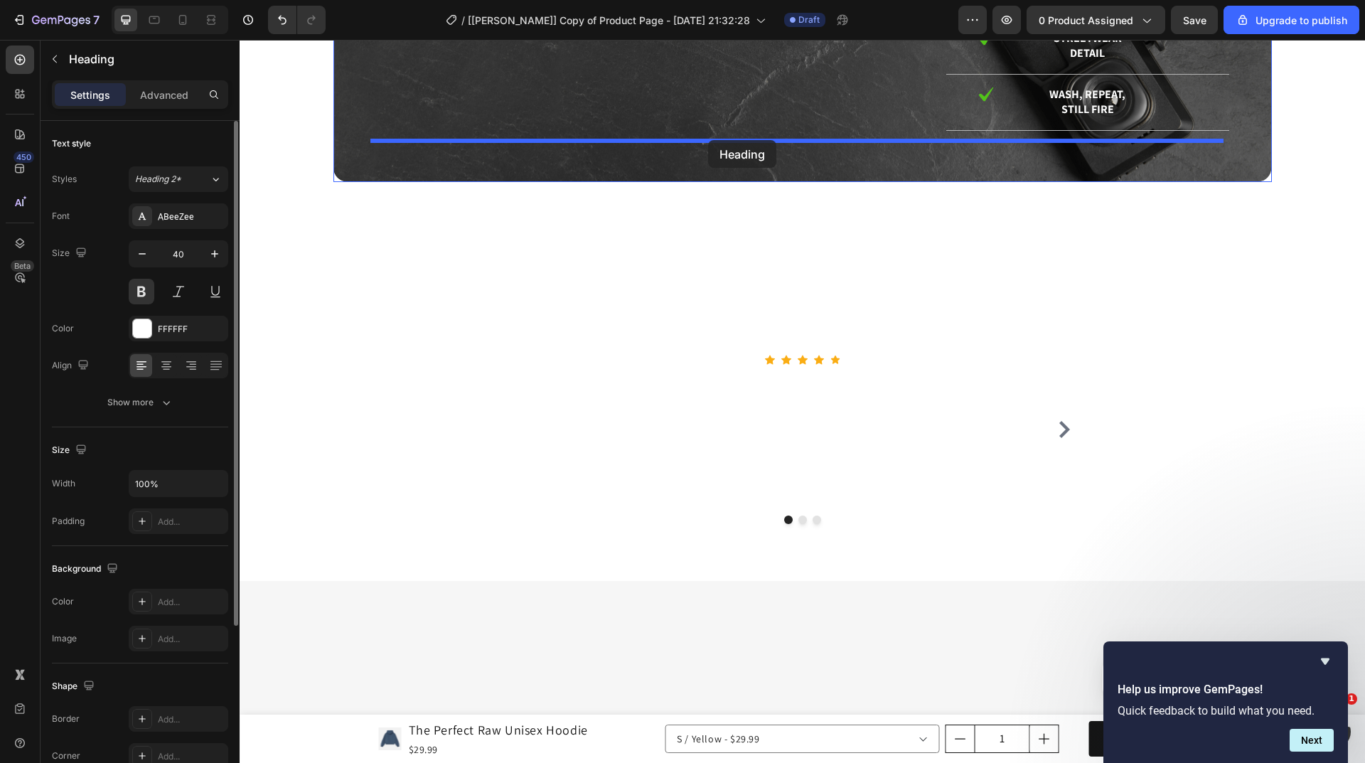
drag, startPoint x: 392, startPoint y: 135, endPoint x: 708, endPoint y: 140, distance: 316.4
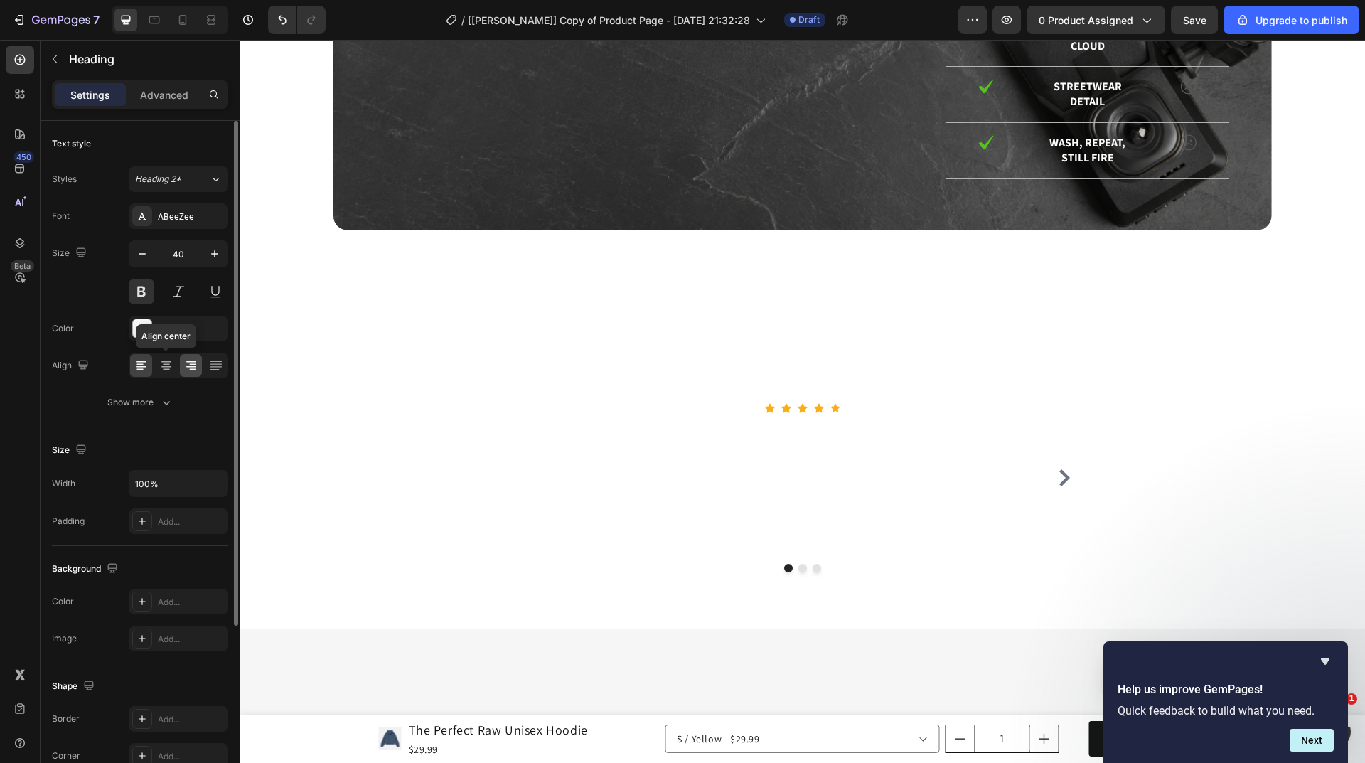
click at [167, 365] on icon at bounding box center [166, 364] width 7 height 1
click at [187, 22] on icon at bounding box center [183, 20] width 14 height 14
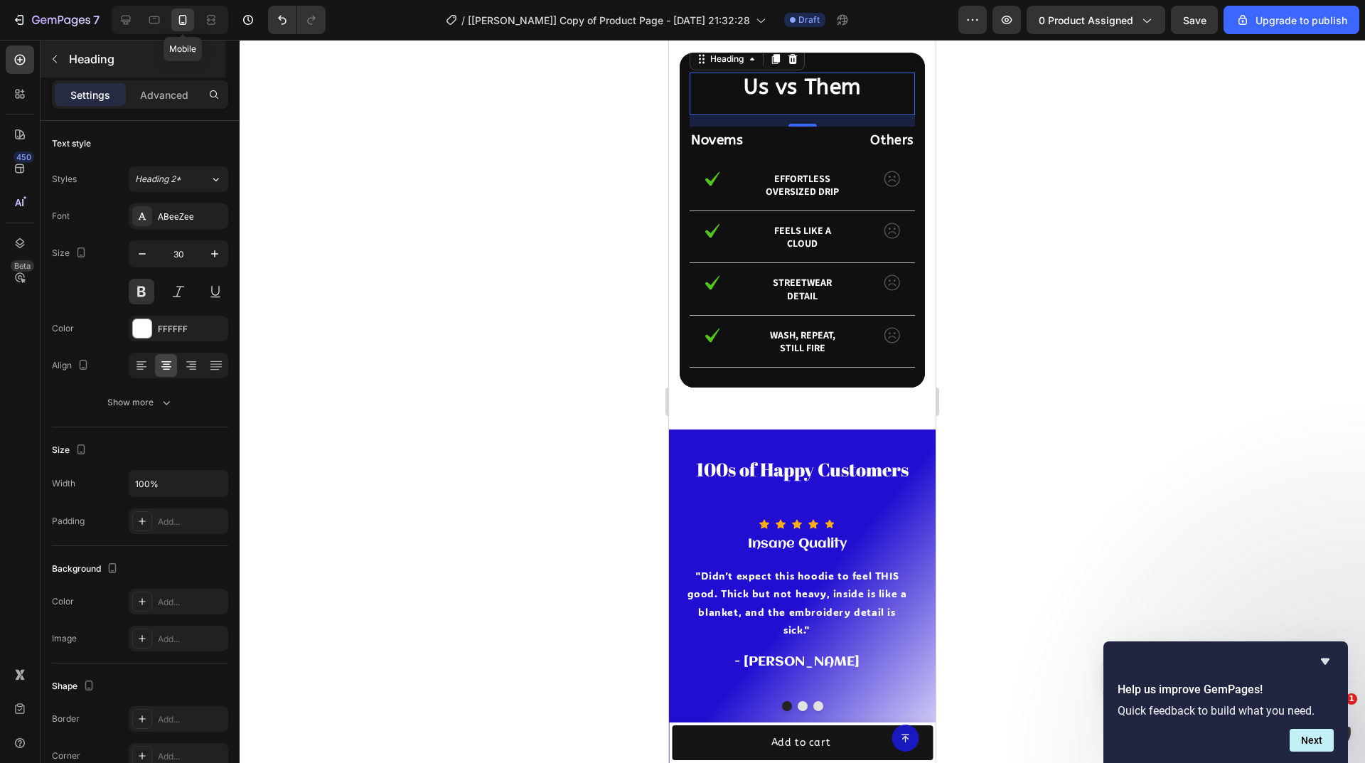
scroll to position [3378, 0]
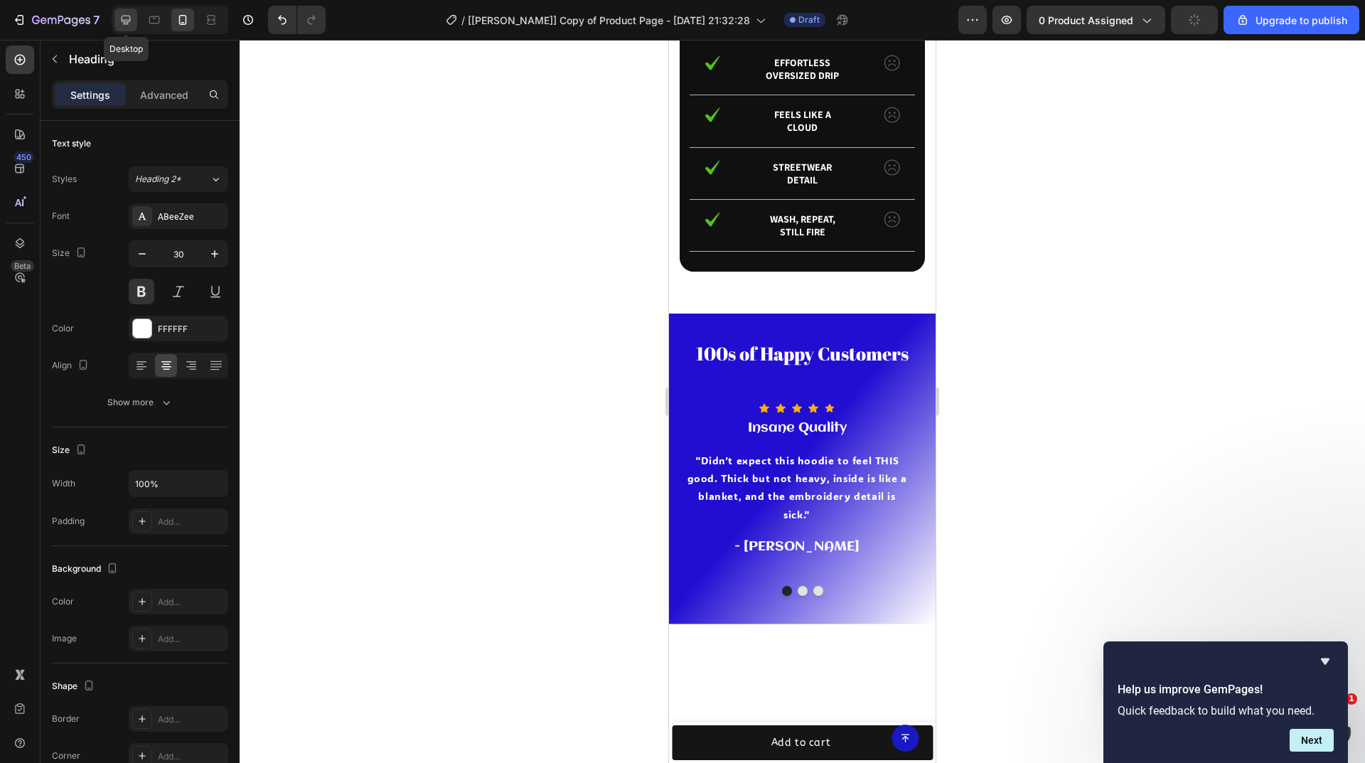
click at [124, 19] on icon at bounding box center [126, 20] width 14 height 14
type input "40"
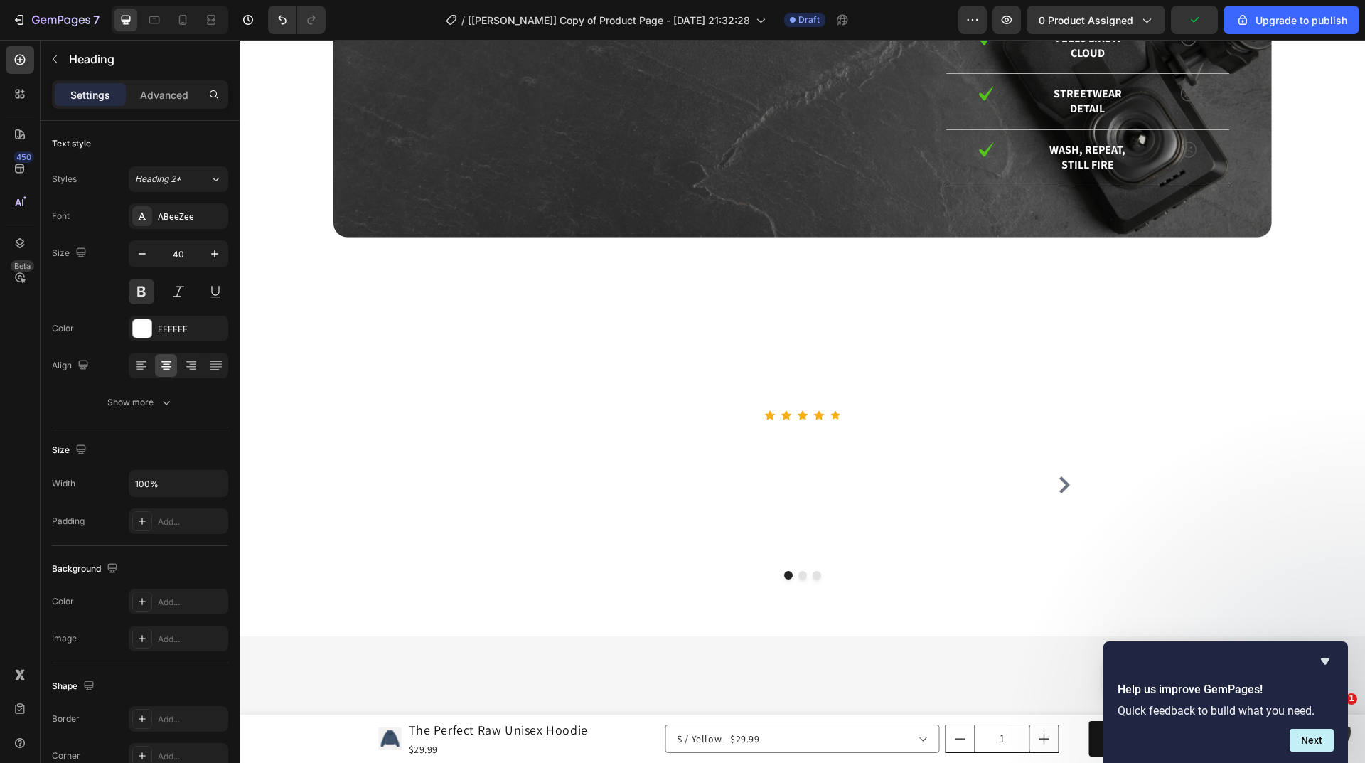
scroll to position [3609, 0]
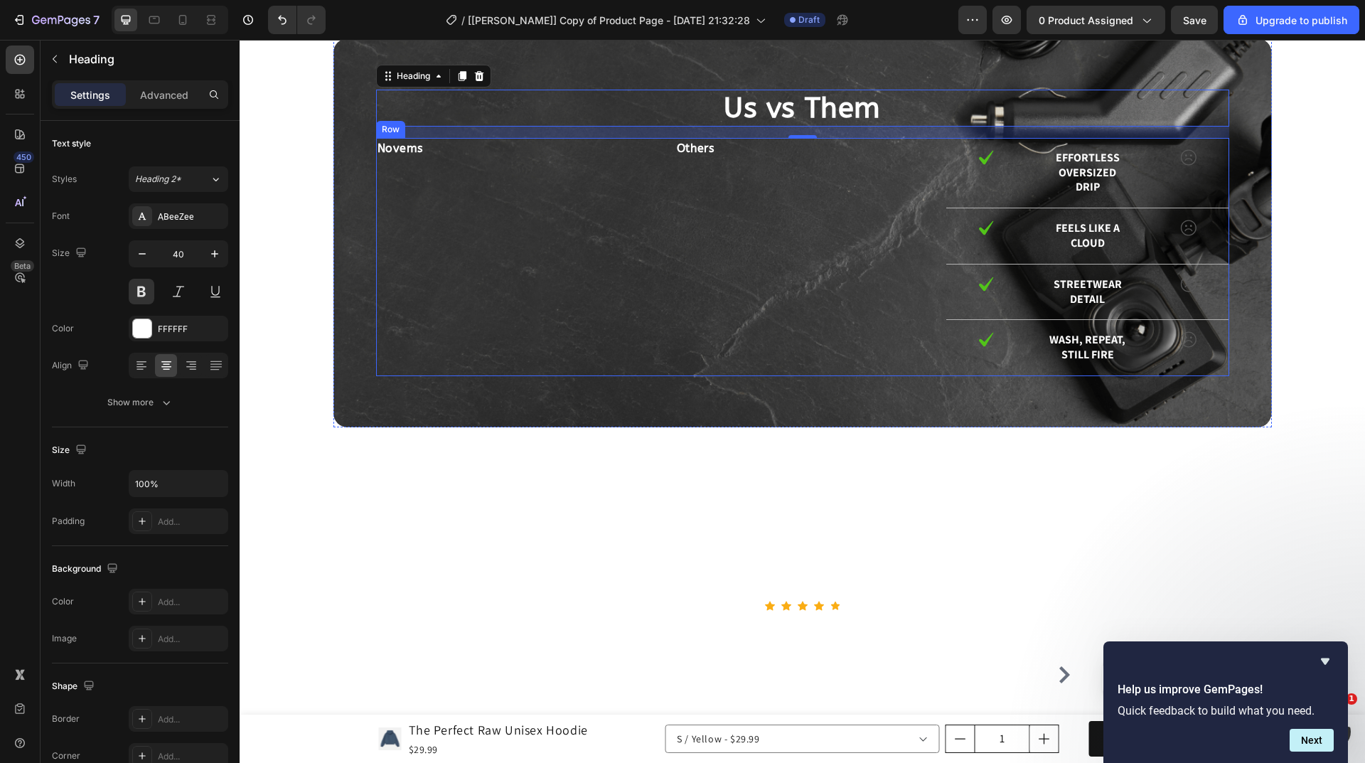
click at [899, 163] on div "Novems Text Block Others Text Block Row" at bounding box center [658, 257] width 565 height 238
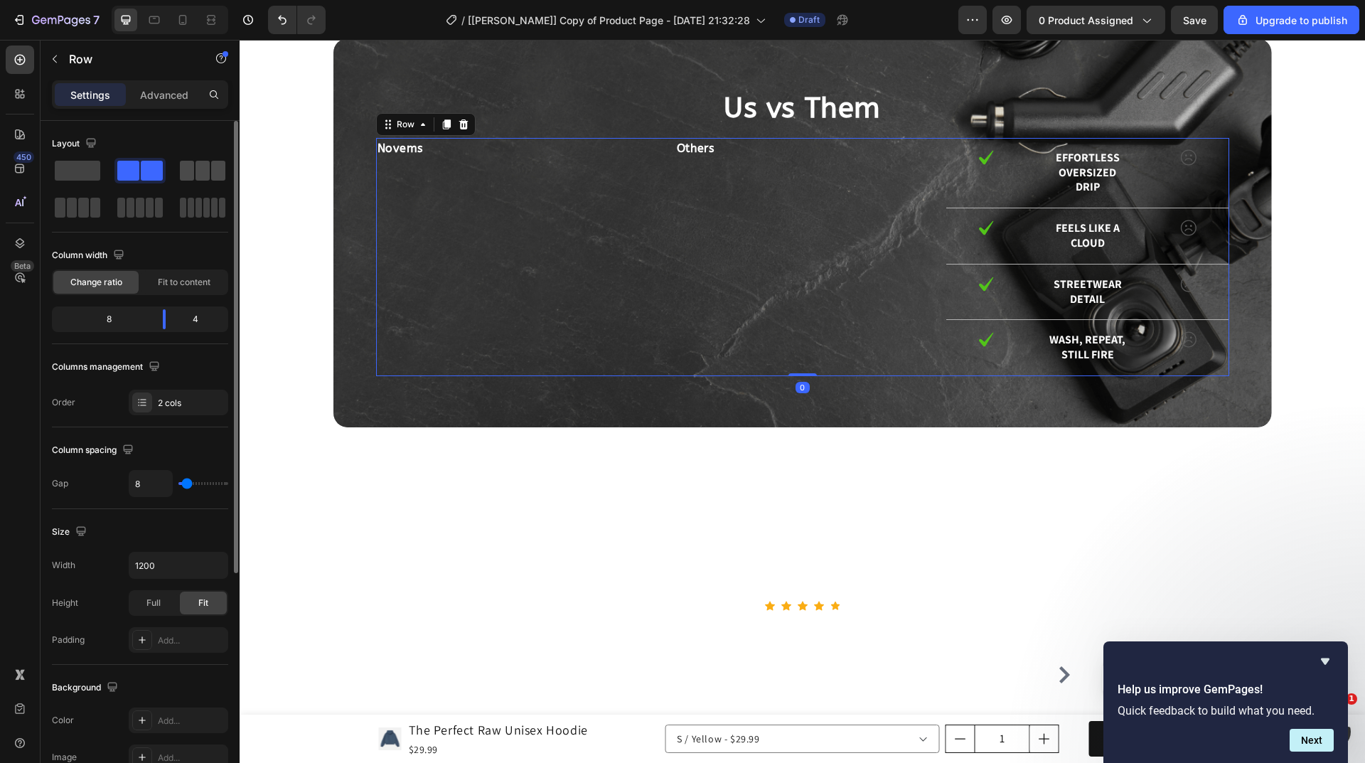
click at [205, 169] on span at bounding box center [203, 171] width 14 height 20
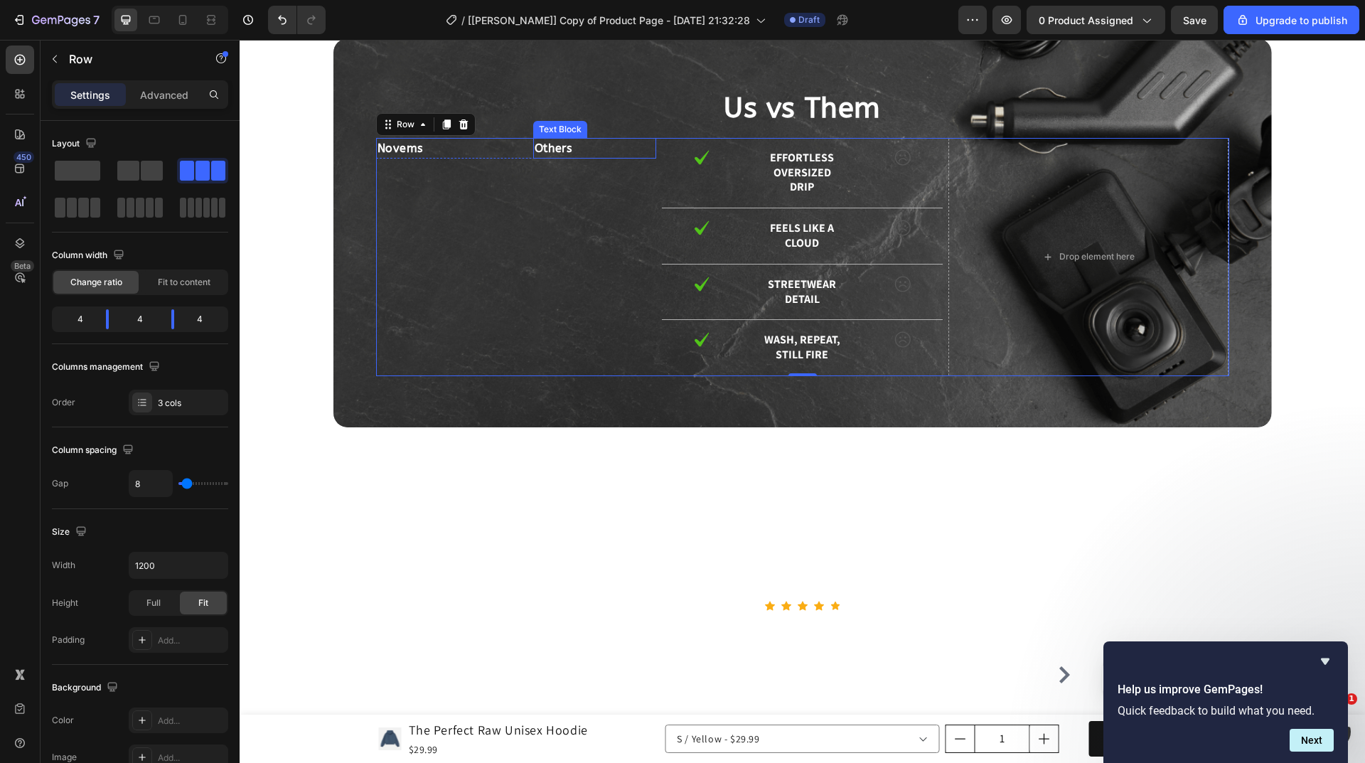
click at [542, 148] on p "Others" at bounding box center [595, 148] width 120 height 18
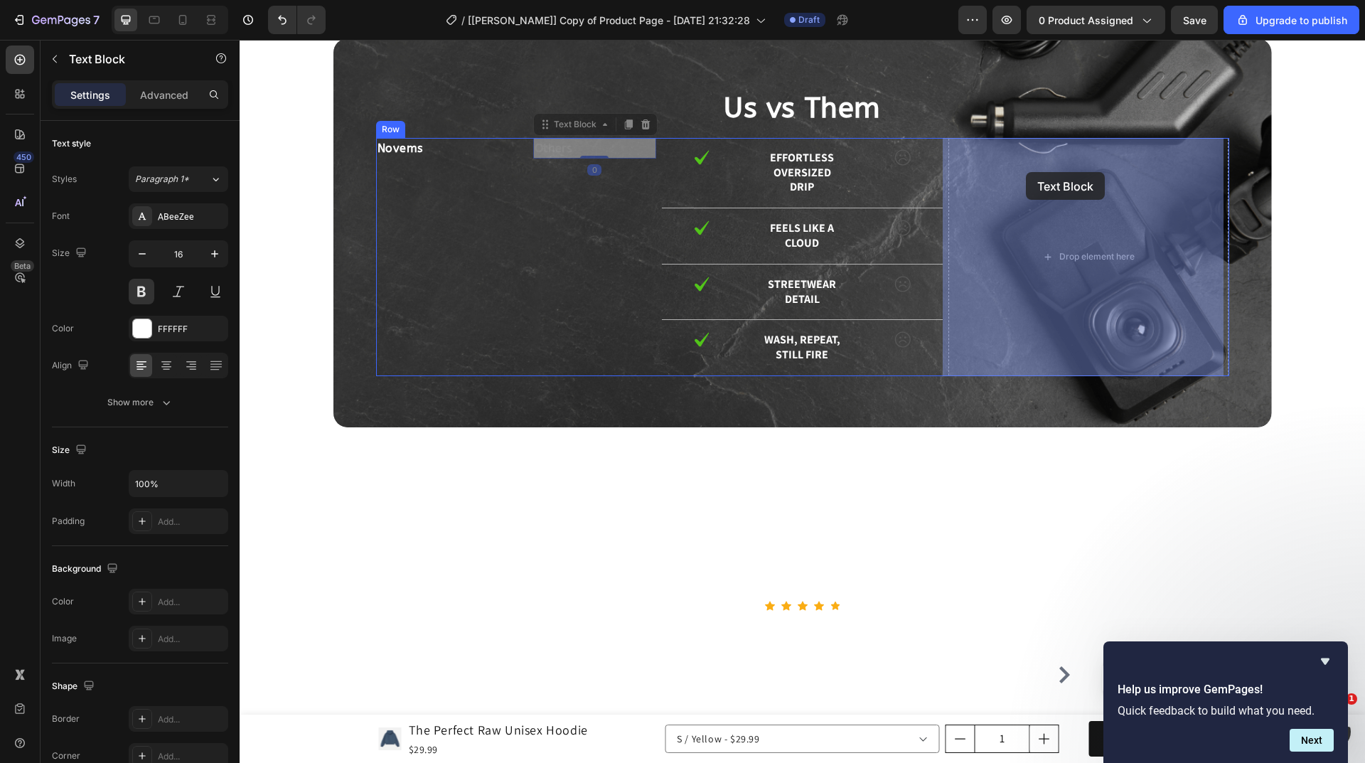
drag, startPoint x: 557, startPoint y: 129, endPoint x: 1032, endPoint y: 166, distance: 476.4
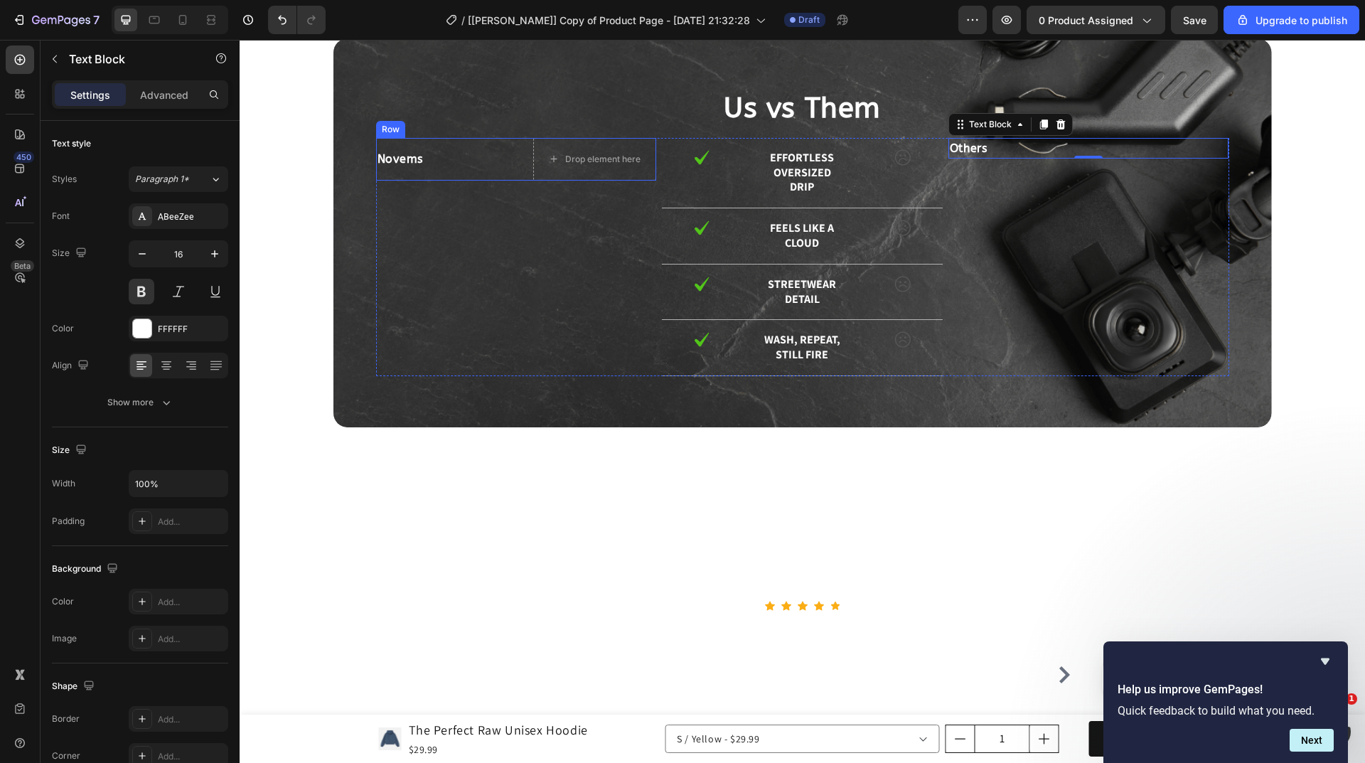
click at [493, 163] on div "Novems" at bounding box center [437, 159] width 123 height 21
click at [417, 141] on div "Text Block" at bounding box center [418, 135] width 48 height 13
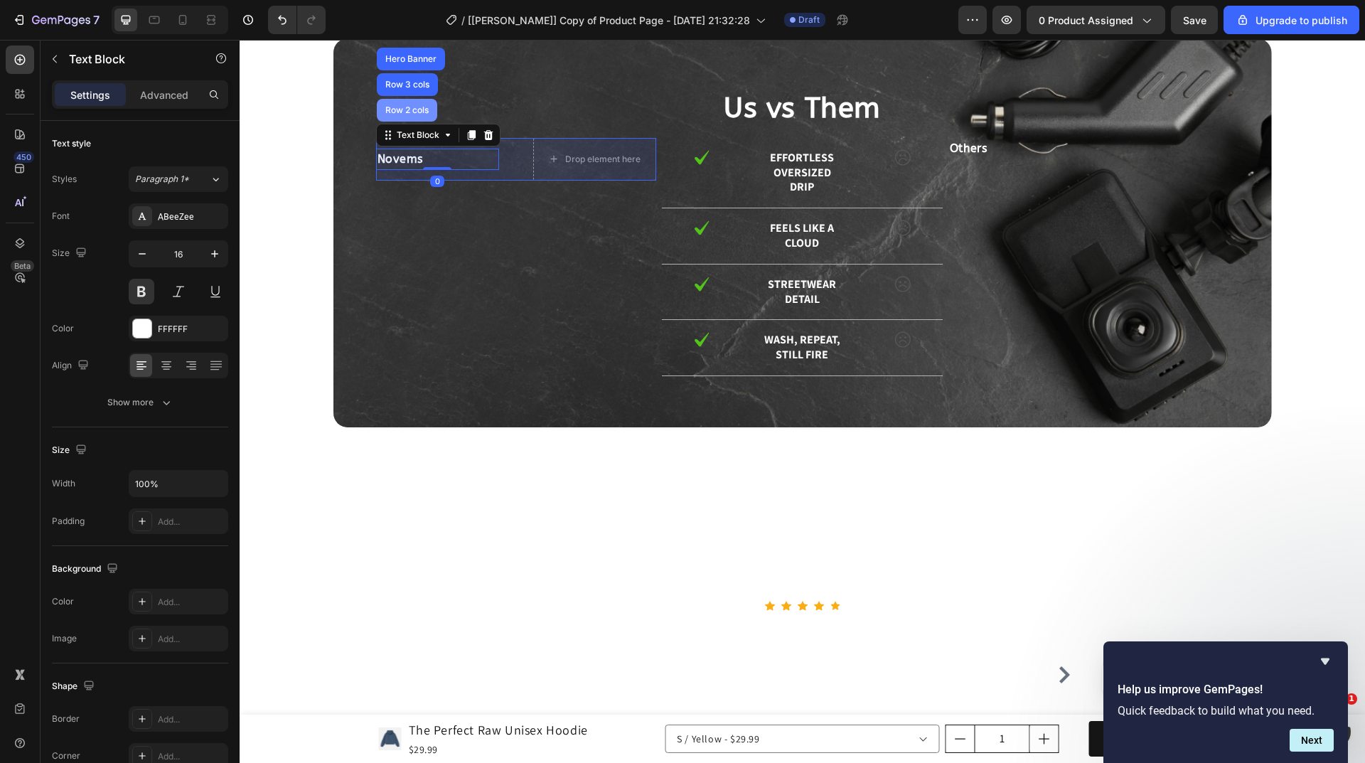
click at [411, 117] on div "Row 2 cols" at bounding box center [407, 110] width 60 height 23
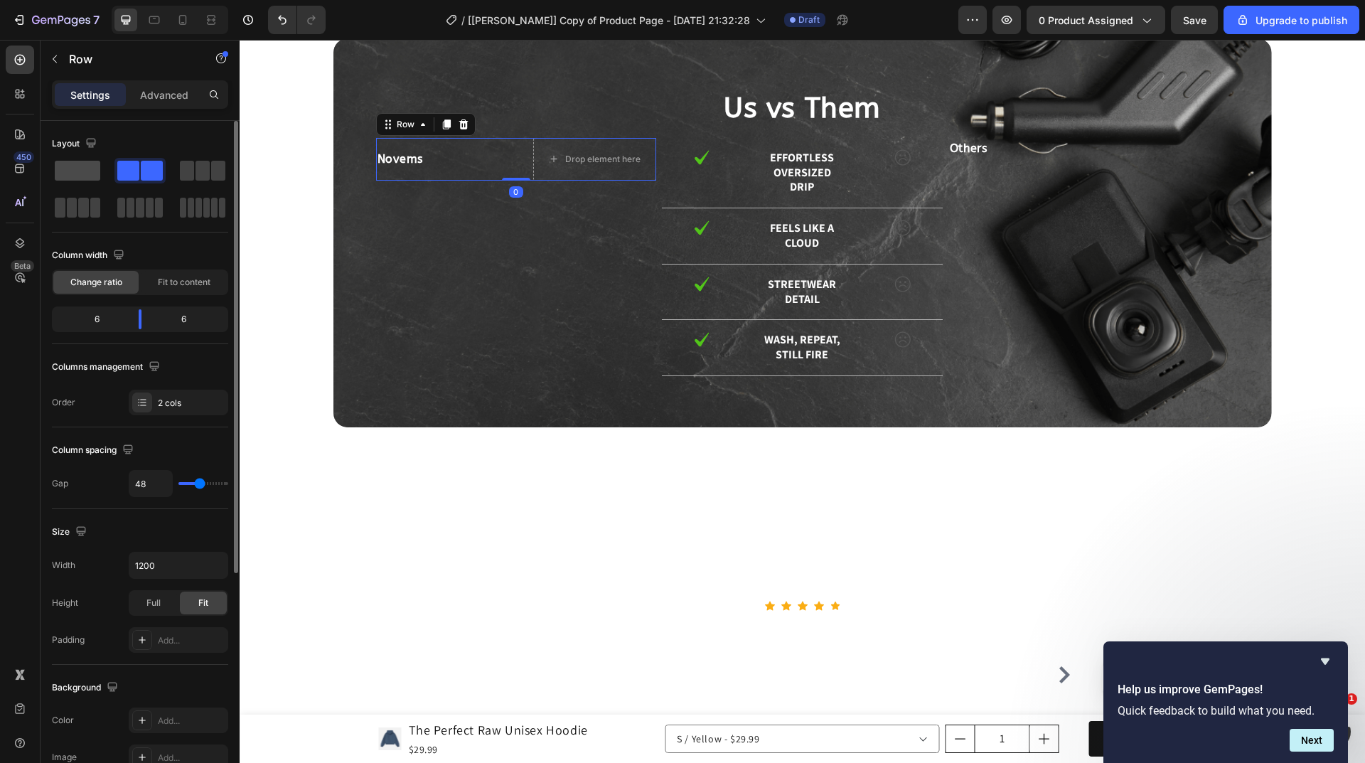
click at [75, 166] on span at bounding box center [77, 171] width 45 height 20
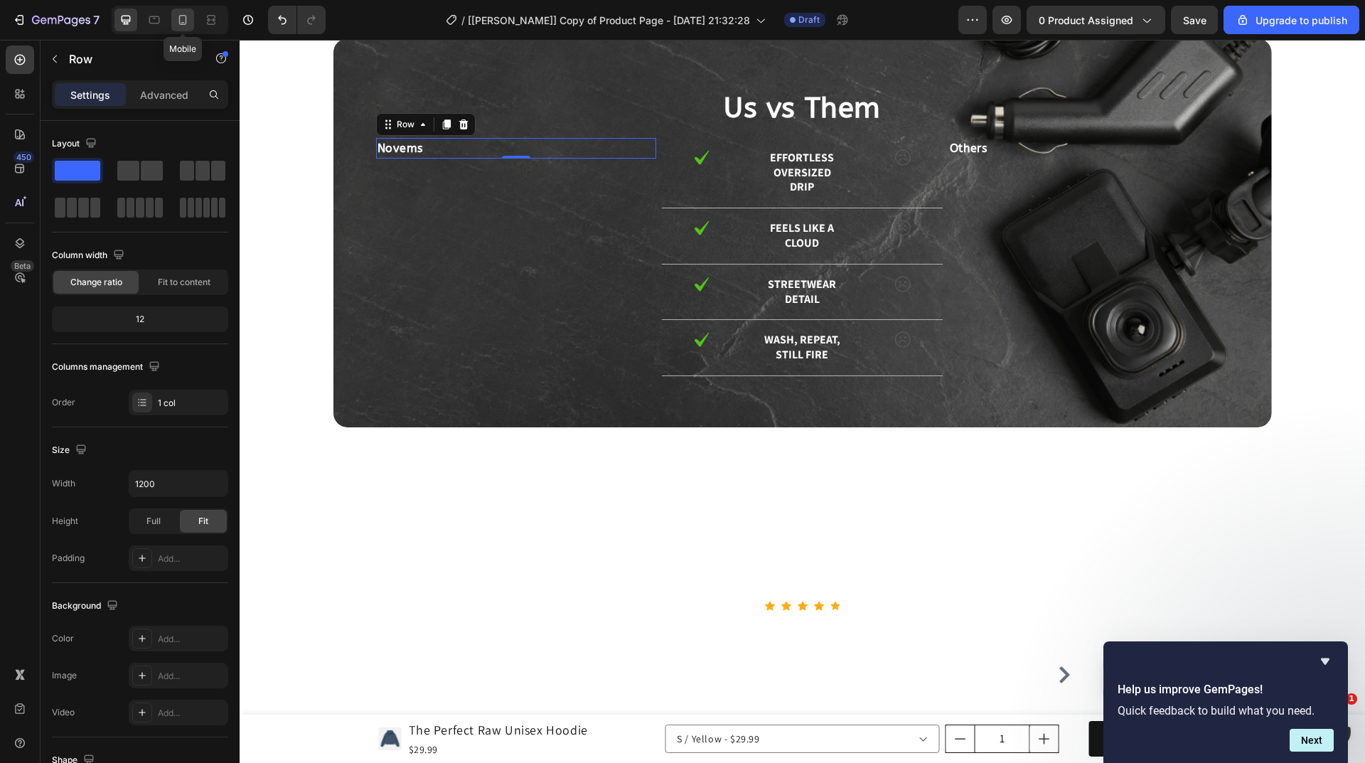
click at [187, 19] on icon at bounding box center [183, 20] width 14 height 14
type input "100%"
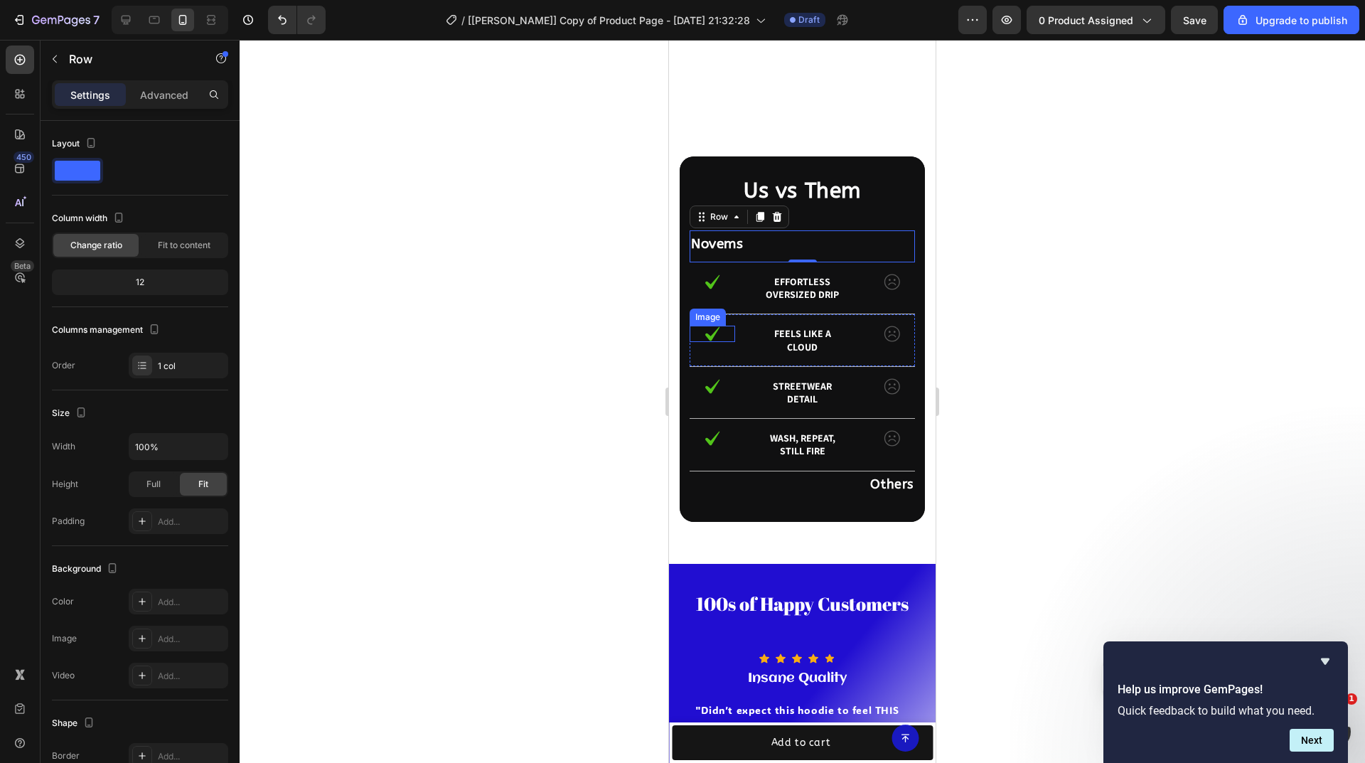
scroll to position [3488, 0]
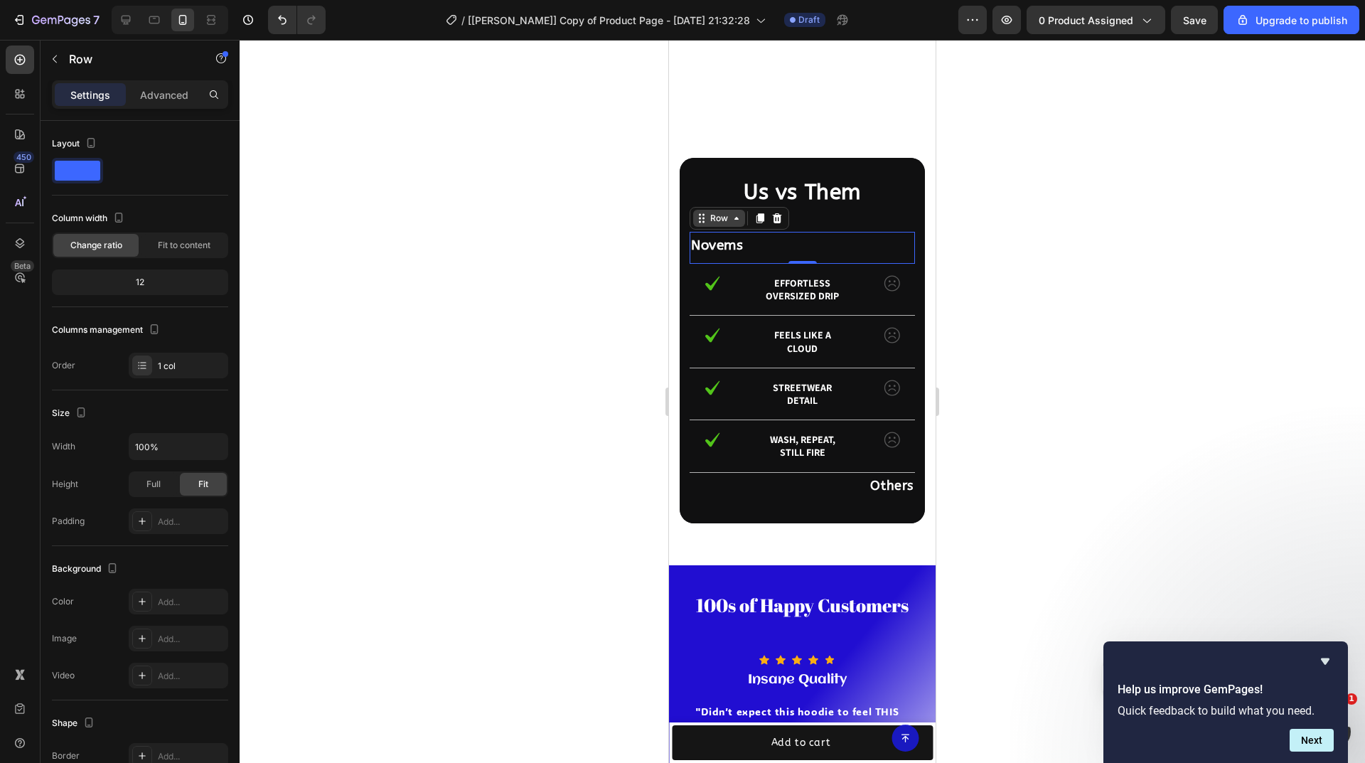
click at [716, 226] on div "Row" at bounding box center [719, 218] width 52 height 17
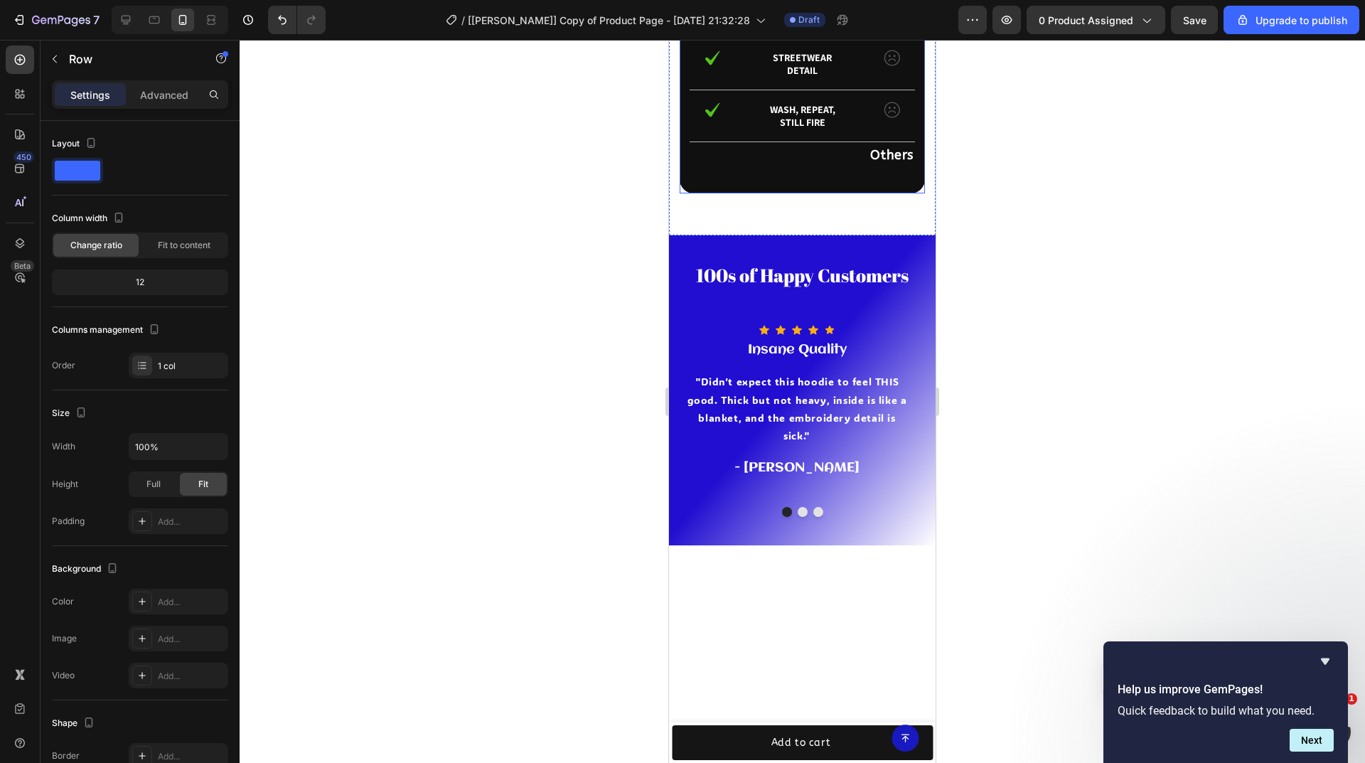
click at [519, 257] on div at bounding box center [802, 401] width 1125 height 723
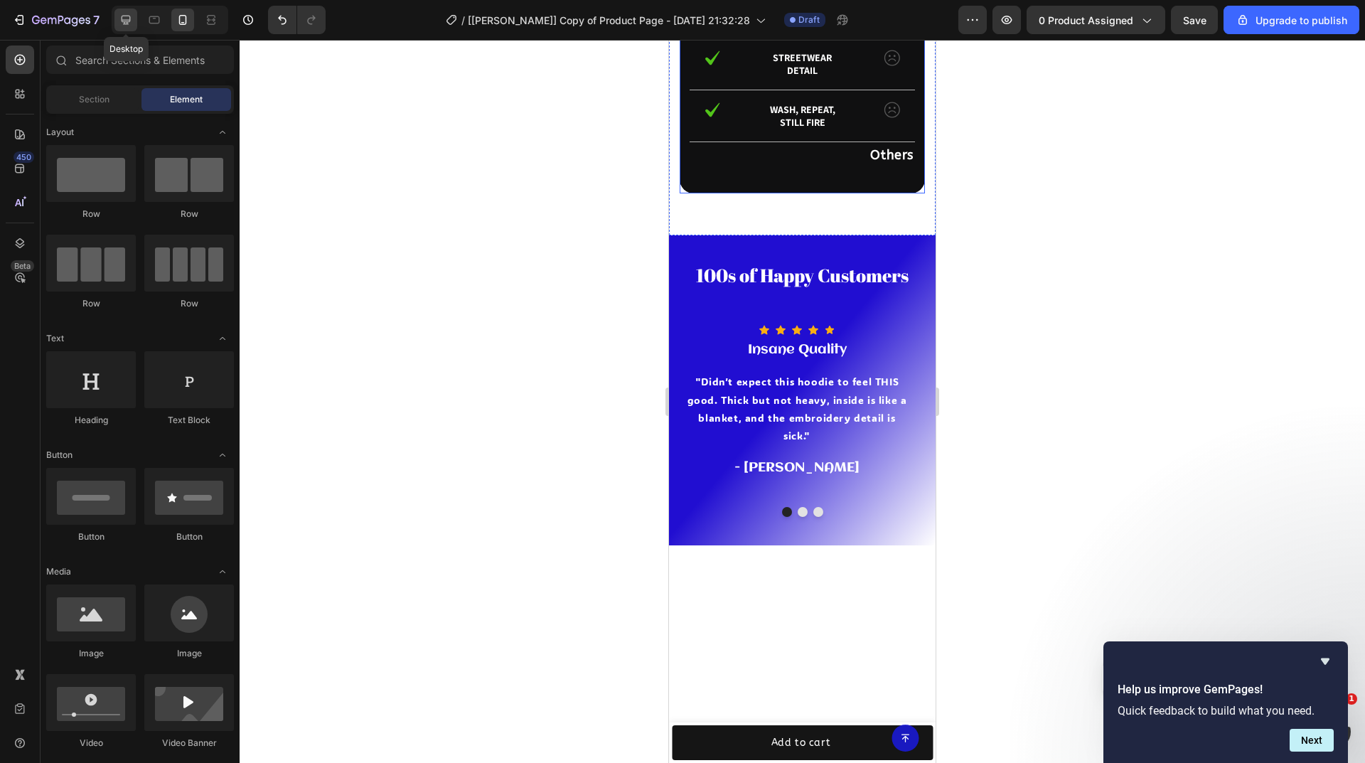
click at [132, 22] on icon at bounding box center [126, 20] width 14 height 14
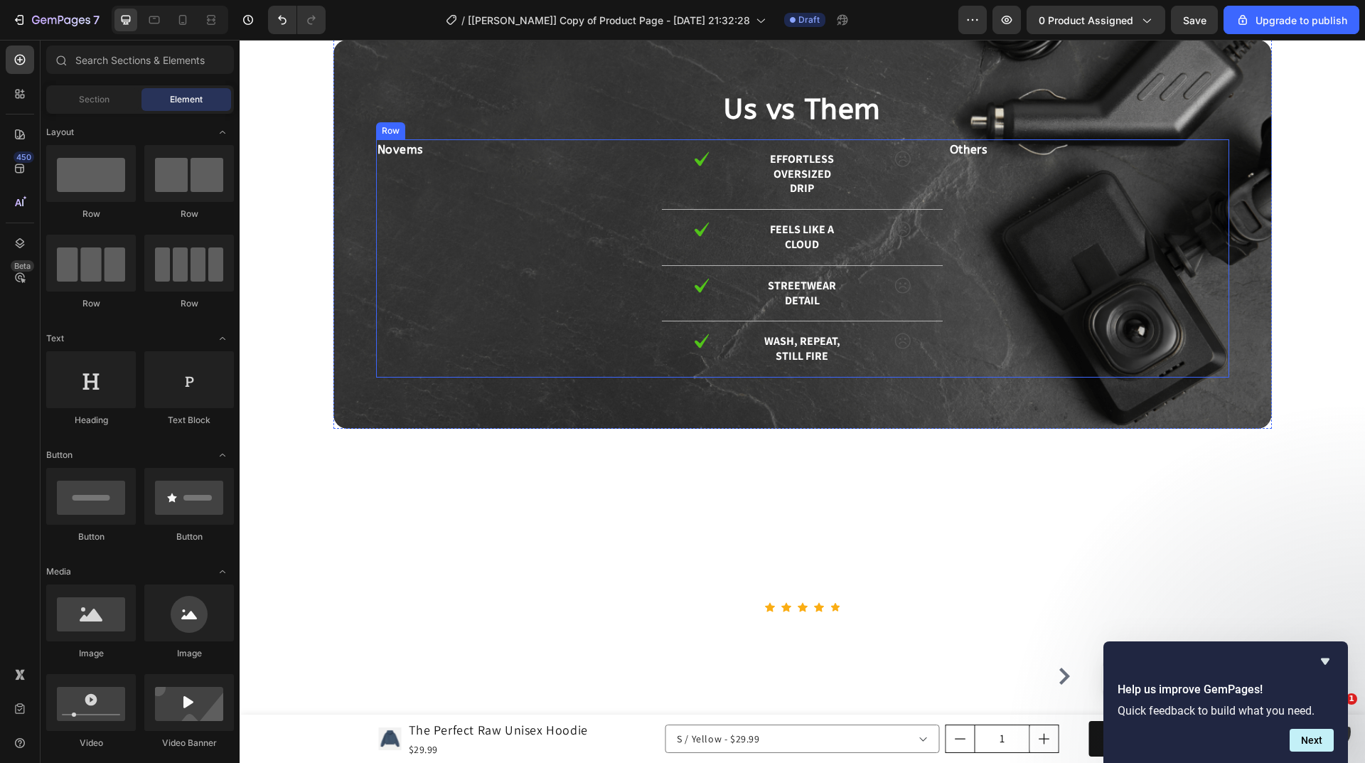
scroll to position [3332, 0]
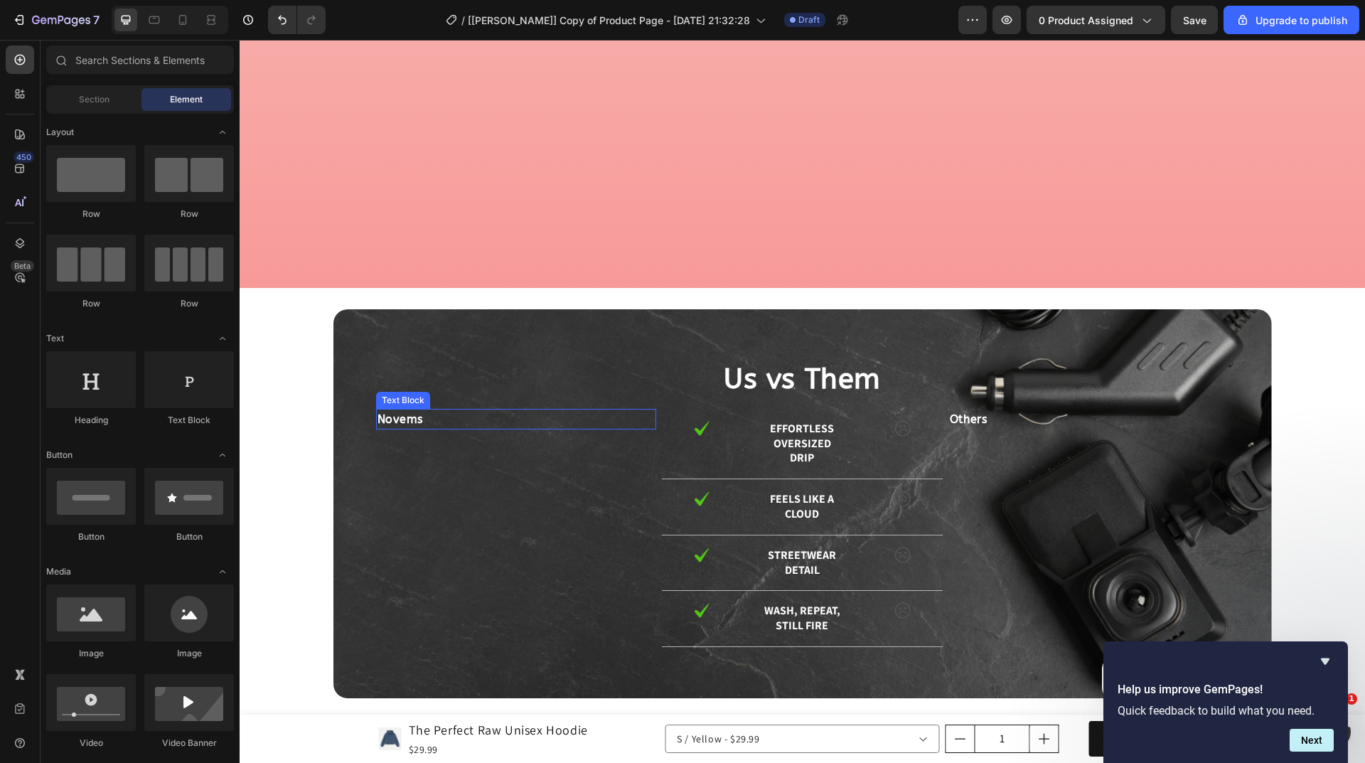
click at [483, 423] on p "Novems" at bounding box center [516, 419] width 278 height 18
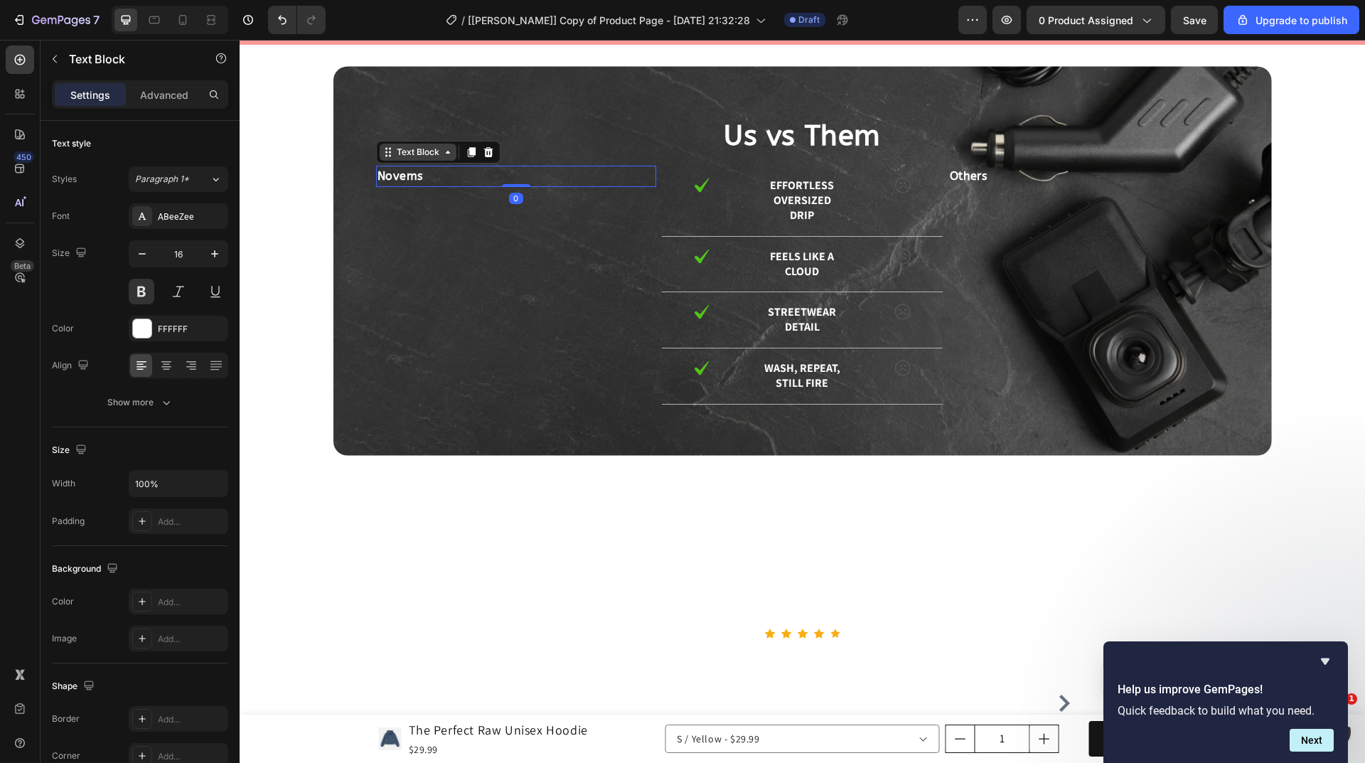
click at [417, 159] on div "Text Block" at bounding box center [418, 152] width 48 height 13
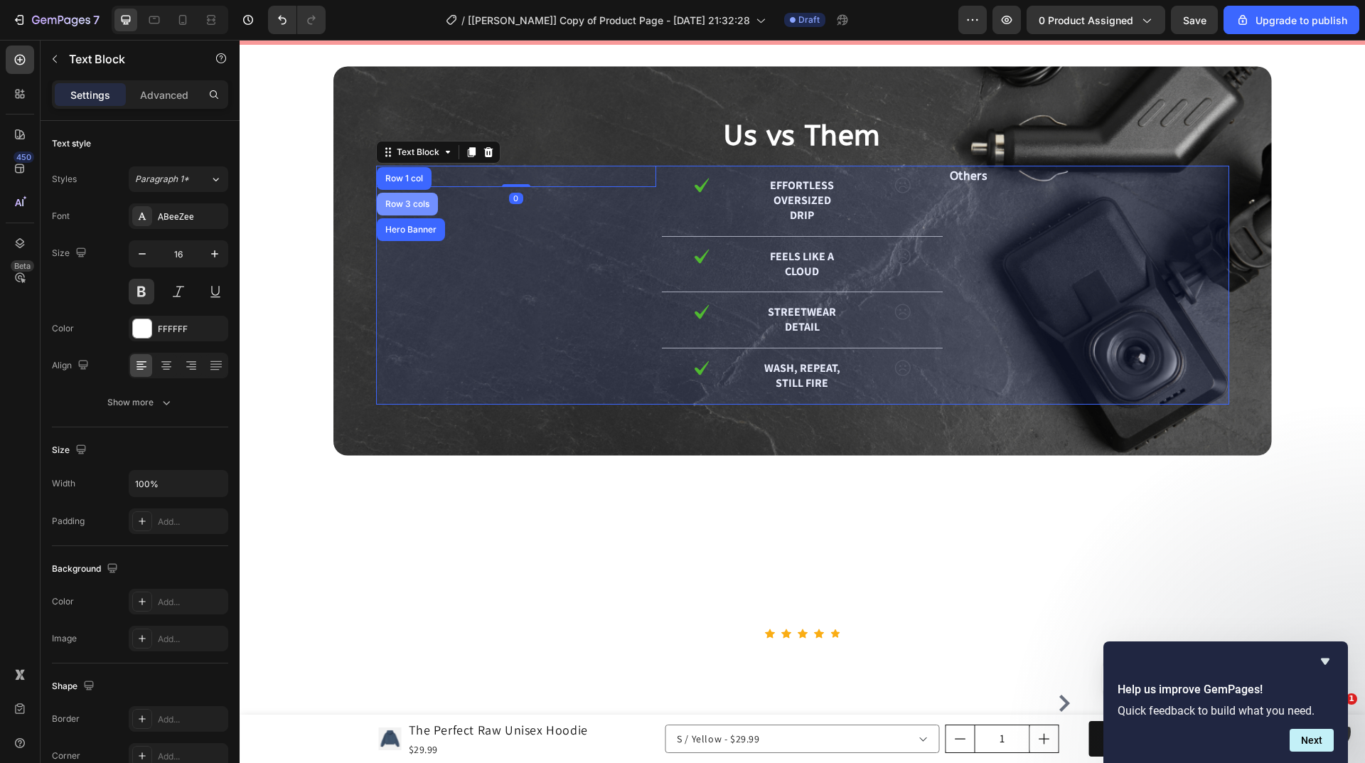
click at [409, 208] on div "Row 3 cols" at bounding box center [407, 204] width 50 height 9
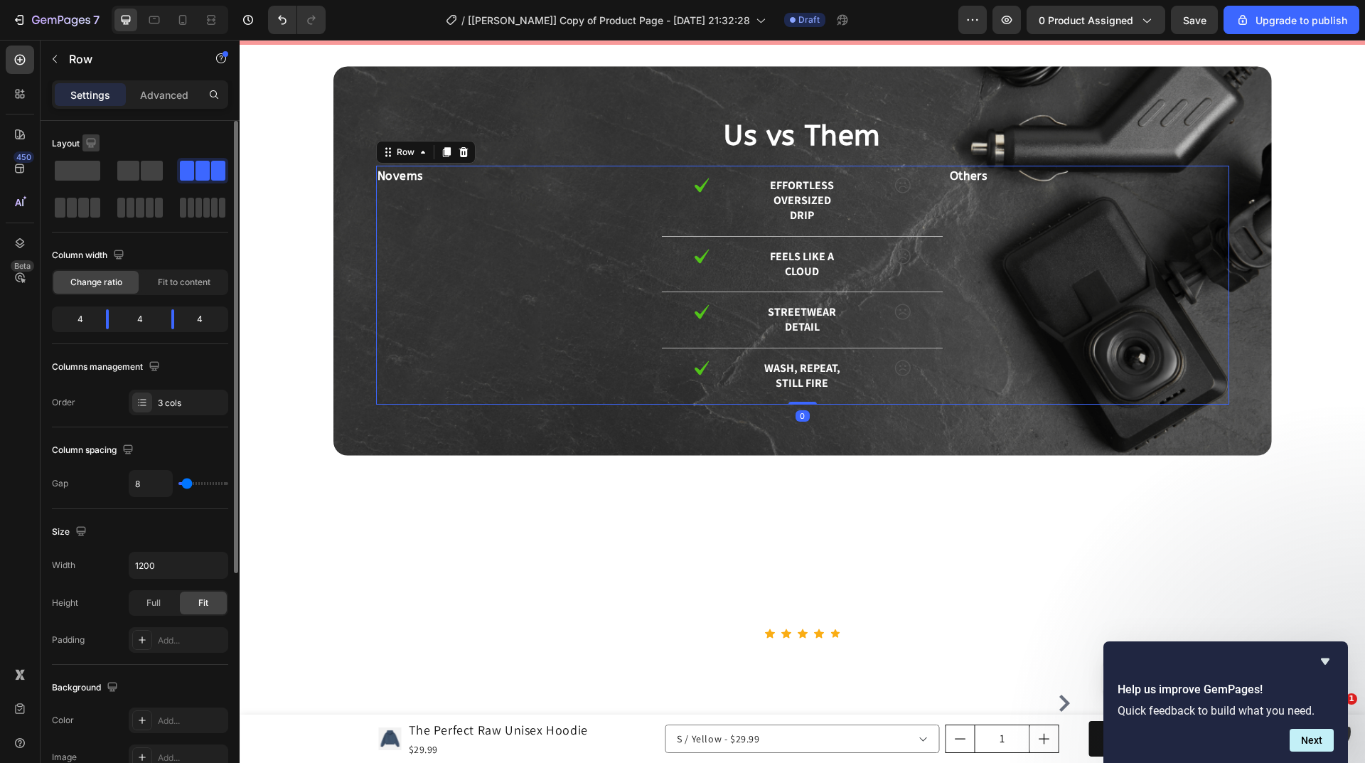
click at [94, 142] on icon "button" at bounding box center [90, 142] width 9 height 9
click at [95, 215] on icon "button" at bounding box center [94, 217] width 14 height 14
type input "0"
type input "100%"
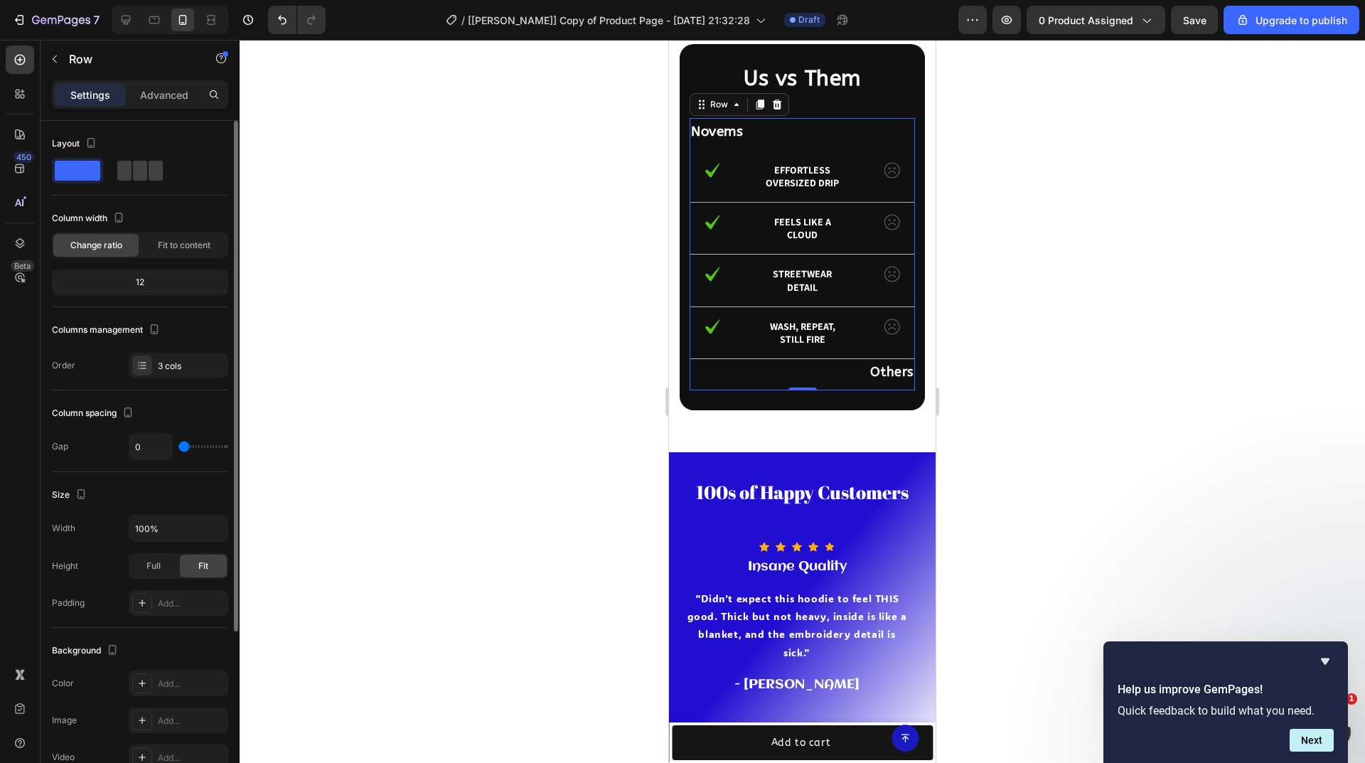
scroll to position [3432, 0]
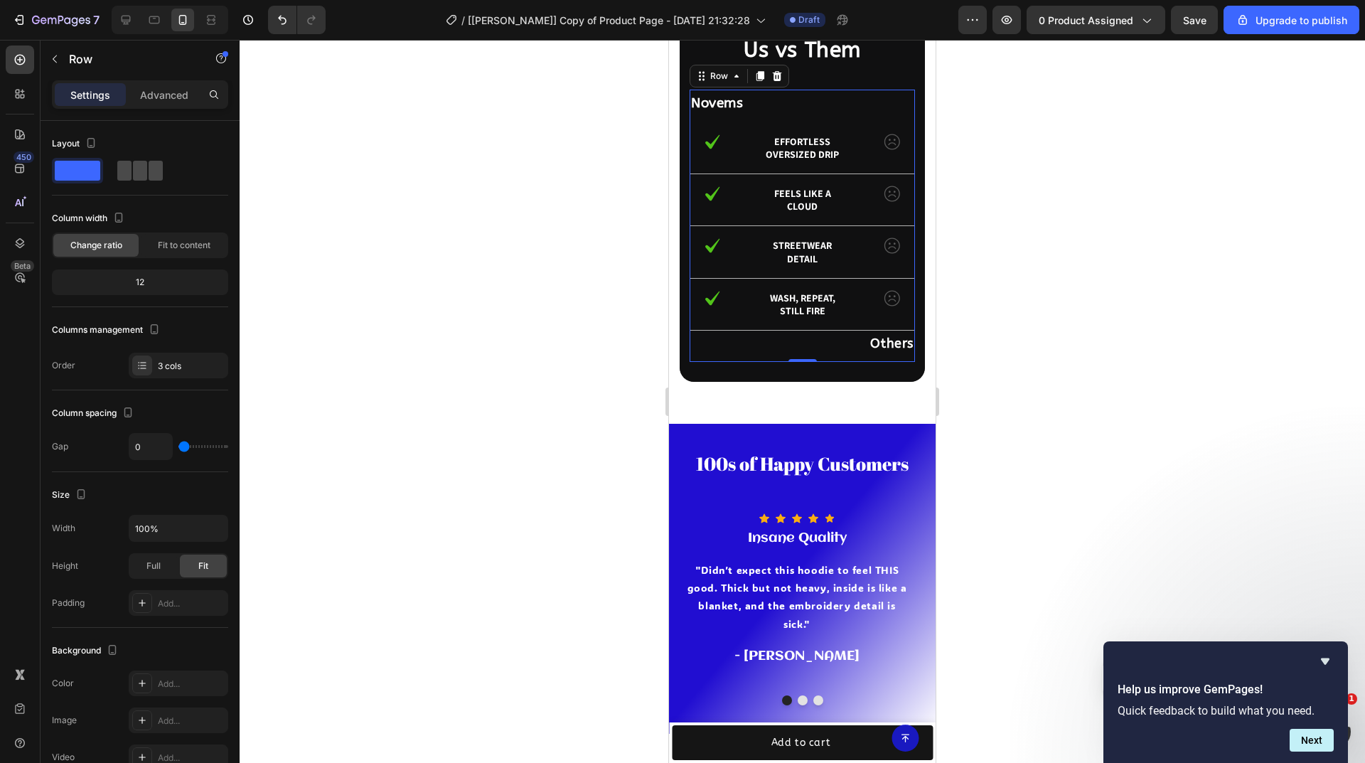
click at [132, 176] on div at bounding box center [139, 171] width 45 height 20
type input "8"
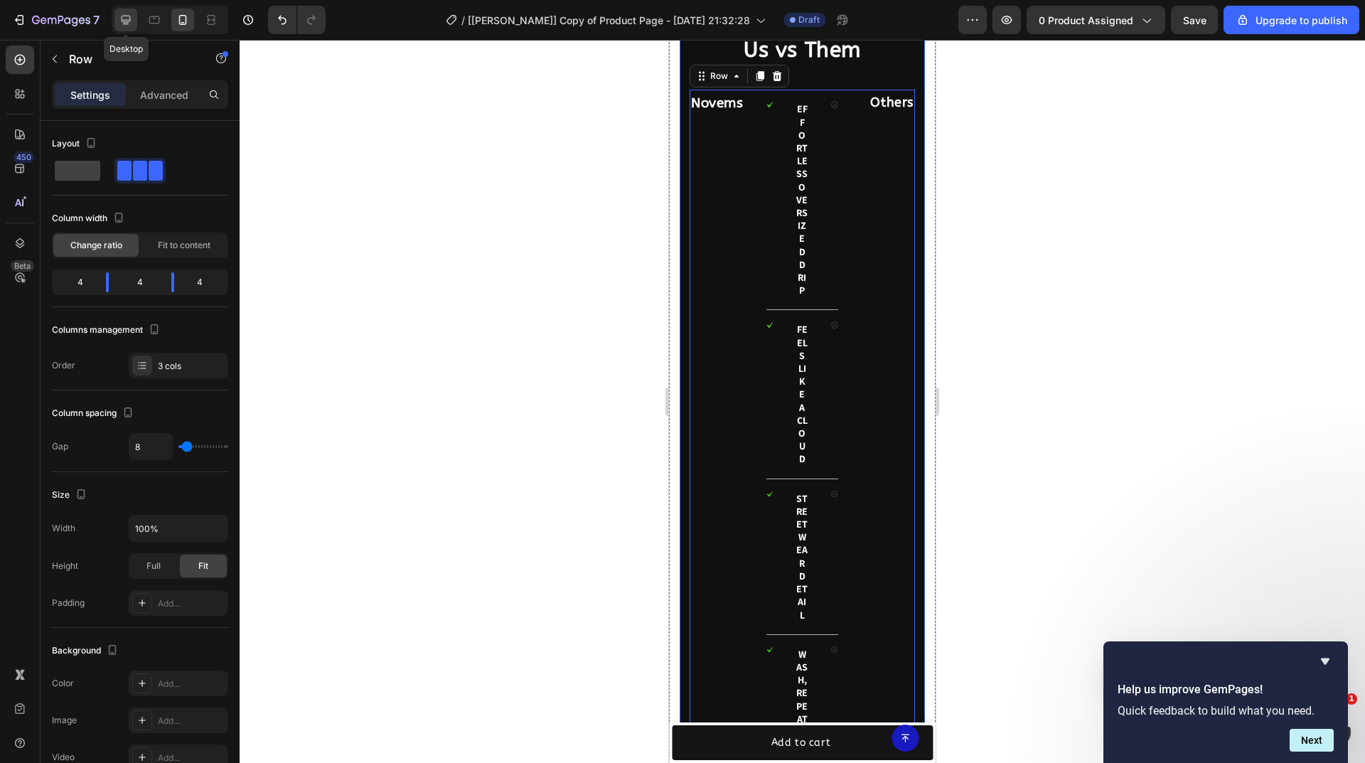
click at [122, 28] on div at bounding box center [125, 20] width 23 height 23
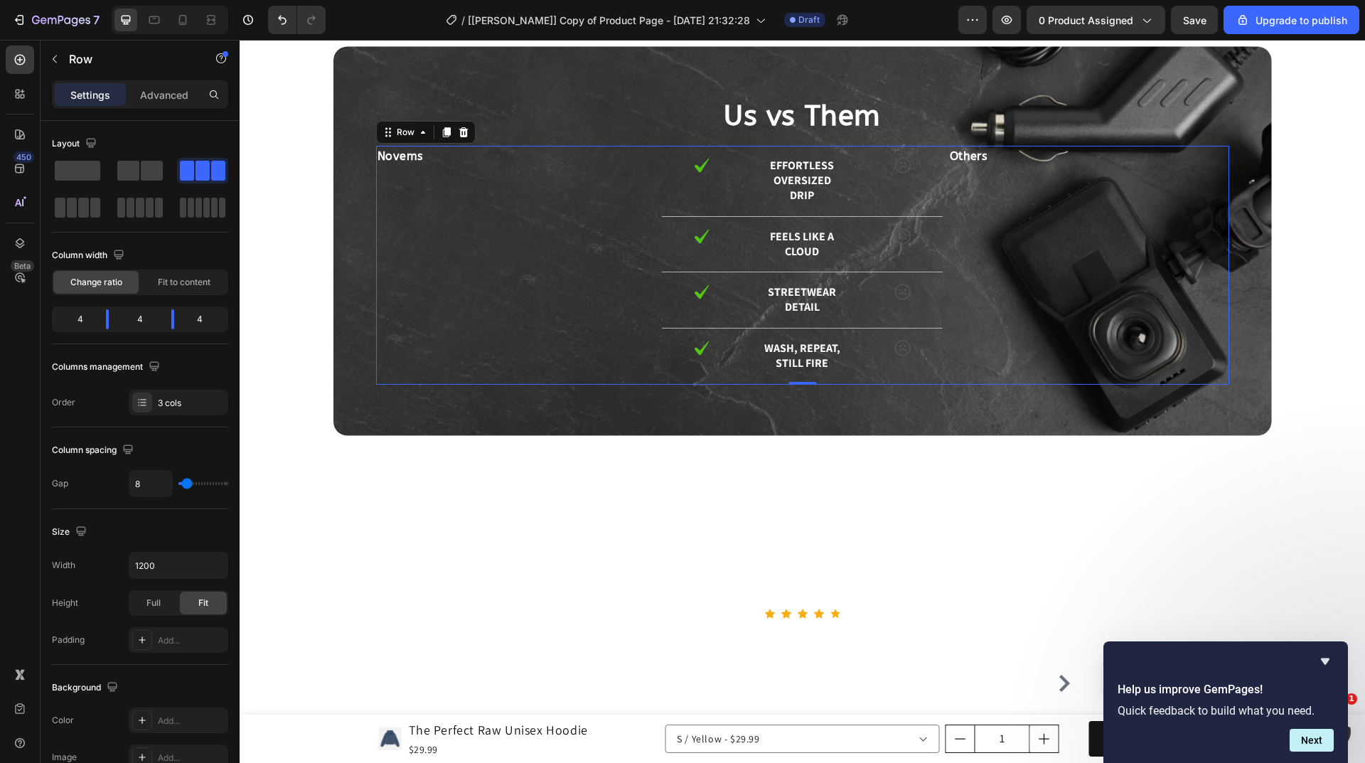
scroll to position [3317, 0]
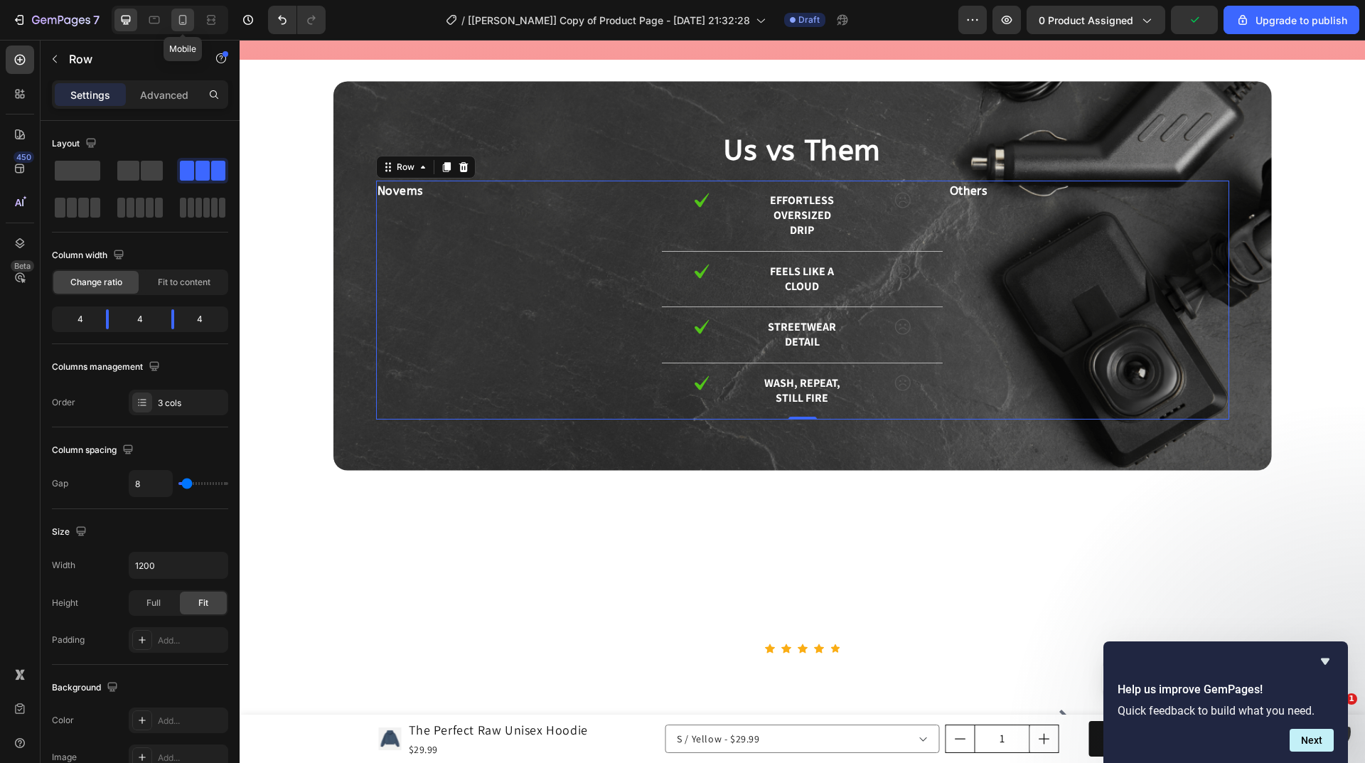
click at [181, 18] on icon at bounding box center [183, 20] width 14 height 14
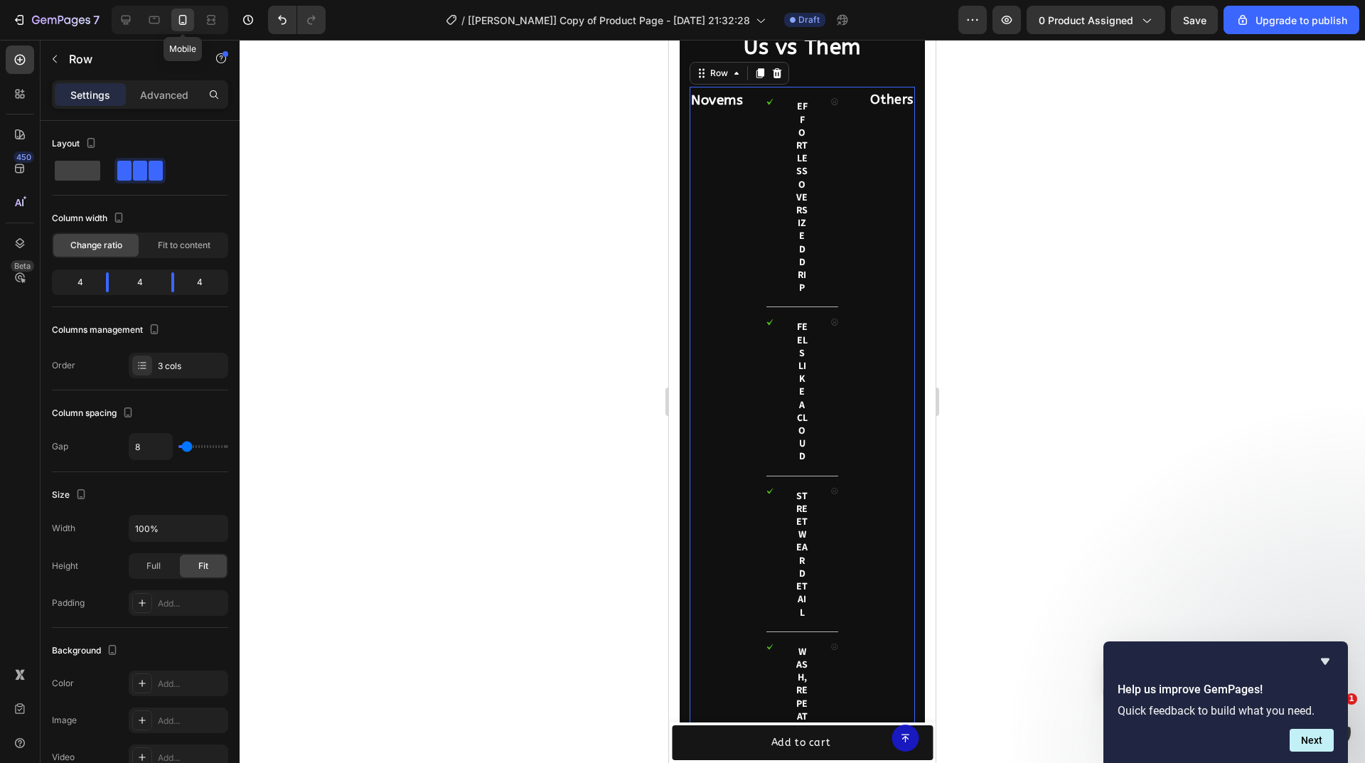
scroll to position [3455, 0]
click at [127, 16] on icon at bounding box center [126, 20] width 9 height 9
type input "1200"
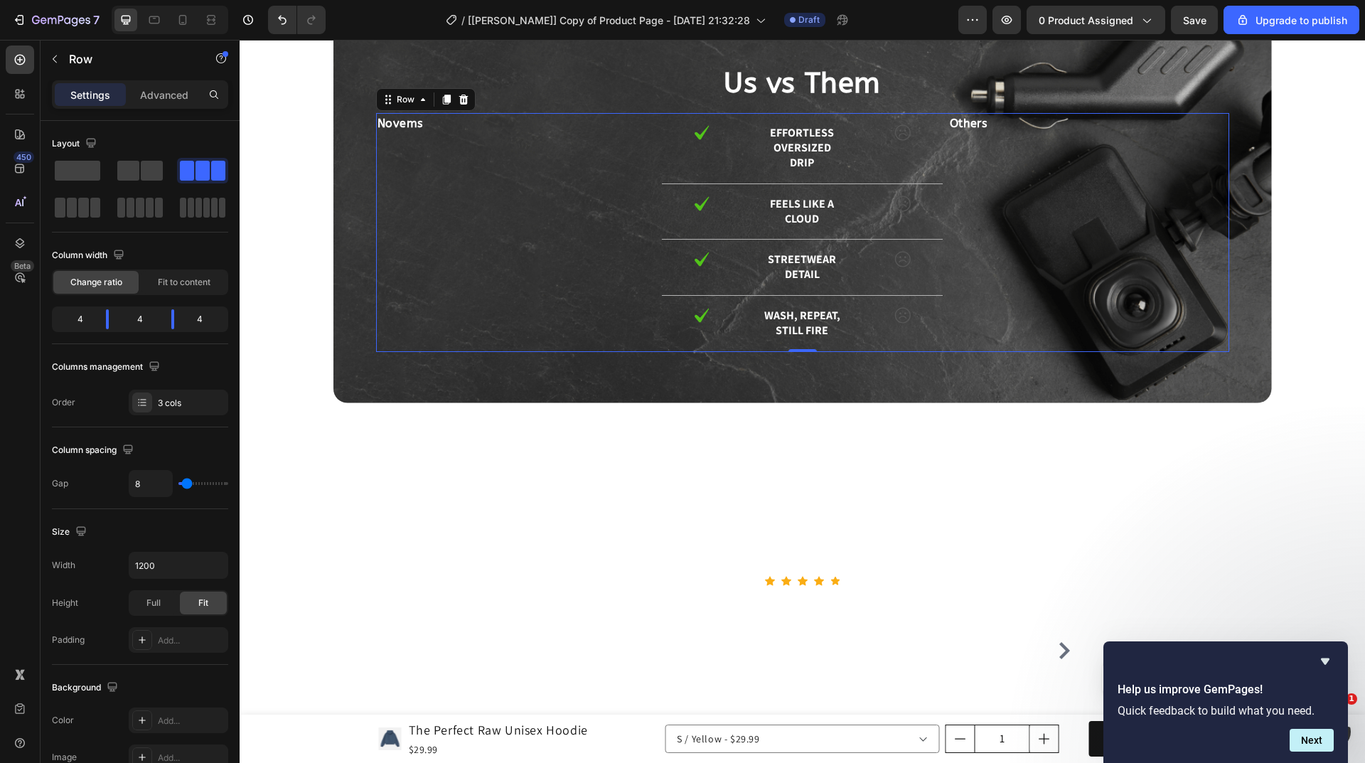
scroll to position [3479, 0]
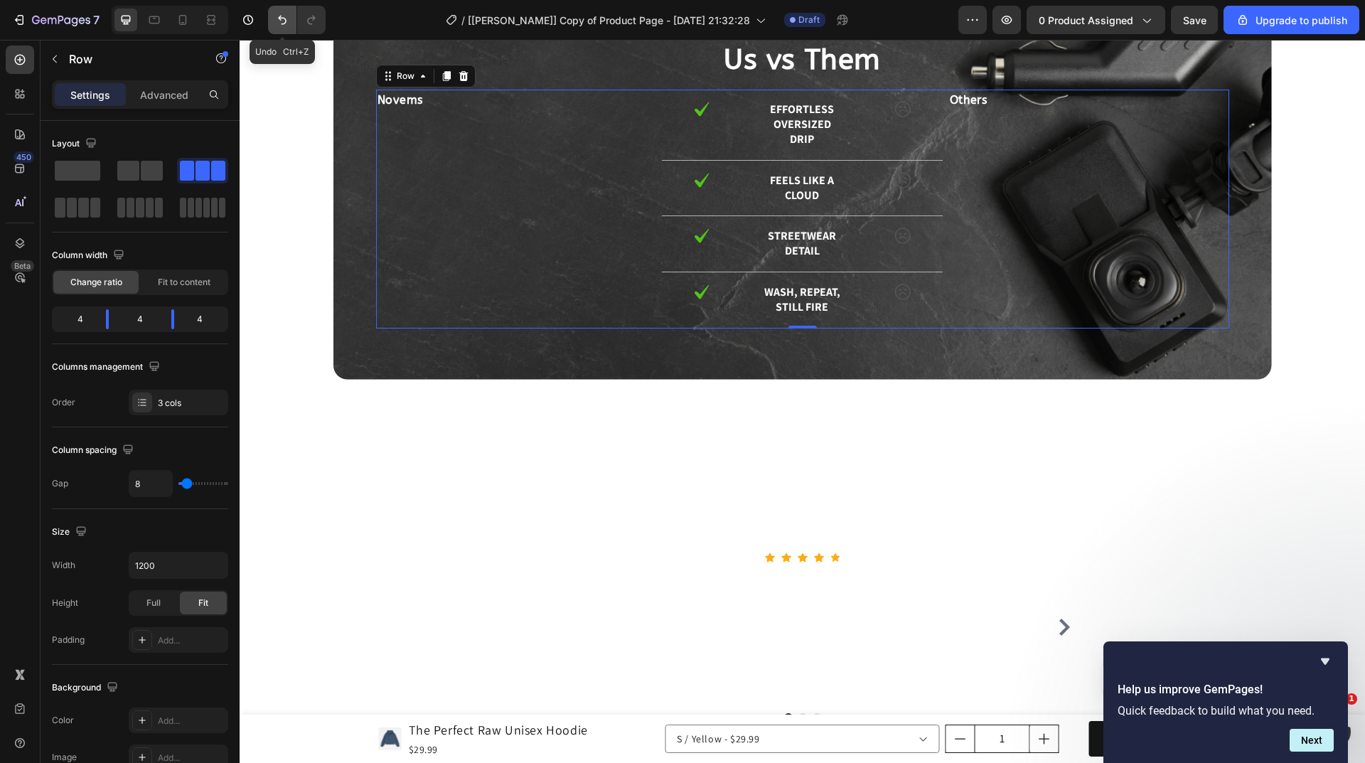
click at [275, 21] on icon "Undo/Redo" at bounding box center [282, 20] width 14 height 14
click at [278, 21] on icon "Undo/Redo" at bounding box center [282, 20] width 14 height 14
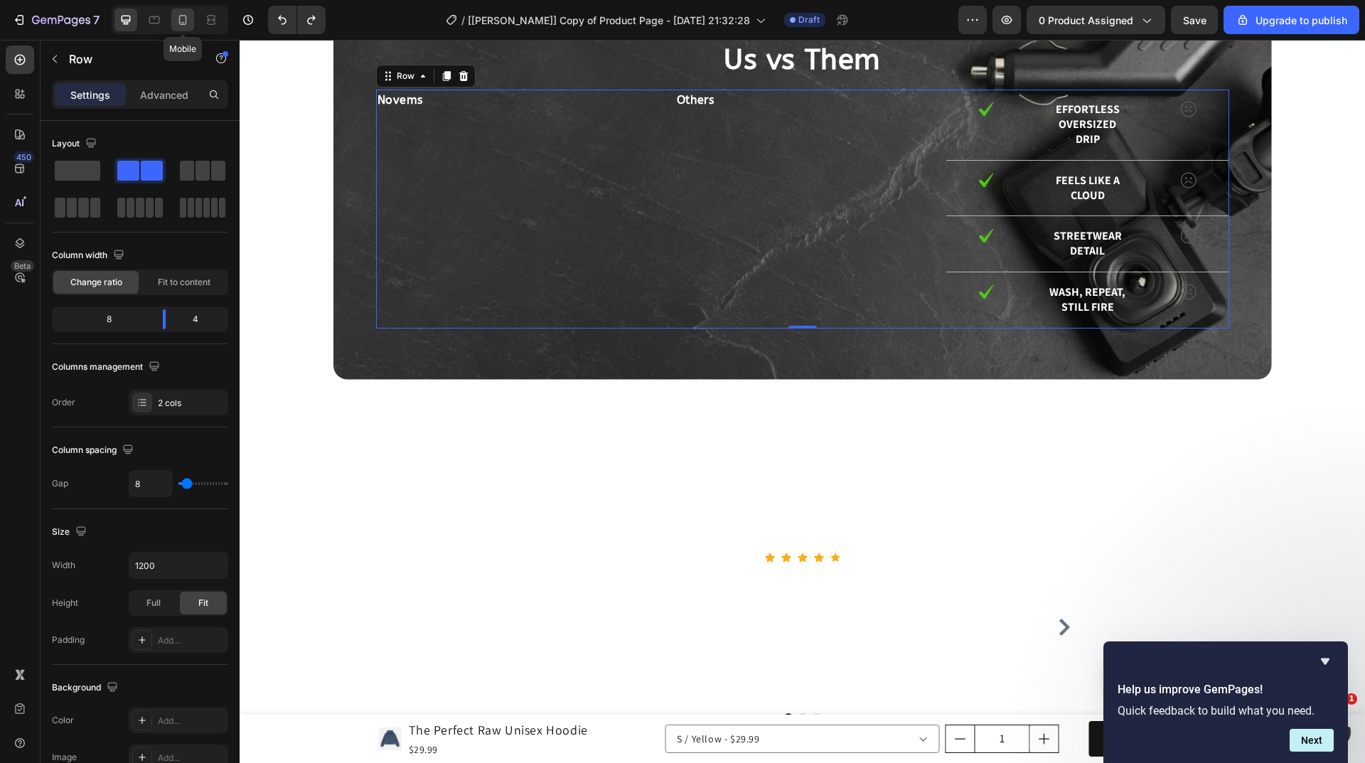
click at [192, 24] on div at bounding box center [182, 20] width 23 height 23
type input "0"
type input "100%"
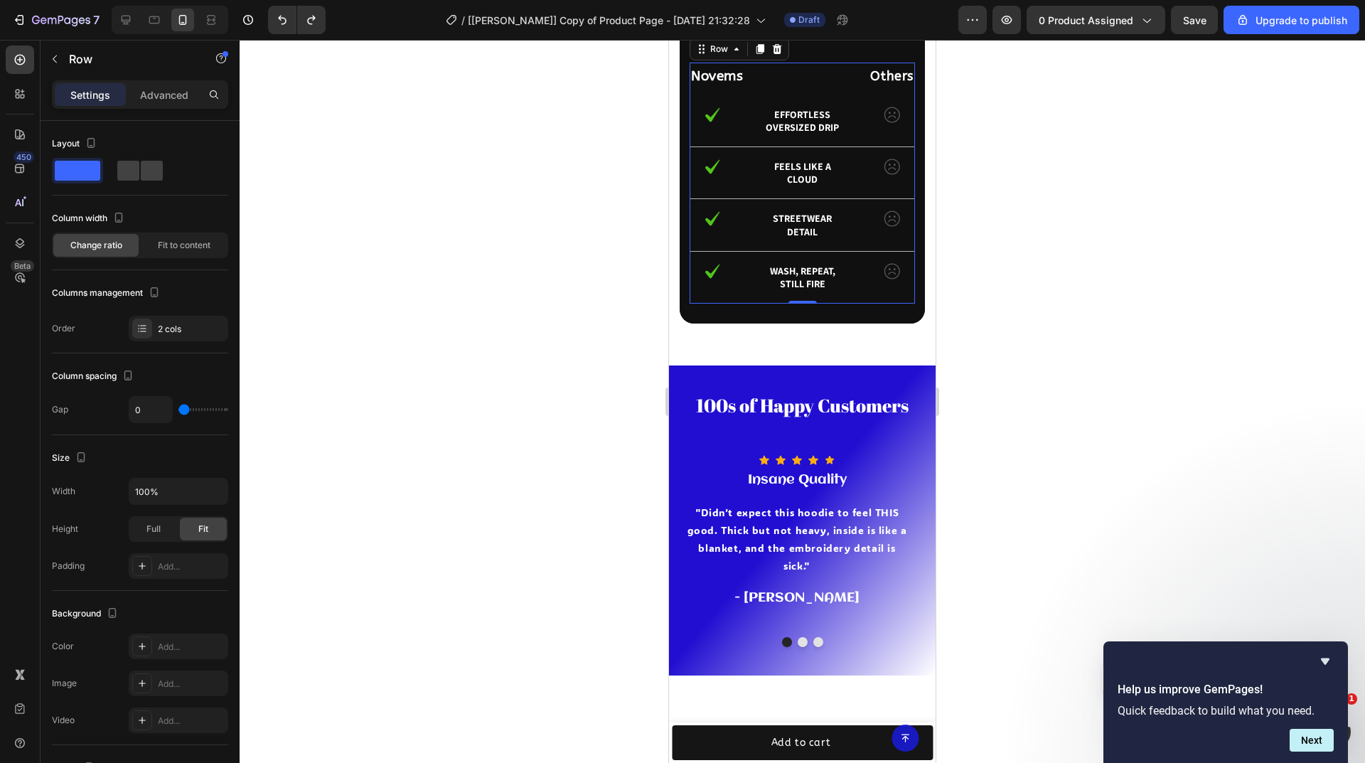
scroll to position [3451, 0]
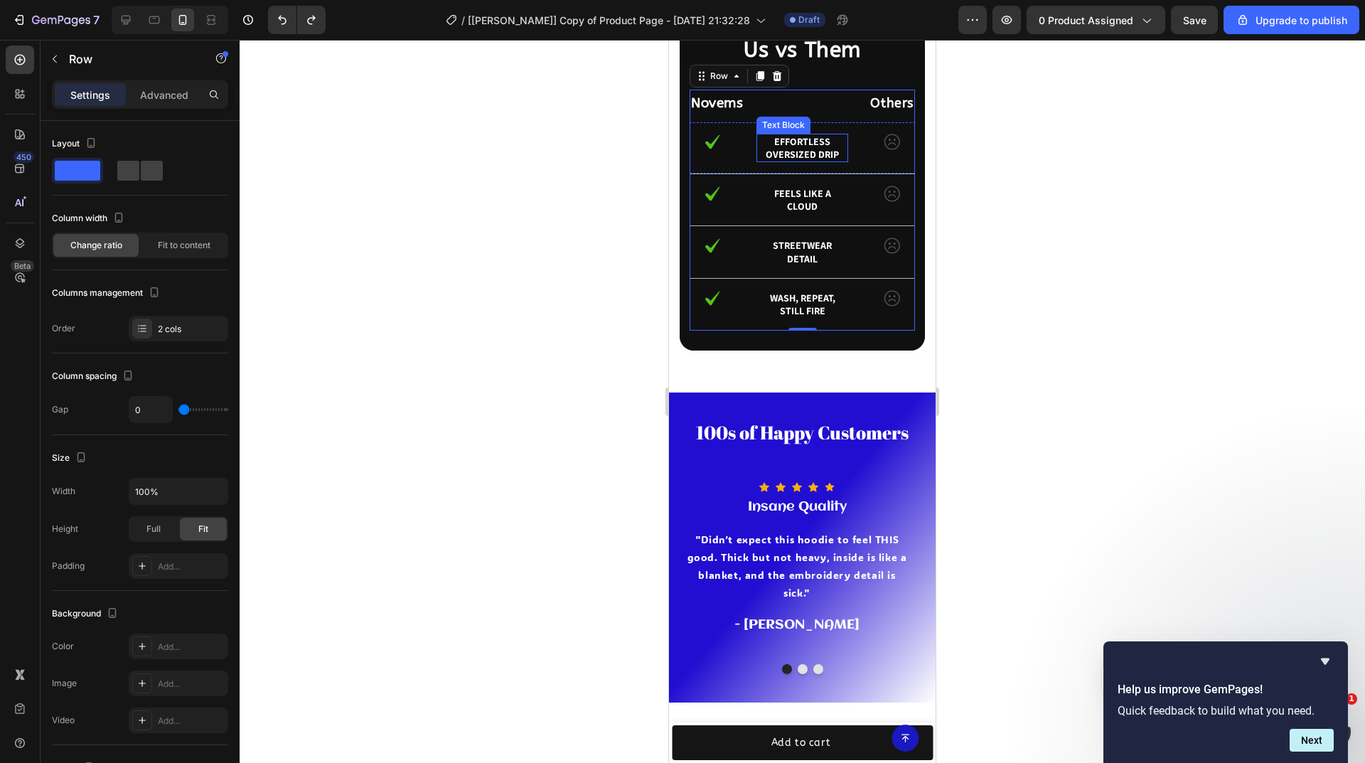
click at [774, 146] on p "Effortless oversized drip" at bounding box center [802, 148] width 89 height 26
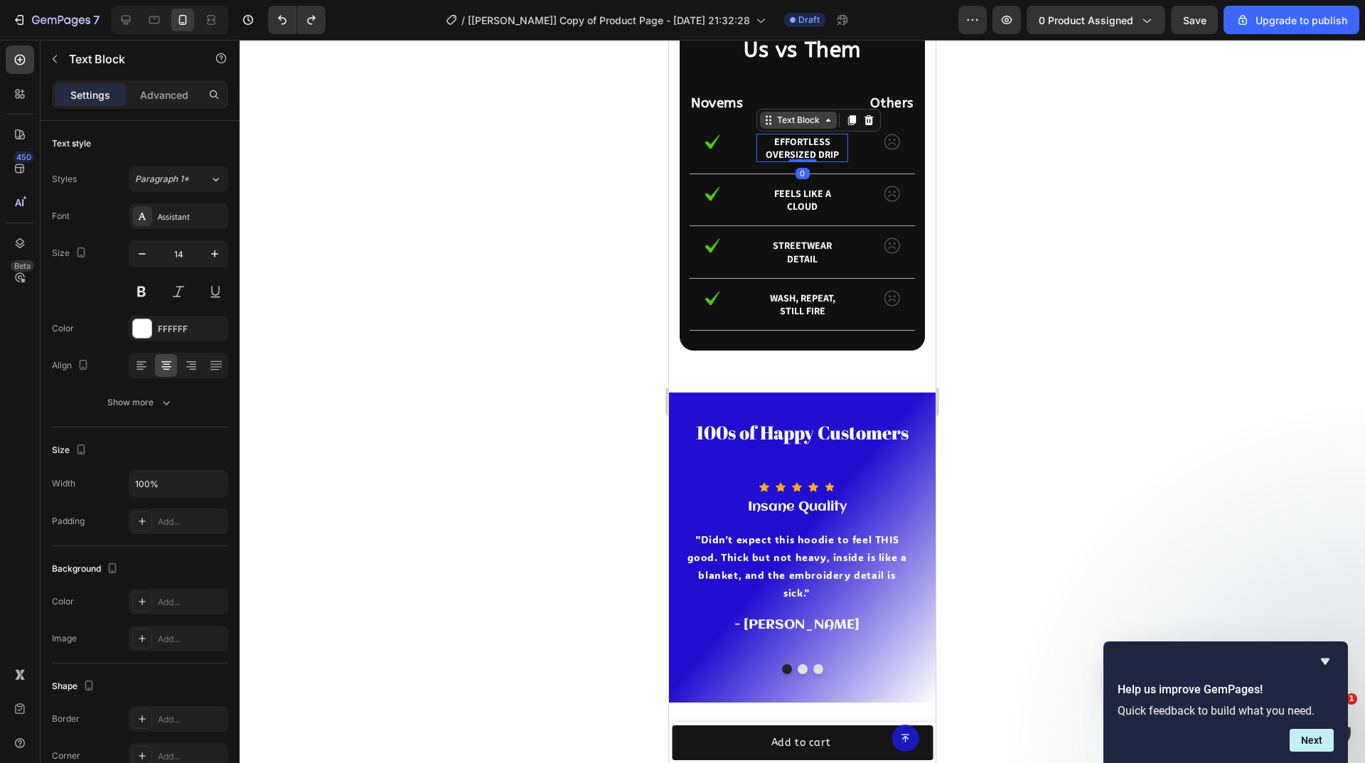
click at [778, 124] on div "Text Block" at bounding box center [798, 120] width 48 height 13
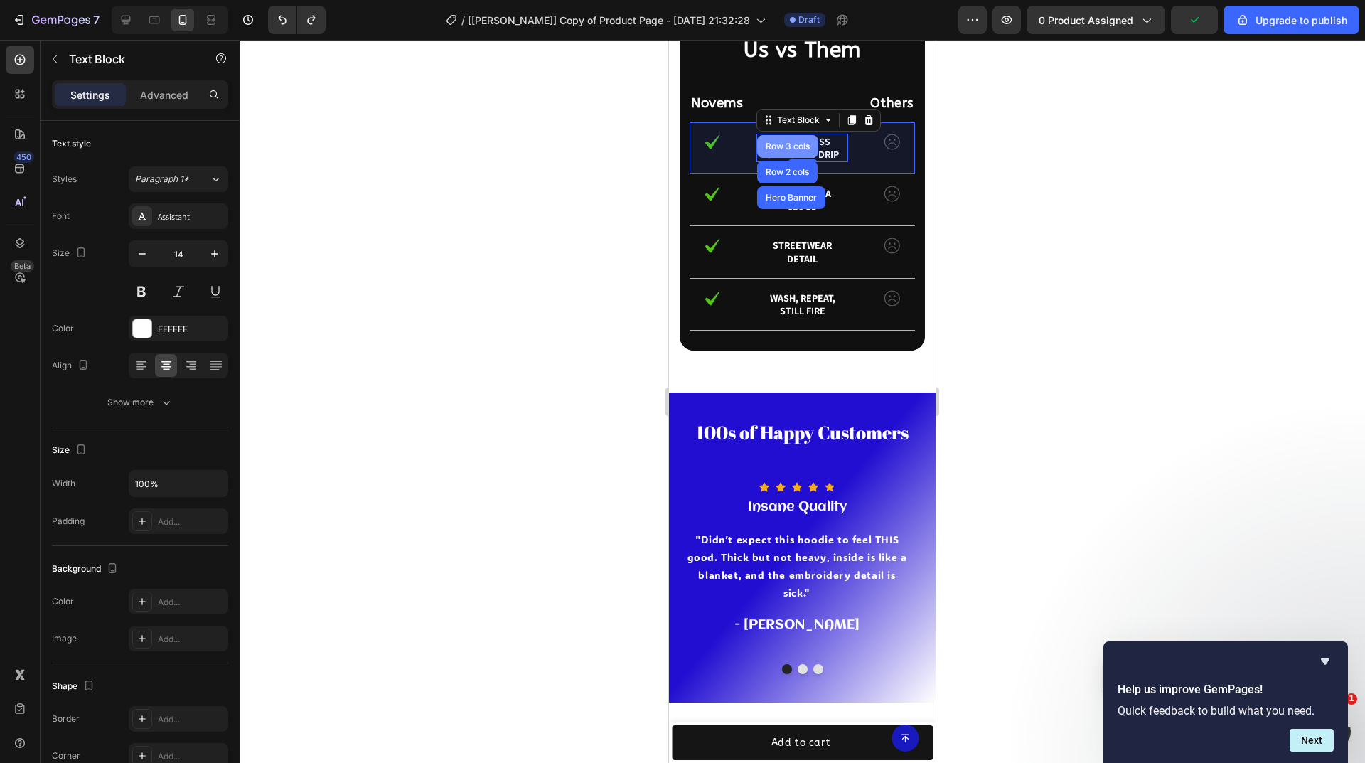
click at [786, 149] on div "Row 3 cols" at bounding box center [788, 146] width 50 height 9
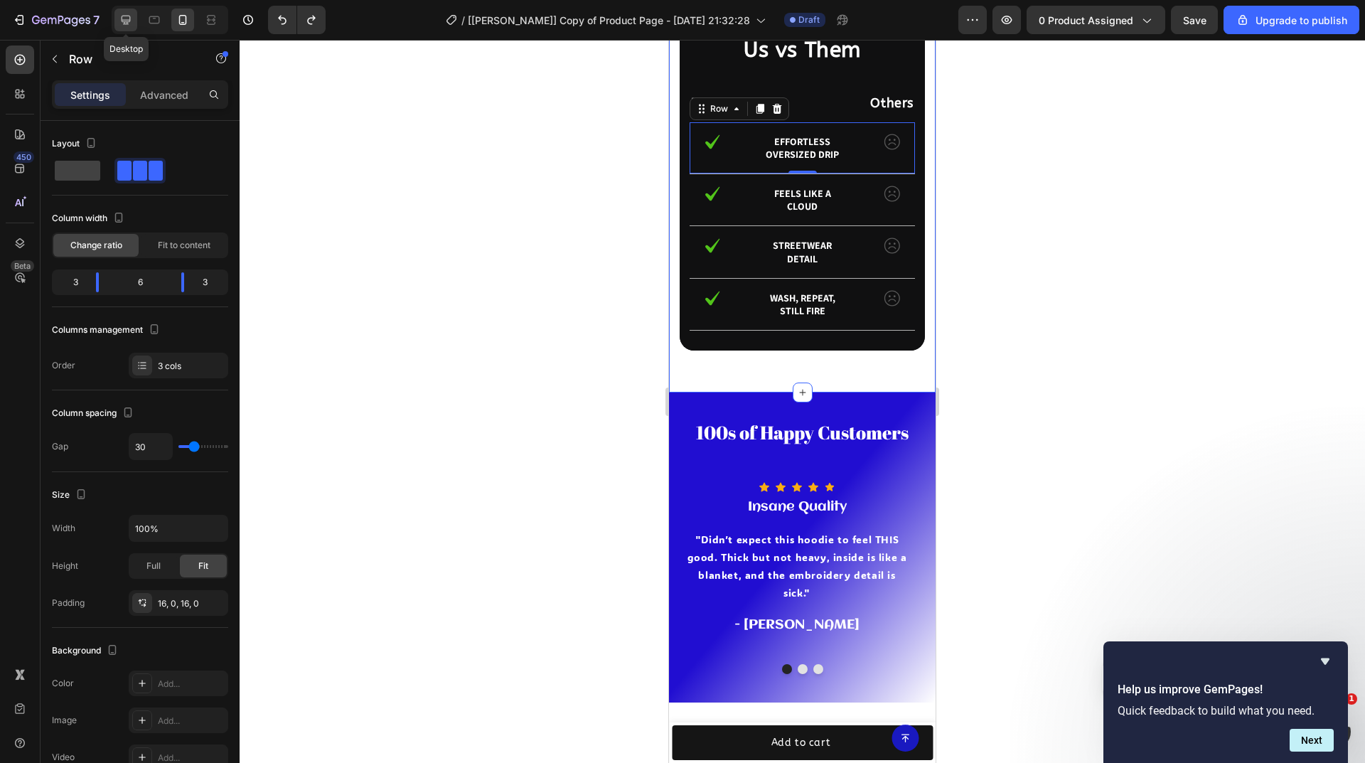
click at [131, 26] on icon at bounding box center [126, 20] width 14 height 14
type input "970"
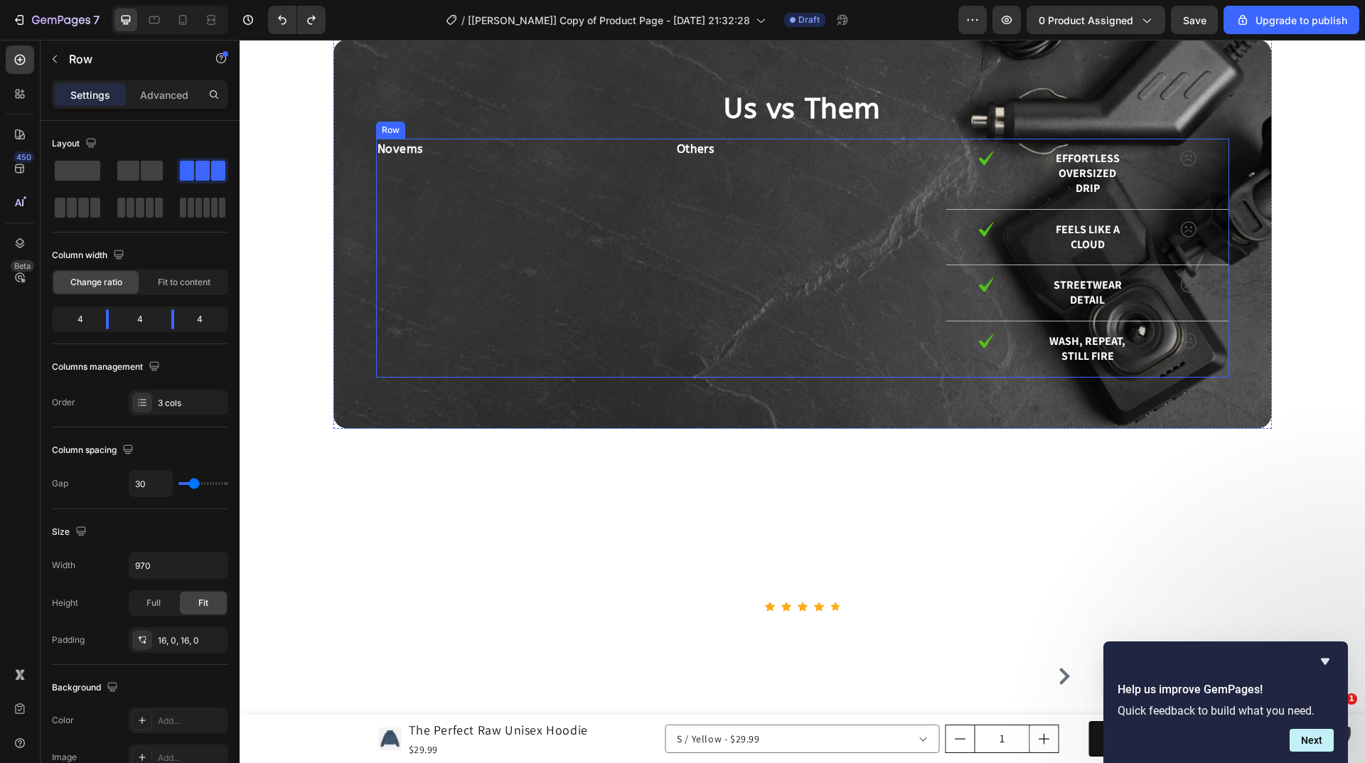
scroll to position [3527, 0]
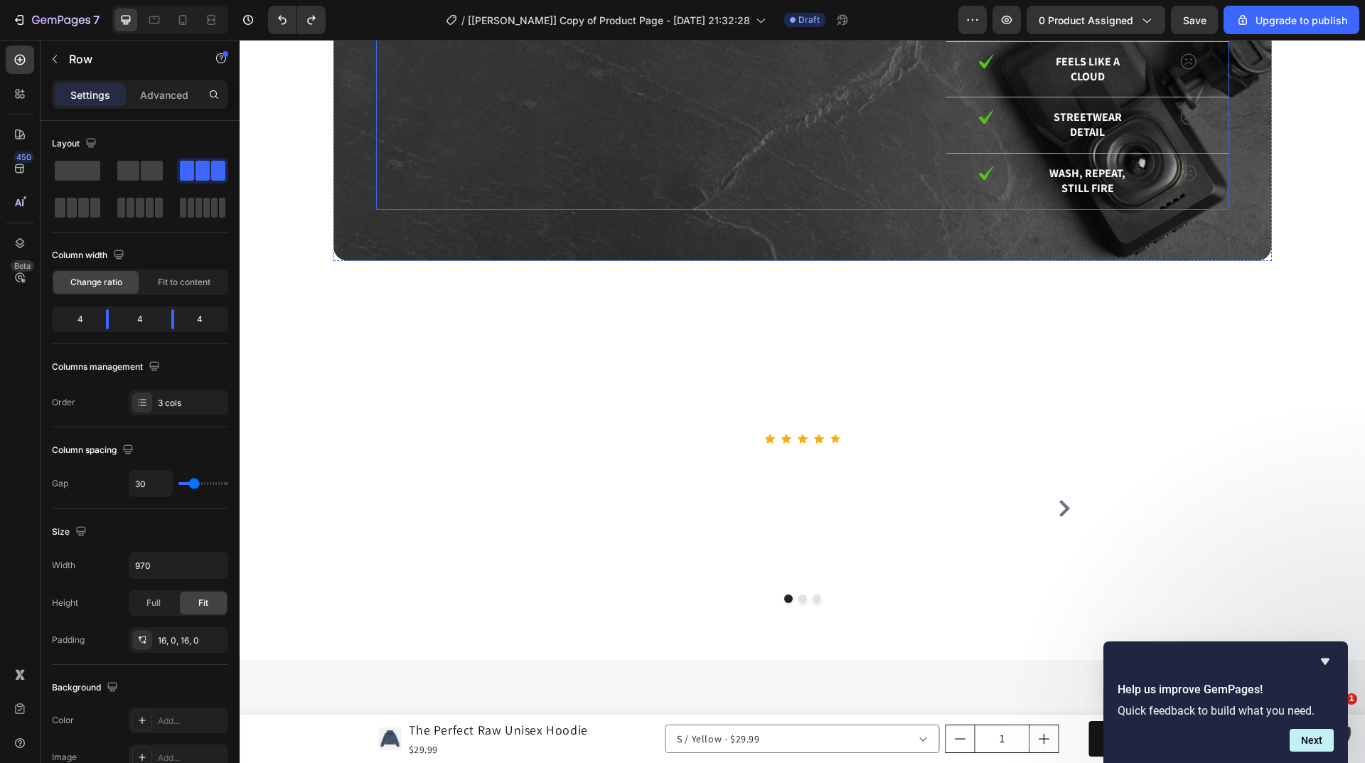
click at [731, 209] on div "Novems Text Block Others Text Block Row" at bounding box center [658, 90] width 565 height 238
click at [167, 0] on body "7 / [Ken GemPages] Copy of Product Page - Aug 17, 21:32:28 Draft Preview 0 prod…" at bounding box center [682, 0] width 1365 height 0
click at [196, 175] on span at bounding box center [203, 171] width 14 height 20
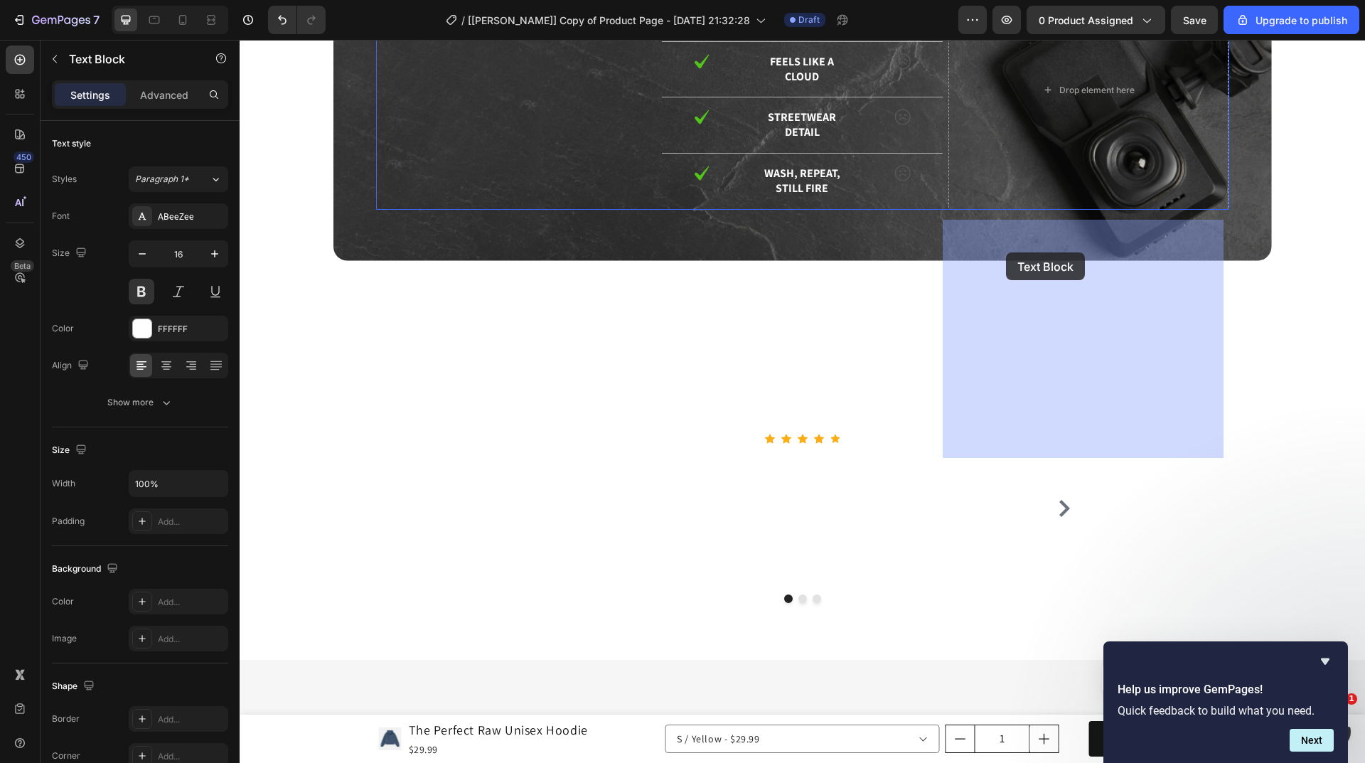
drag, startPoint x: 545, startPoint y: 231, endPoint x: 1005, endPoint y: 257, distance: 460.7
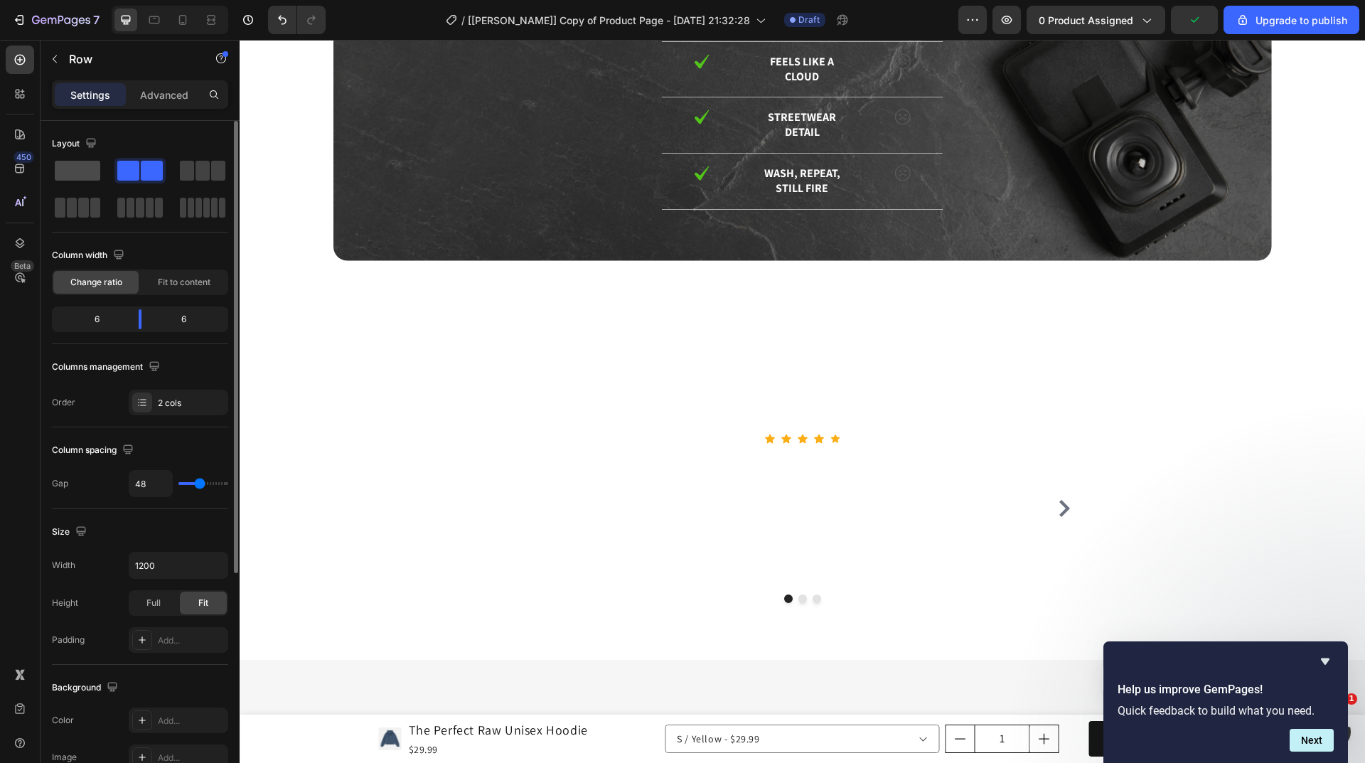
click at [86, 172] on span at bounding box center [77, 171] width 45 height 20
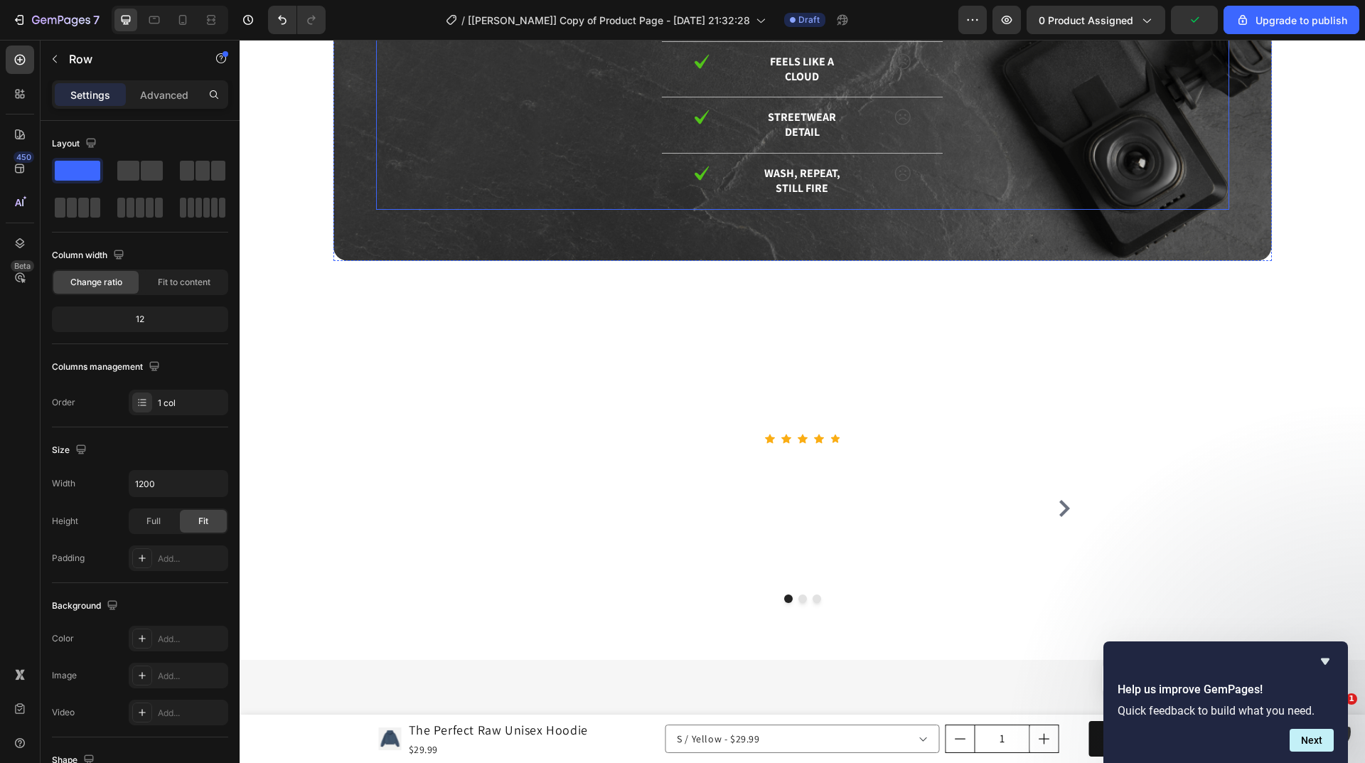
click at [531, 209] on div "Novems Text Block Row 0" at bounding box center [516, 90] width 281 height 238
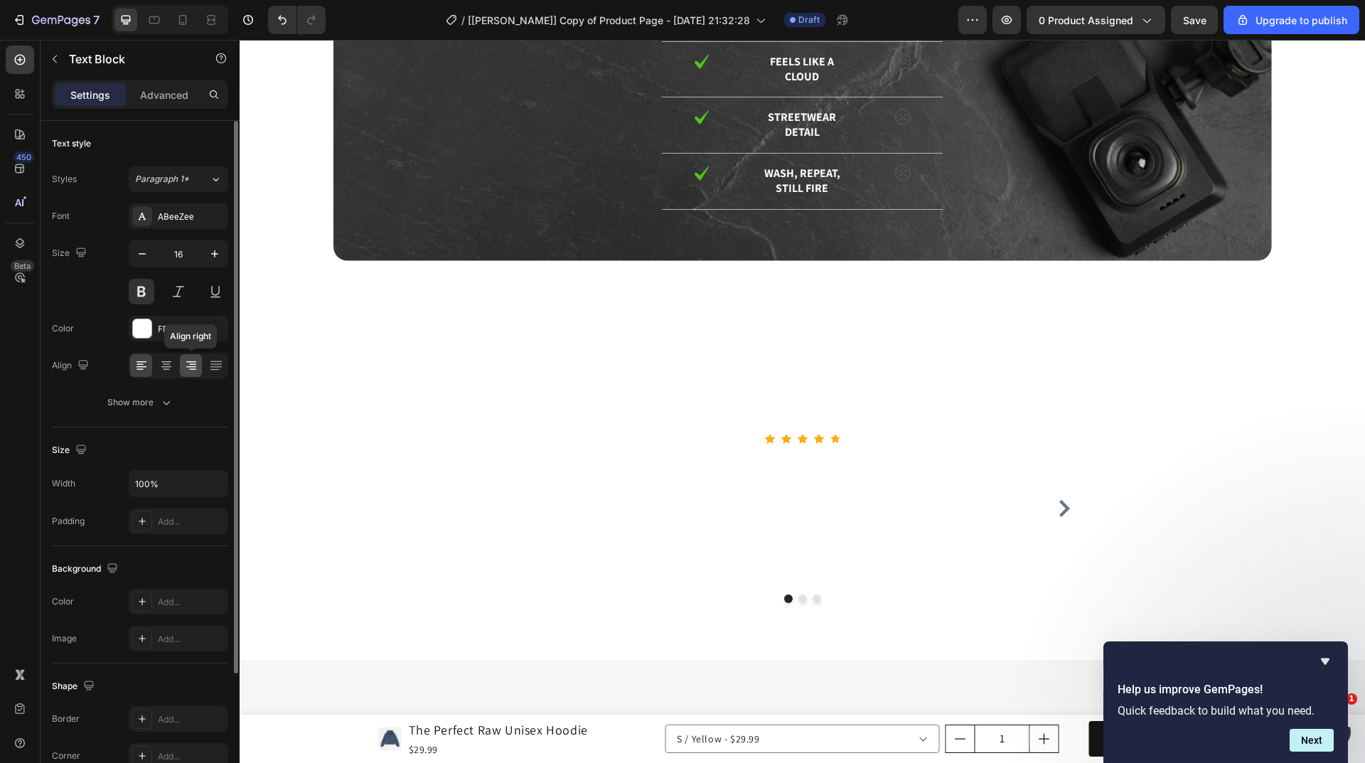
click at [191, 366] on icon at bounding box center [191, 366] width 10 height 1
click at [146, 368] on icon at bounding box center [141, 365] width 14 height 14
click at [188, 365] on icon at bounding box center [191, 365] width 14 height 14
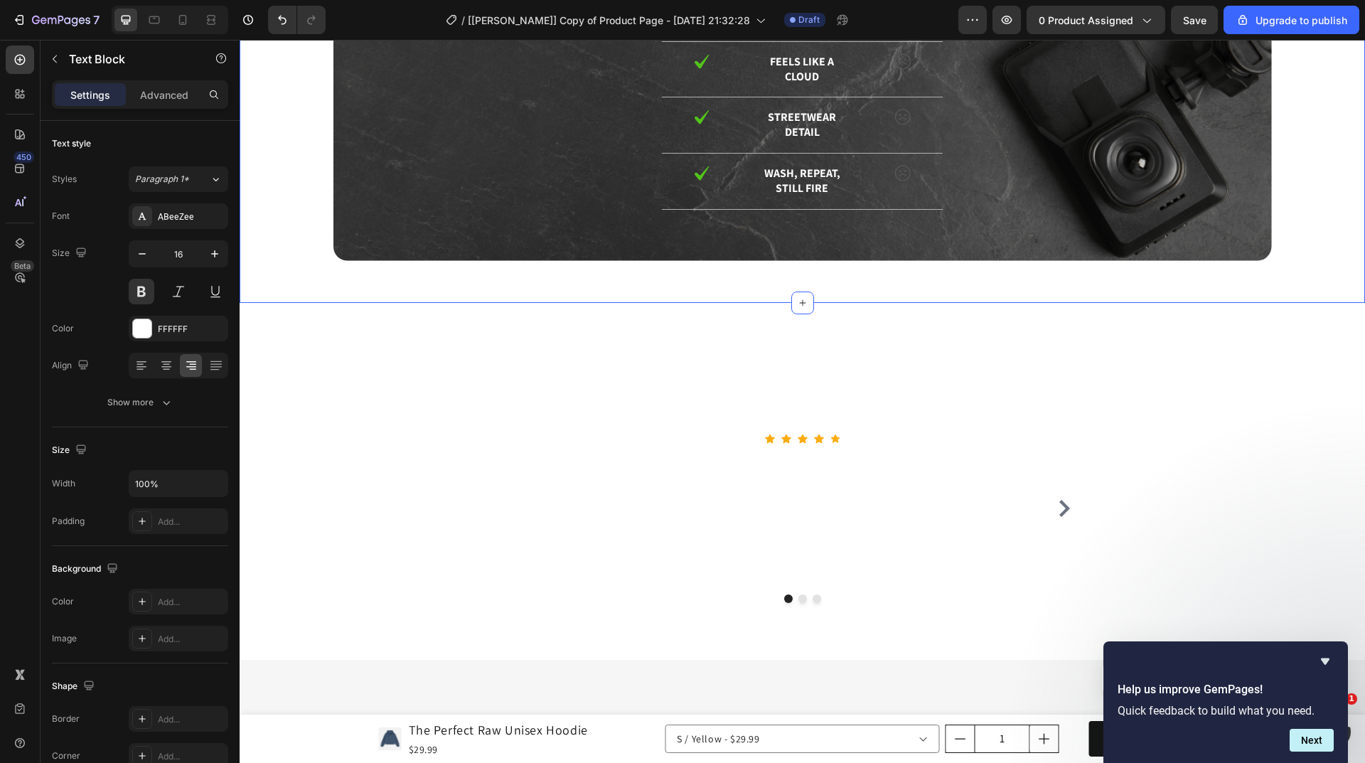
click at [277, 282] on div "Us vs Them Heading Novems Text Block 0 Row Image Effortless oversized drip Text…" at bounding box center [802, 76] width 1104 height 410
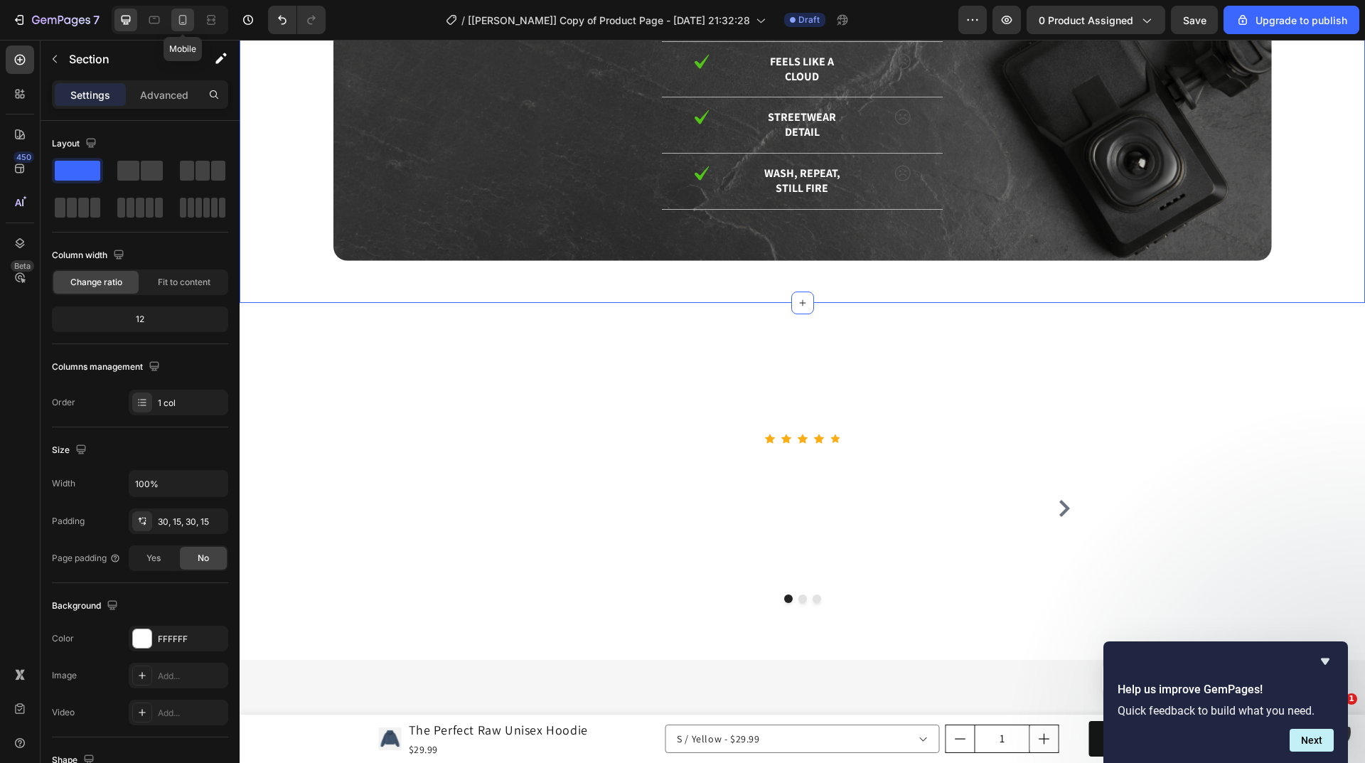
click at [182, 16] on icon at bounding box center [183, 20] width 14 height 14
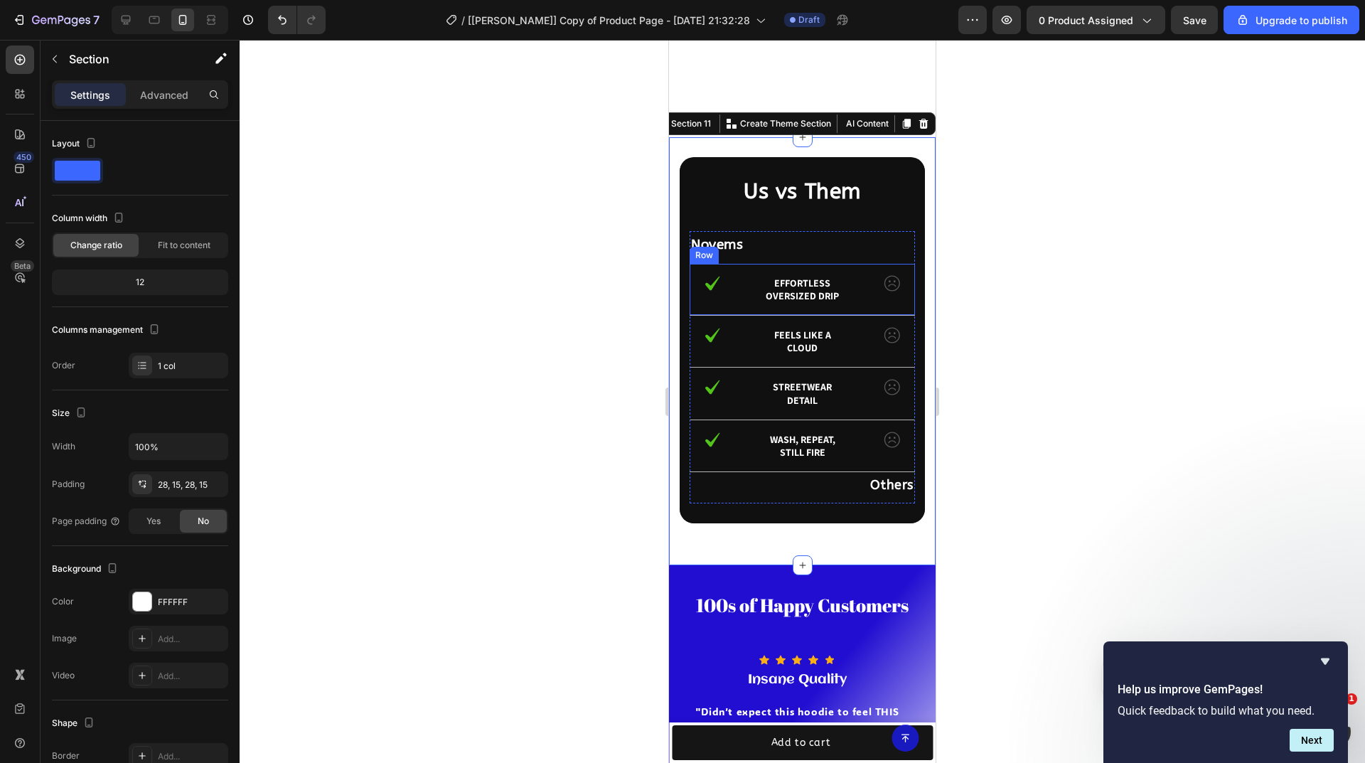
scroll to position [3287, 0]
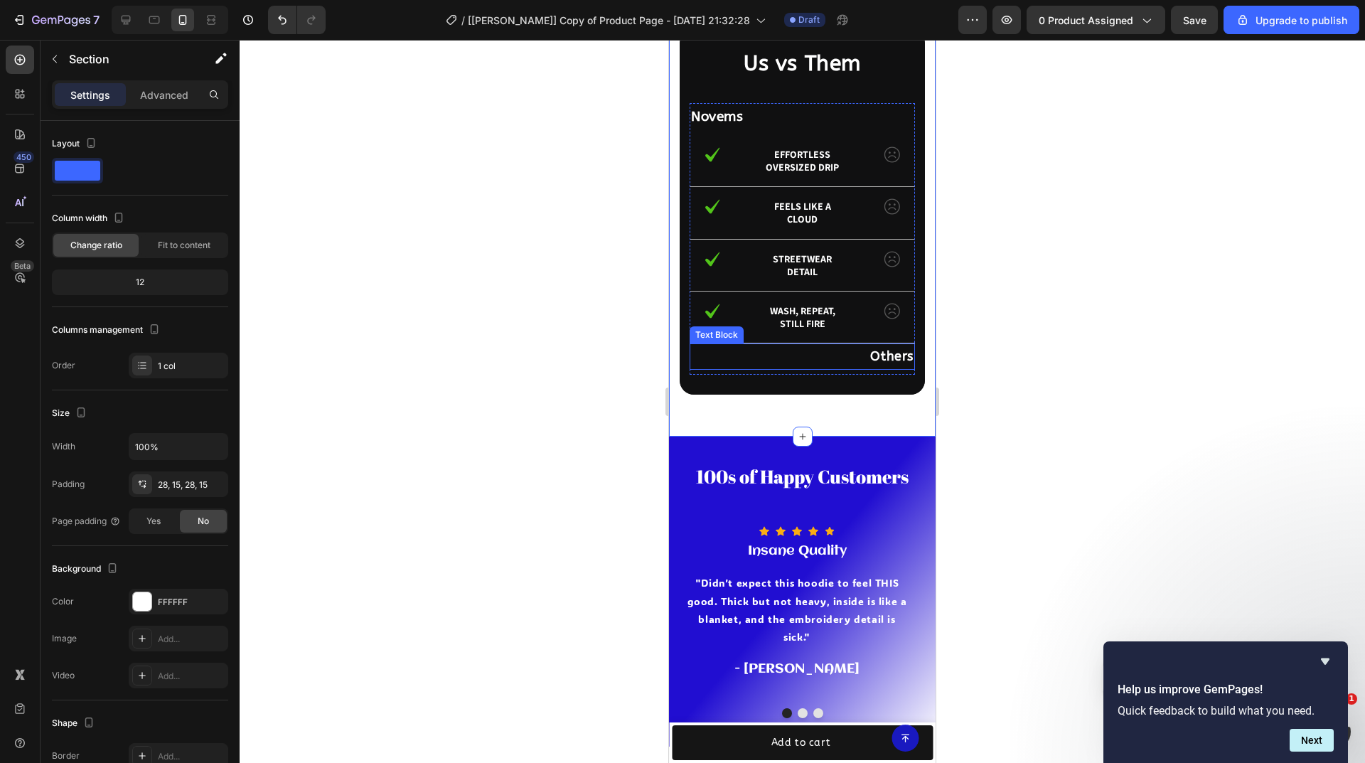
click at [876, 368] on p "Others" at bounding box center [802, 356] width 223 height 23
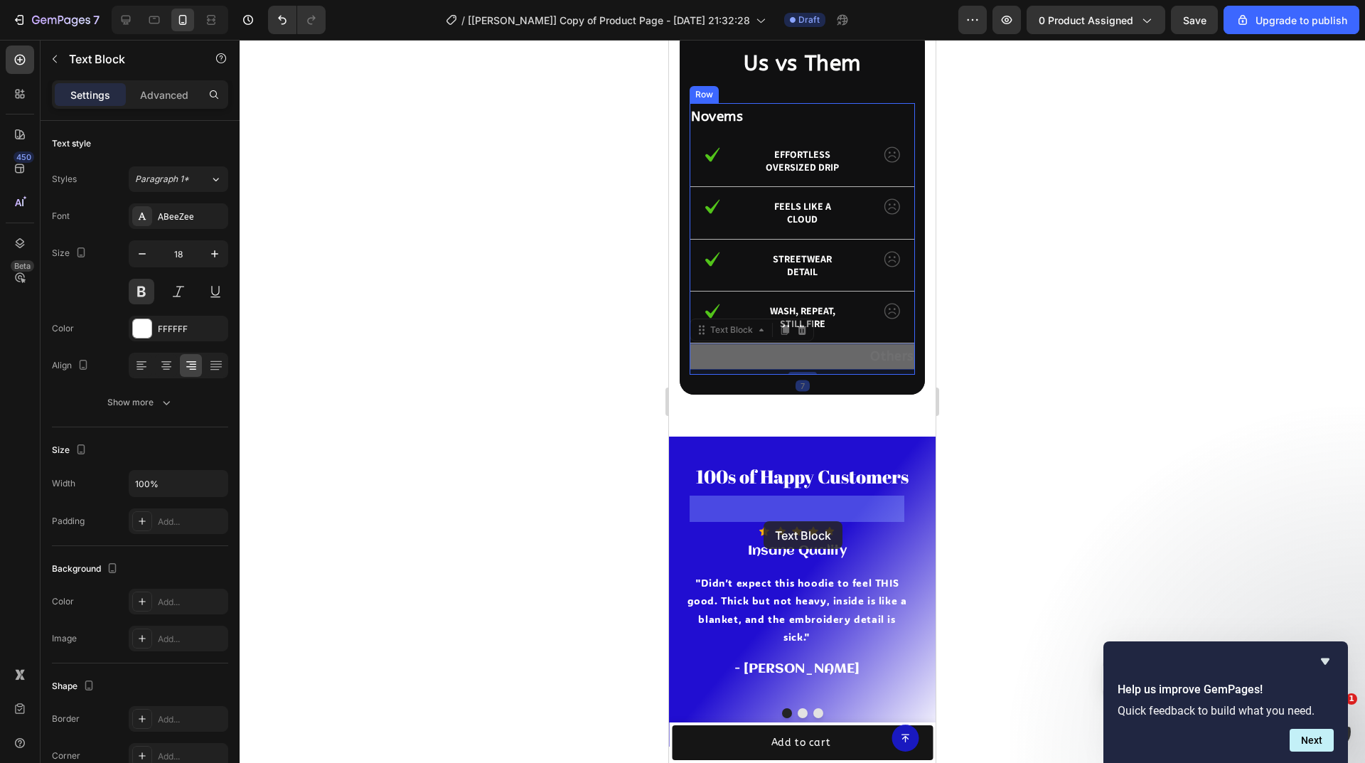
drag, startPoint x: 732, startPoint y: 486, endPoint x: 764, endPoint y: 521, distance: 46.8
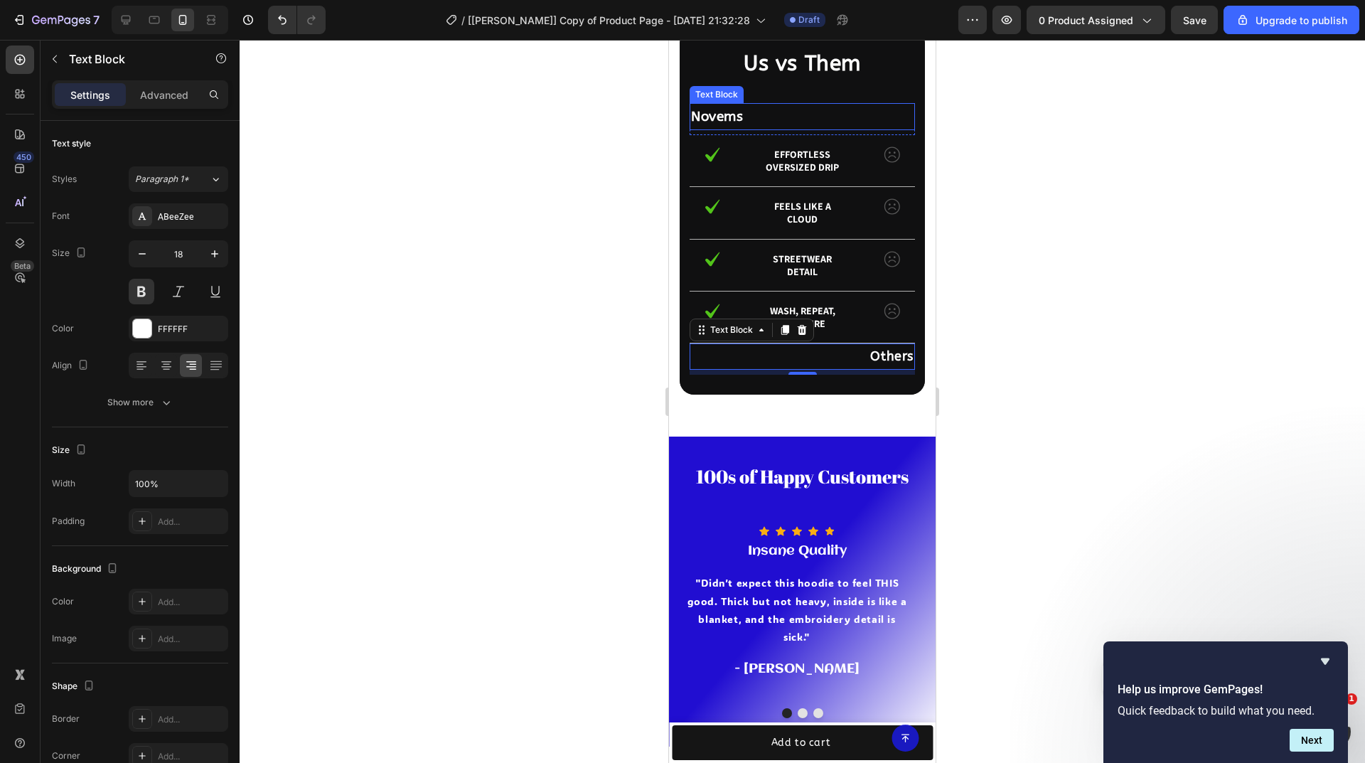
click at [742, 129] on p "Novems" at bounding box center [802, 117] width 223 height 24
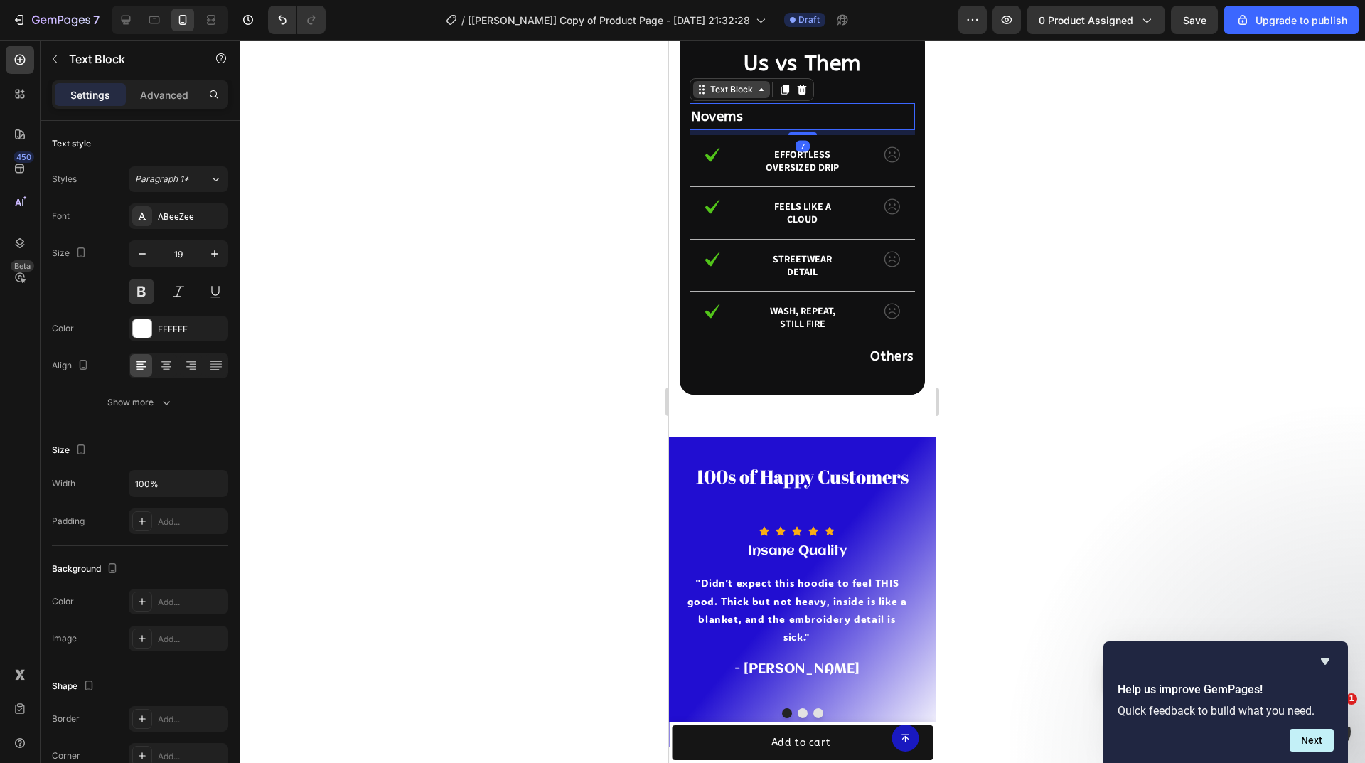
click at [729, 96] on div "Text Block" at bounding box center [731, 89] width 48 height 13
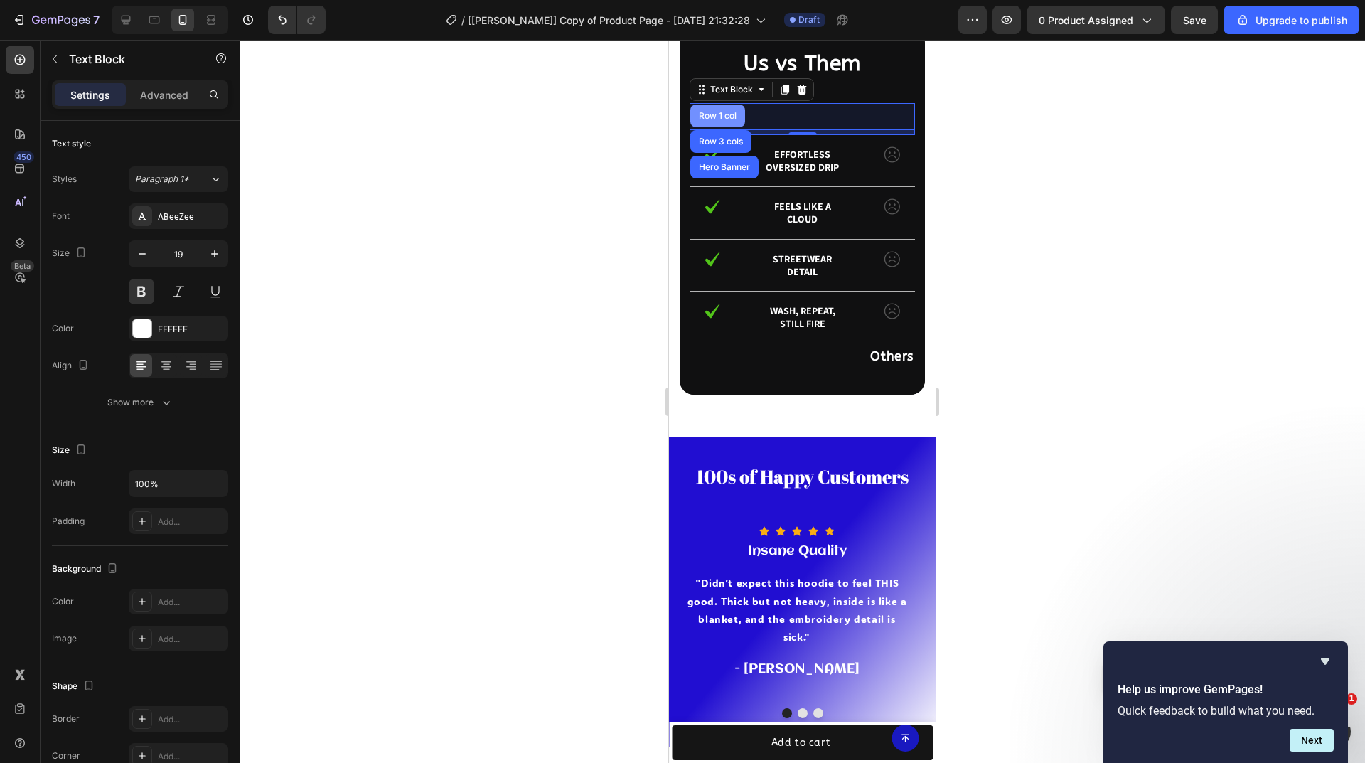
drag, startPoint x: 713, startPoint y: 264, endPoint x: 1189, endPoint y: 289, distance: 477.0
click at [713, 120] on div "Row 1 col" at bounding box center [717, 116] width 43 height 9
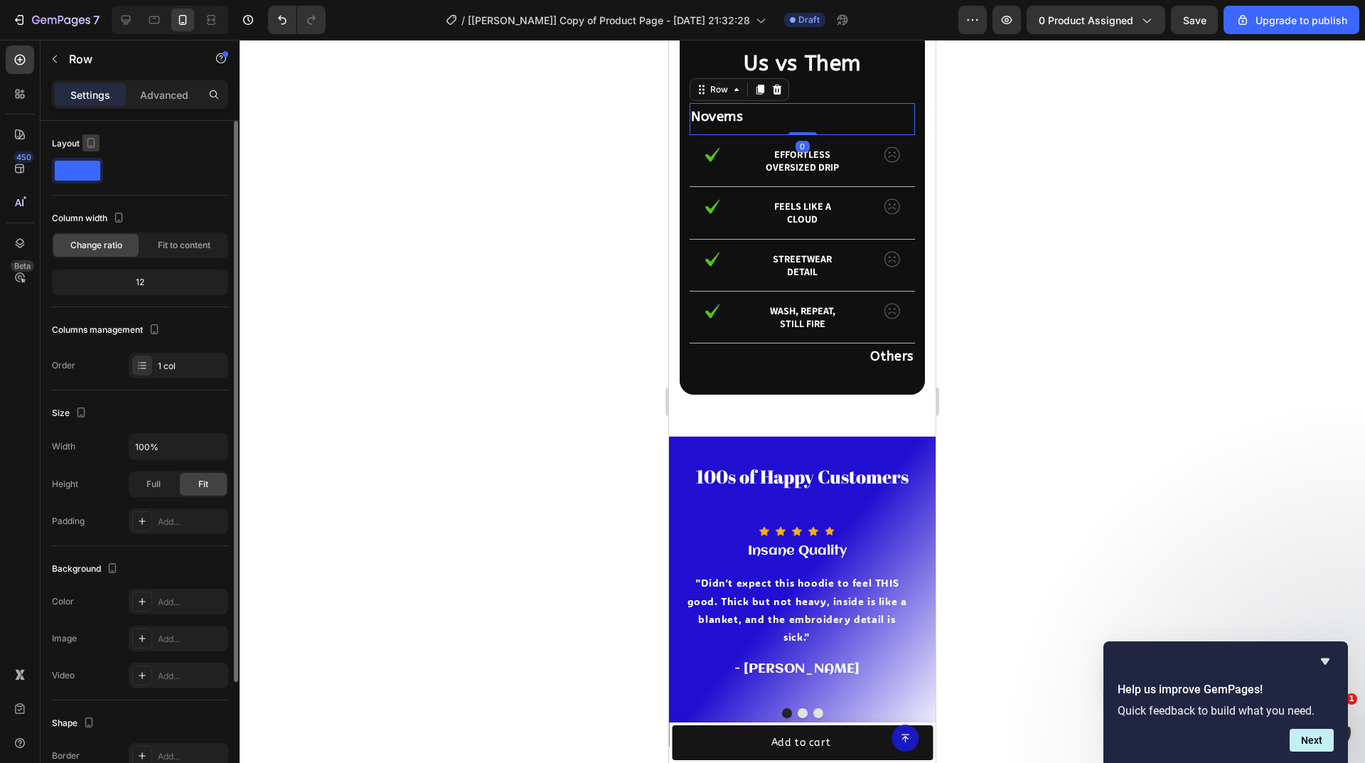
click at [89, 140] on icon "button" at bounding box center [91, 143] width 14 height 14
click at [95, 166] on icon "button" at bounding box center [94, 165] width 9 height 9
type input "1200"
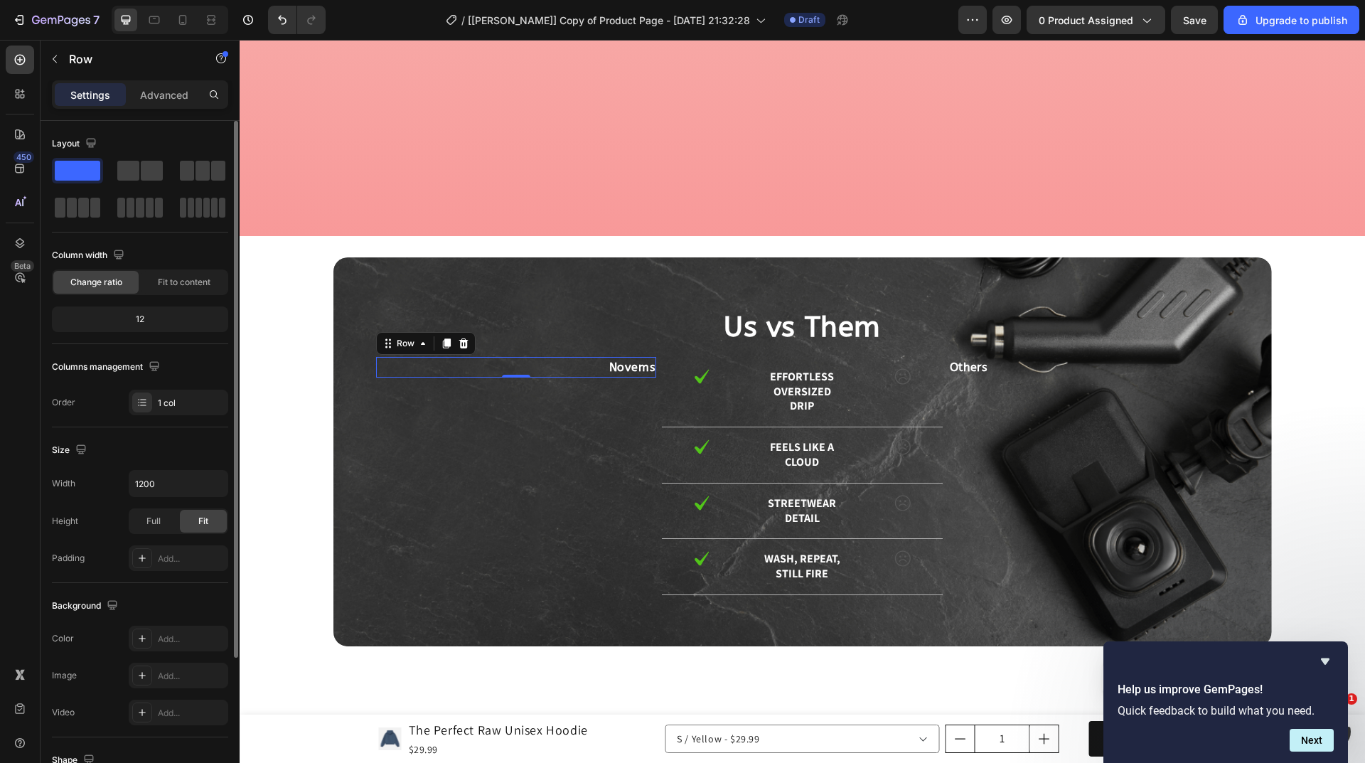
scroll to position [3657, 0]
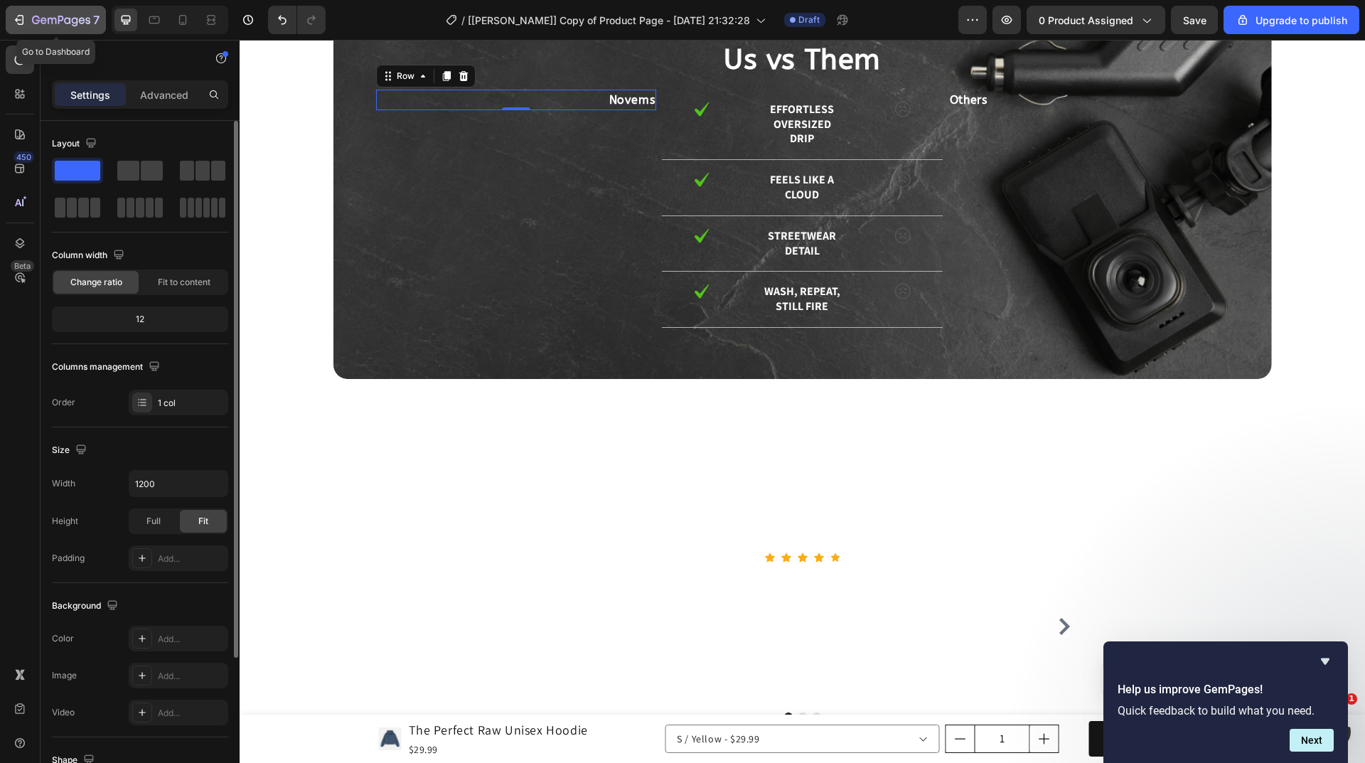
click at [57, 20] on icon "button" at bounding box center [61, 21] width 58 height 12
